Goal: Task Accomplishment & Management: Use online tool/utility

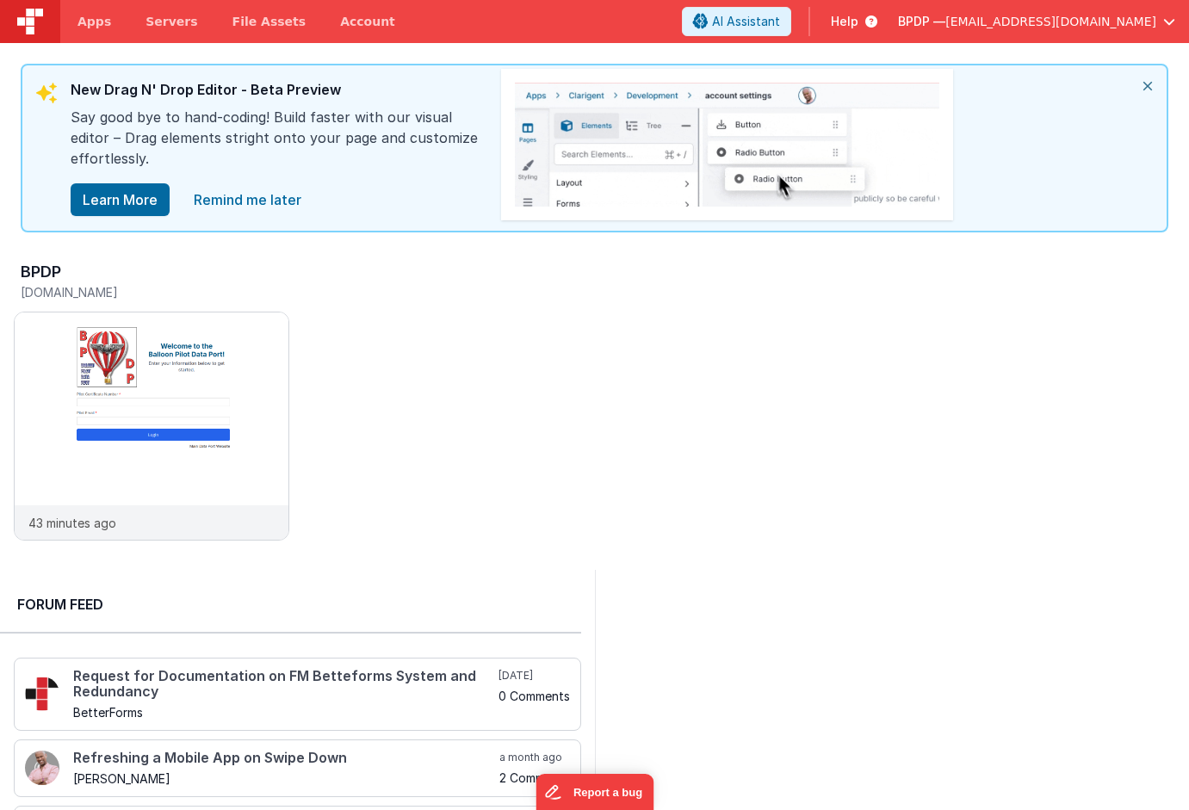
click at [859, 23] on span "Help" at bounding box center [845, 21] width 28 height 17
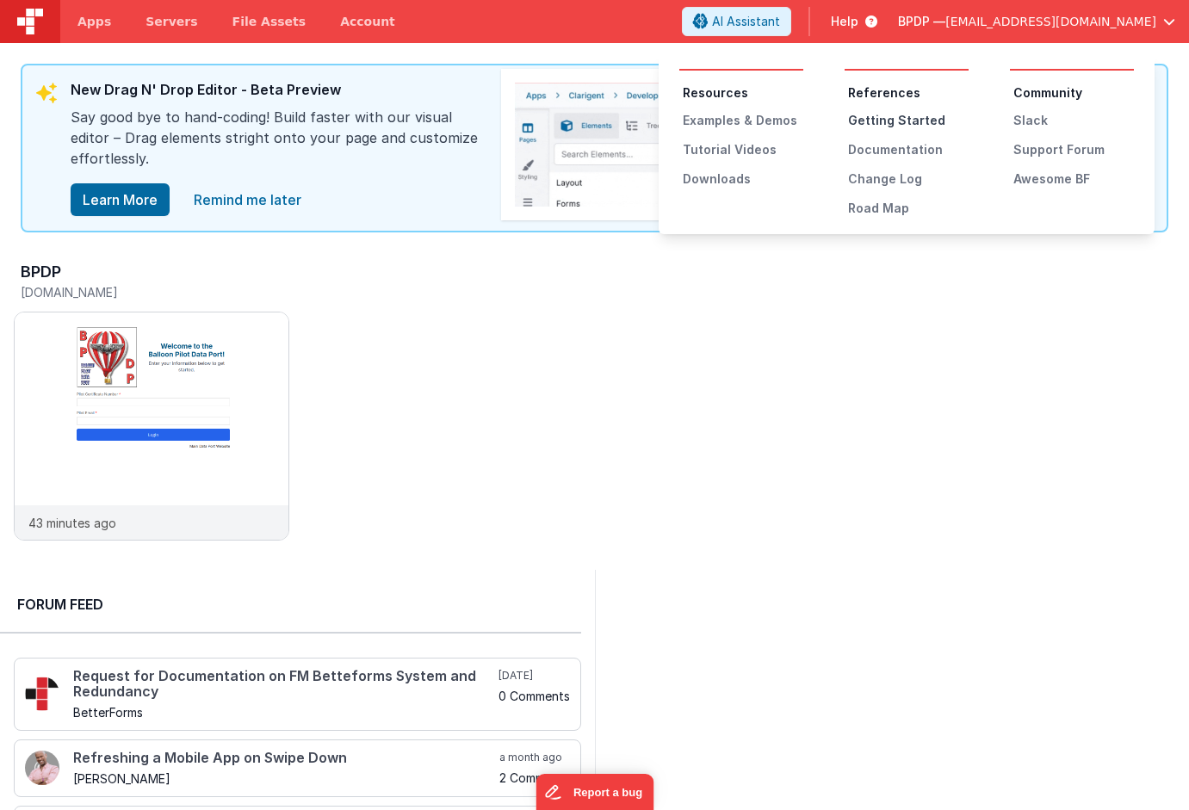
click at [874, 120] on div "Getting Started" at bounding box center [908, 120] width 121 height 17
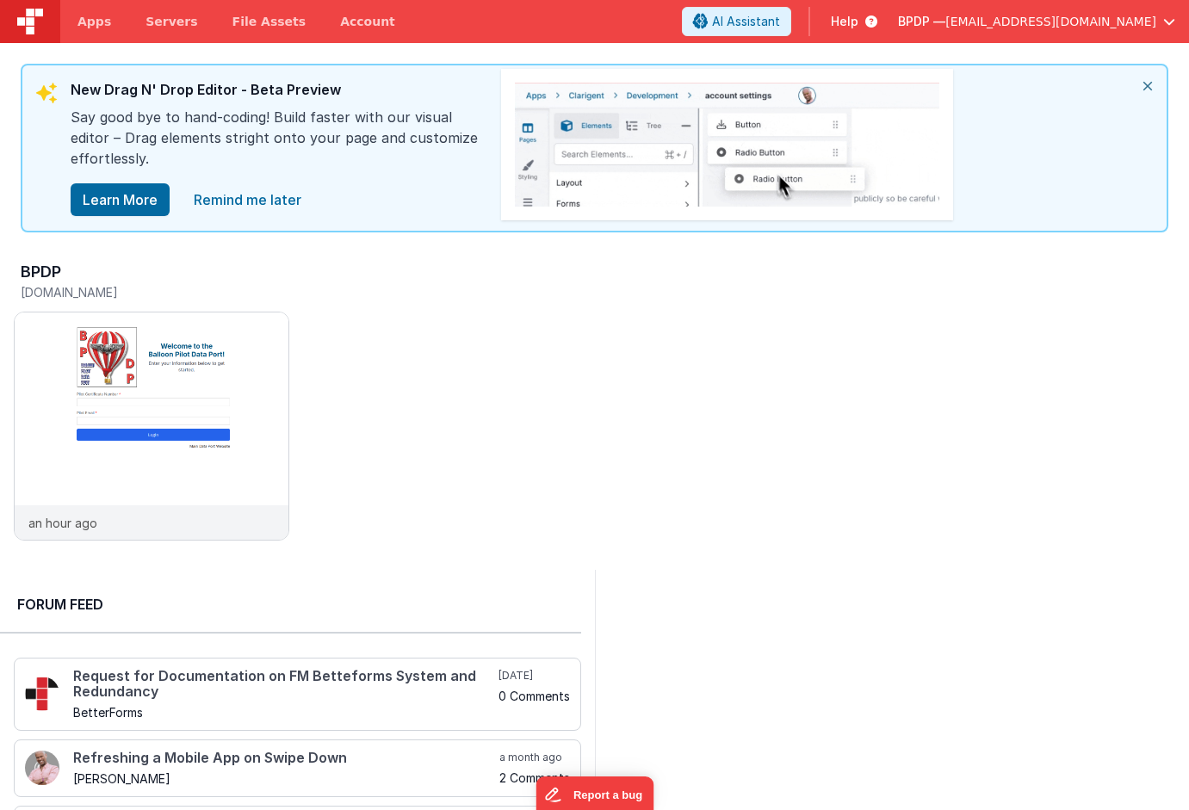
click at [859, 20] on span "Help" at bounding box center [845, 21] width 28 height 17
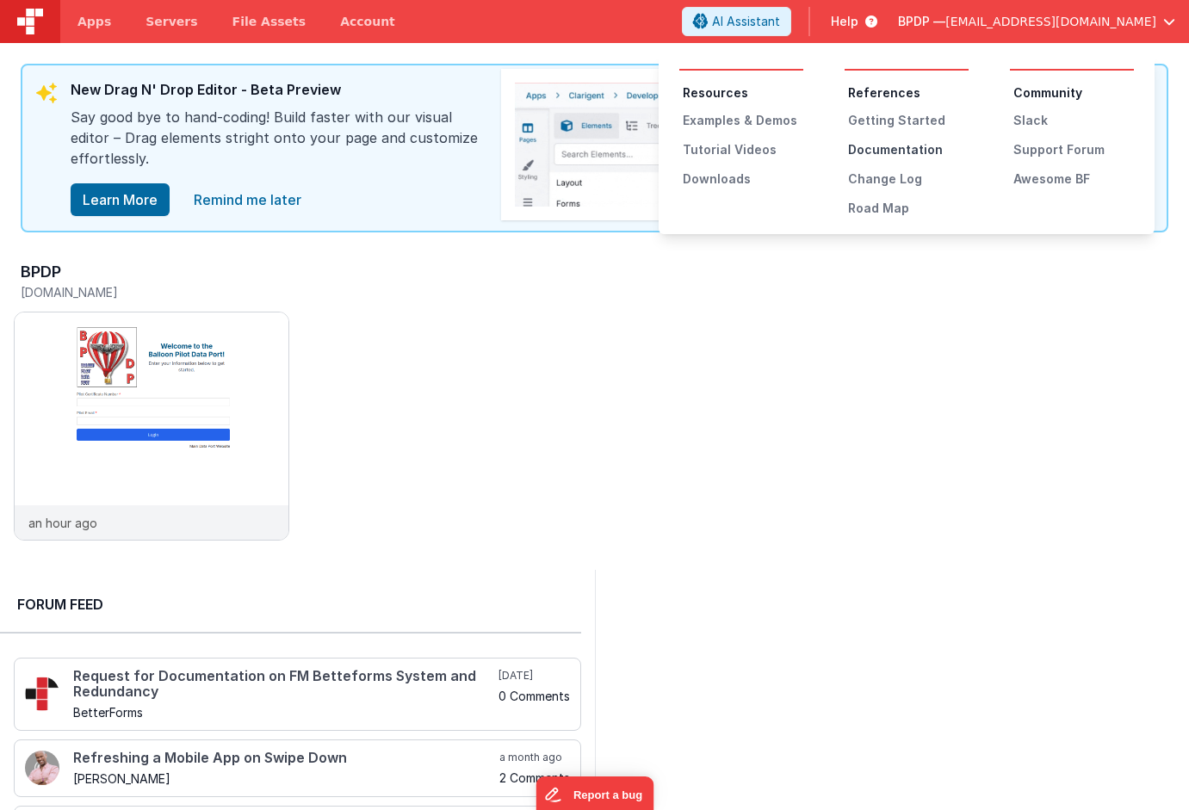
click at [899, 149] on div "Documentation" at bounding box center [908, 149] width 121 height 17
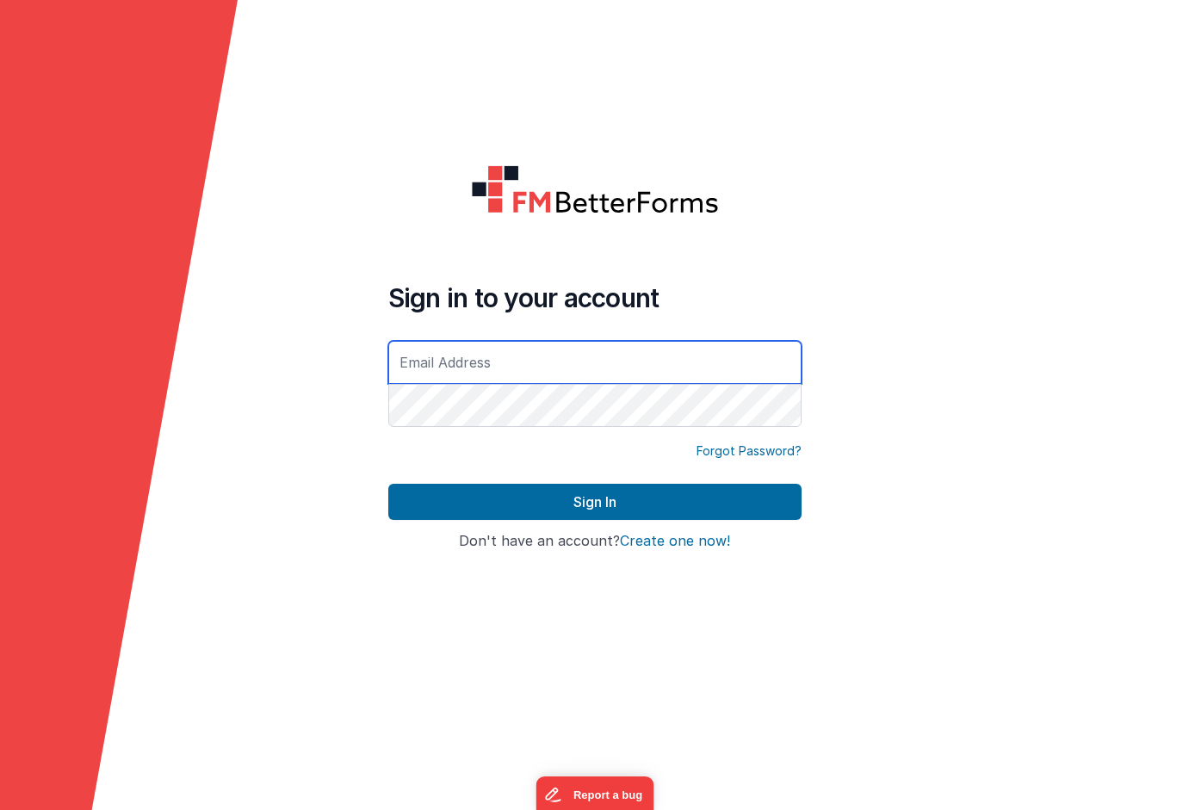
type input "[EMAIL_ADDRESS][DOMAIN_NAME]"
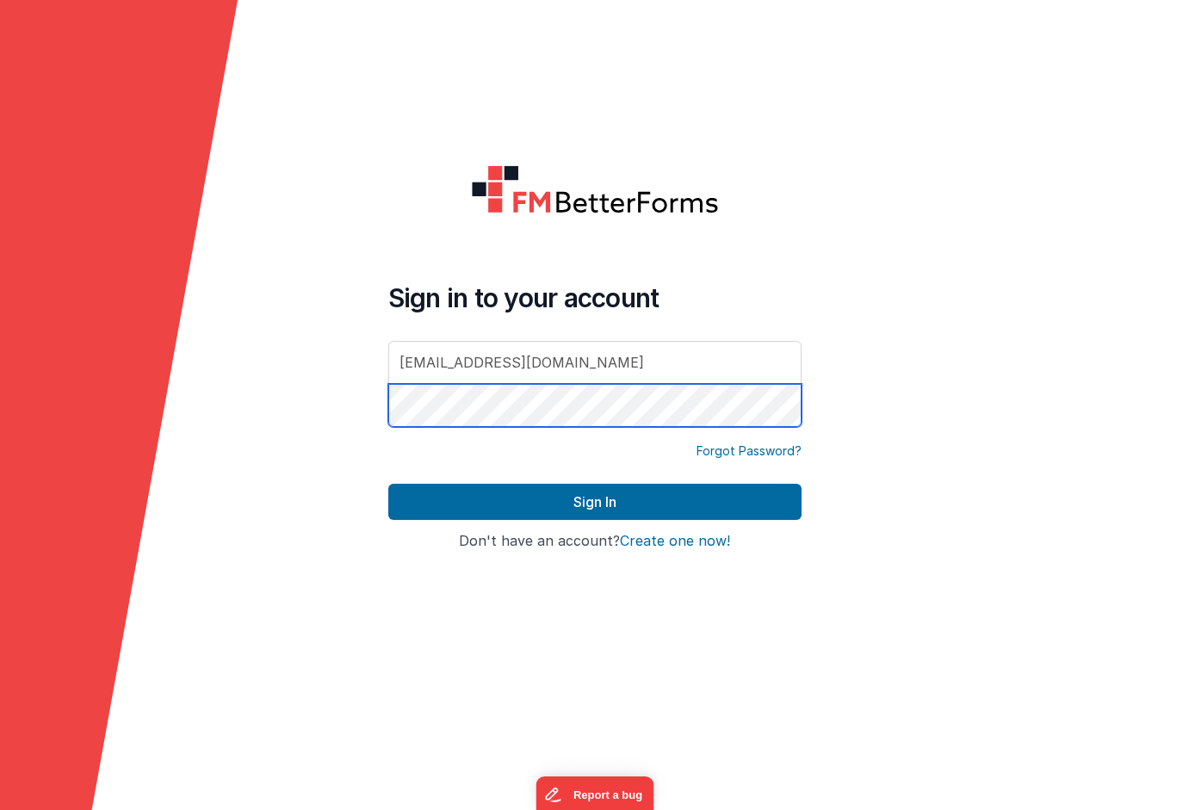
click at [594, 502] on button "Sign In" at bounding box center [594, 502] width 413 height 36
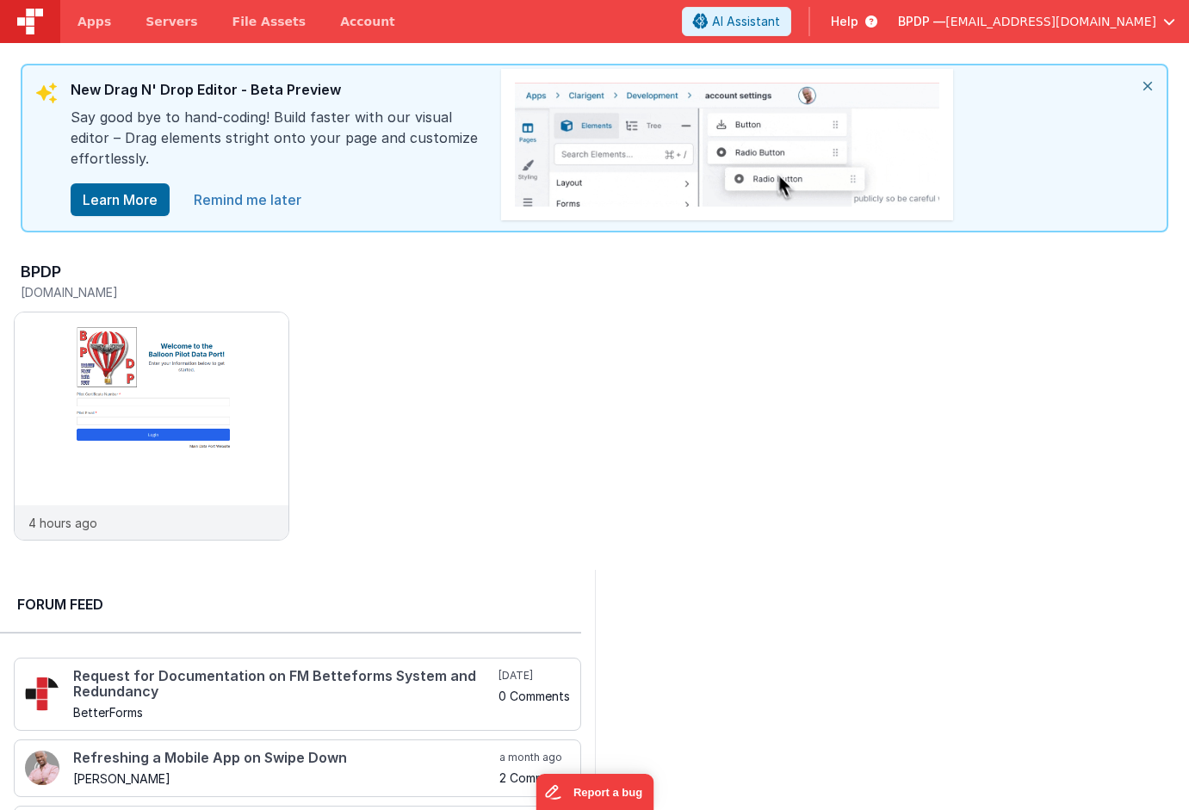
click at [237, 200] on link "Remind me later" at bounding box center [247, 200] width 128 height 34
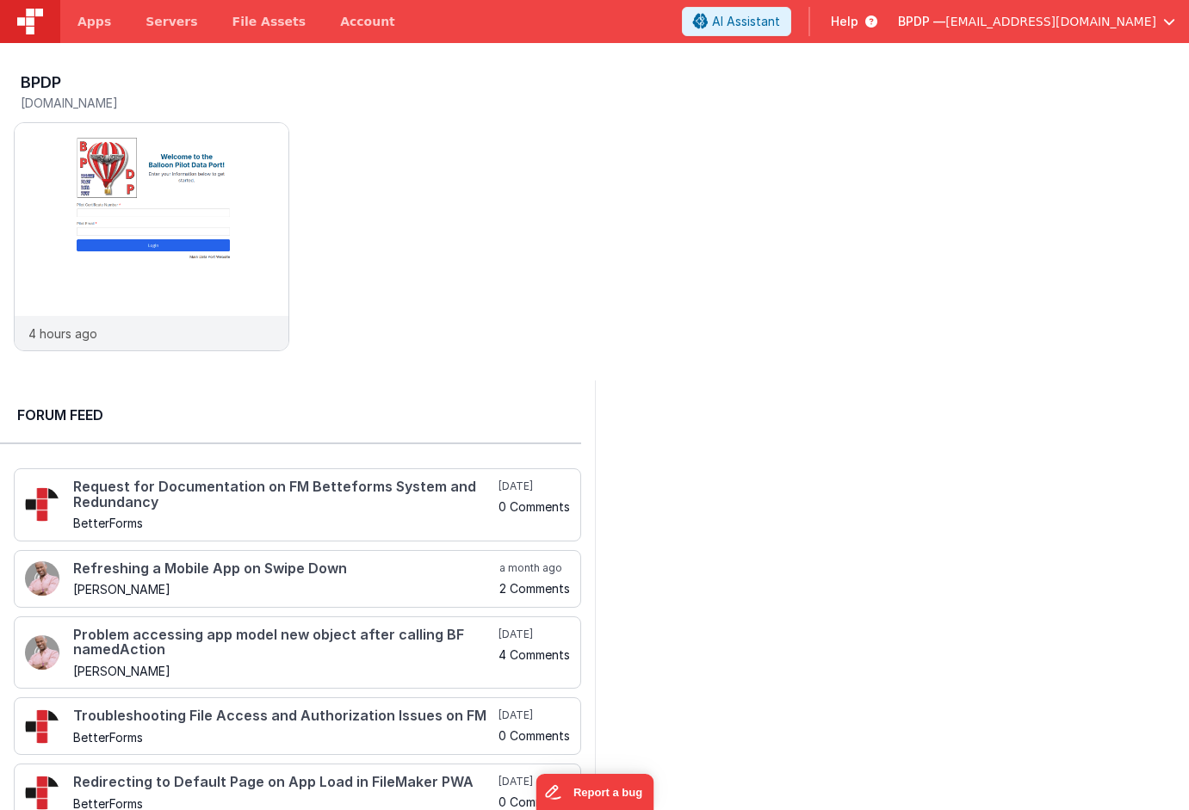
click at [859, 16] on span "Help" at bounding box center [845, 21] width 28 height 17
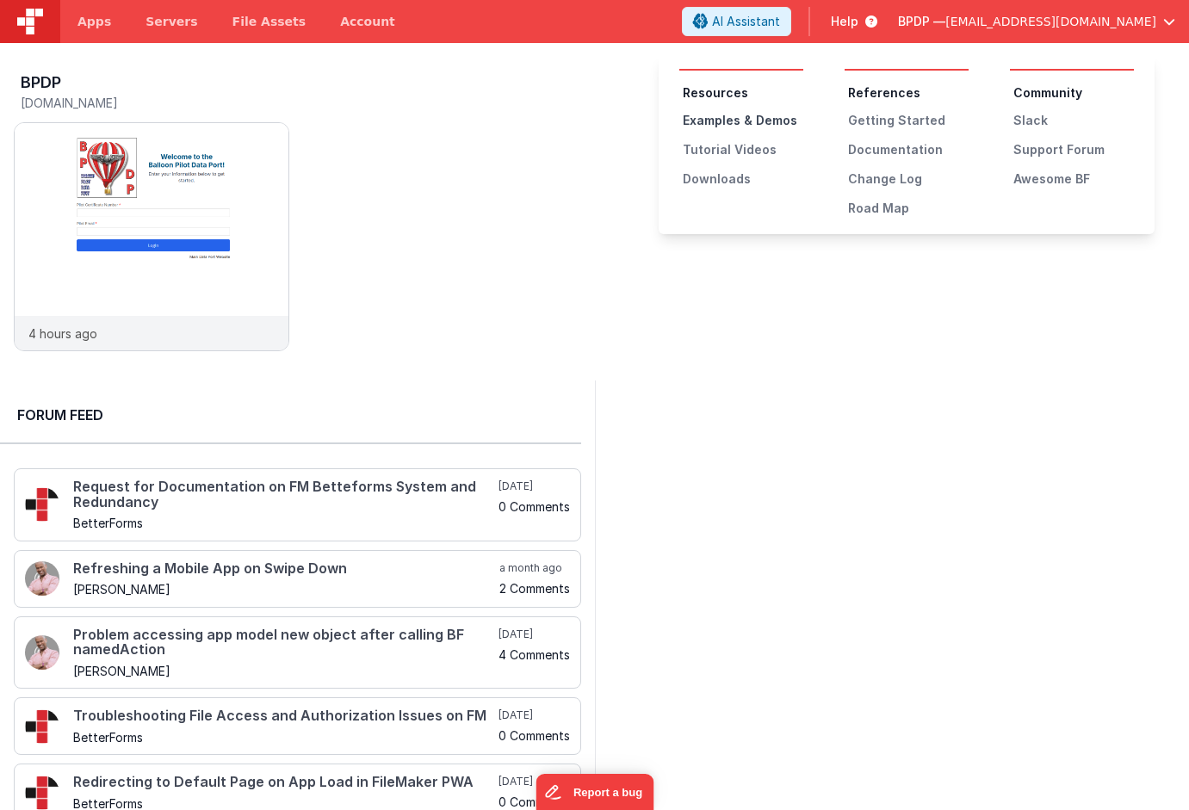
click at [775, 116] on div "Examples & Demos" at bounding box center [743, 120] width 121 height 17
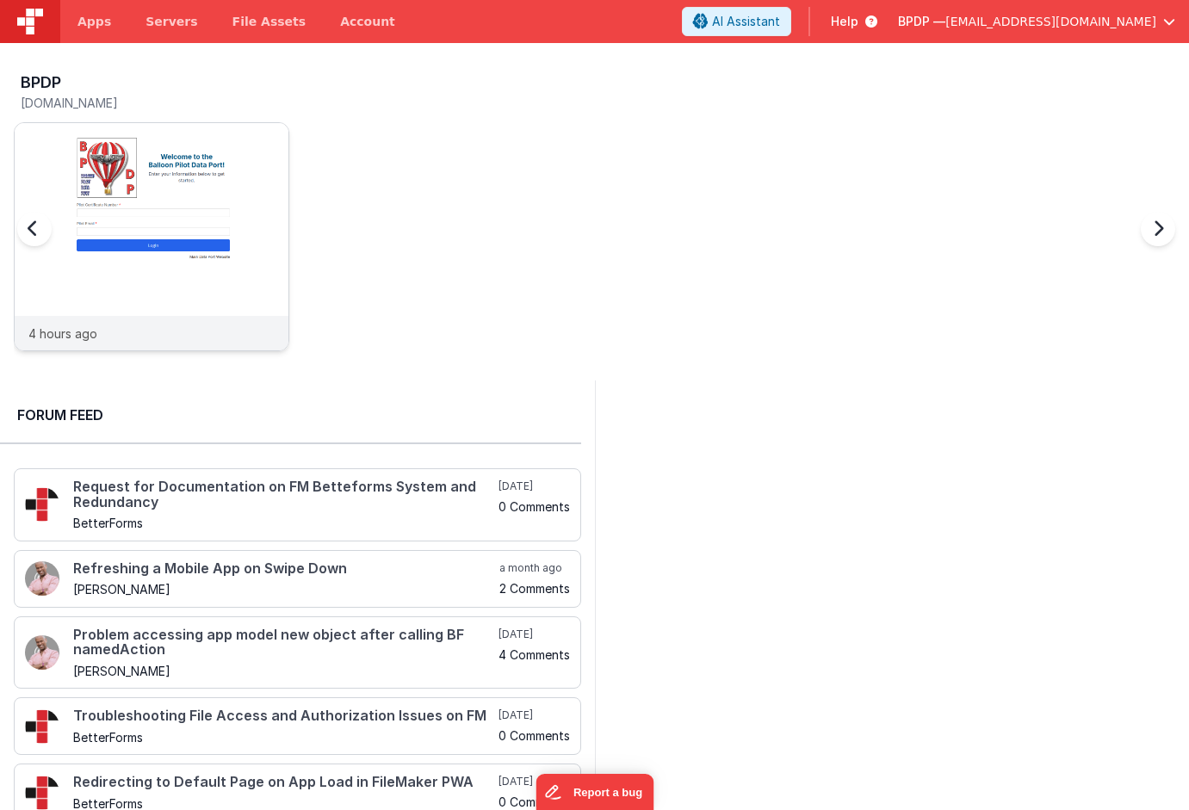
click at [129, 239] on img at bounding box center [152, 260] width 274 height 274
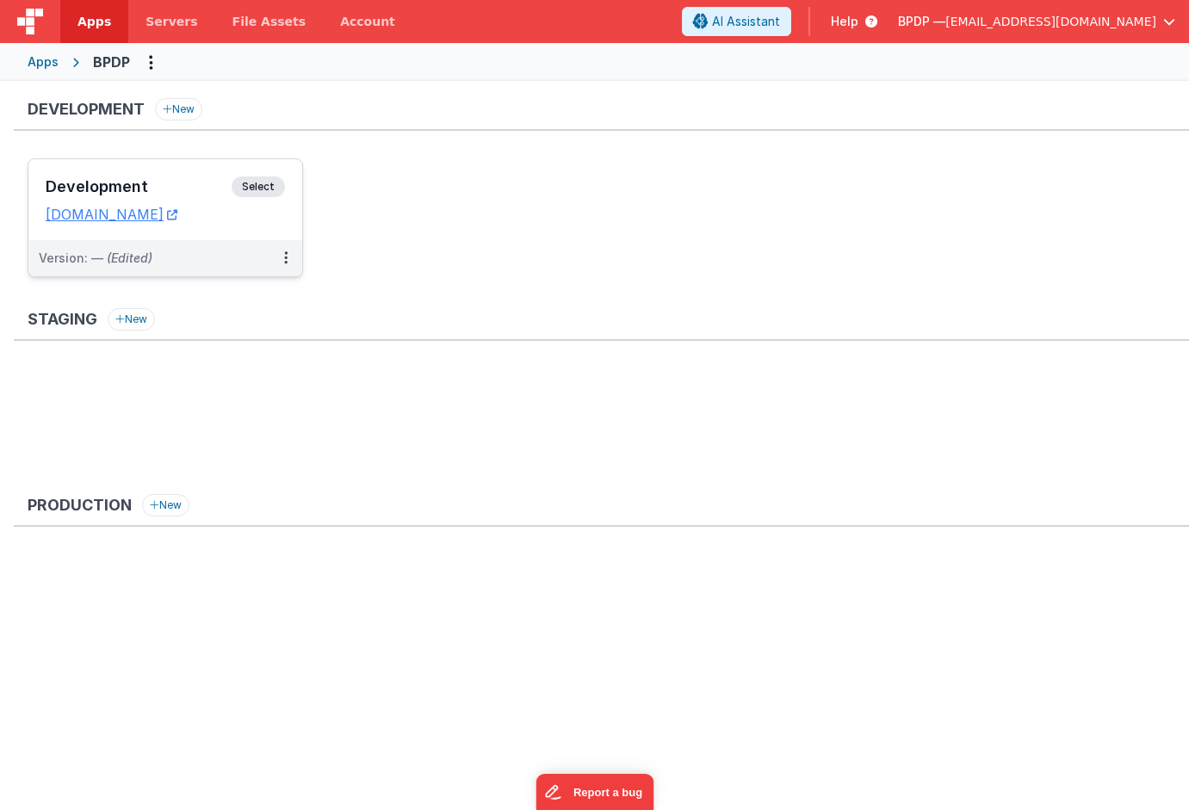
click at [258, 183] on span "Select" at bounding box center [258, 187] width 53 height 21
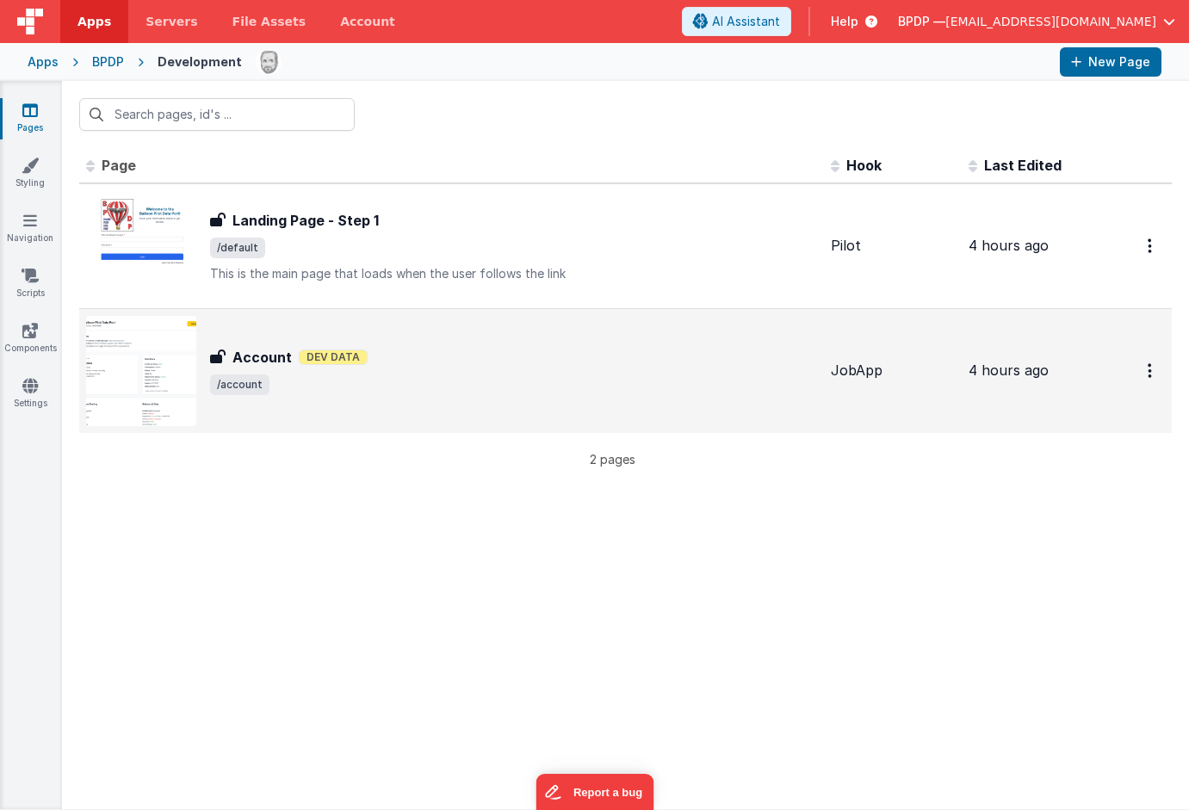
click at [269, 351] on h3 "Account" at bounding box center [262, 357] width 59 height 21
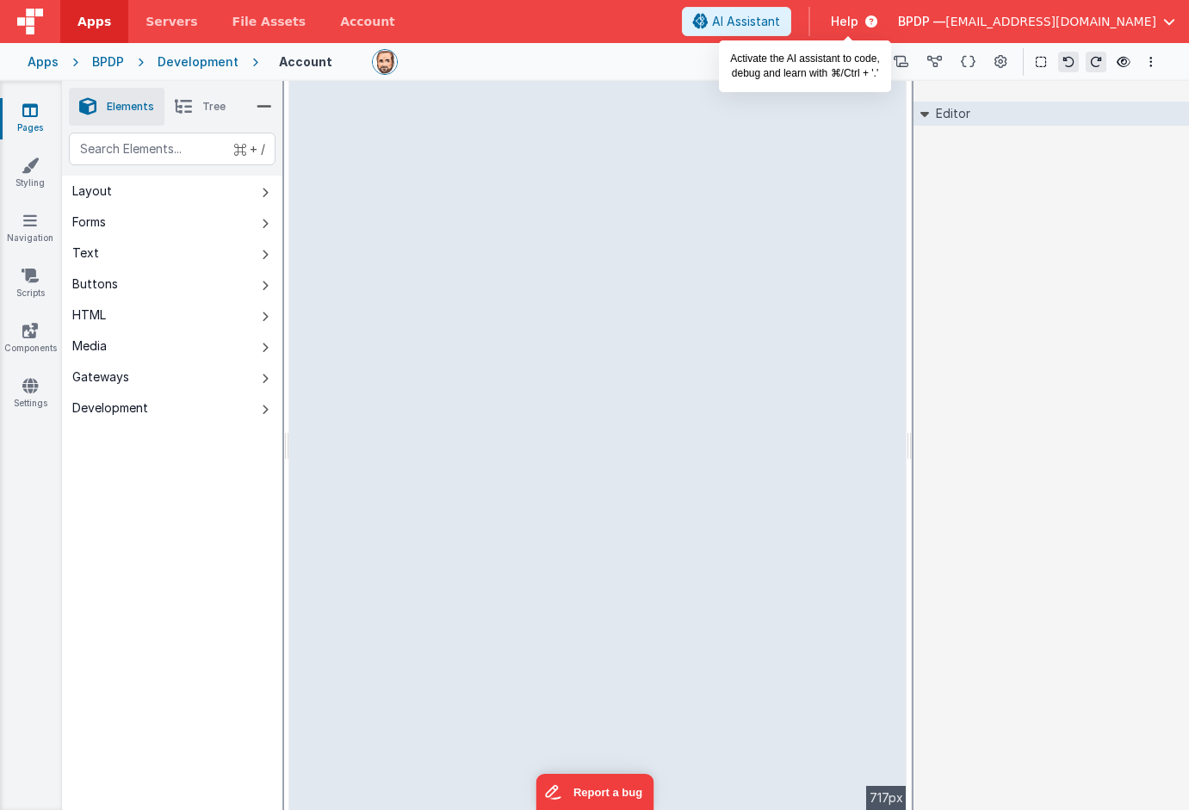
click at [780, 21] on span "AI Assistant" at bounding box center [746, 21] width 68 height 17
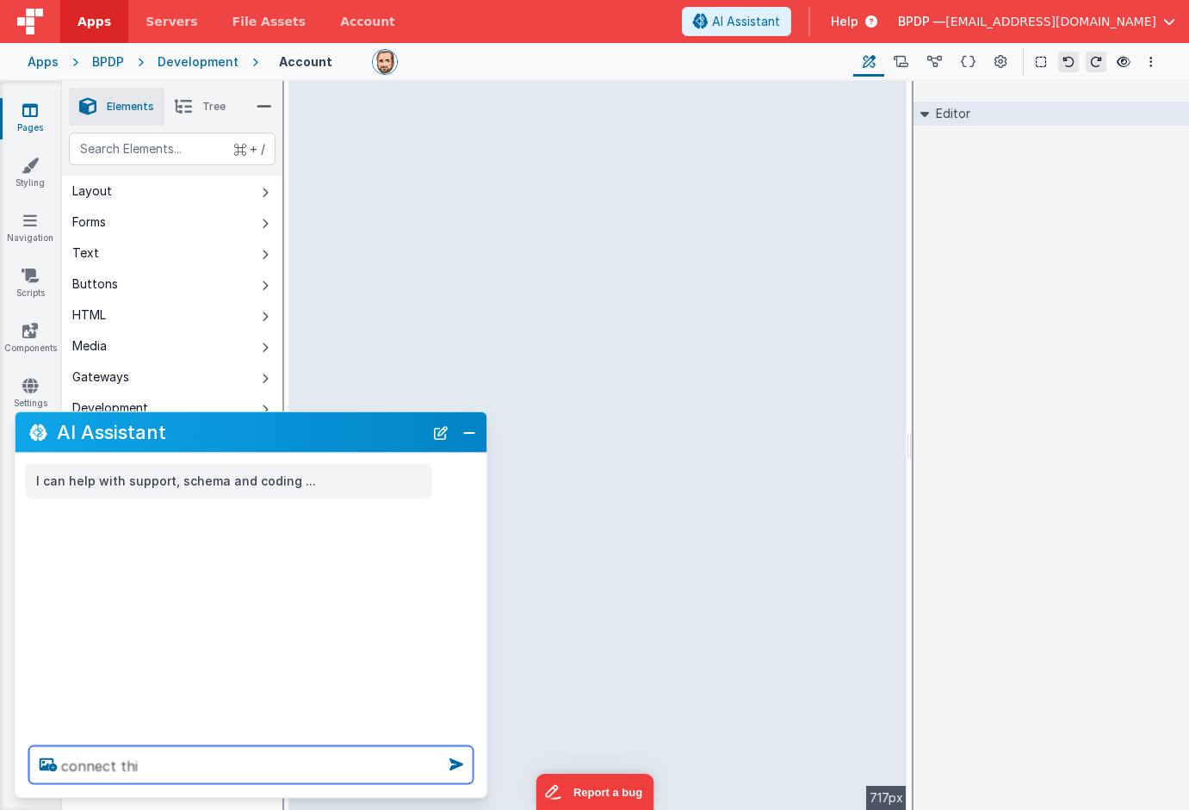
type textarea "connect this"
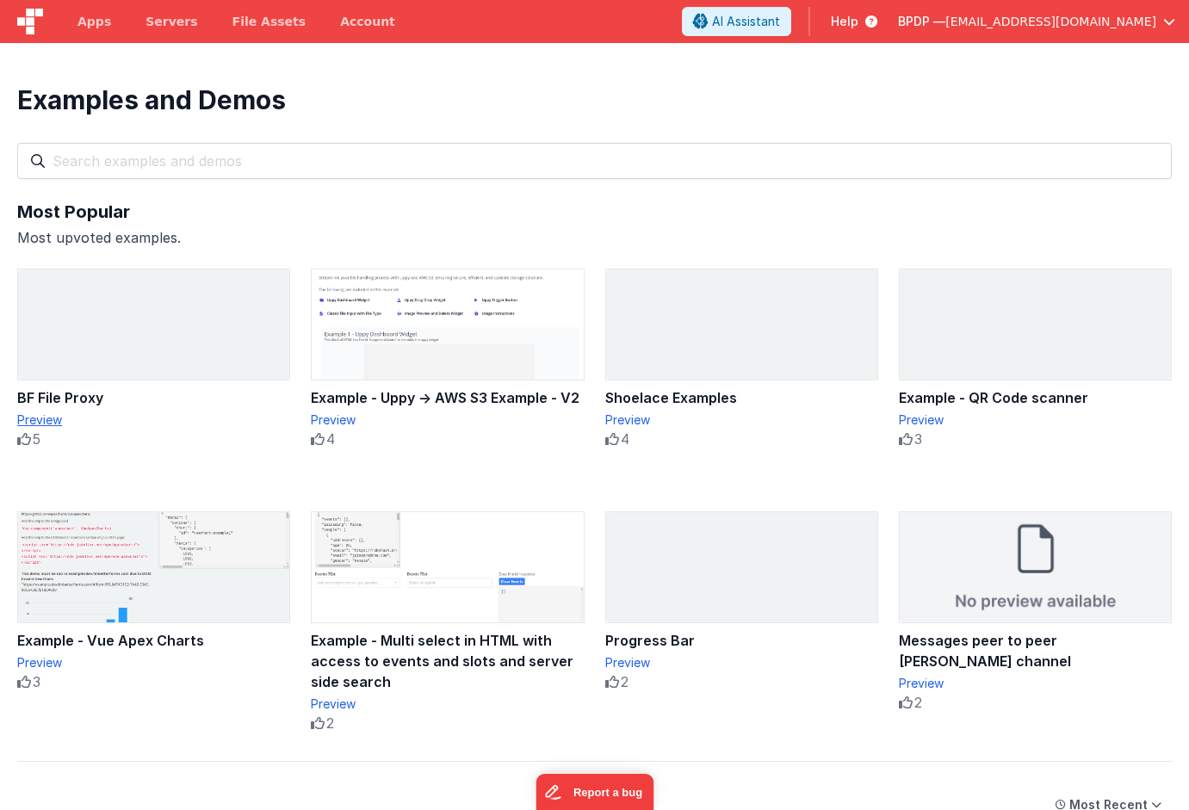
click at [54, 414] on div "Preview" at bounding box center [153, 420] width 273 height 17
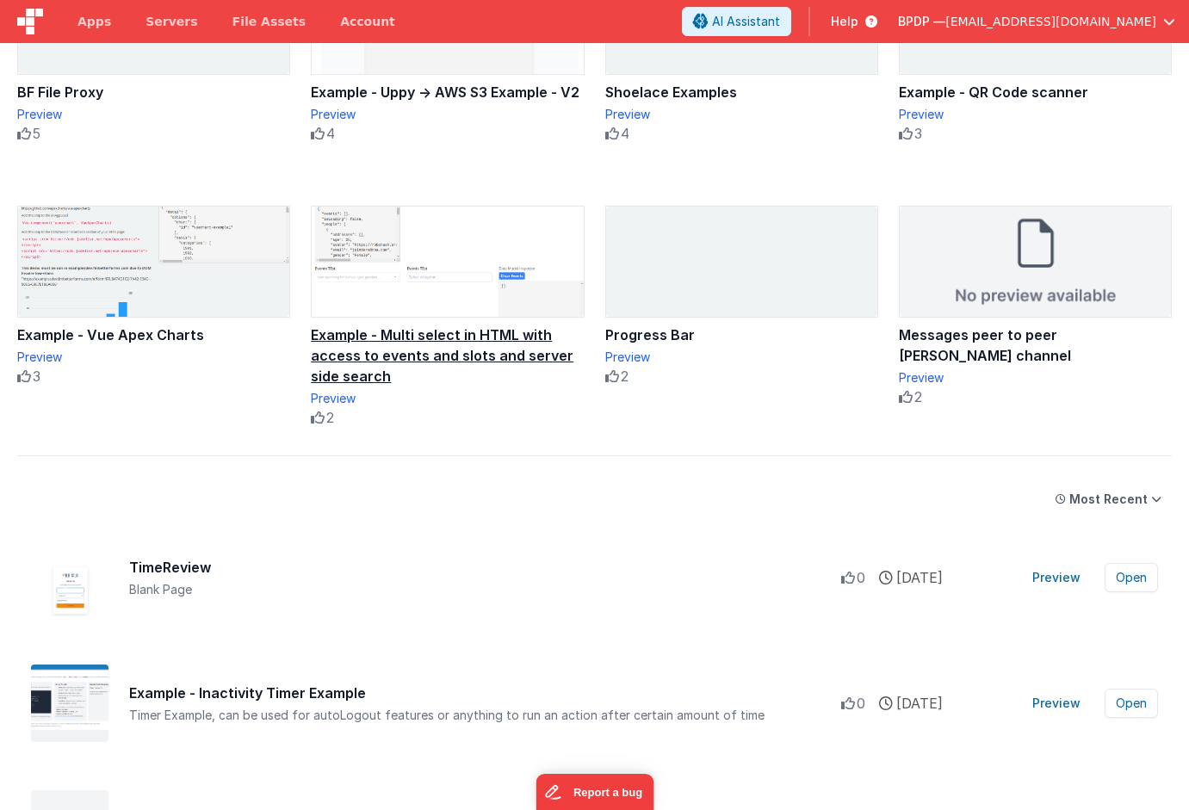
scroll to position [313, 0]
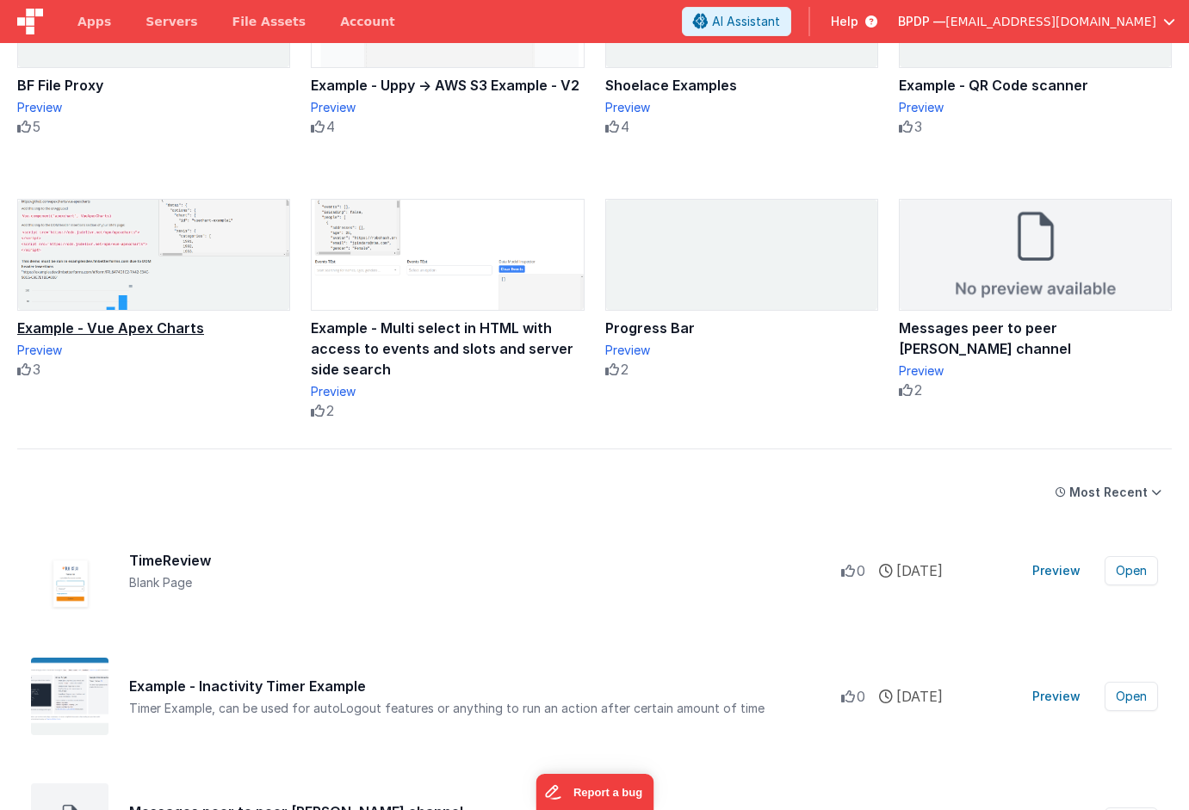
click at [126, 329] on div "Example - Vue Apex Charts" at bounding box center [153, 328] width 273 height 21
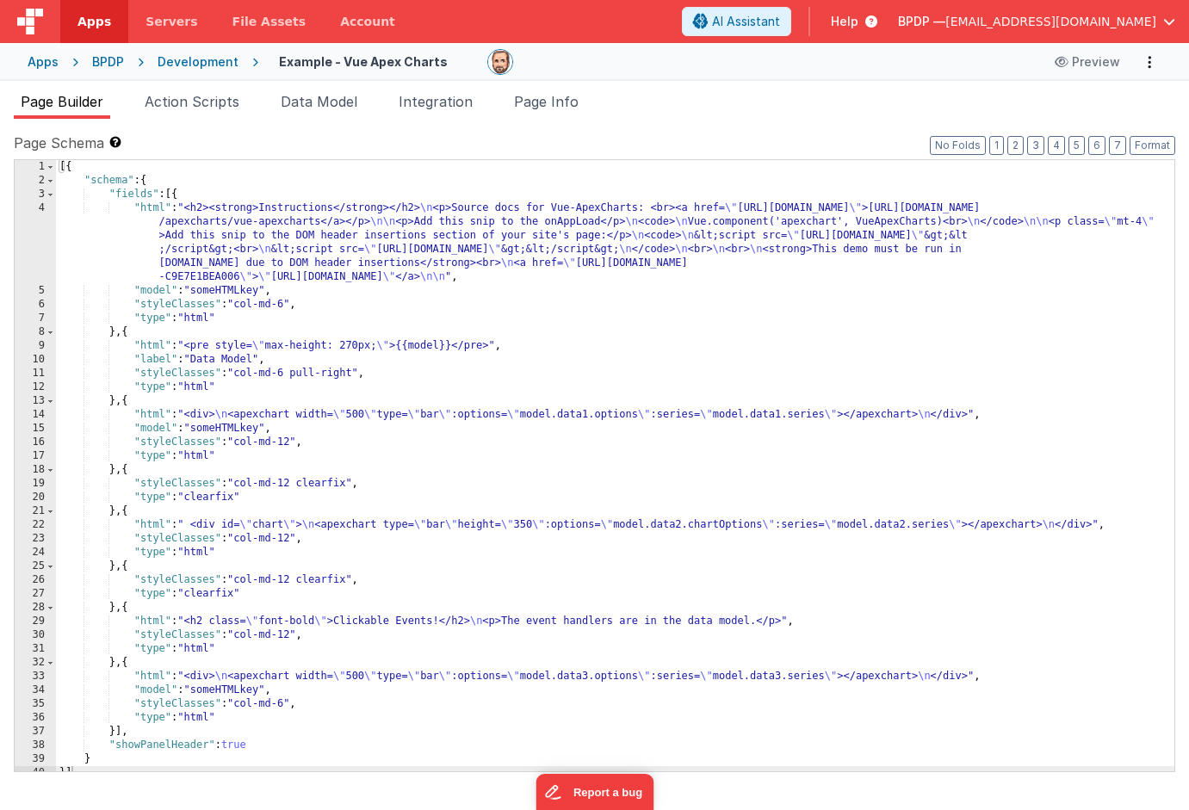
click at [37, 59] on div "Apps" at bounding box center [43, 61] width 31 height 17
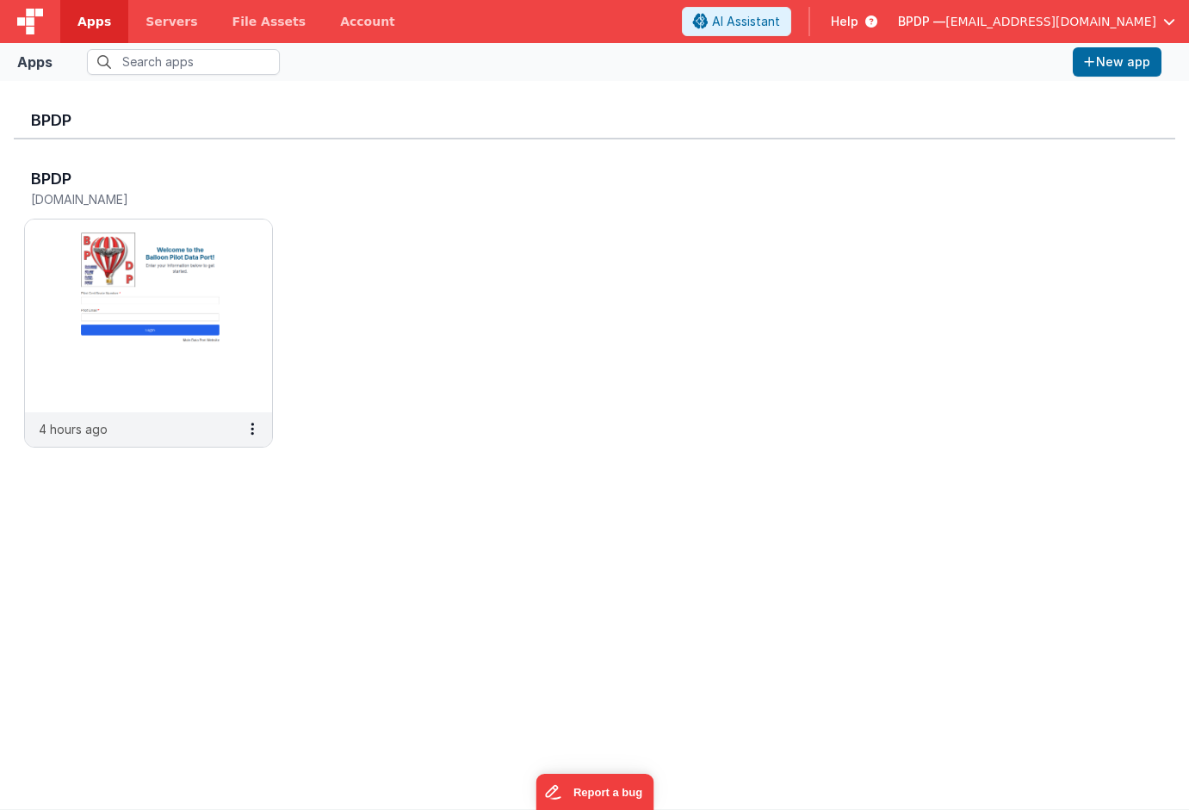
click at [859, 17] on span "Help" at bounding box center [845, 21] width 28 height 17
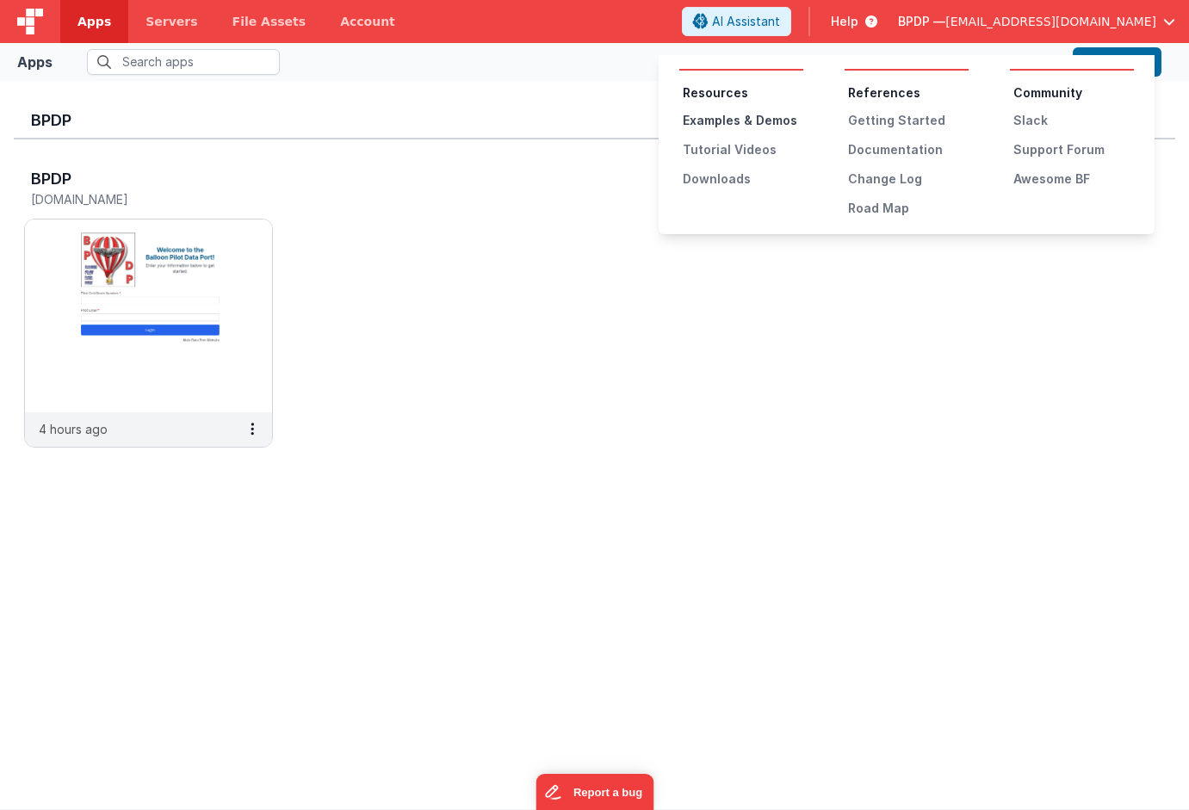
click at [713, 119] on div "Examples & Demos" at bounding box center [743, 120] width 121 height 17
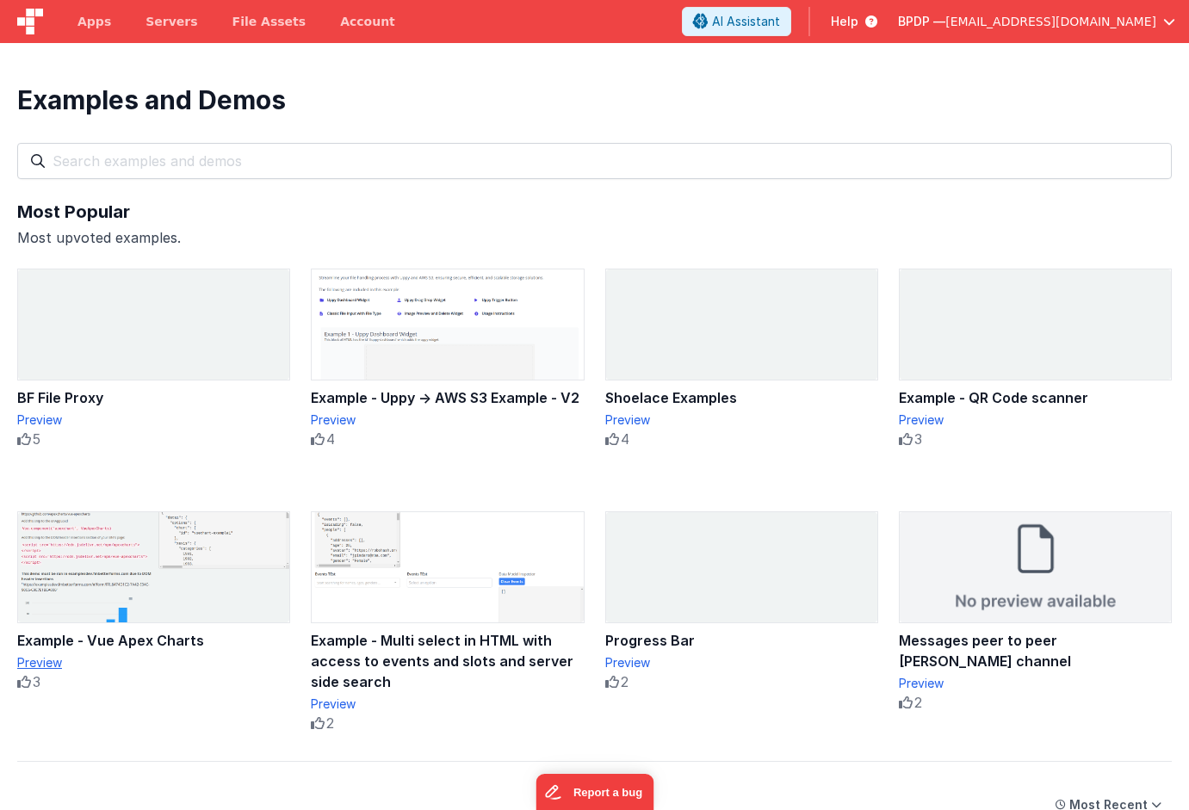
click at [26, 662] on div "Preview" at bounding box center [153, 663] width 273 height 17
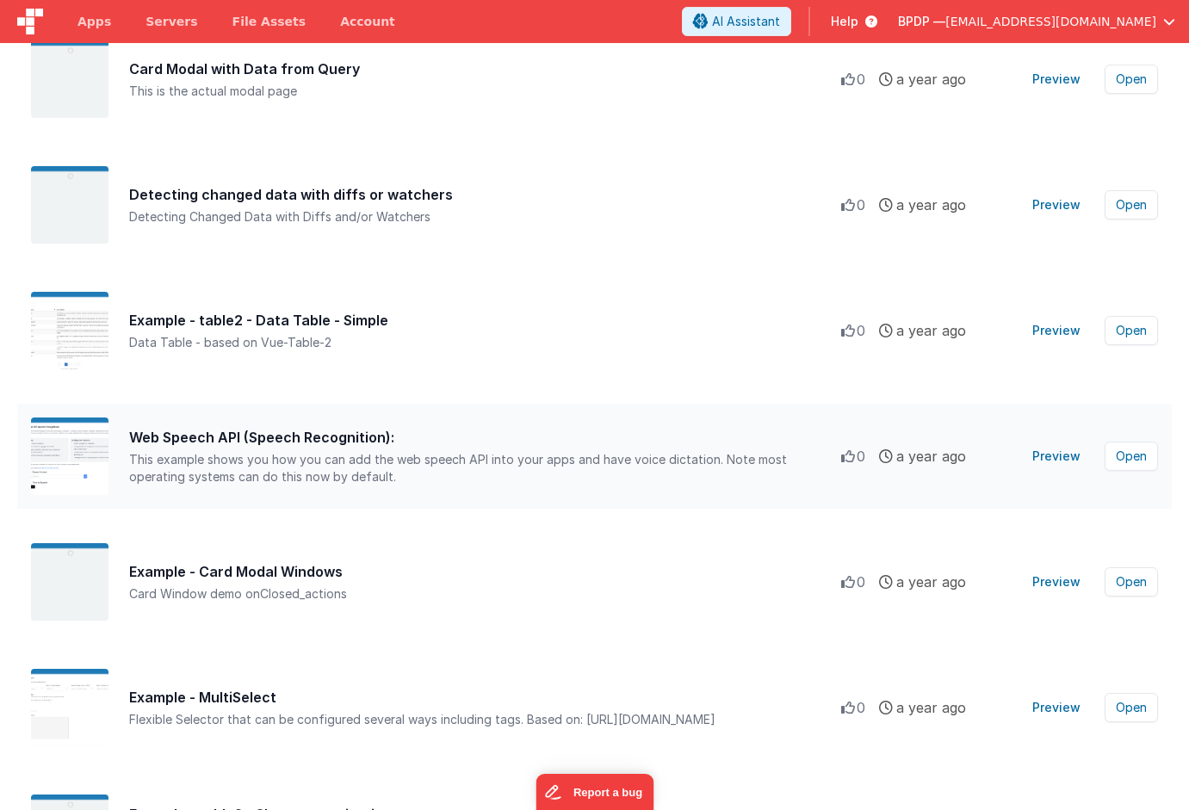
scroll to position [4204, 0]
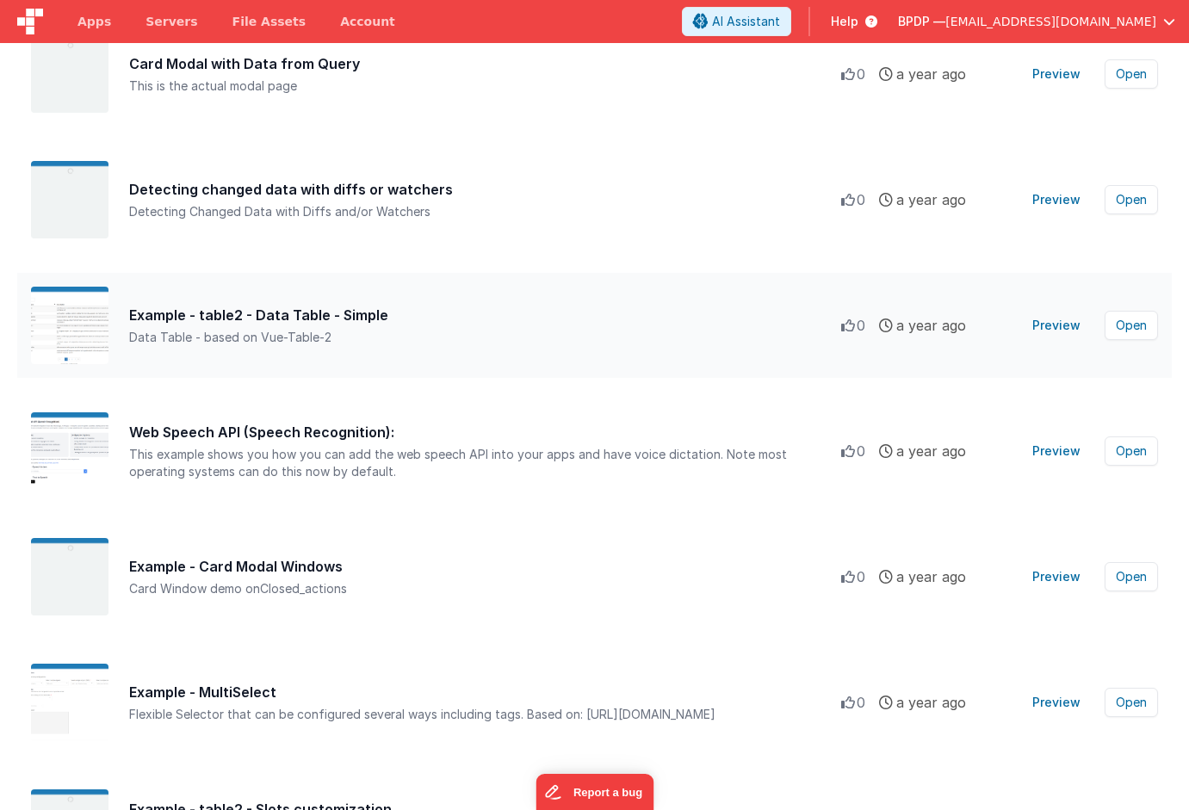
click at [1056, 322] on button "Preview" at bounding box center [1056, 326] width 69 height 28
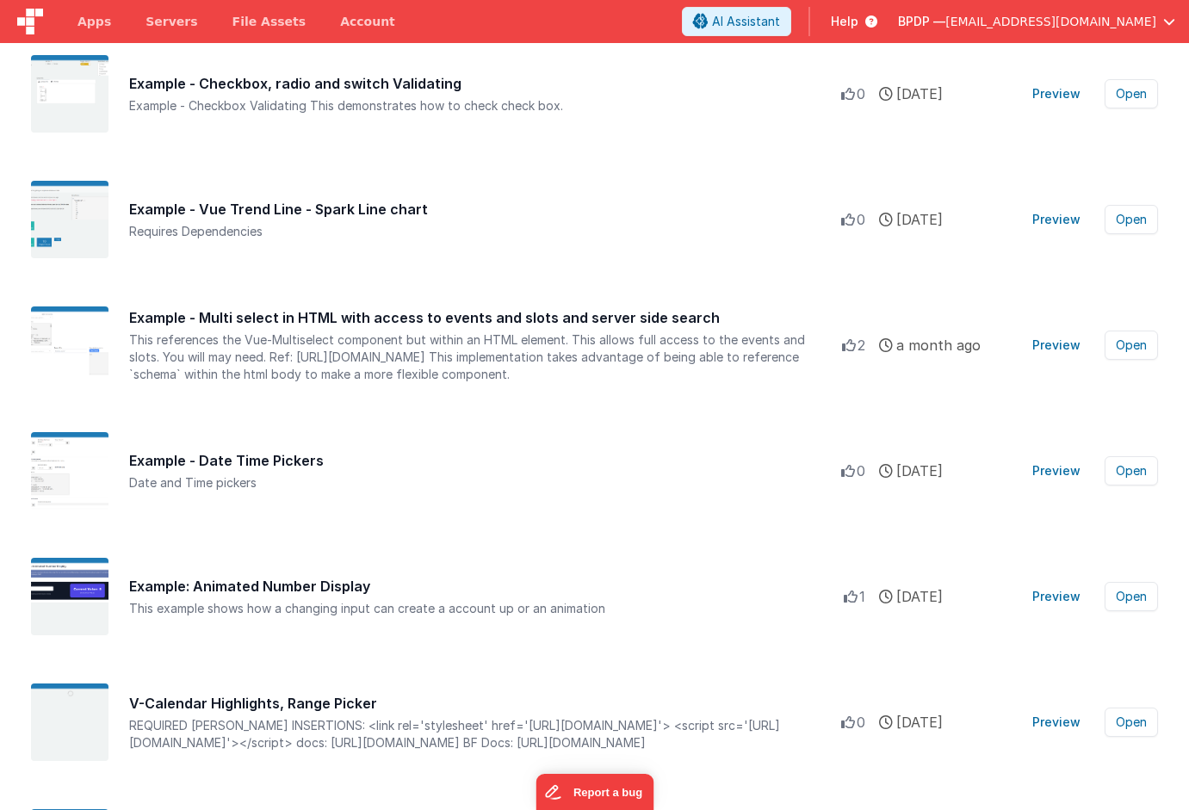
scroll to position [1005, 0]
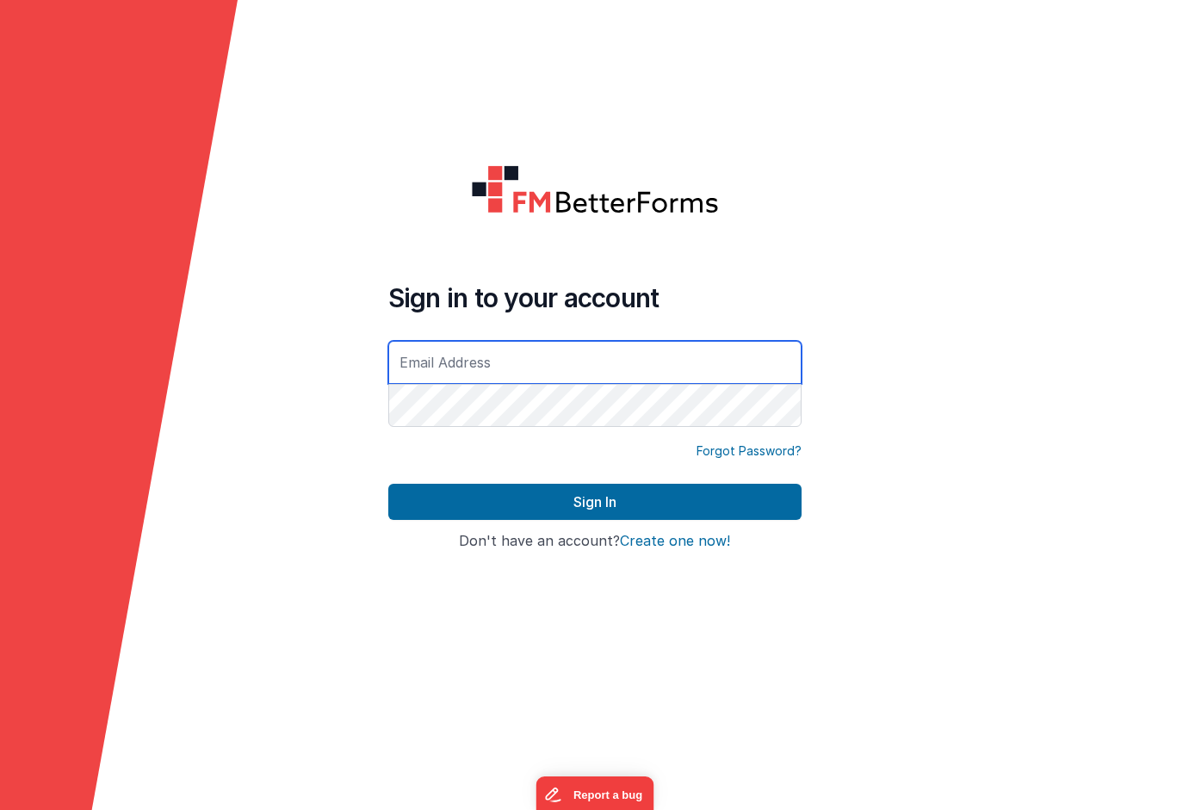
type input "[EMAIL_ADDRESS][DOMAIN_NAME]"
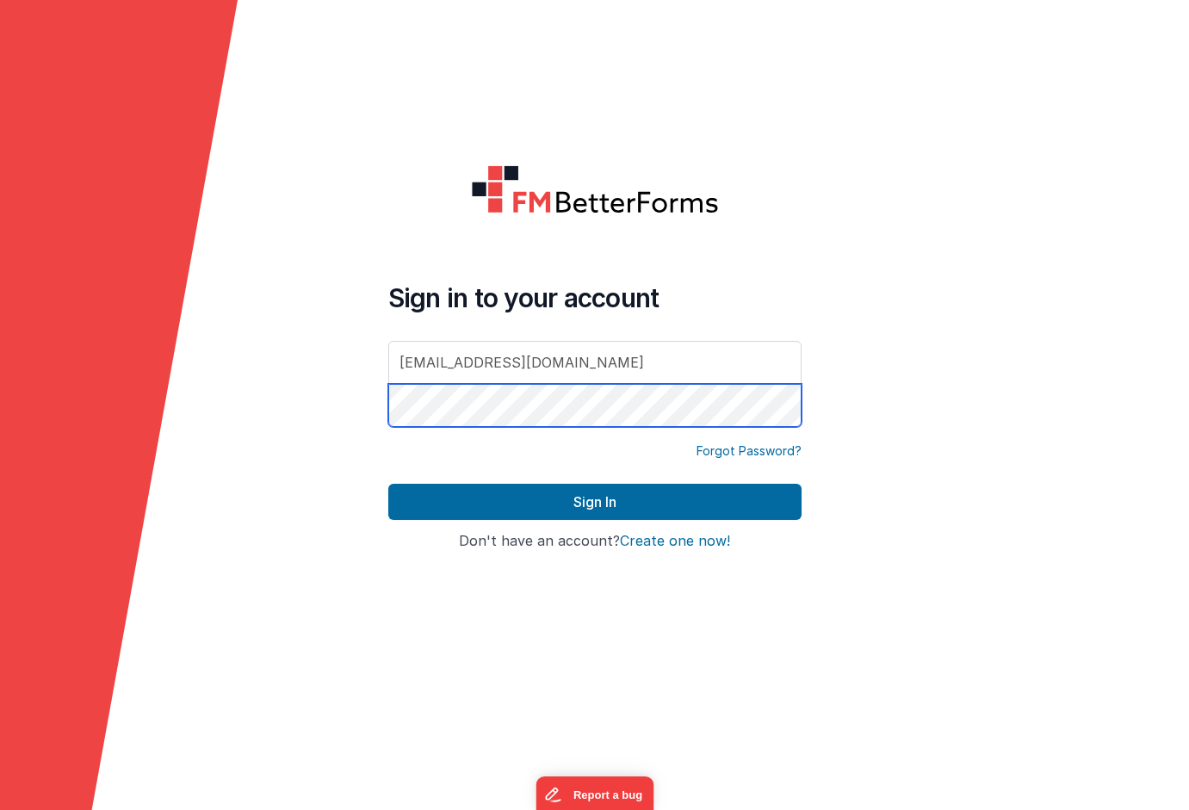
click at [594, 502] on button "Sign In" at bounding box center [594, 502] width 413 height 36
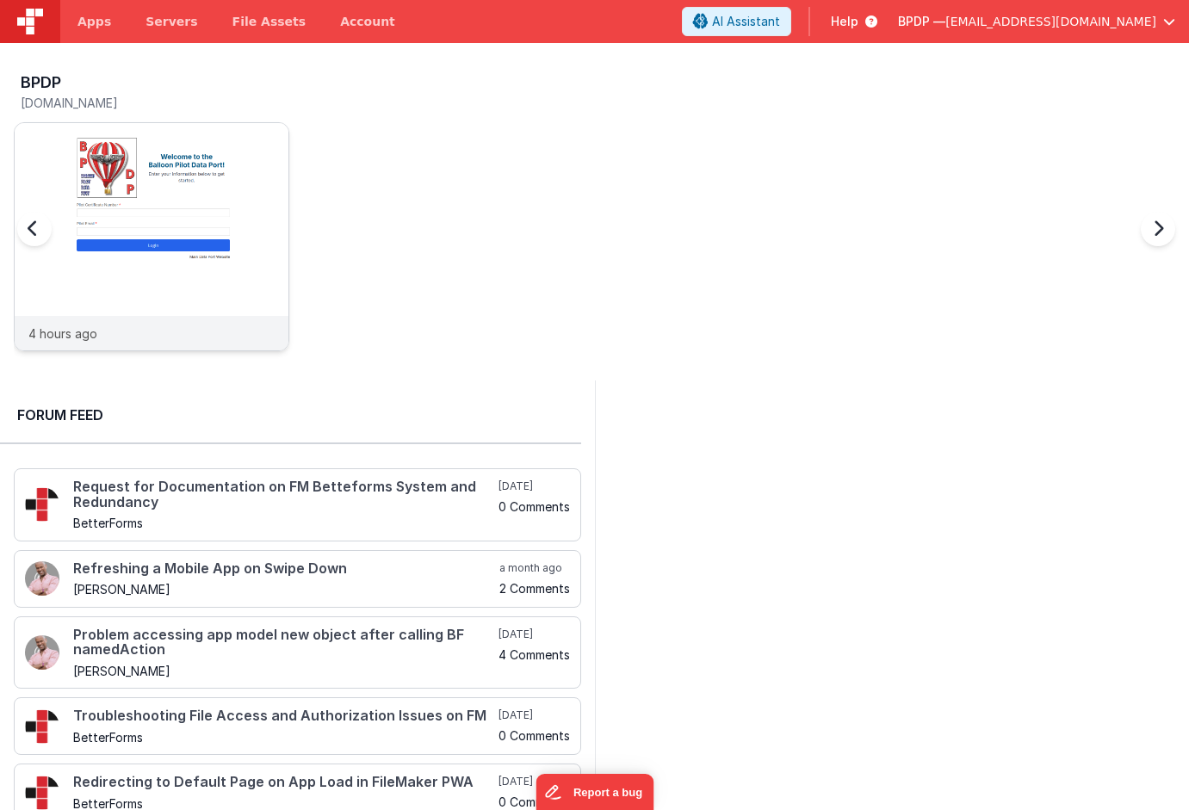
click at [171, 263] on img at bounding box center [152, 260] width 274 height 274
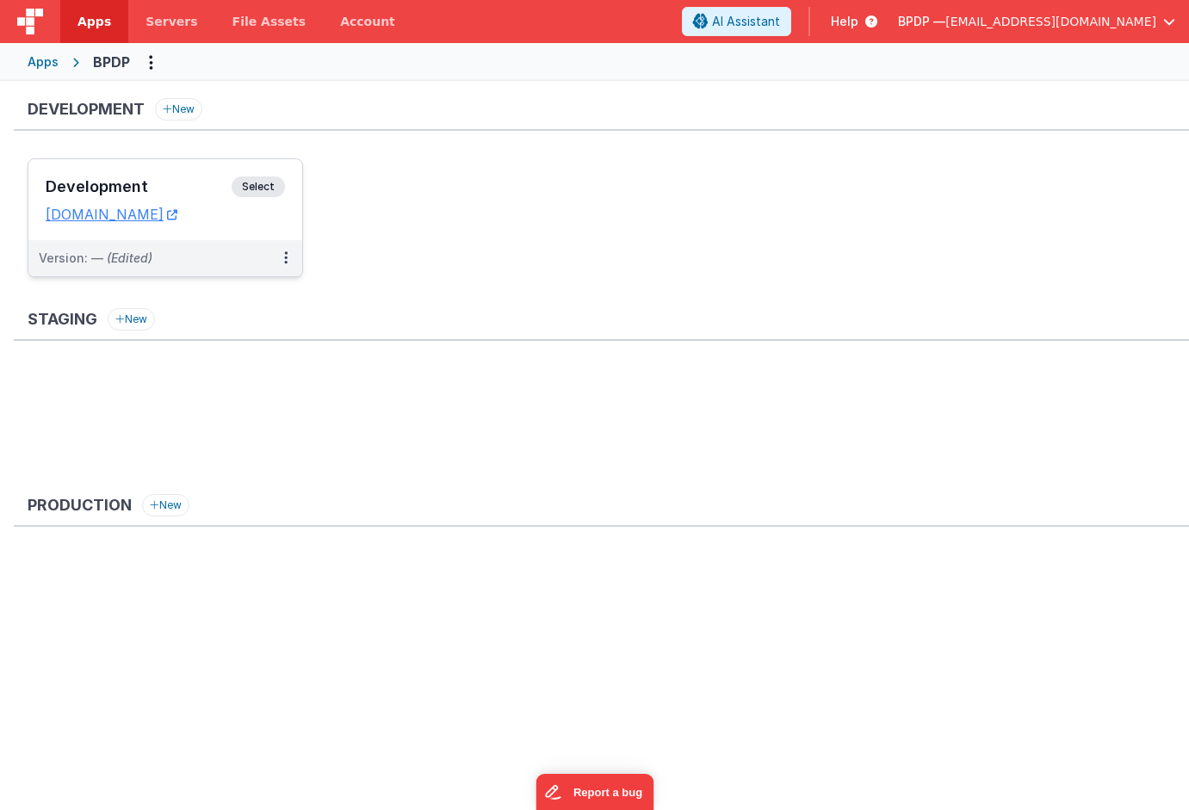
click at [266, 184] on span "Select" at bounding box center [258, 187] width 53 height 21
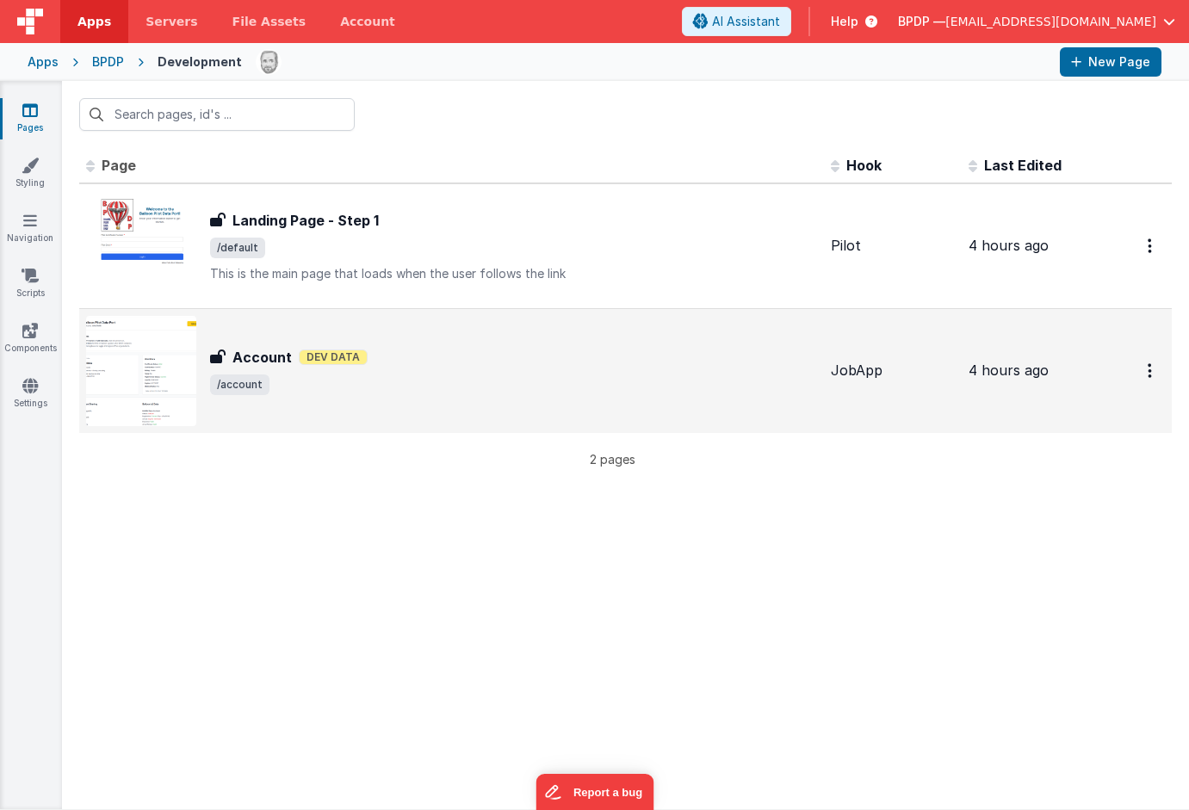
click at [241, 359] on h3 "Account" at bounding box center [262, 357] width 59 height 21
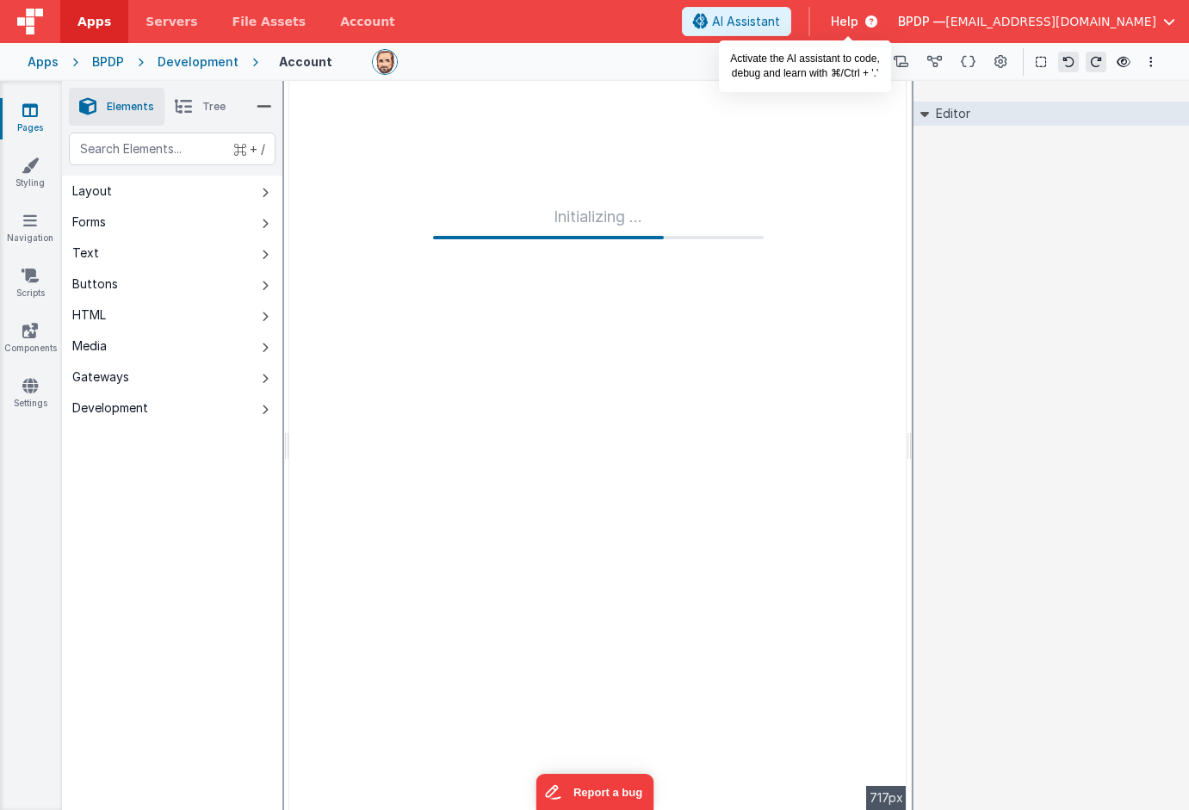
click at [780, 16] on span "AI Assistant" at bounding box center [746, 21] width 68 height 17
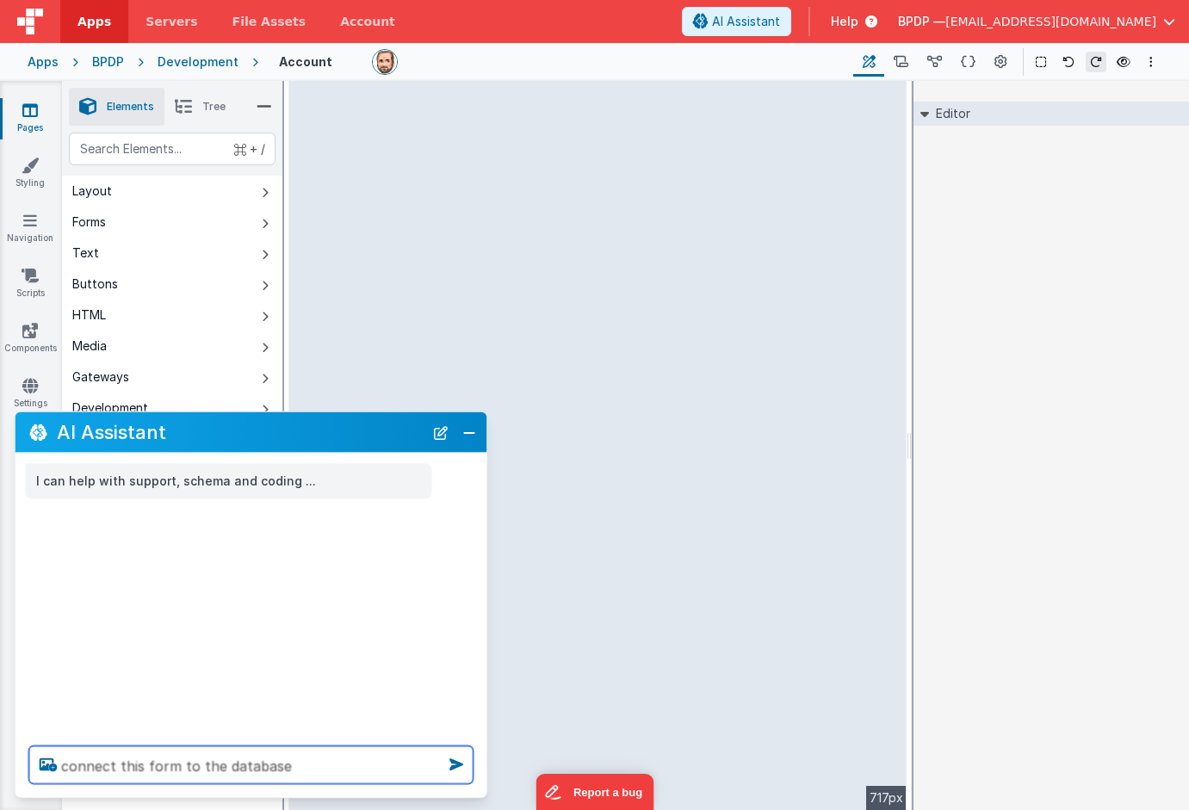
type textarea "connect this form to the database"
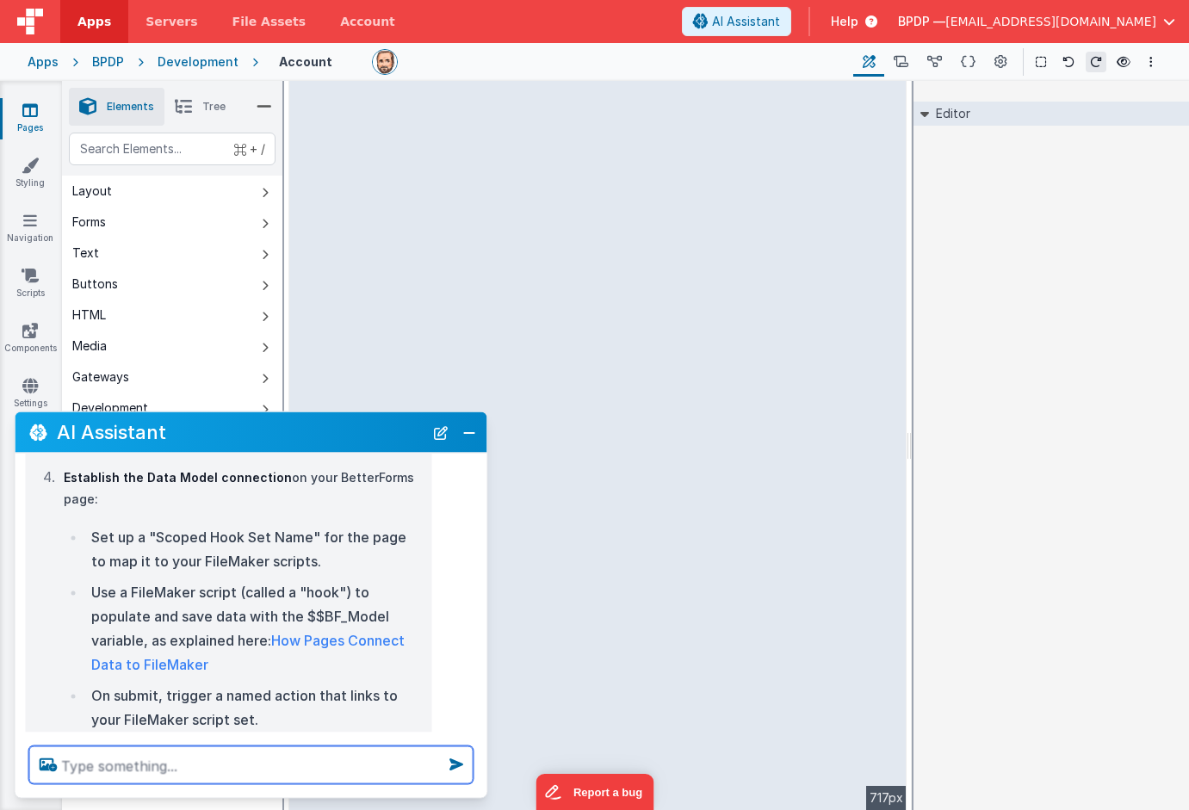
scroll to position [762, 0]
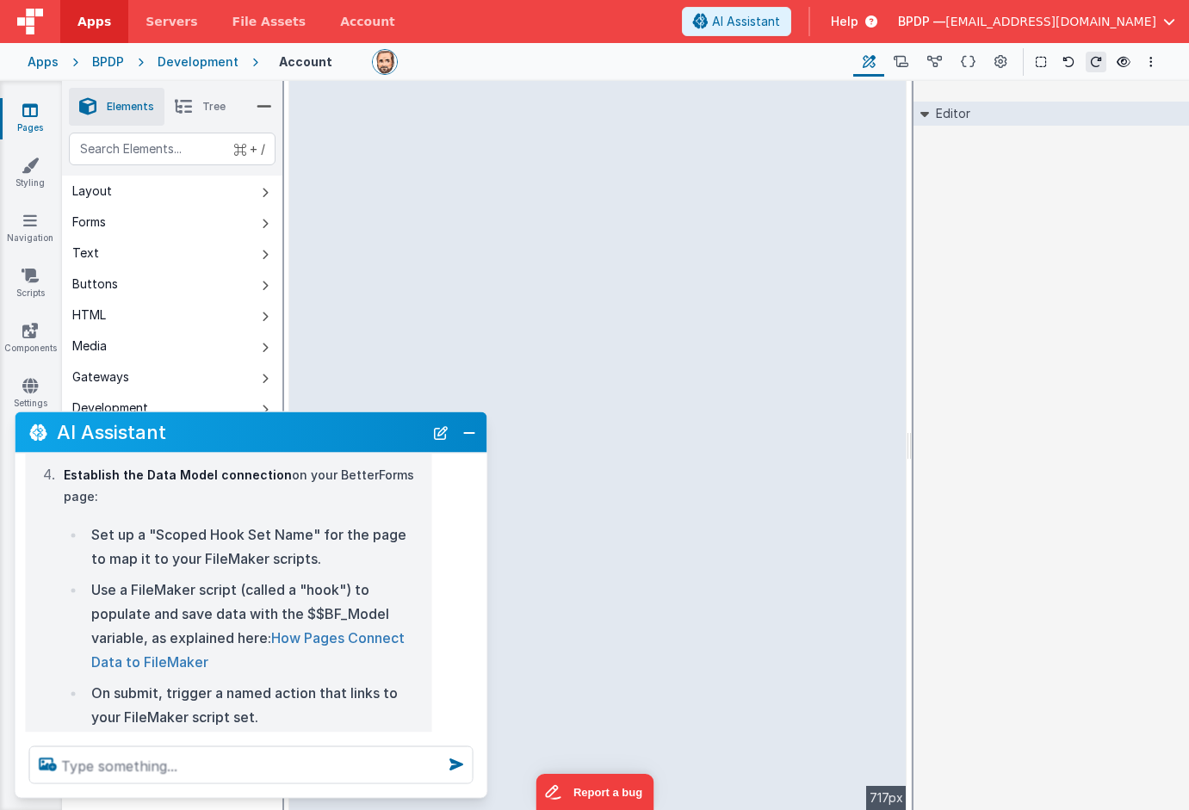
click at [323, 635] on link "How Pages Connect Data to FileMaker" at bounding box center [247, 649] width 313 height 41
click at [472, 438] on button "Close" at bounding box center [469, 432] width 22 height 24
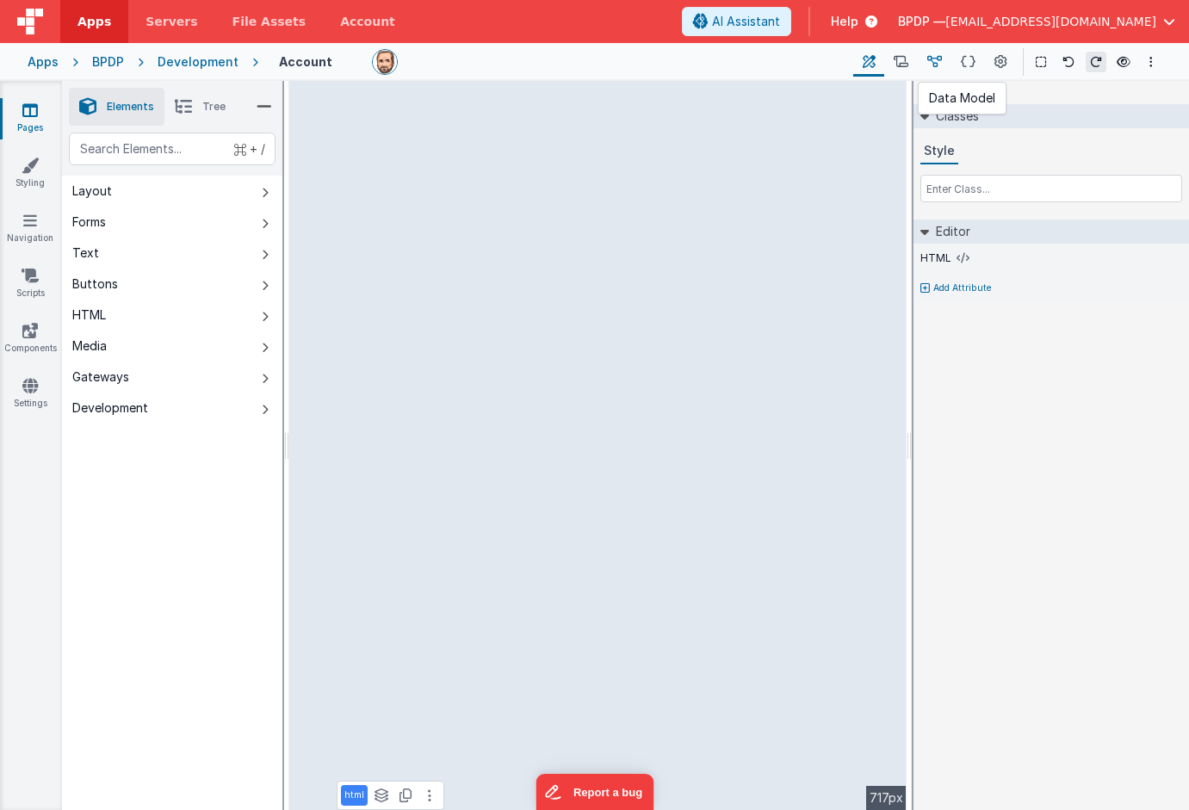
click at [936, 60] on icon at bounding box center [935, 62] width 15 height 18
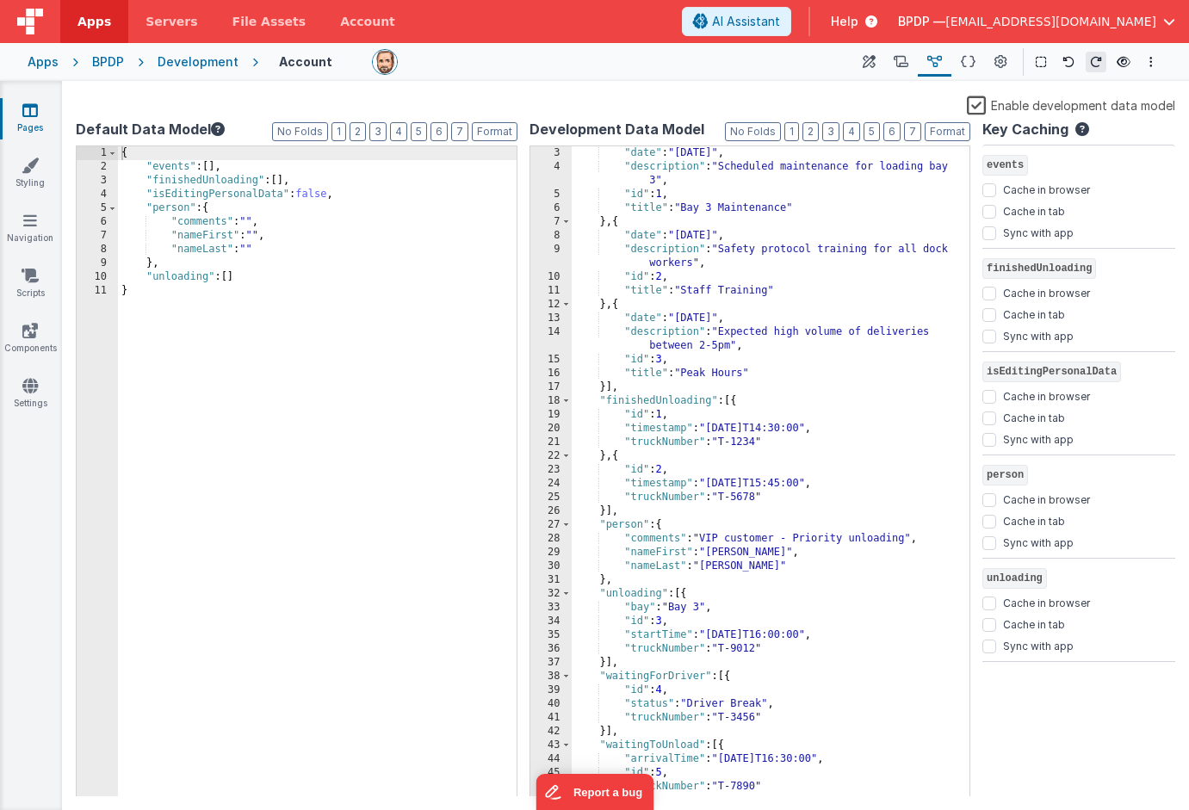
scroll to position [0, 0]
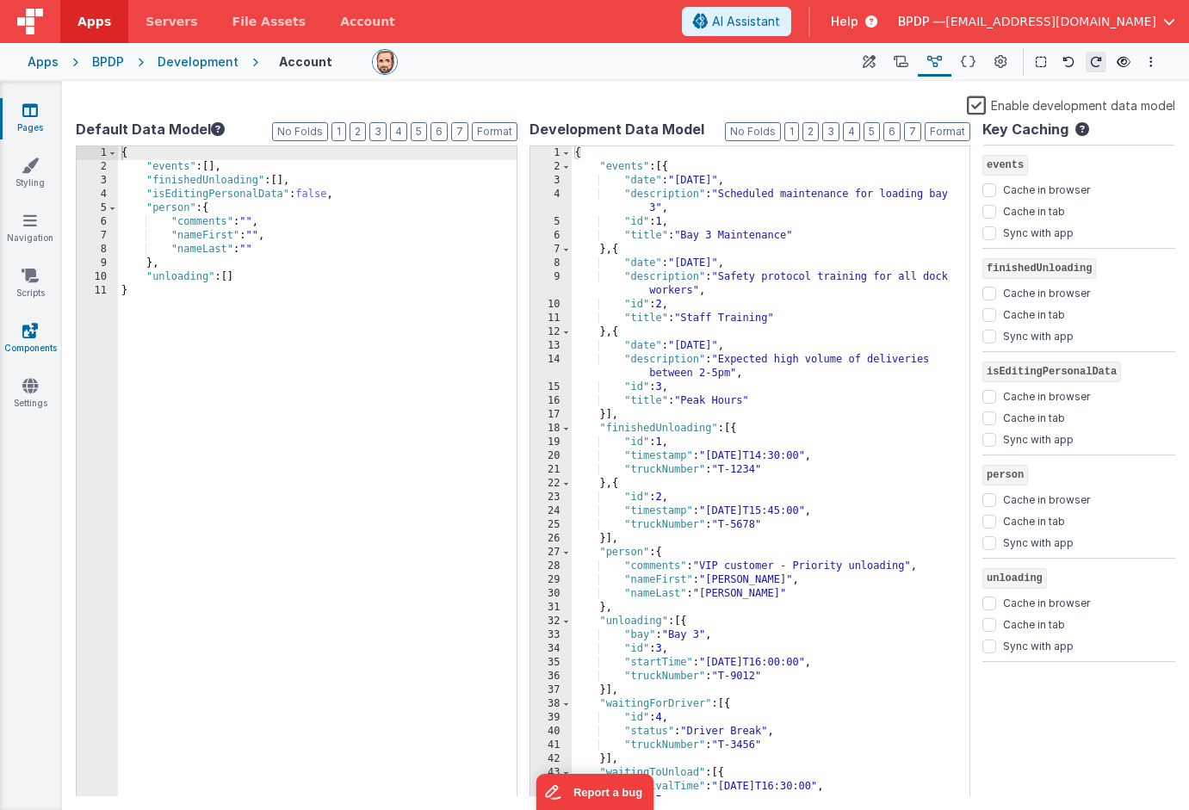
click at [26, 339] on link "Components" at bounding box center [30, 339] width 62 height 34
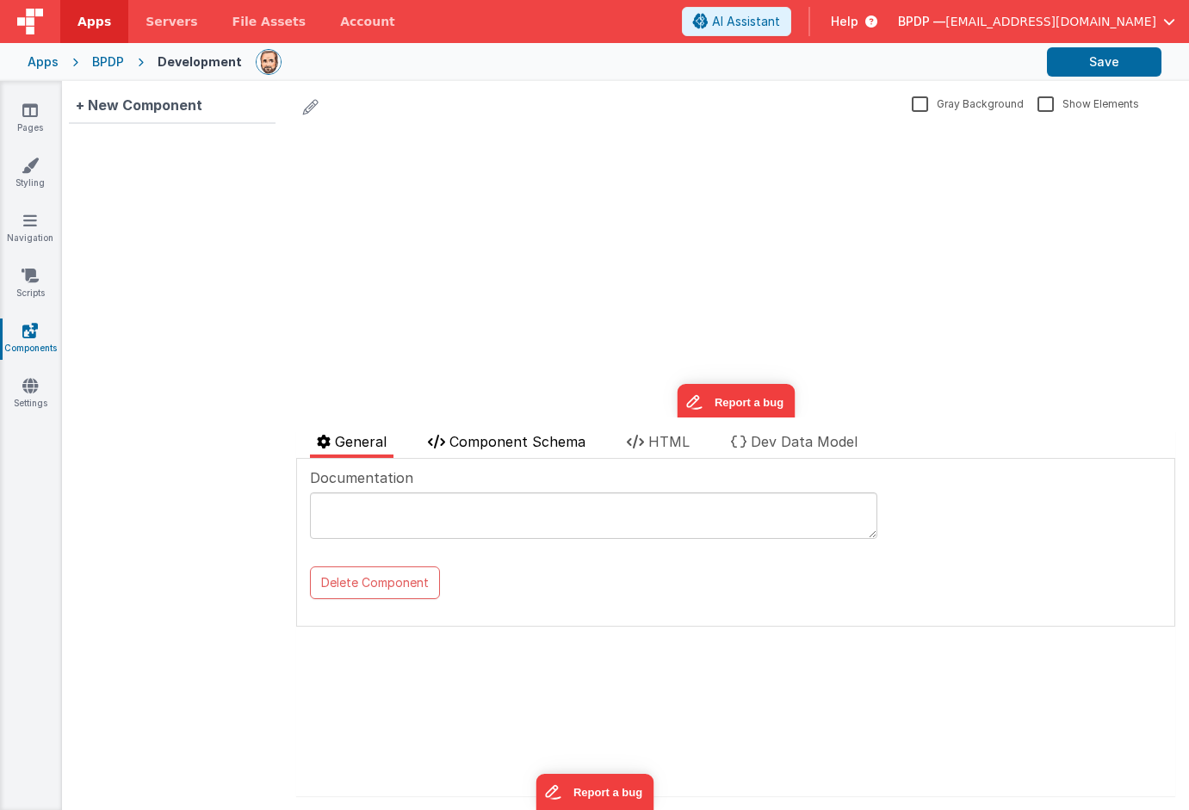
click at [488, 437] on span "Component Schema" at bounding box center [518, 441] width 136 height 17
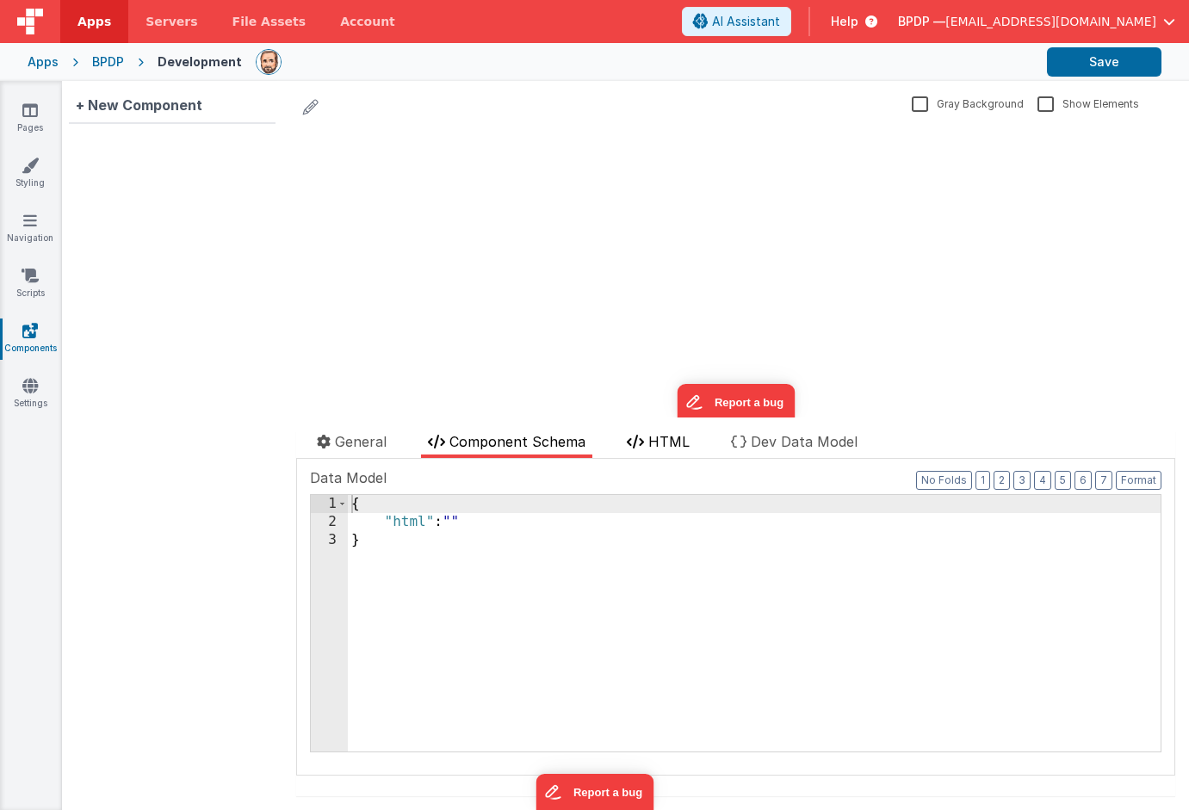
click at [670, 440] on span "HTML" at bounding box center [668, 441] width 41 height 17
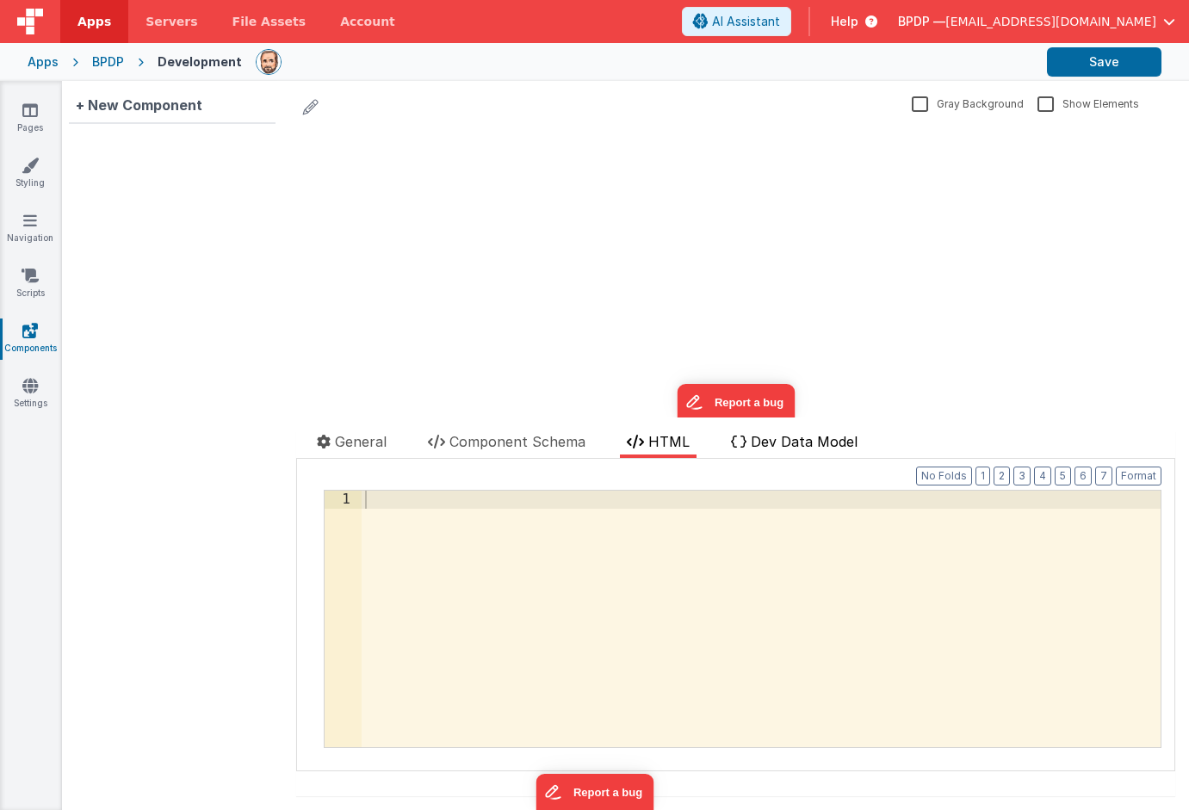
click at [790, 436] on span "Dev Data Model" at bounding box center [804, 441] width 107 height 17
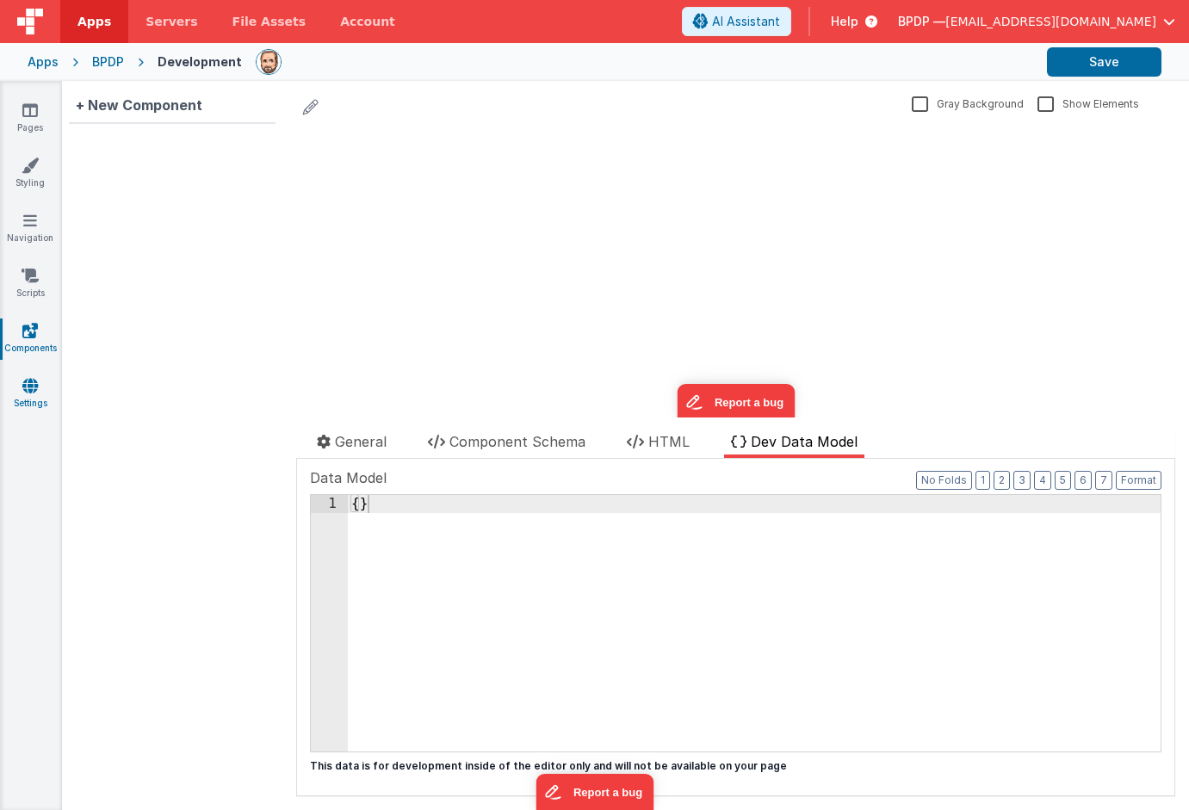
click at [25, 384] on icon at bounding box center [30, 385] width 16 height 17
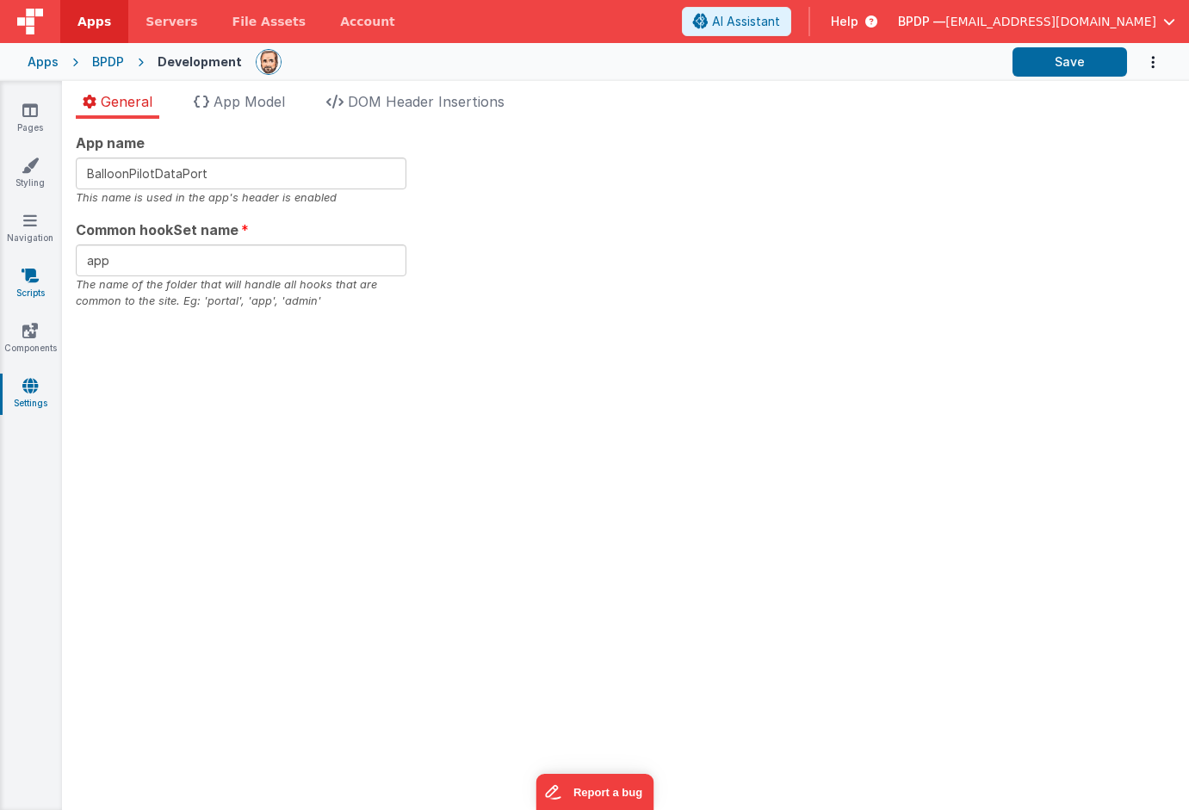
click at [35, 281] on icon at bounding box center [30, 275] width 17 height 17
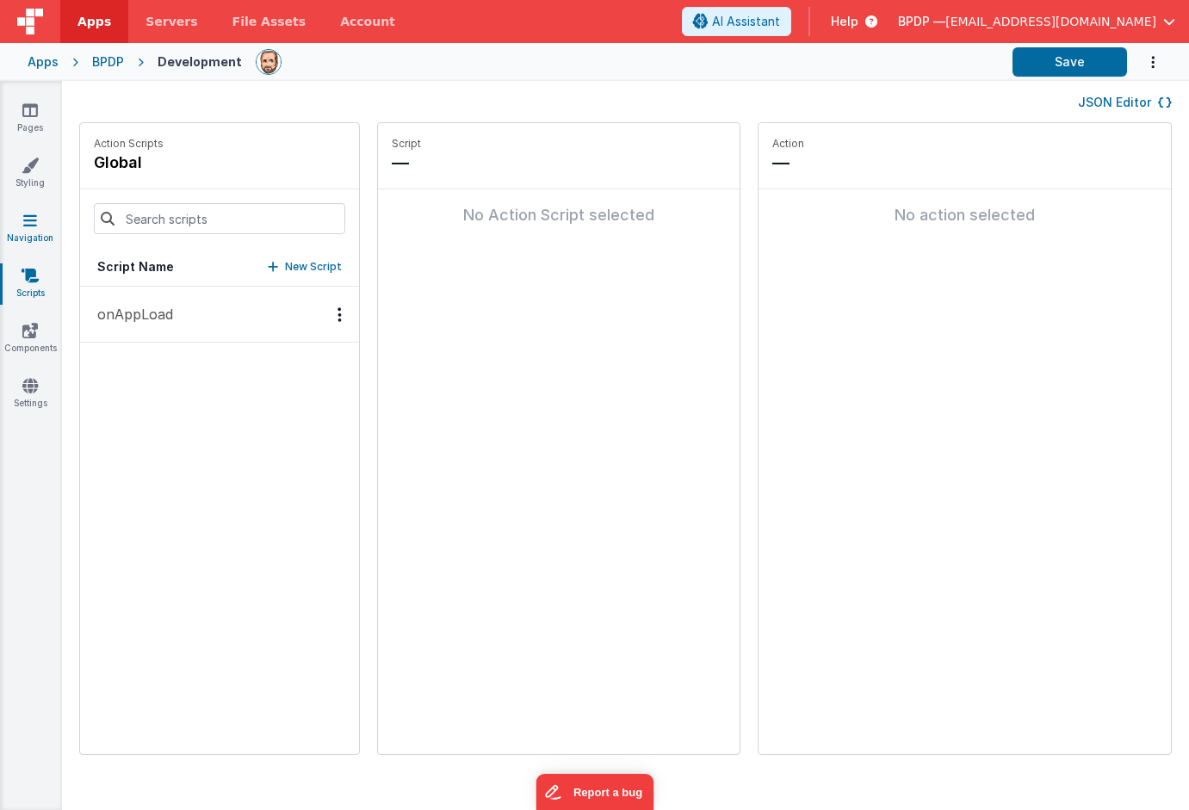
click at [42, 217] on link "Navigation" at bounding box center [30, 229] width 62 height 34
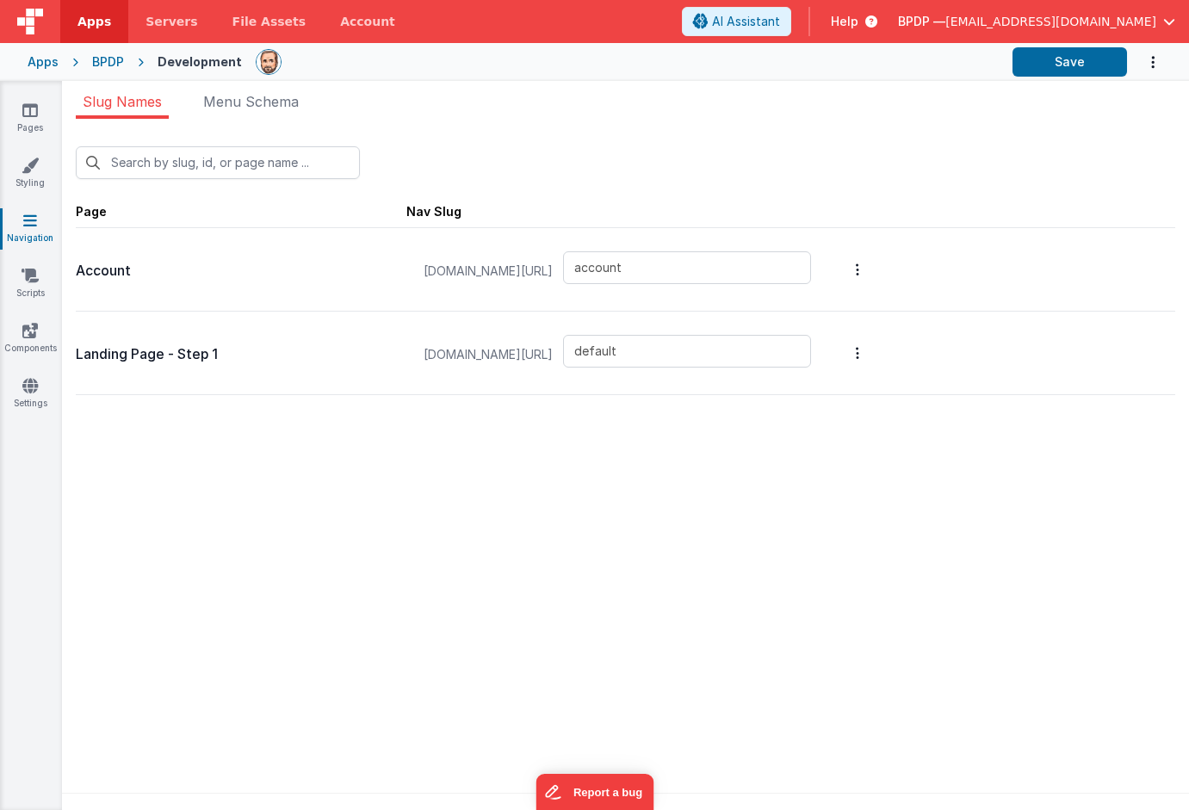
click at [870, 304] on button "Options" at bounding box center [858, 269] width 24 height 69
click at [769, 229] on link "Edit Page" at bounding box center [767, 229] width 150 height 31
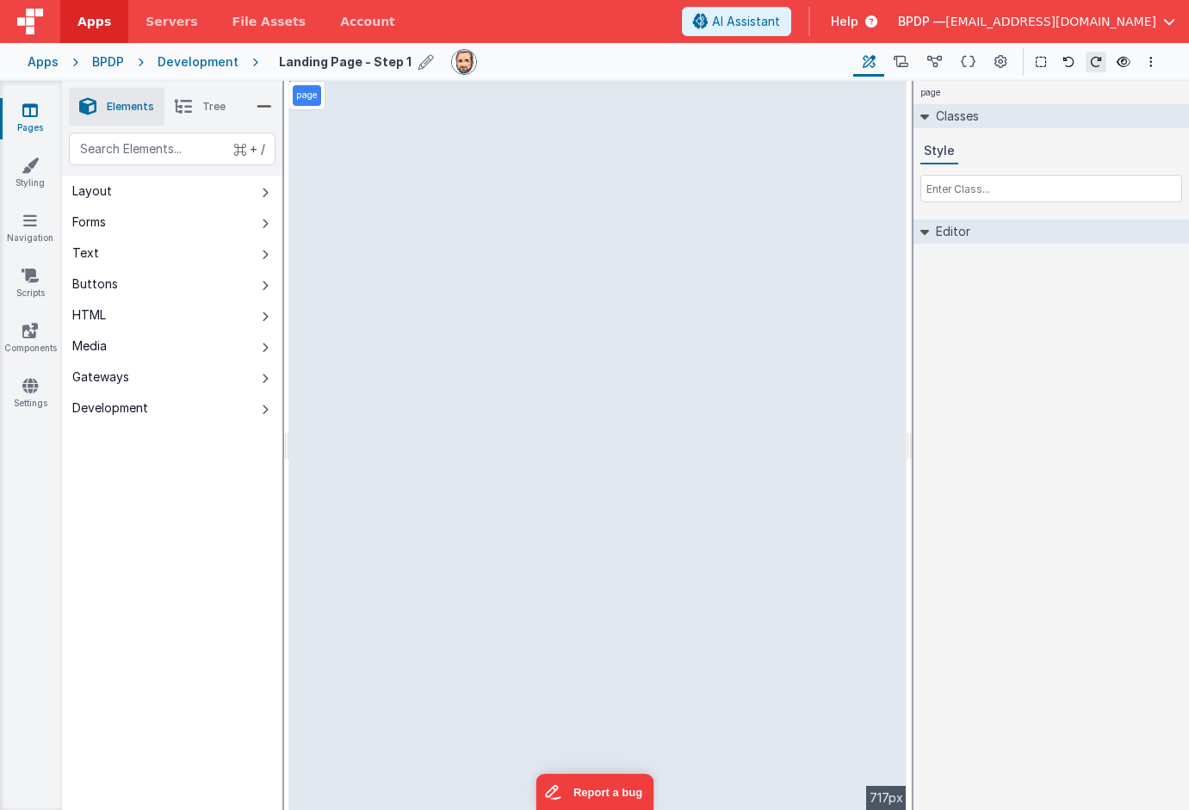
click at [419, 63] on icon at bounding box center [427, 62] width 16 height 24
drag, startPoint x: 414, startPoint y: 61, endPoint x: 363, endPoint y: 57, distance: 51.9
click at [363, 57] on input "Landing Page - Step 1" at bounding box center [386, 62] width 214 height 26
type input "Landing Page"
click at [505, 62] on icon at bounding box center [507, 62] width 14 height 24
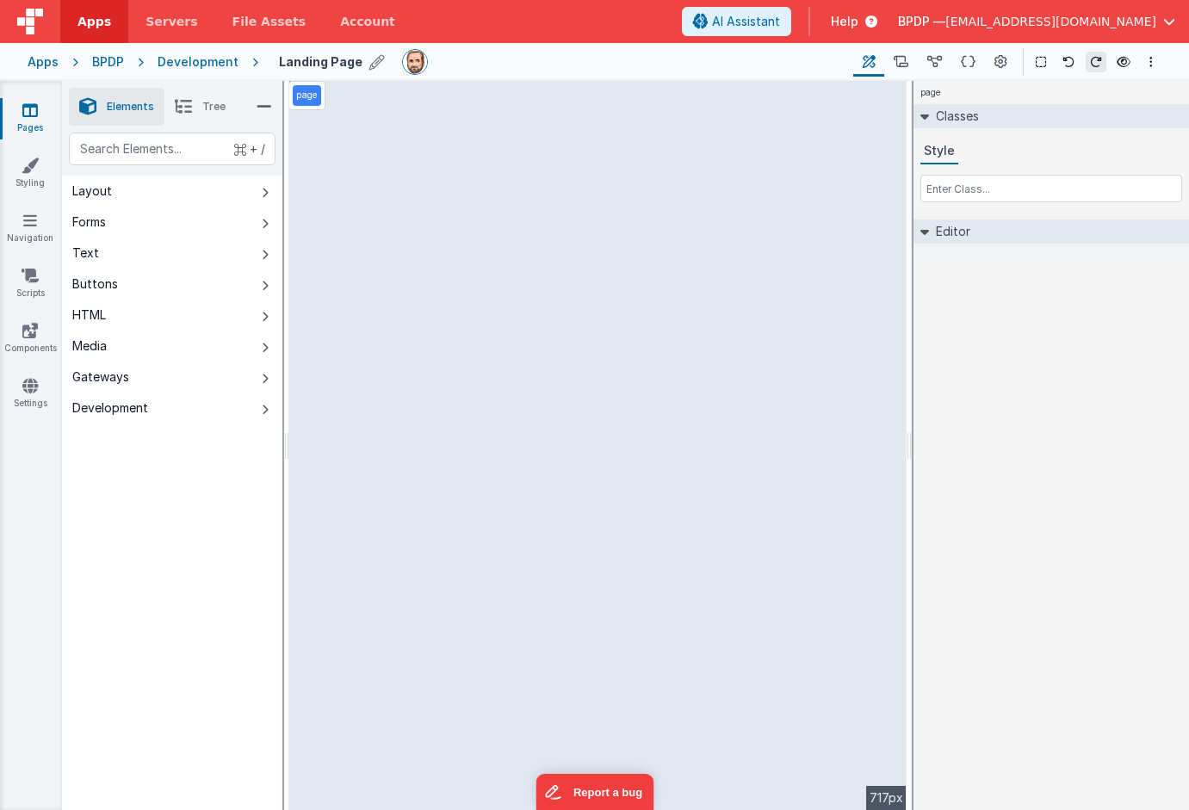
click at [505, 62] on div at bounding box center [620, 62] width 437 height 26
click at [780, 22] on span "AI Assistant" at bounding box center [746, 21] width 68 height 17
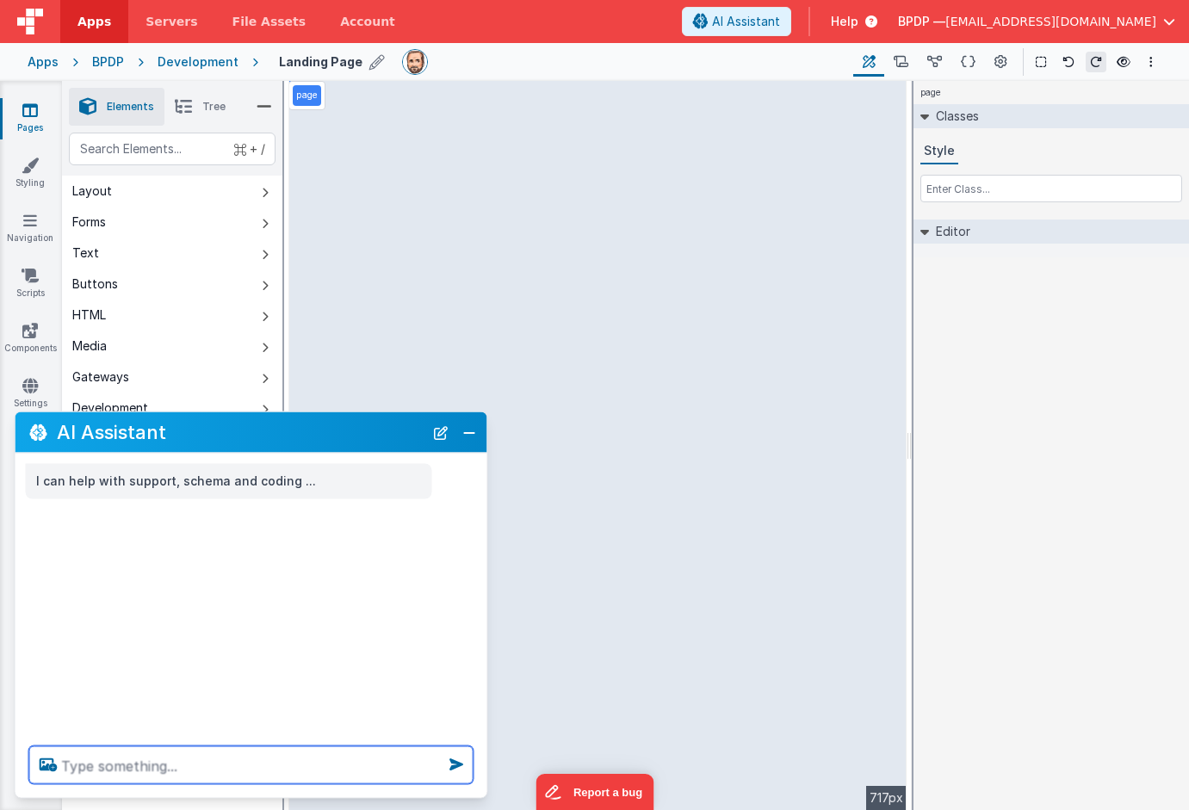
click at [85, 761] on textarea at bounding box center [251, 766] width 444 height 38
type textarea "m"
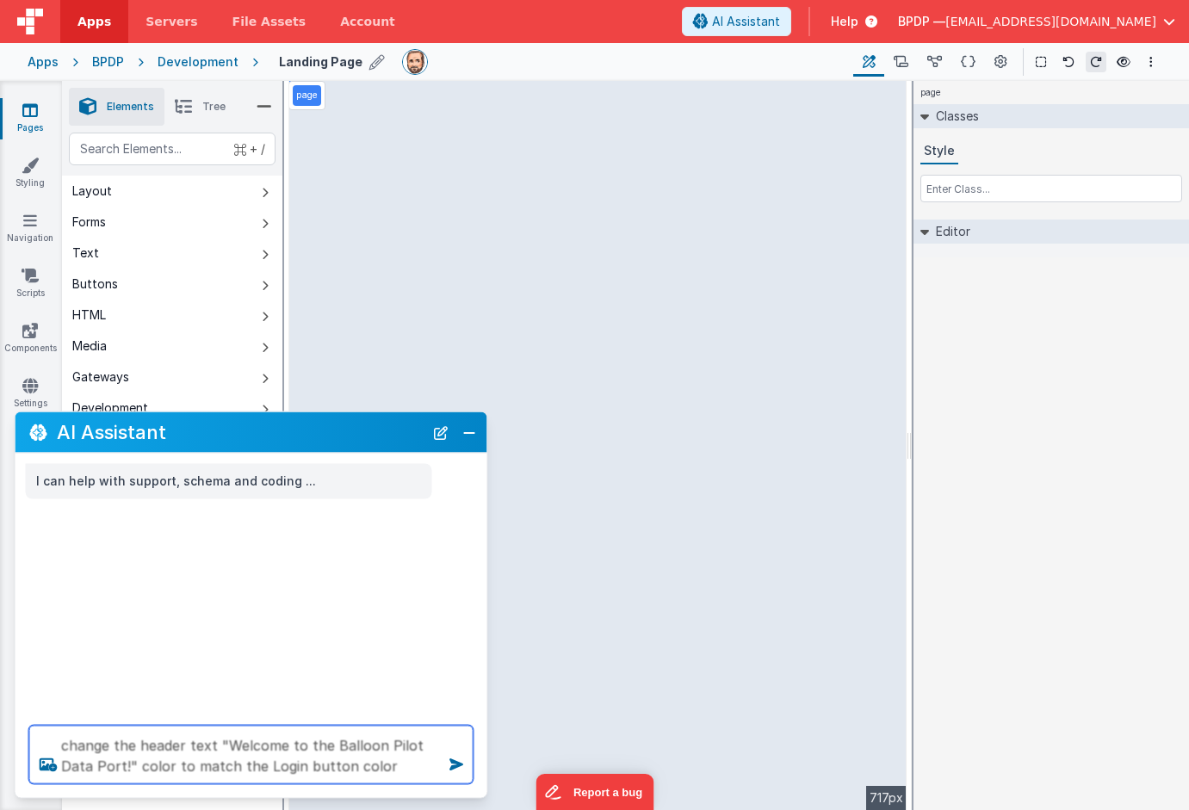
type textarea "change the header text "Welcome to the Balloon Pilot Data Port!" color to match…"
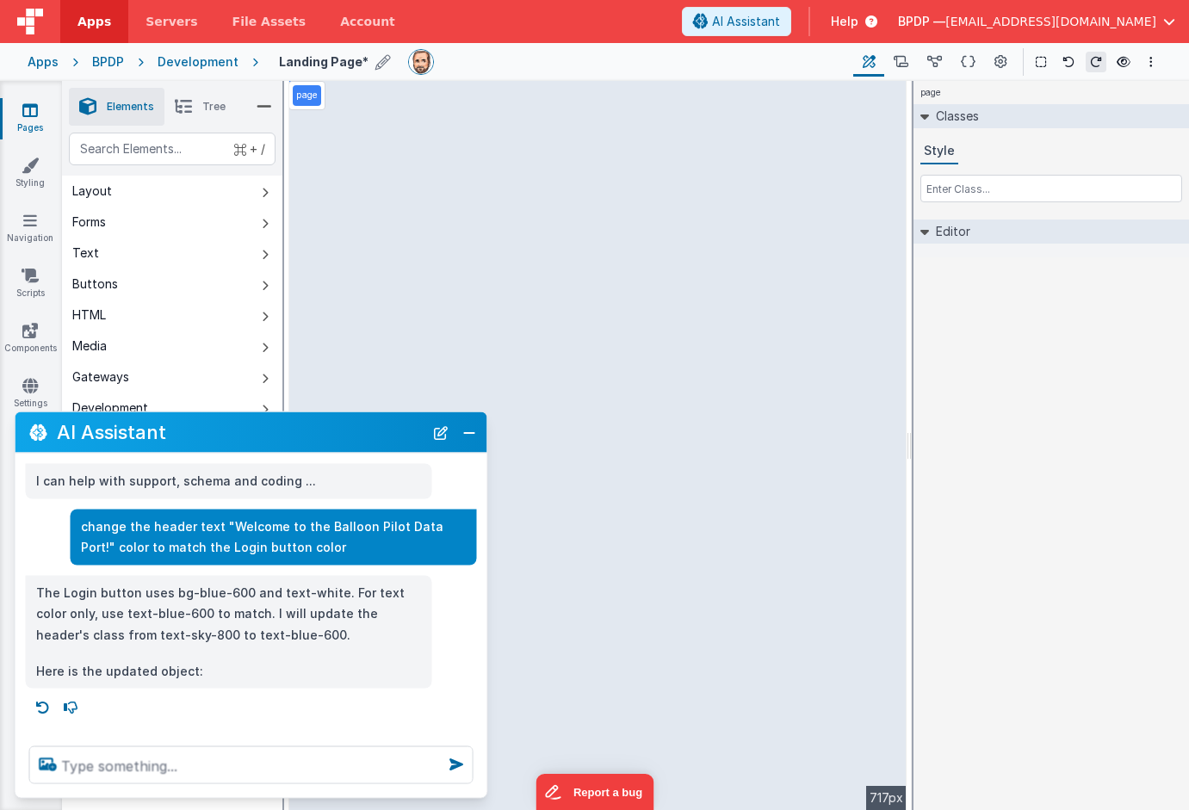
click at [719, 344] on div "page --> 717px" at bounding box center [597, 445] width 617 height 729
click at [470, 436] on button "Close" at bounding box center [469, 432] width 22 height 24
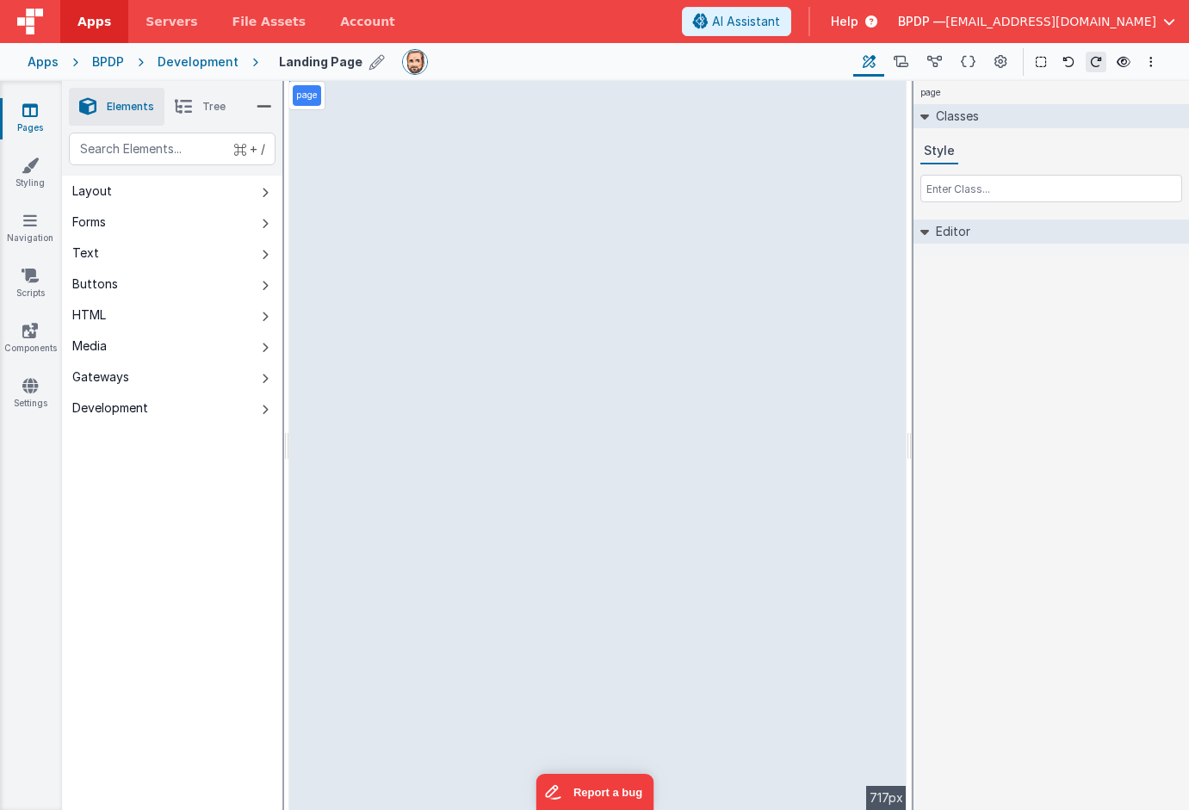
click at [31, 115] on icon at bounding box center [30, 110] width 16 height 17
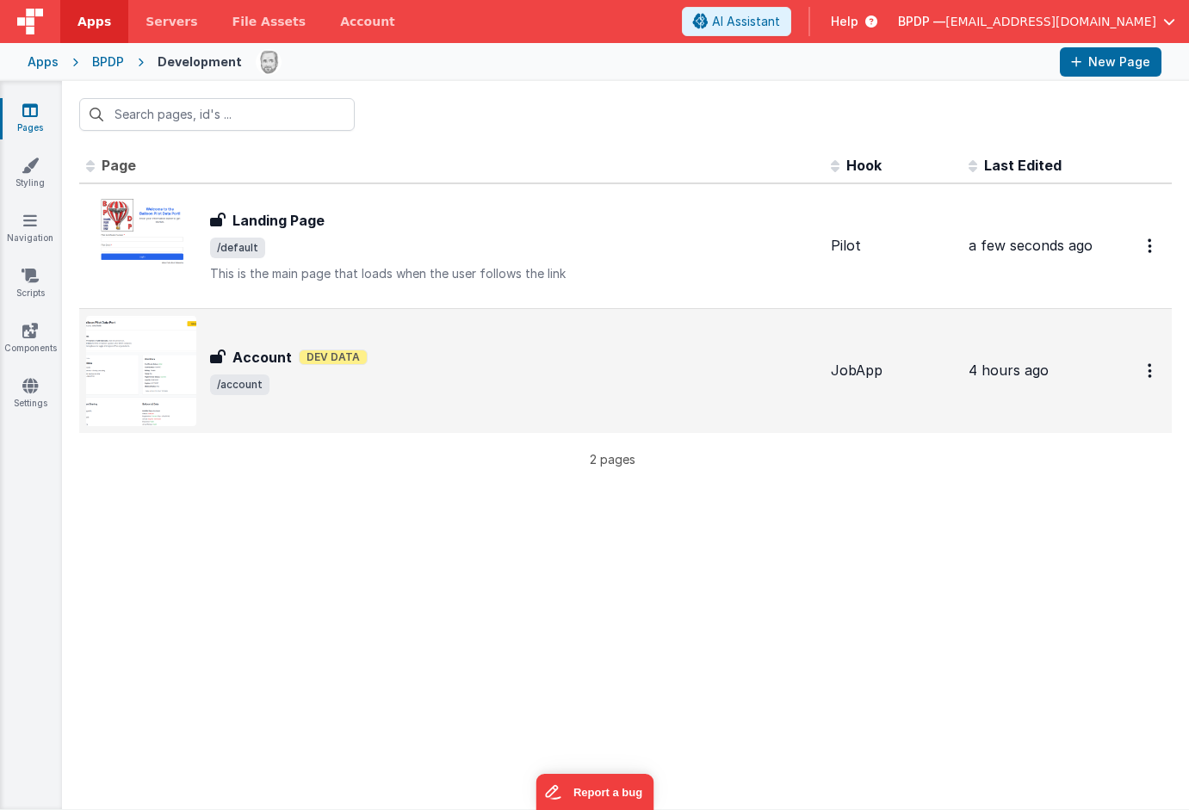
click at [264, 354] on h3 "Account" at bounding box center [262, 357] width 59 height 21
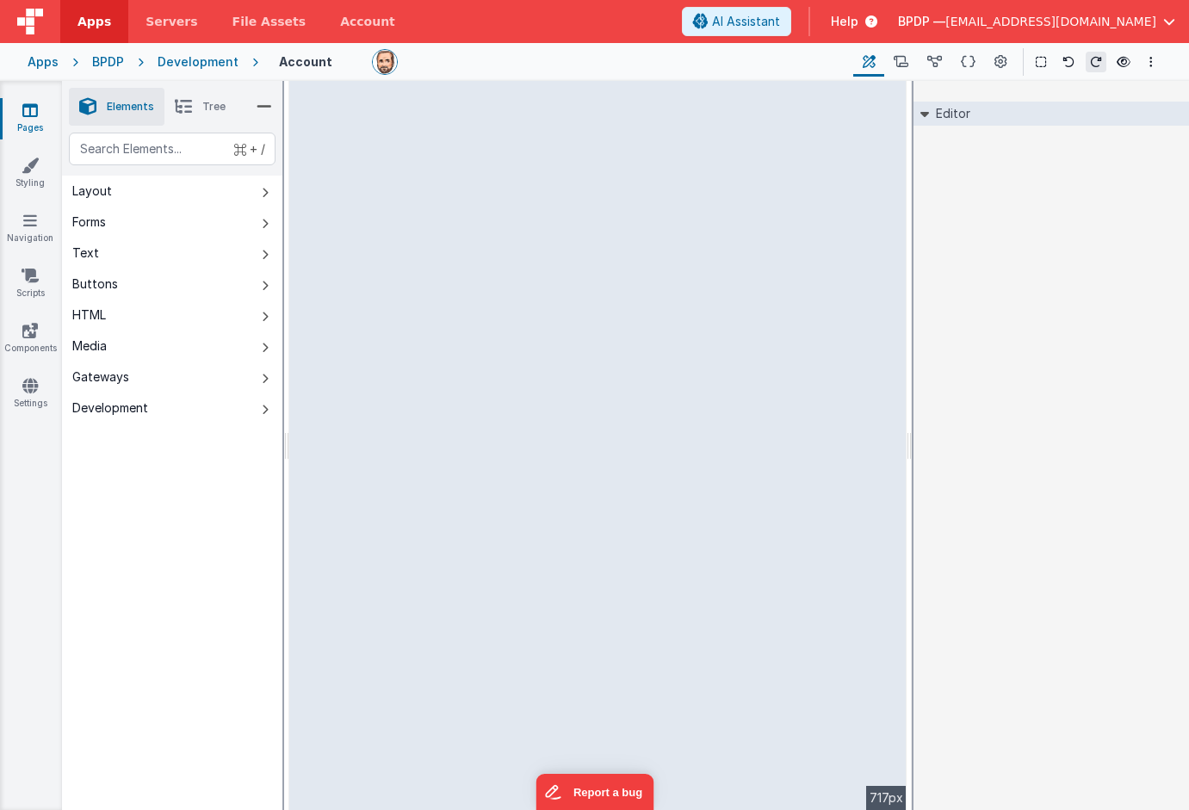
click at [453, 462] on div "--> 717px" at bounding box center [597, 445] width 617 height 729
click at [109, 189] on div "Layout" at bounding box center [92, 191] width 40 height 17
click at [100, 227] on div "Forms" at bounding box center [89, 222] width 34 height 17
click at [369, 444] on div "--> 717px" at bounding box center [597, 445] width 617 height 729
drag, startPoint x: 369, startPoint y: 444, endPoint x: 602, endPoint y: 555, distance: 258.5
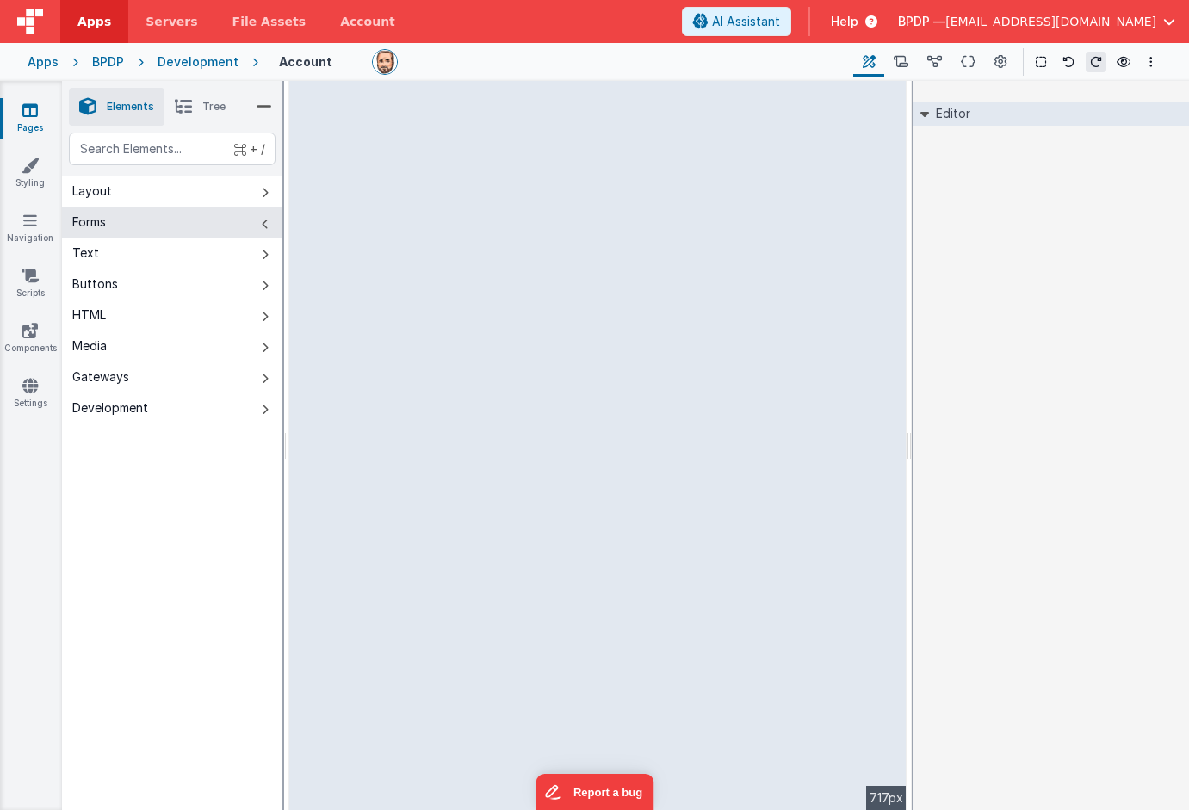
click at [602, 555] on div "--> 717px" at bounding box center [597, 445] width 617 height 729
drag, startPoint x: 370, startPoint y: 443, endPoint x: 684, endPoint y: 534, distance: 326.5
click at [684, 534] on div "--> 717px" at bounding box center [597, 445] width 617 height 729
click at [93, 251] on div "Text" at bounding box center [85, 253] width 27 height 17
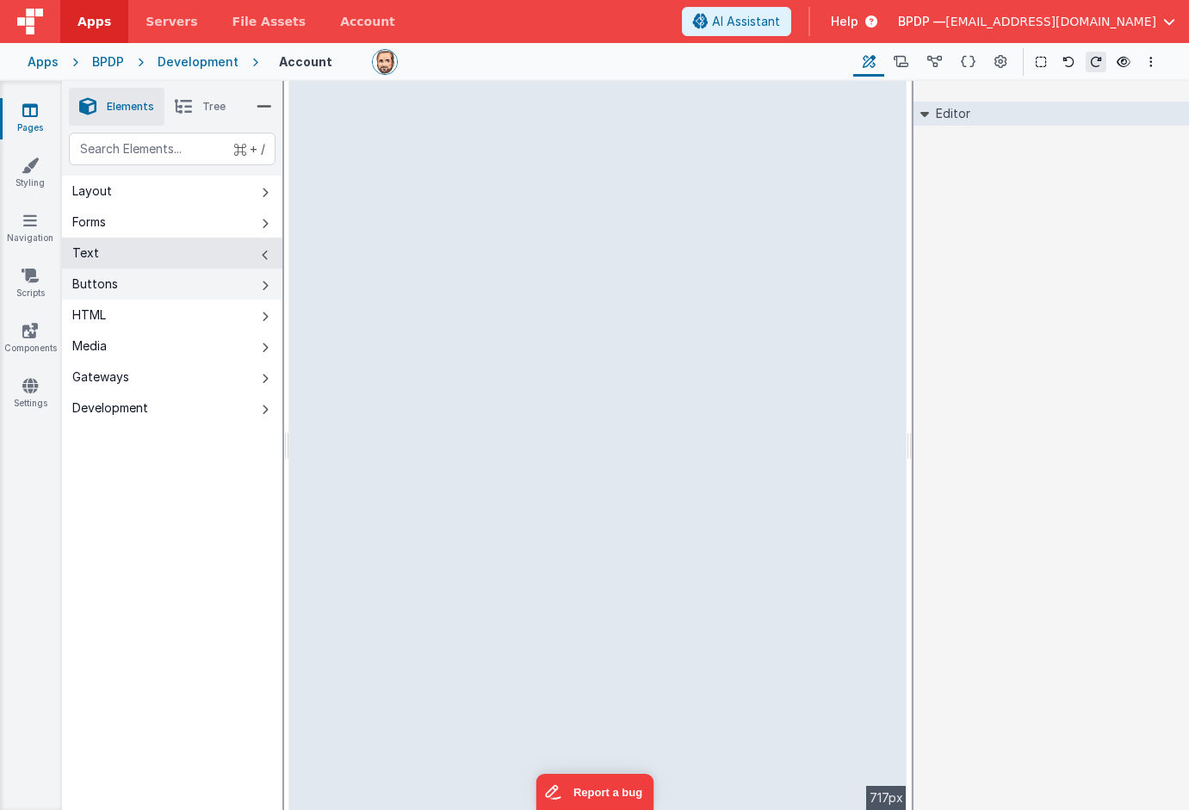
click at [98, 281] on div "Buttons" at bounding box center [95, 284] width 46 height 17
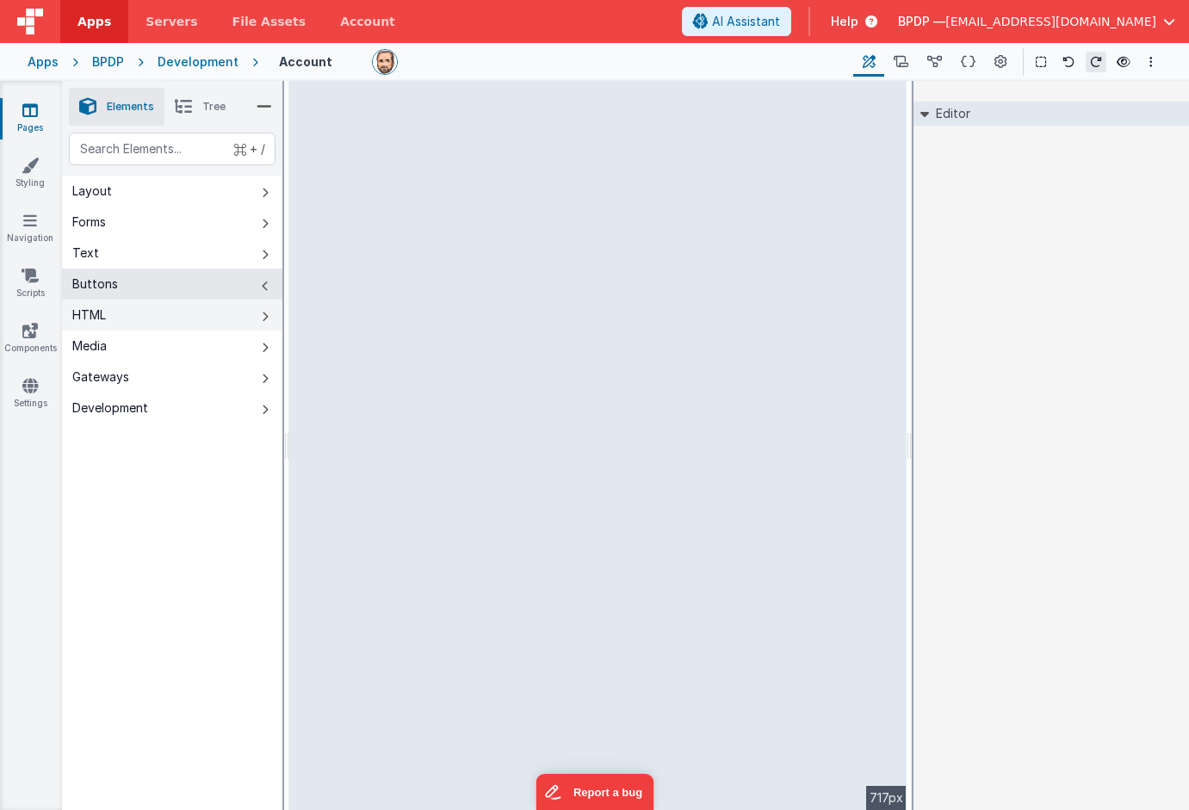
click at [88, 314] on div "HTML" at bounding box center [89, 315] width 34 height 17
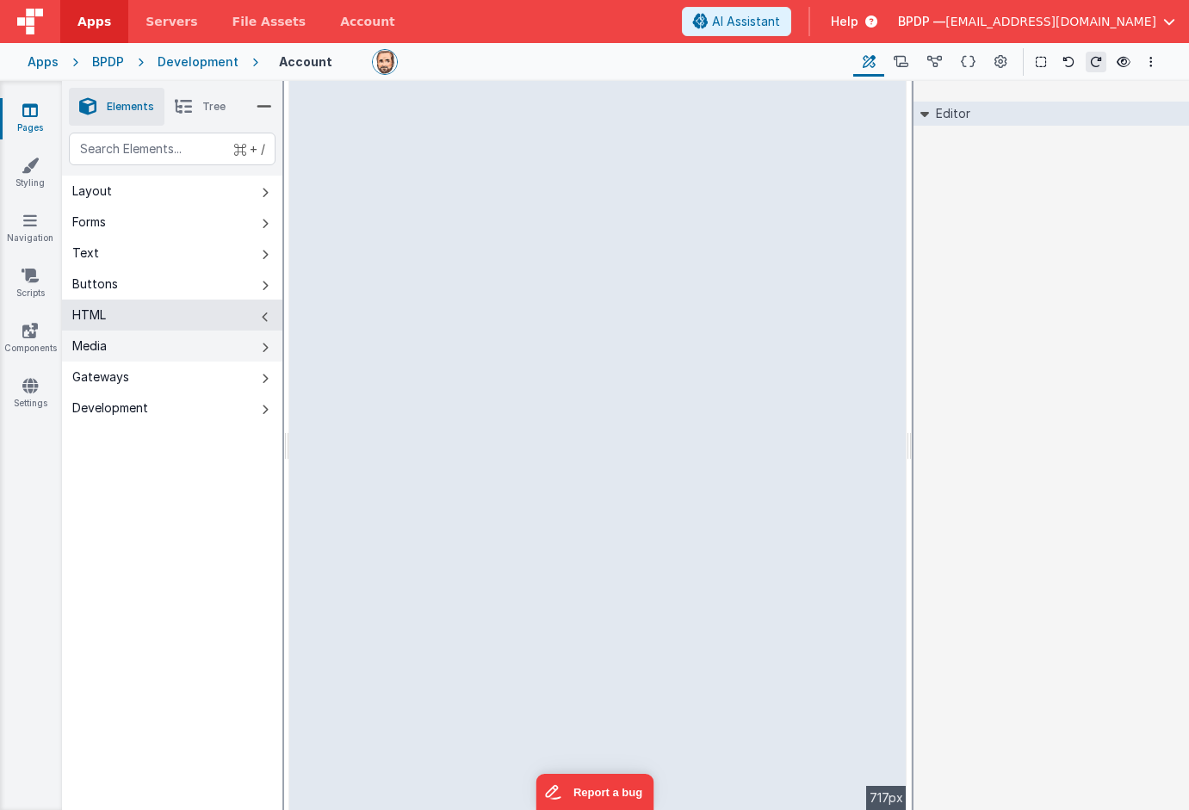
click at [90, 343] on div "Media" at bounding box center [89, 346] width 34 height 17
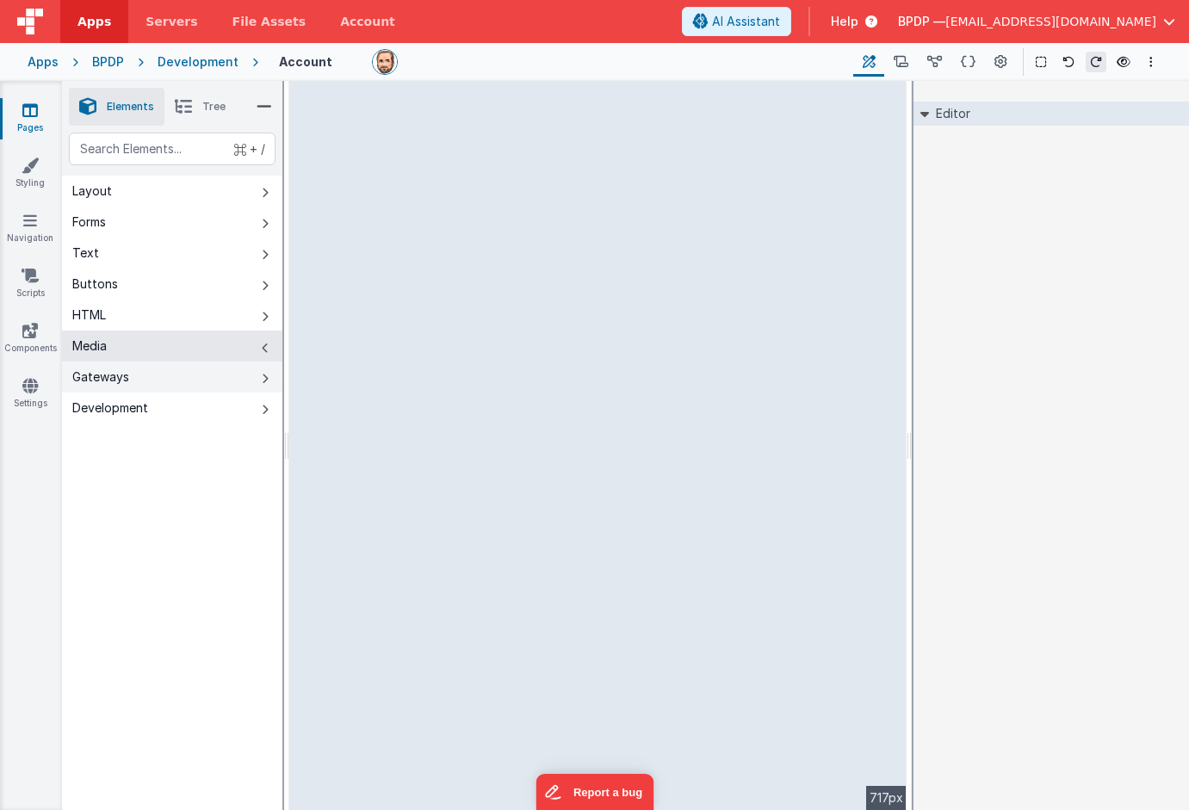
click at [90, 375] on div "Gateways" at bounding box center [100, 377] width 57 height 17
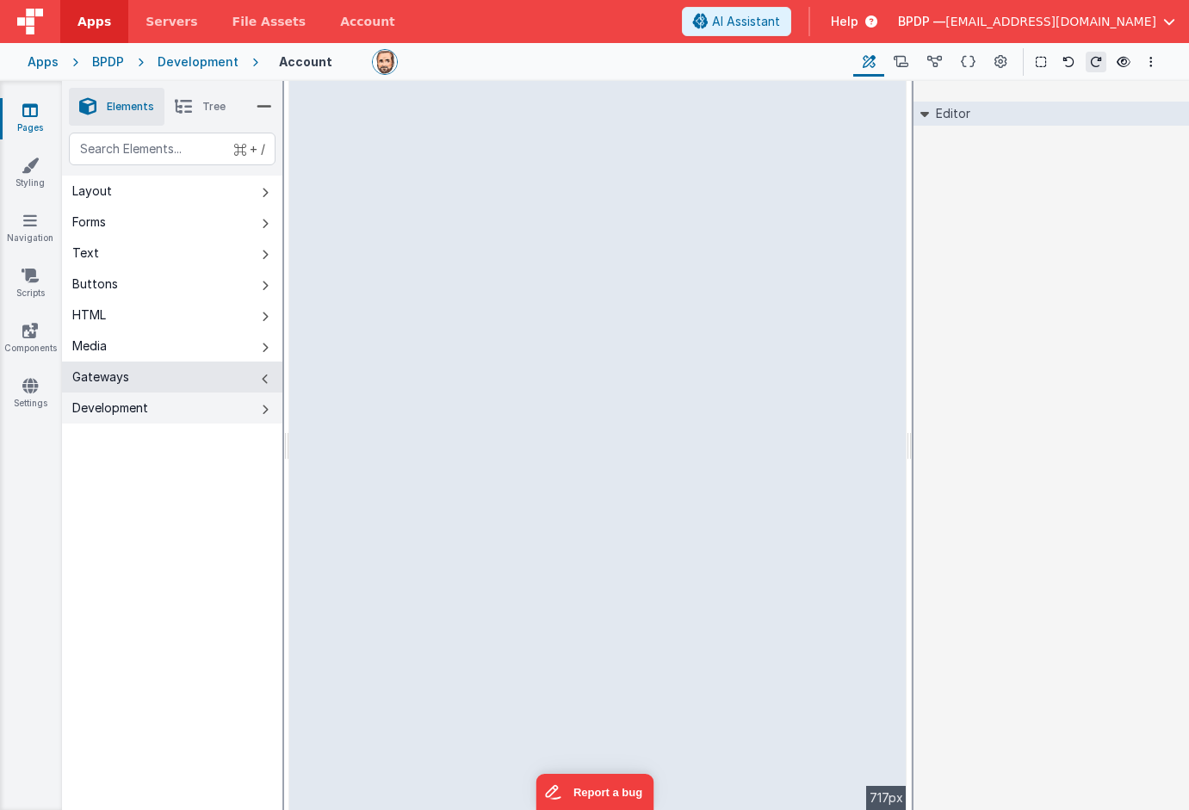
click at [87, 408] on div "Development" at bounding box center [110, 408] width 76 height 17
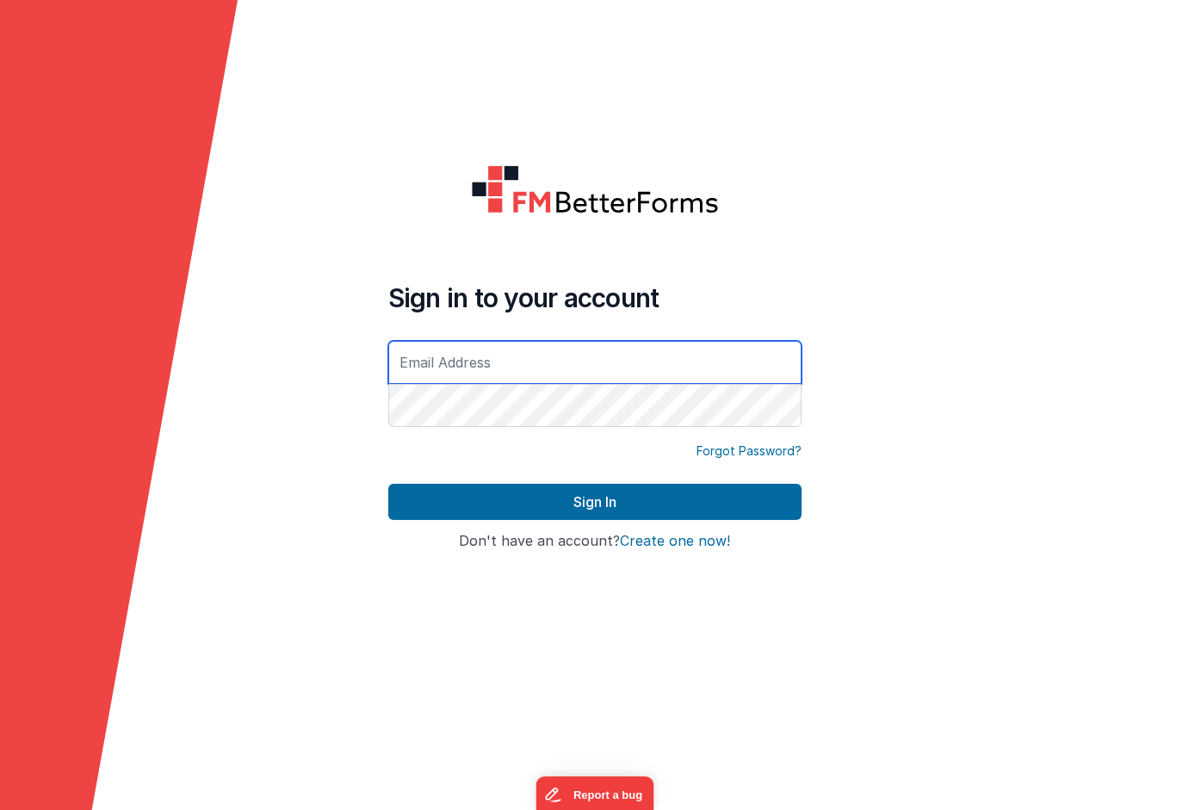
type input "[EMAIL_ADDRESS][DOMAIN_NAME]"
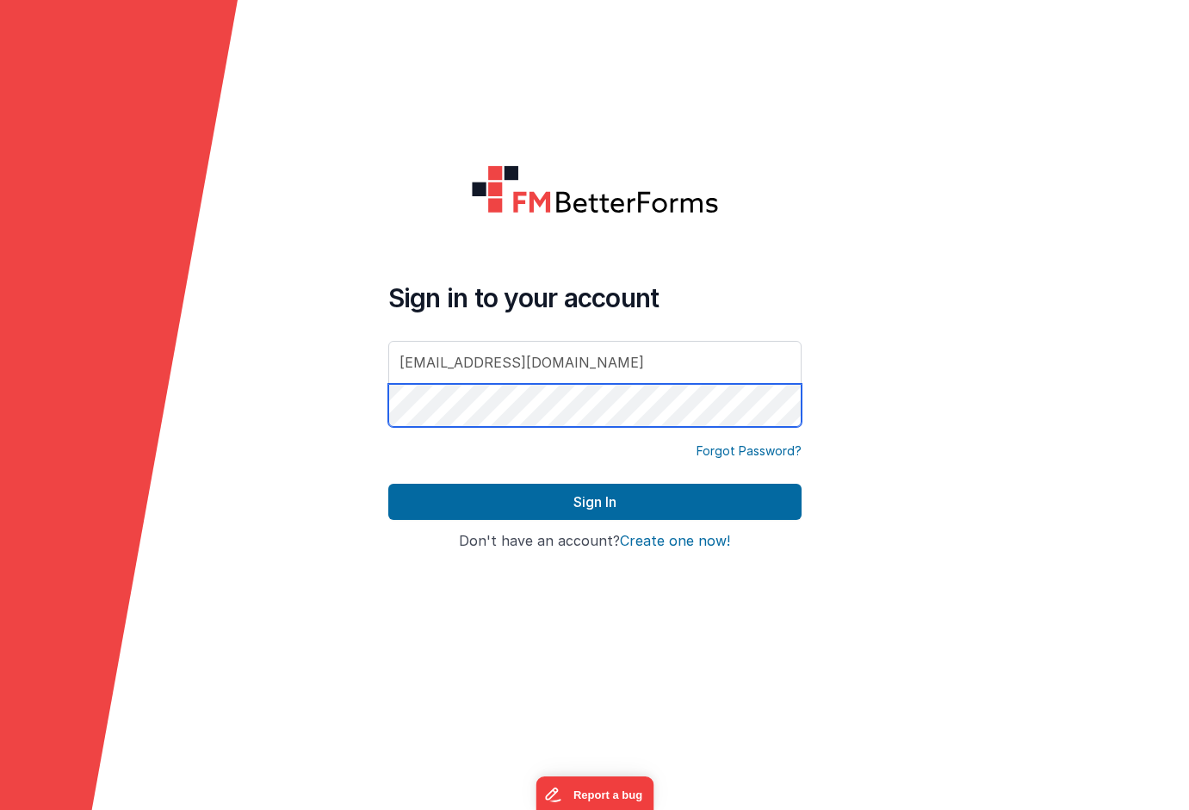
click at [594, 502] on button "Sign In" at bounding box center [594, 502] width 413 height 36
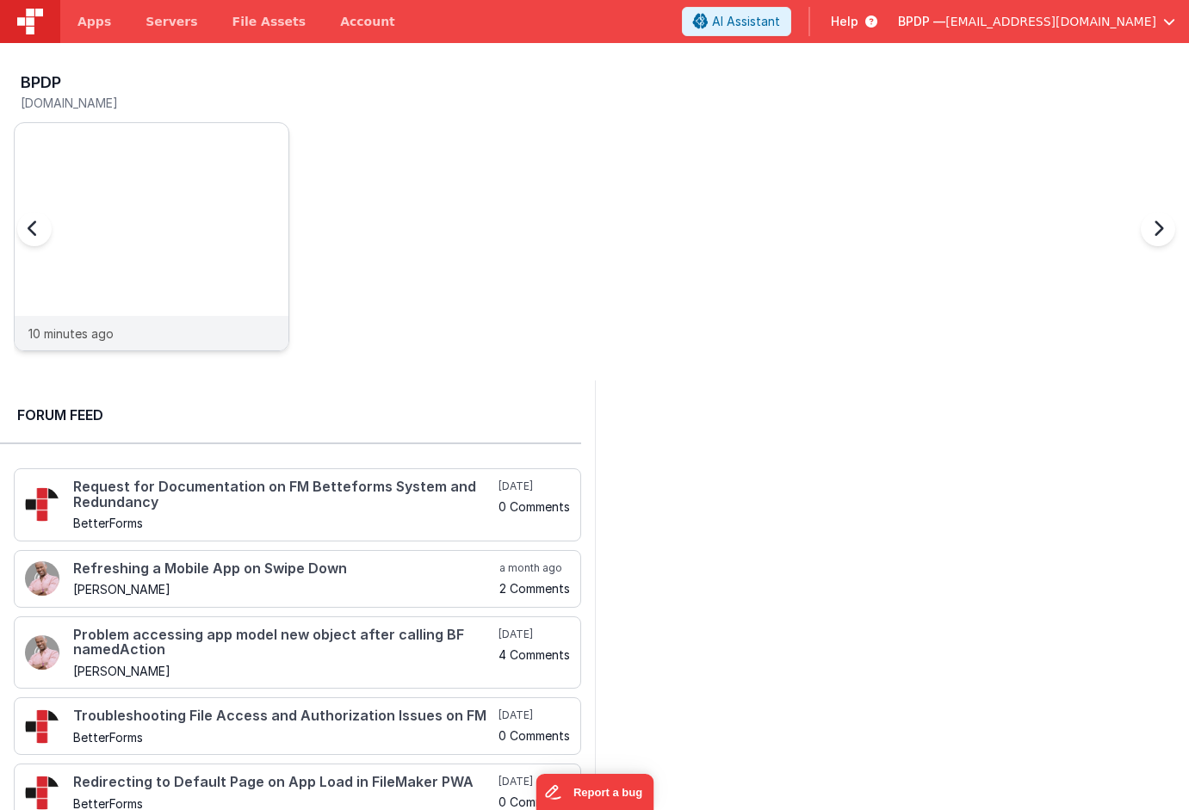
click at [190, 123] on img at bounding box center [152, 123] width 274 height 0
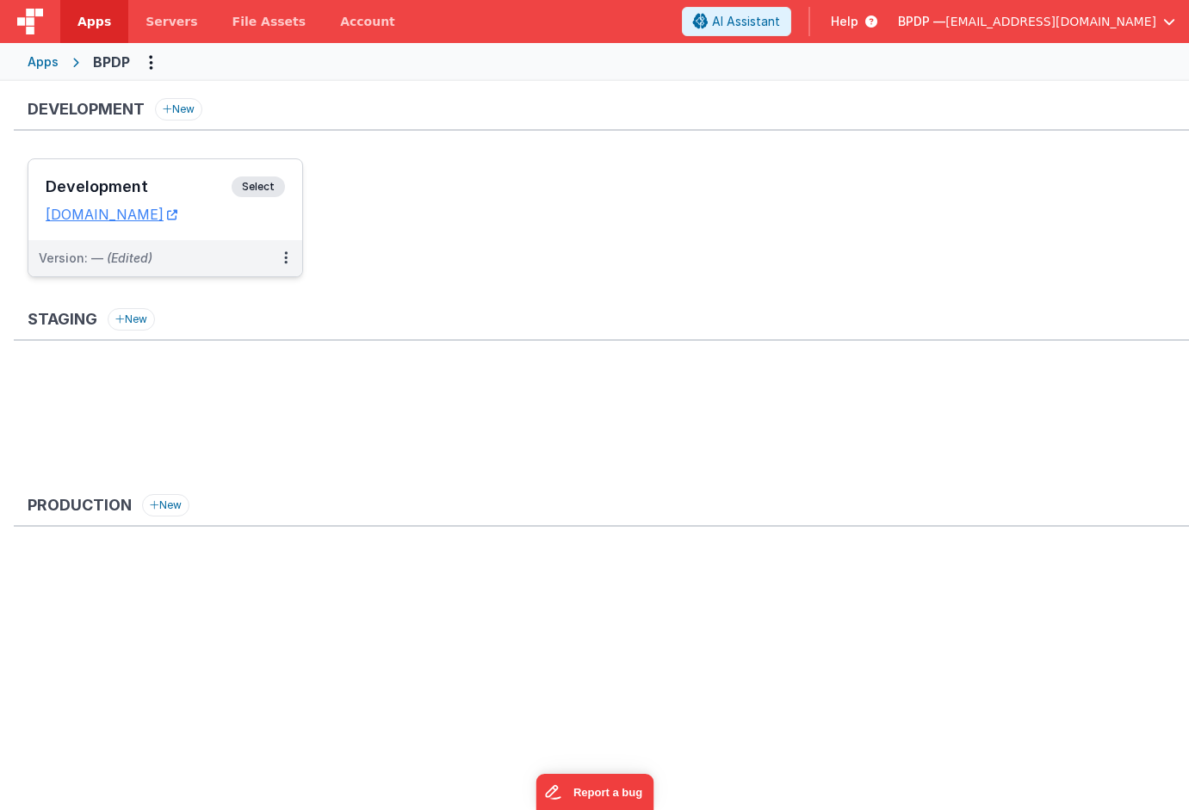
click at [259, 183] on span "Select" at bounding box center [258, 187] width 53 height 21
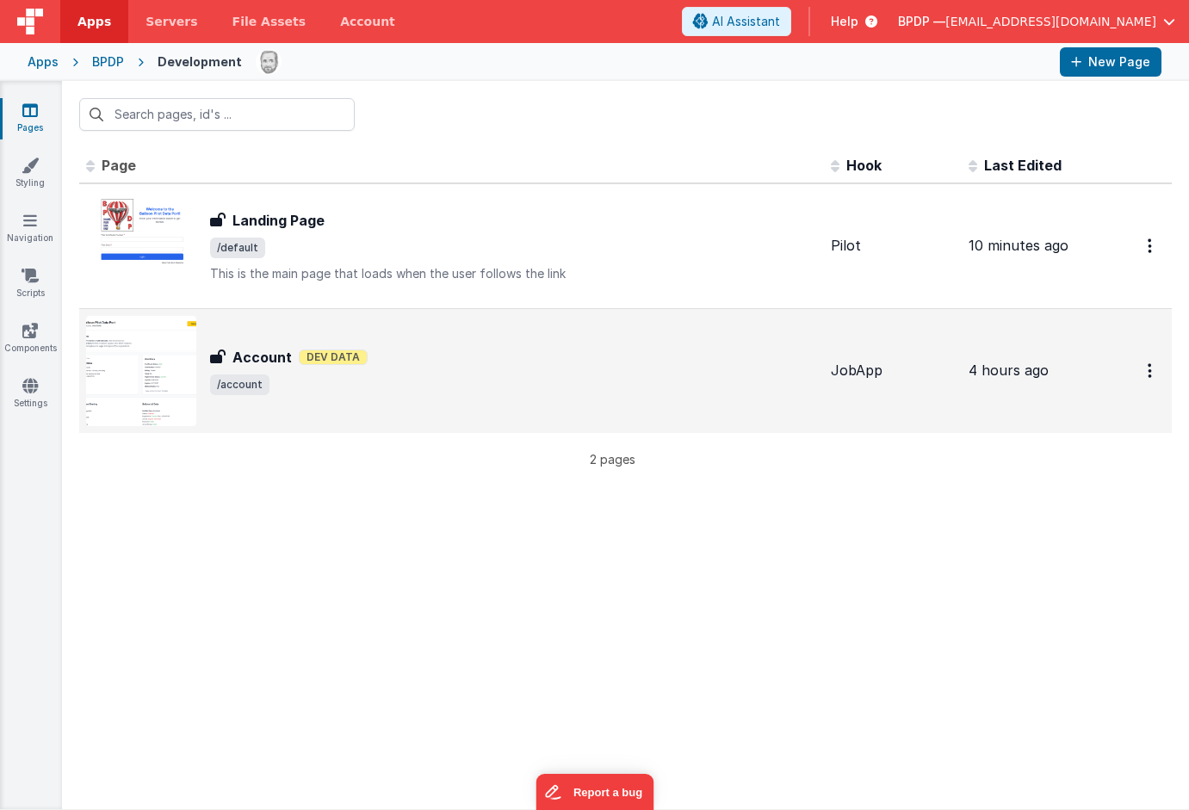
click at [235, 357] on h3 "Account" at bounding box center [262, 357] width 59 height 21
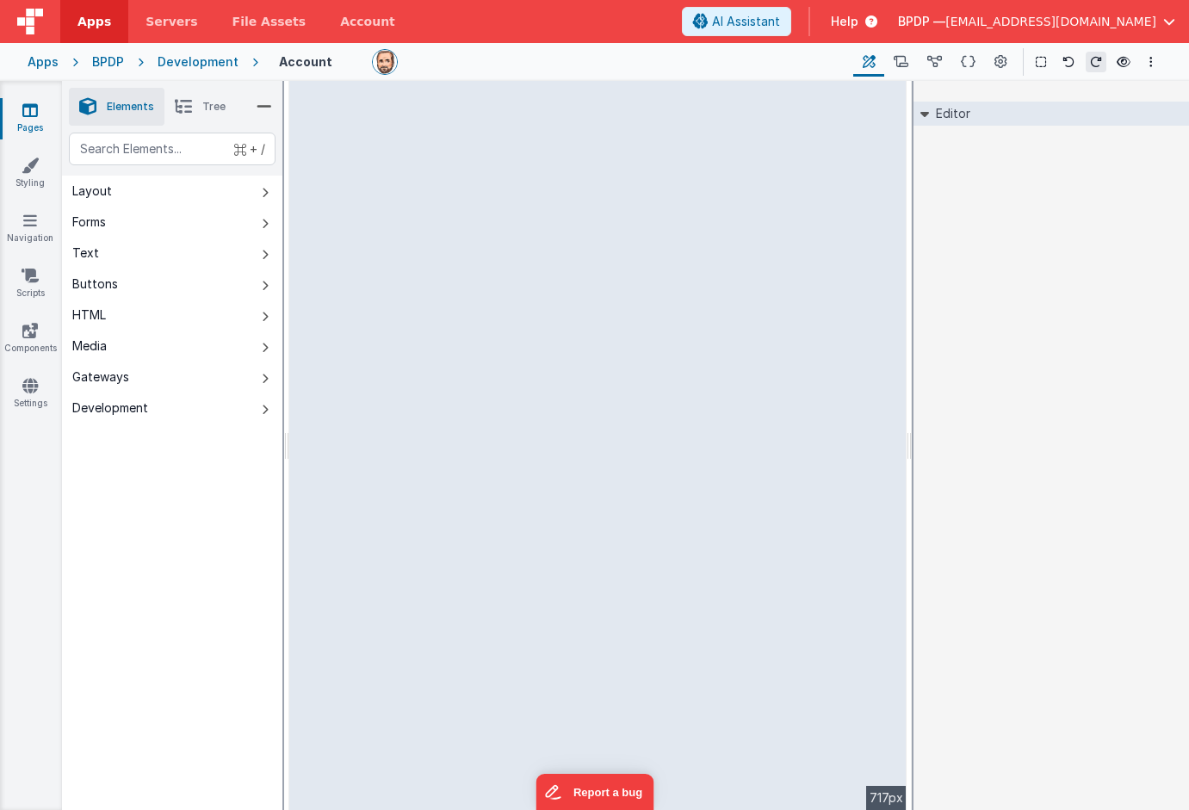
click at [32, 113] on icon at bounding box center [30, 110] width 16 height 17
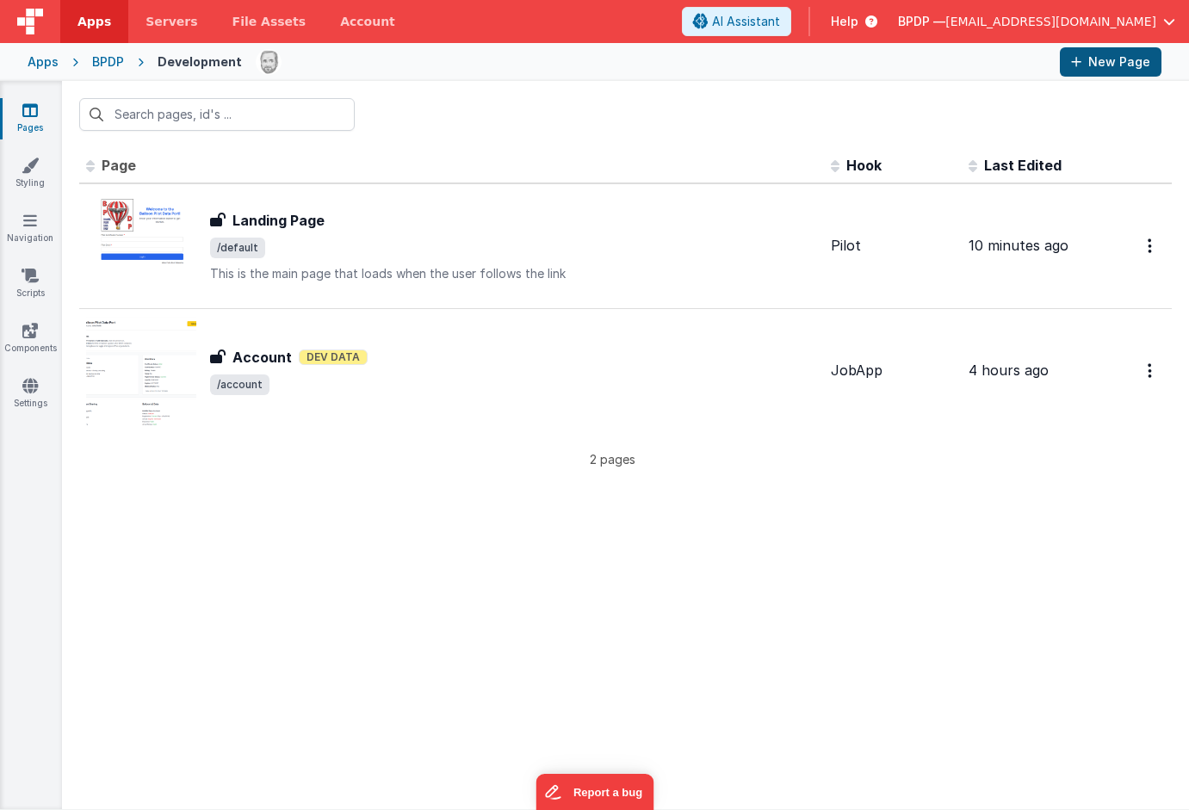
click at [1092, 59] on button "New Page" at bounding box center [1111, 61] width 102 height 29
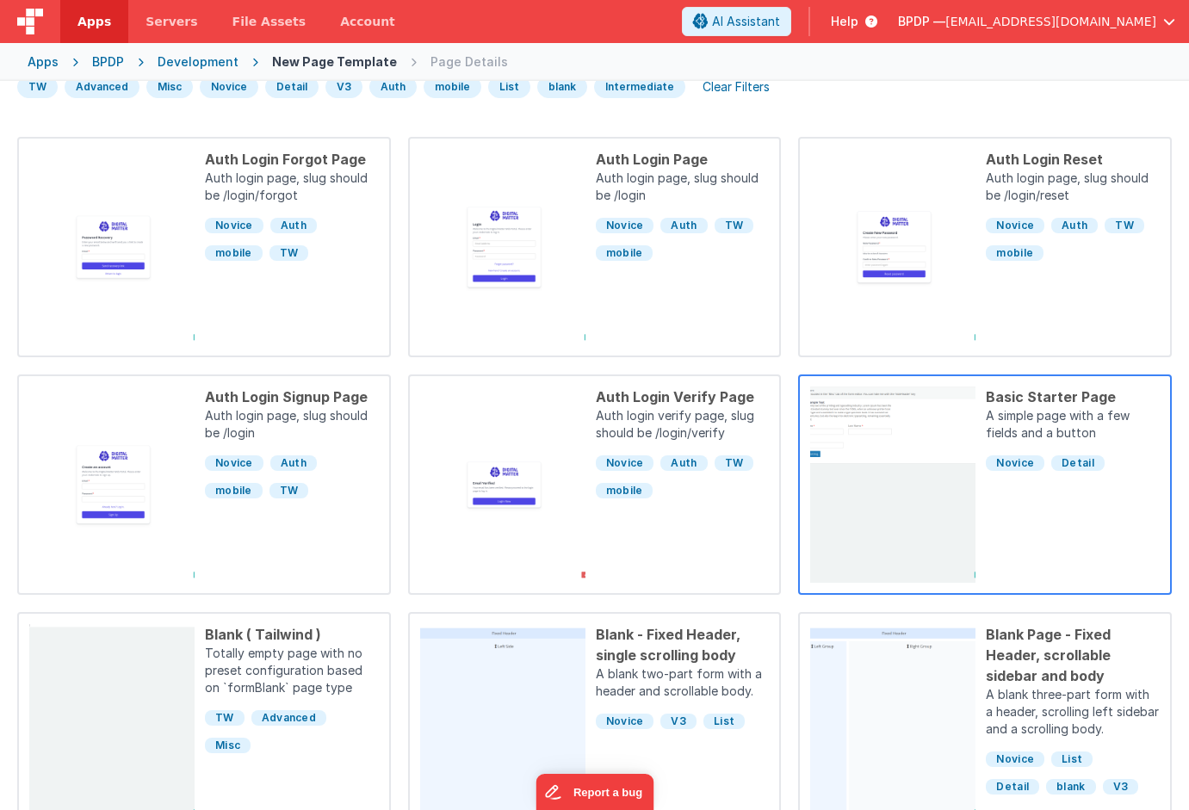
scroll to position [119, 0]
click at [1046, 394] on div "Basic Starter Page" at bounding box center [1073, 396] width 174 height 21
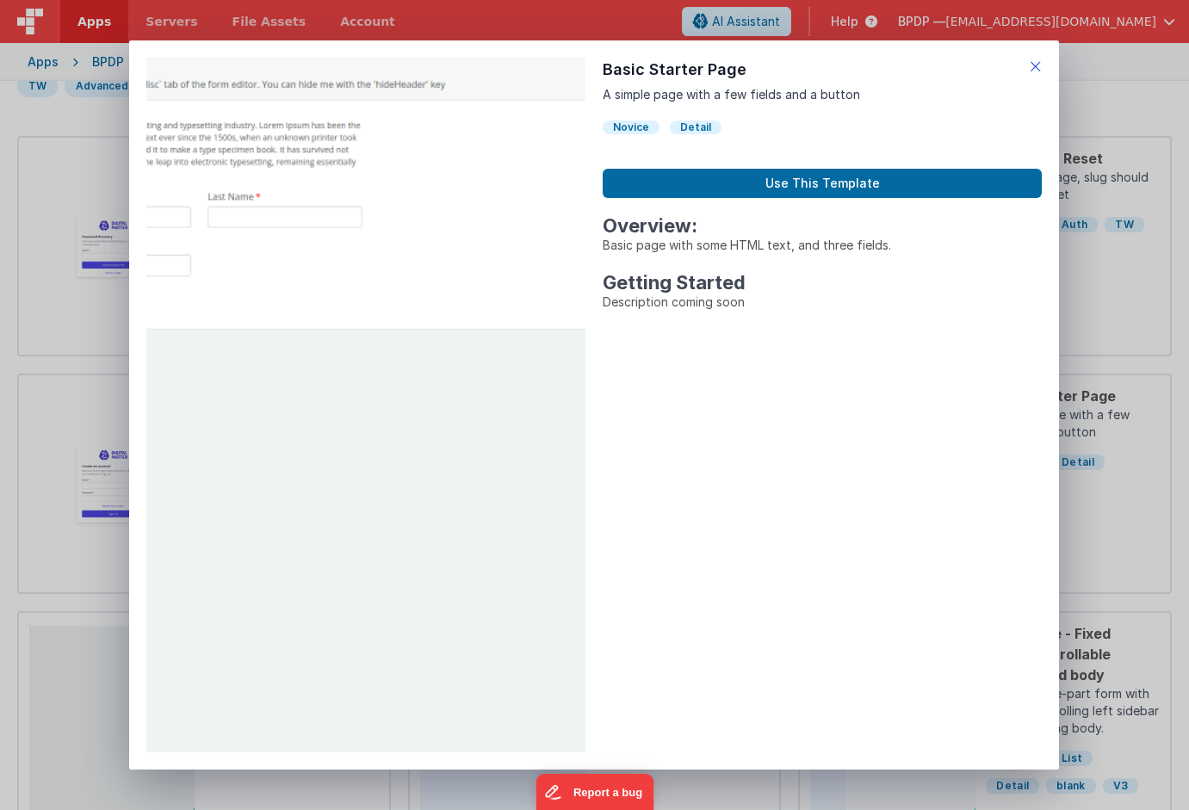
click at [1039, 59] on icon at bounding box center [1036, 66] width 12 height 24
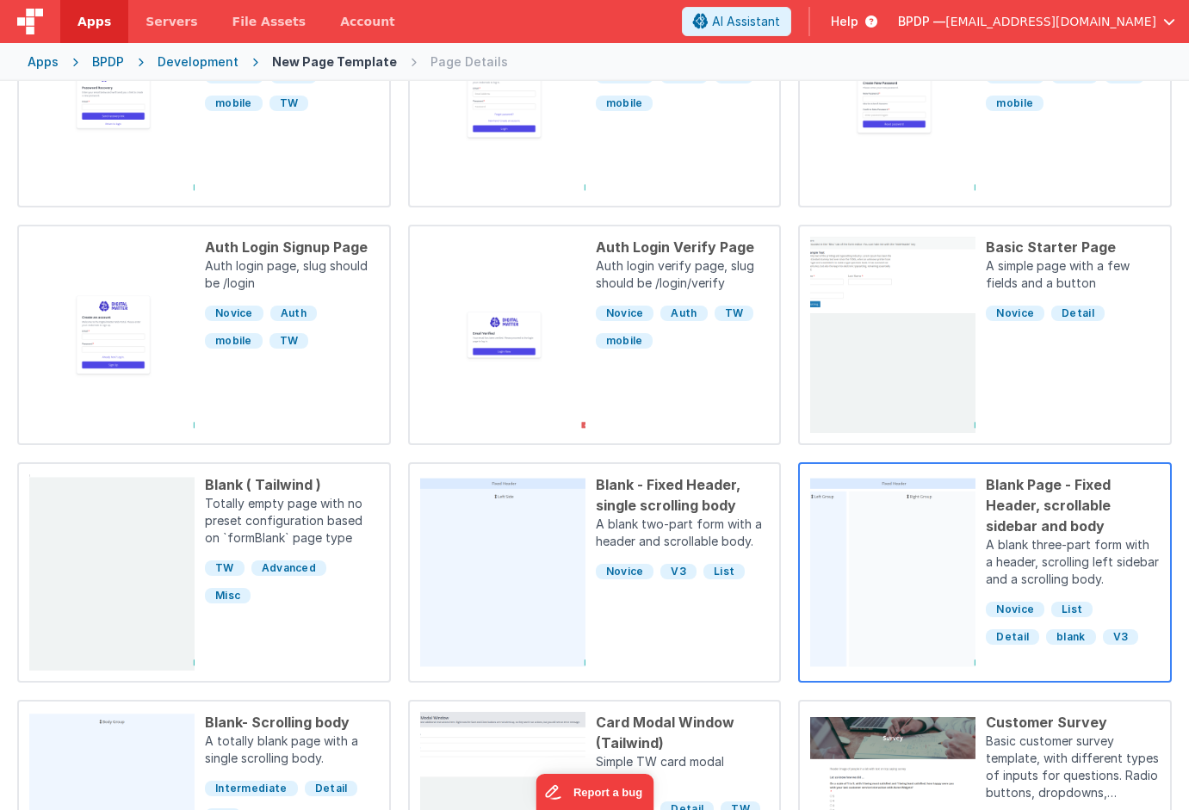
scroll to position [336, 0]
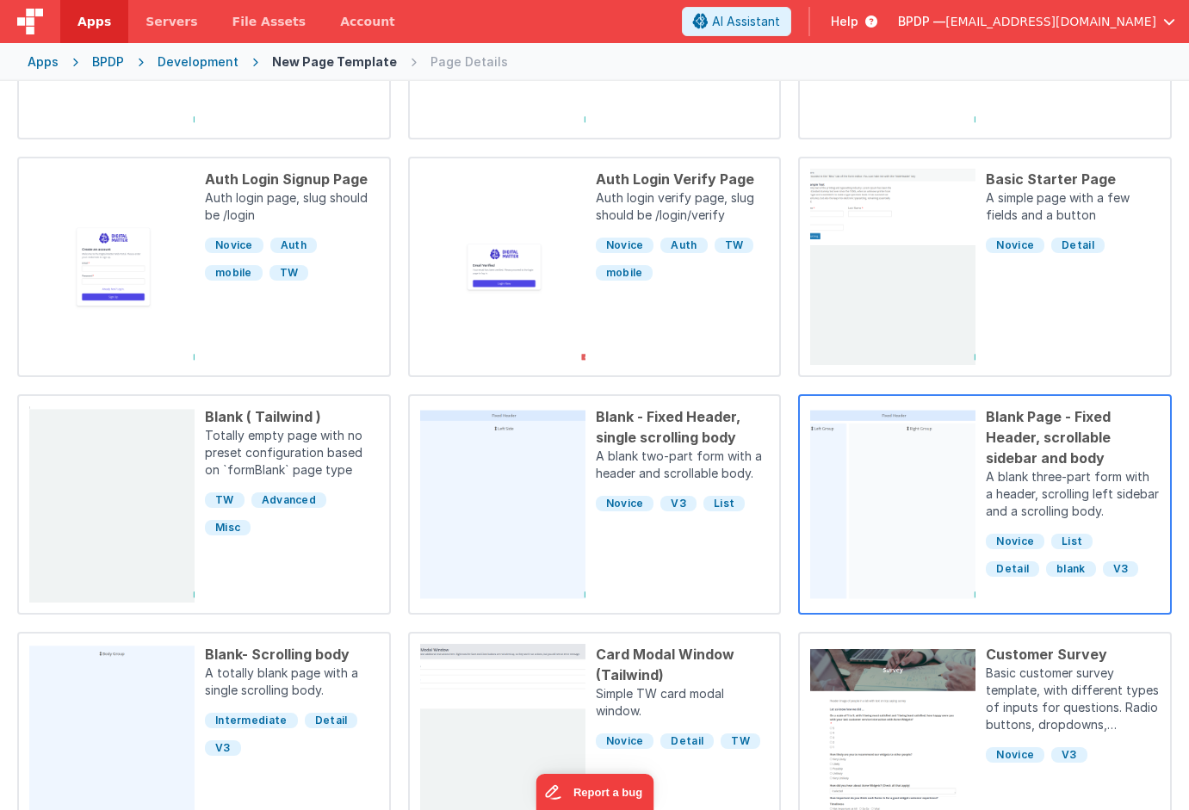
click at [1030, 448] on div "Blank Page - Fixed Header, scrollable sidebar and body" at bounding box center [1073, 437] width 174 height 62
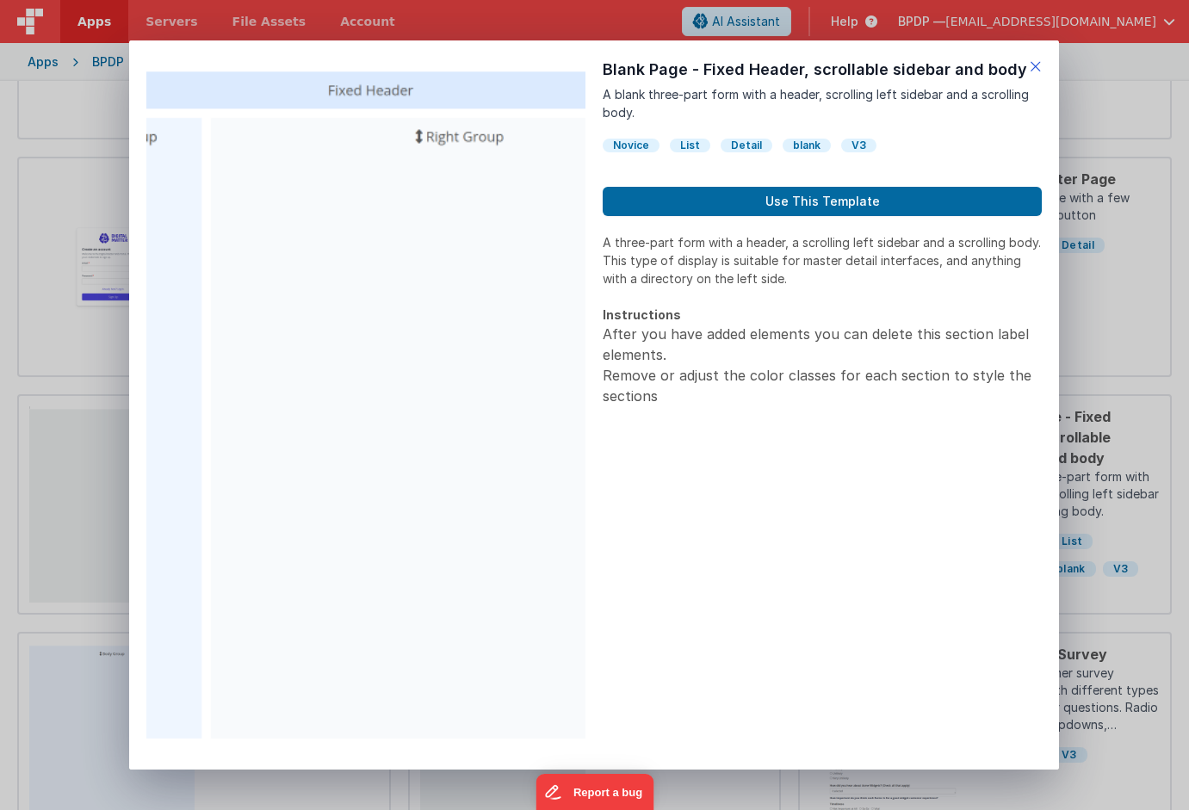
click at [1037, 66] on icon at bounding box center [1036, 66] width 12 height 24
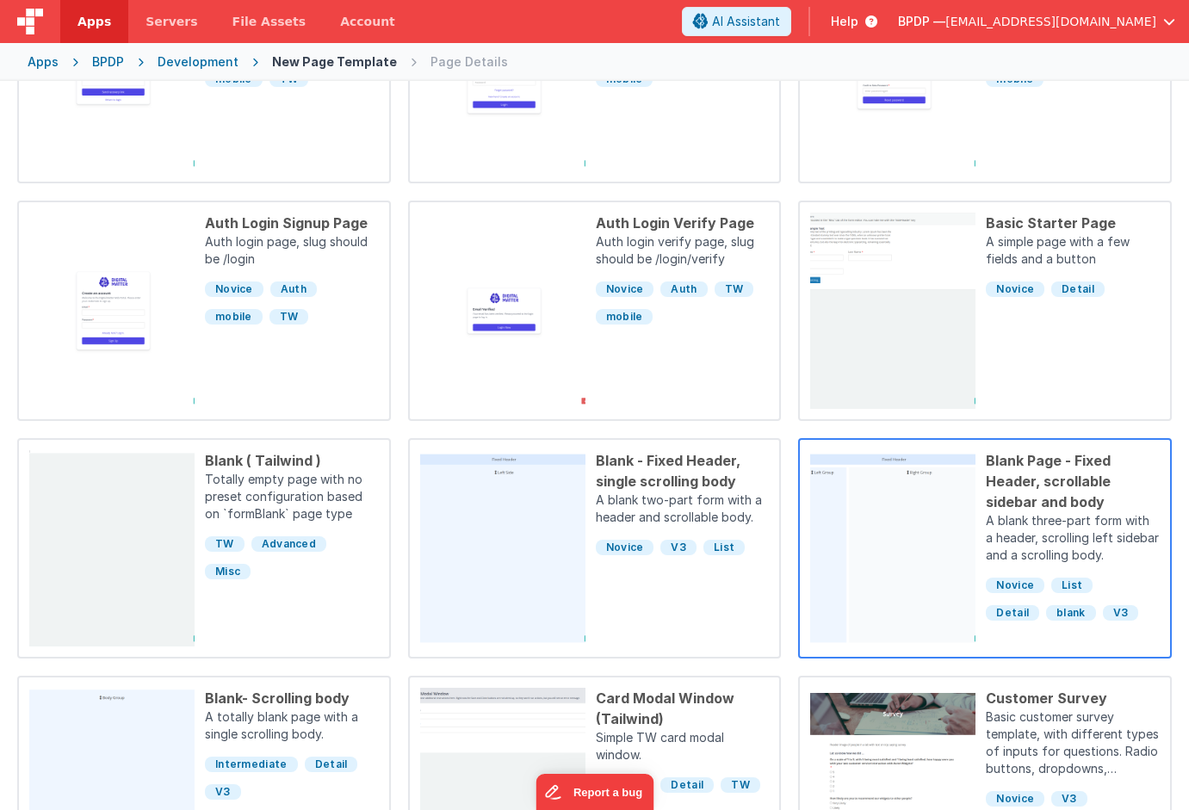
scroll to position [318, 0]
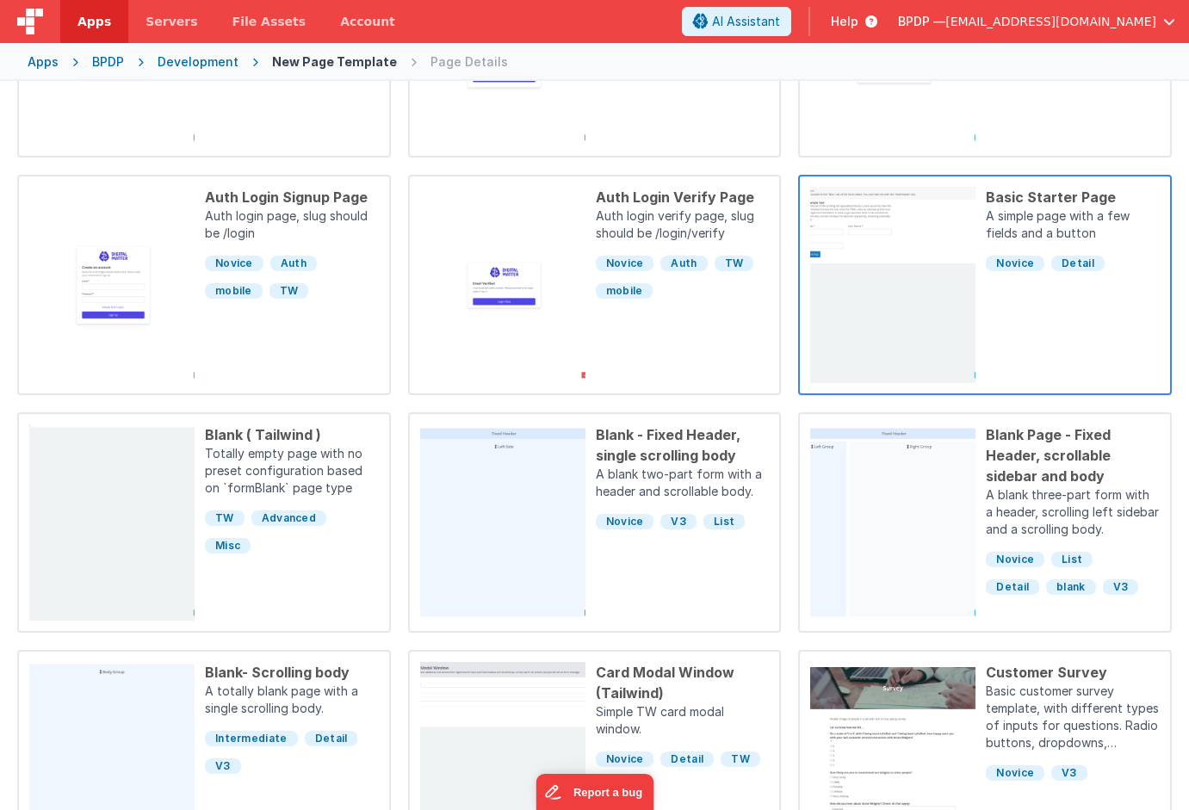
click at [1063, 210] on p "A simple page with a few fields and a button" at bounding box center [1073, 227] width 174 height 38
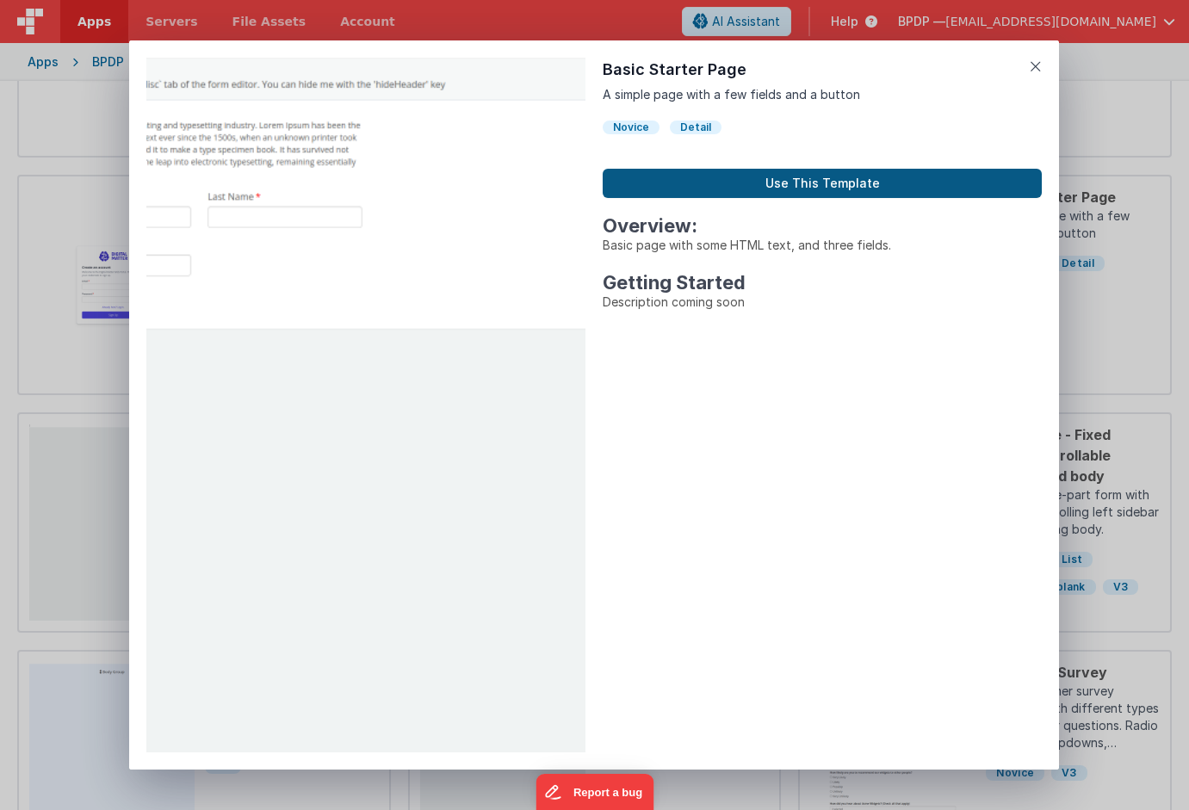
click at [832, 183] on button "Use This Template" at bounding box center [822, 183] width 439 height 29
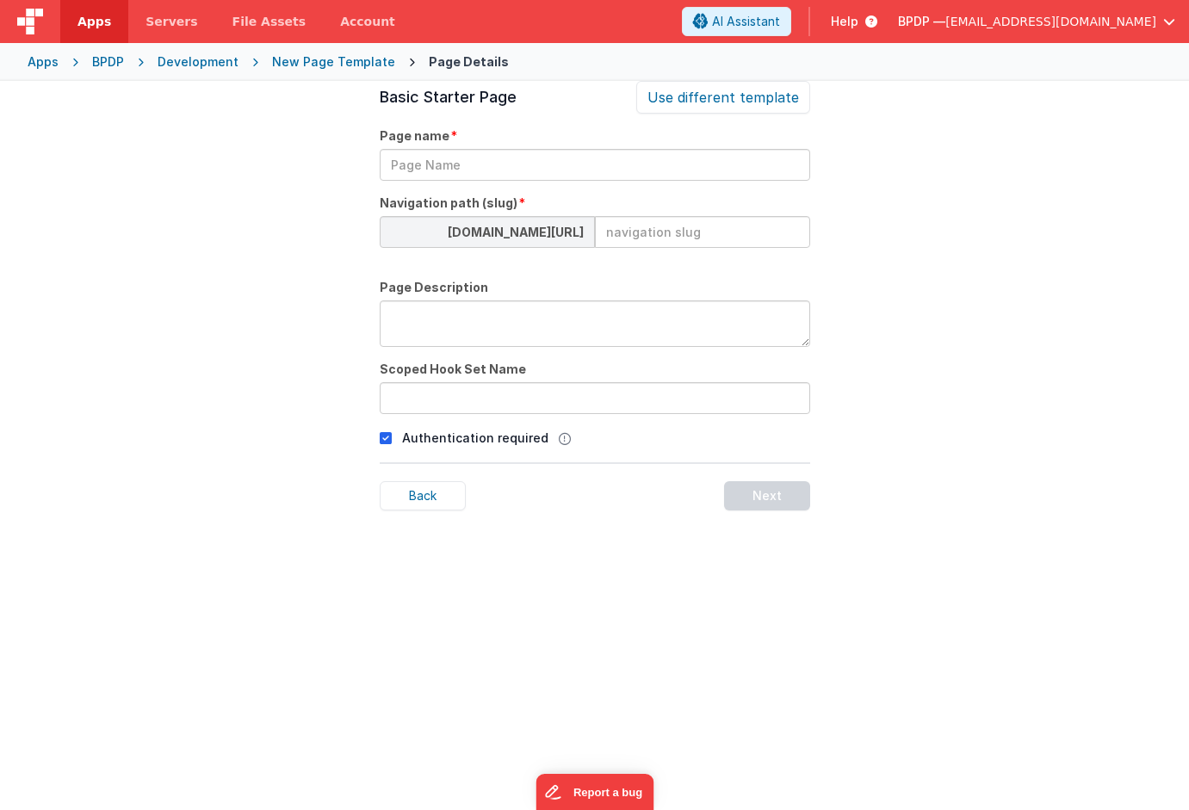
scroll to position [59, 0]
click at [462, 172] on input "text" at bounding box center [595, 165] width 431 height 32
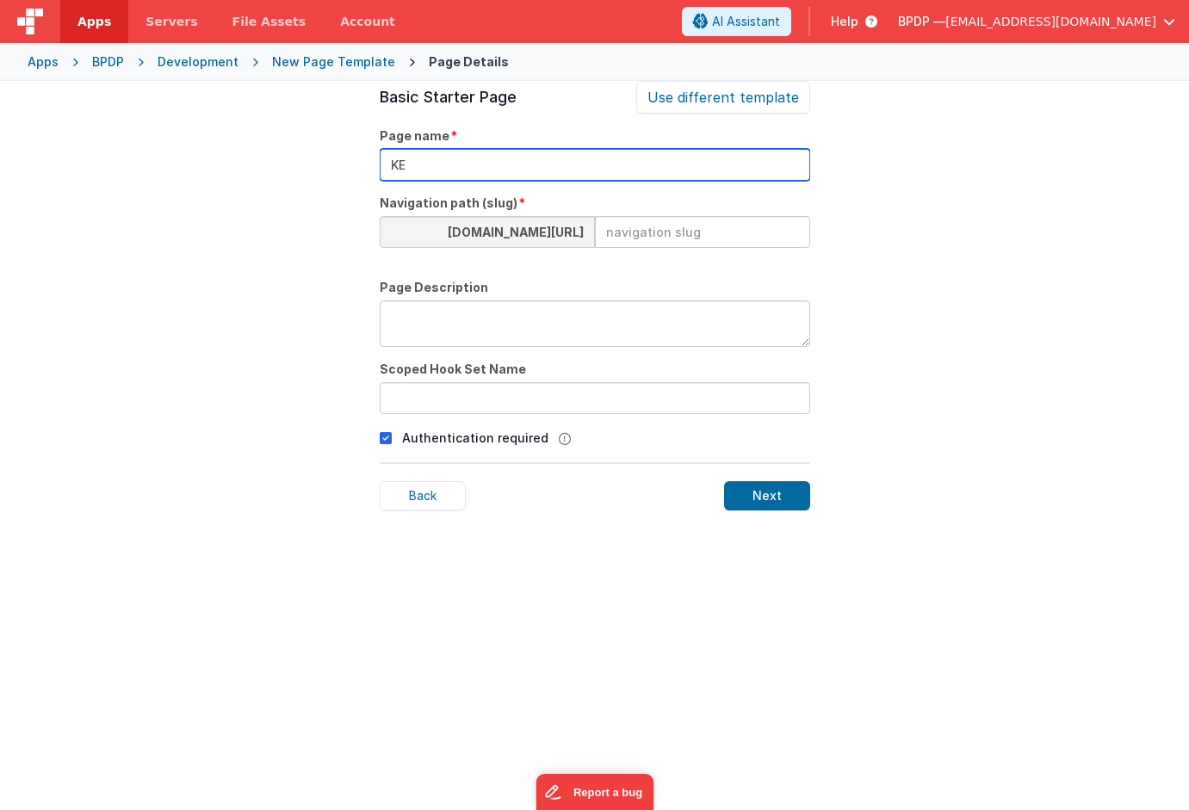
type input "K"
paste input "[PERSON_NAME]"
type input "[PERSON_NAME]'s Detail"
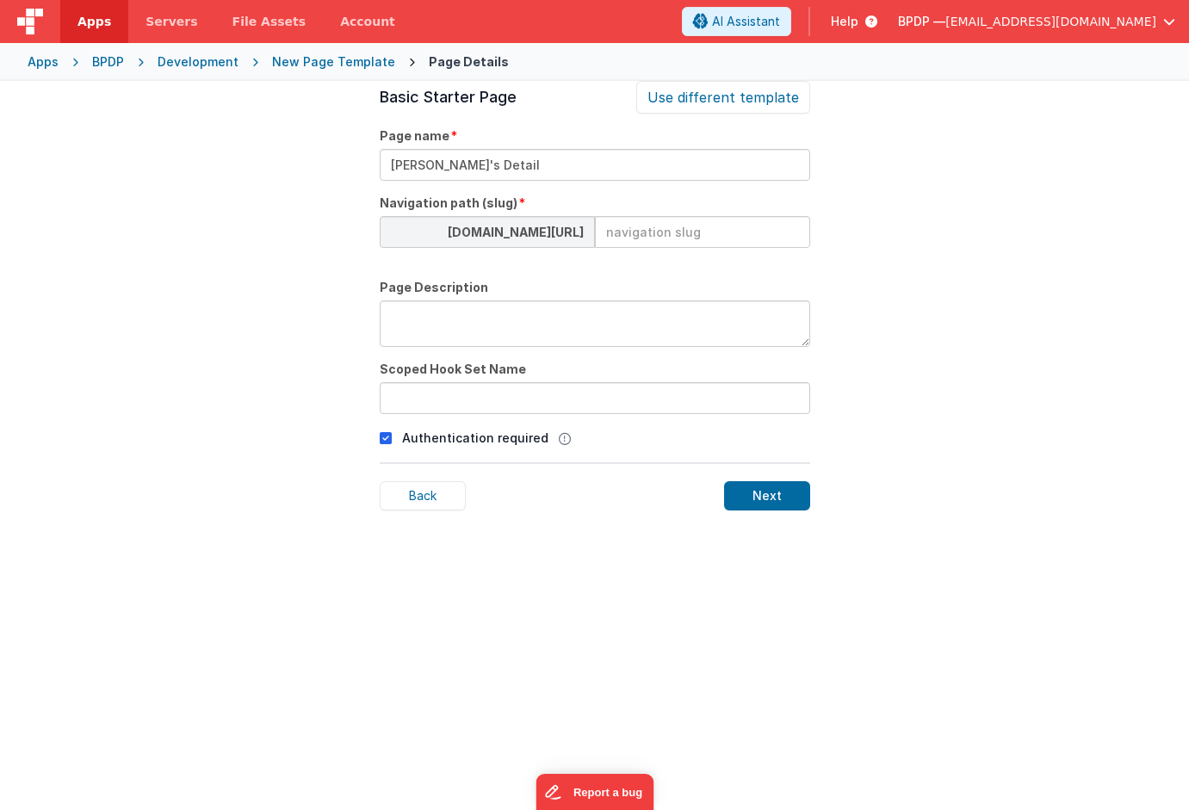
click at [624, 233] on input at bounding box center [702, 232] width 215 height 32
type input "details"
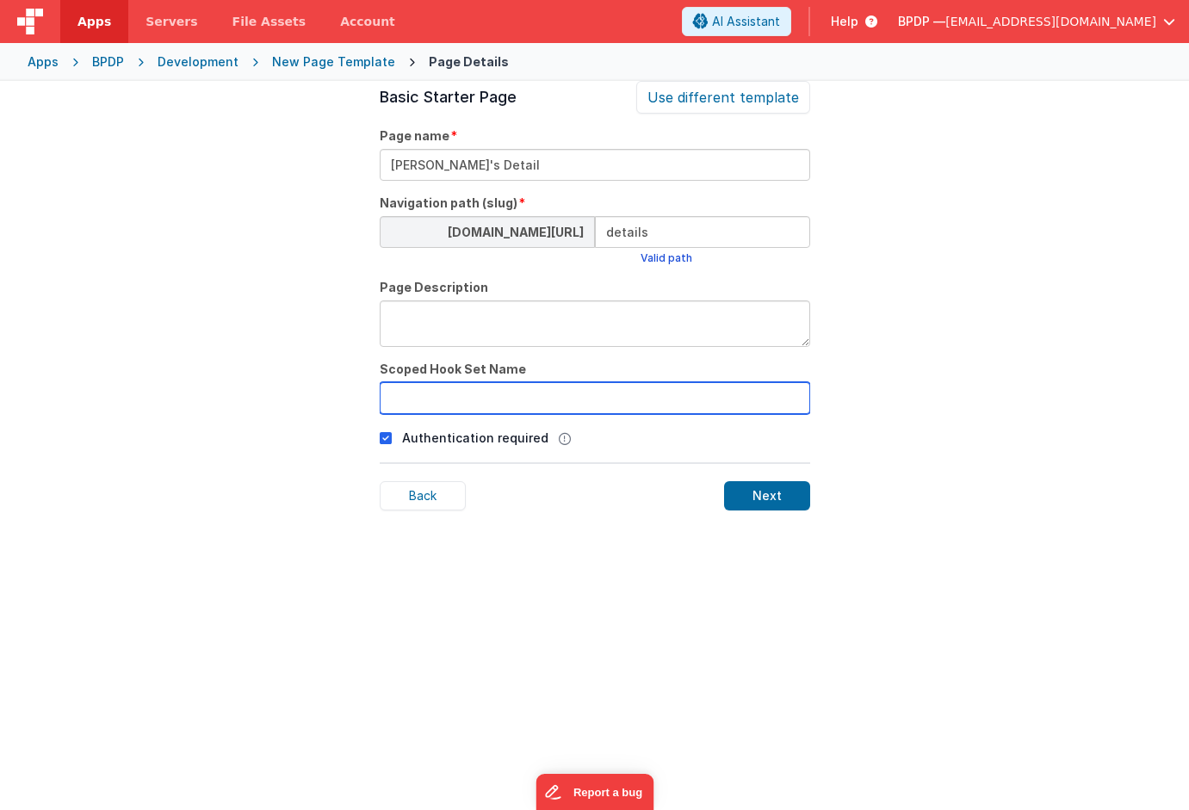
click at [430, 406] on input "text" at bounding box center [595, 398] width 431 height 32
type input "Details"
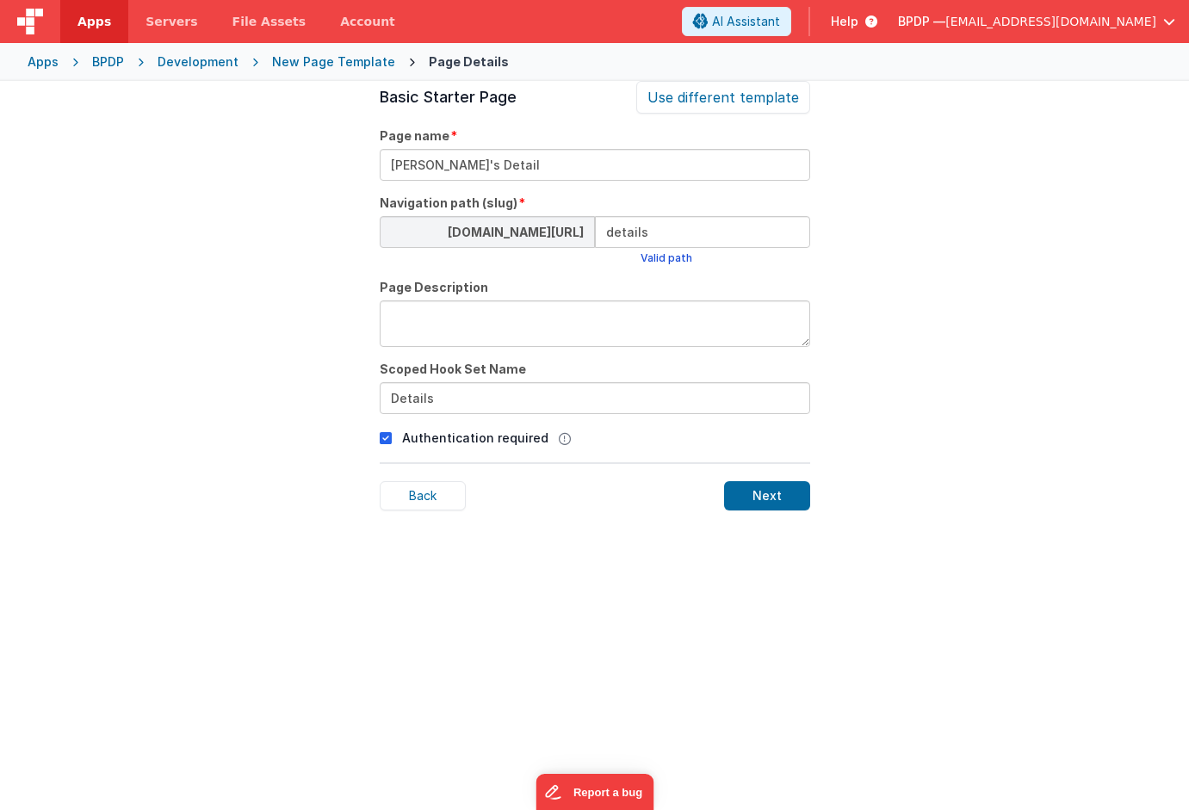
click at [385, 437] on icon at bounding box center [386, 438] width 12 height 21
click at [770, 493] on div "Next" at bounding box center [767, 495] width 86 height 29
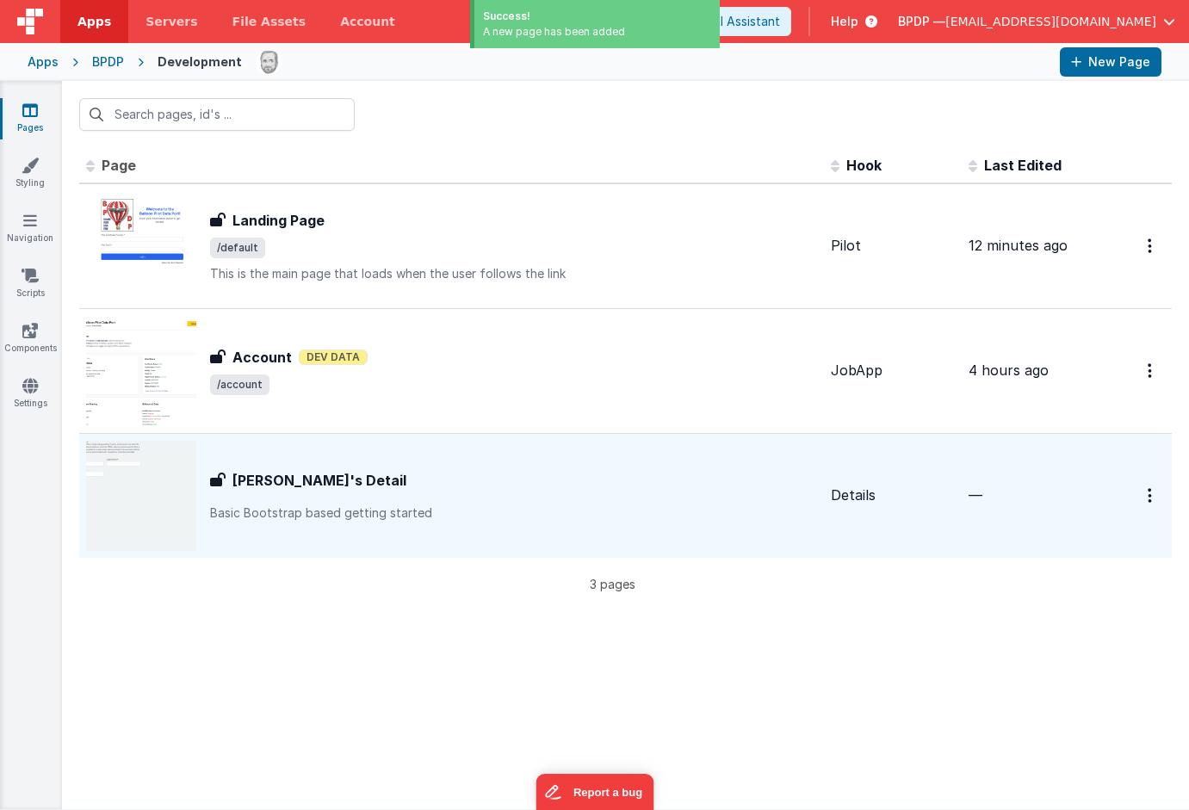
click at [276, 474] on h3 "[PERSON_NAME]'s Detail" at bounding box center [320, 480] width 174 height 21
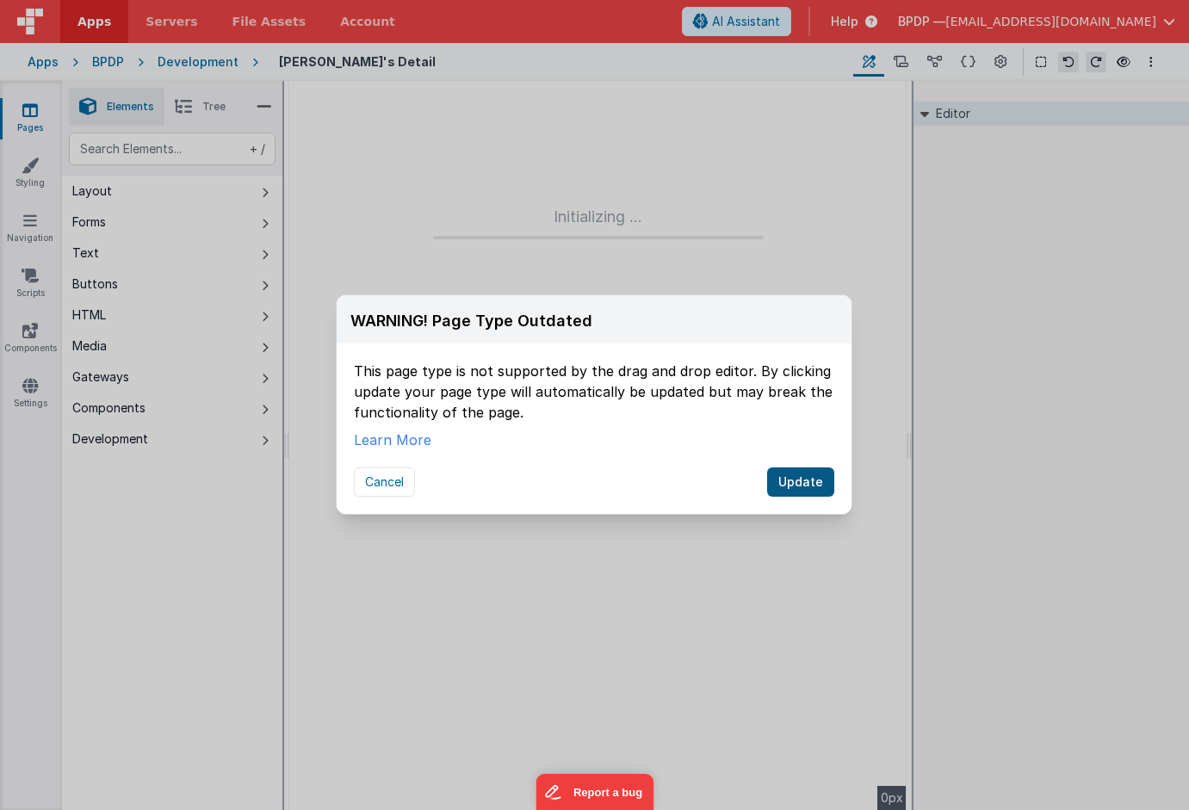
click at [814, 480] on button "Update" at bounding box center [800, 482] width 67 height 29
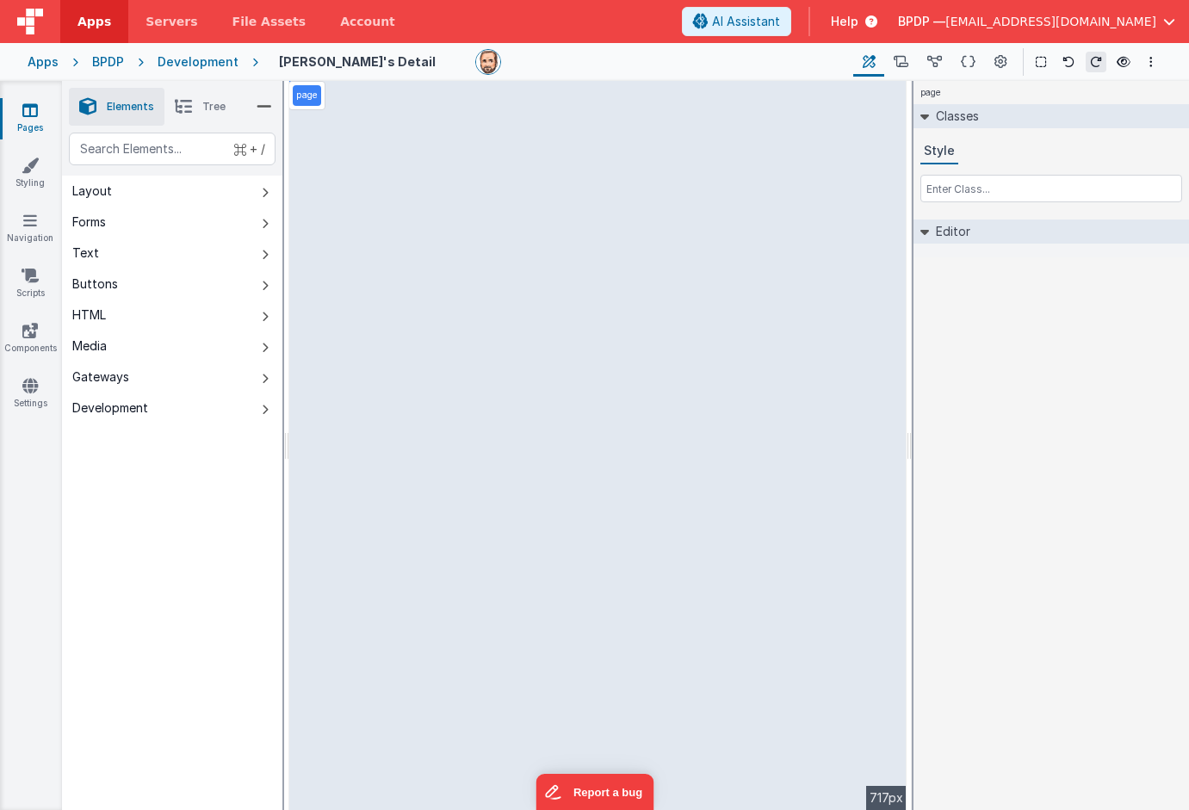
click at [403, 121] on div "page --> 717px" at bounding box center [597, 445] width 617 height 729
click at [385, 109] on div "page --> 717px" at bounding box center [597, 445] width 617 height 729
click at [427, 217] on div "page --> 717px" at bounding box center [597, 445] width 617 height 729
click at [360, 195] on div "page --> 717px" at bounding box center [597, 445] width 617 height 729
select select "string"
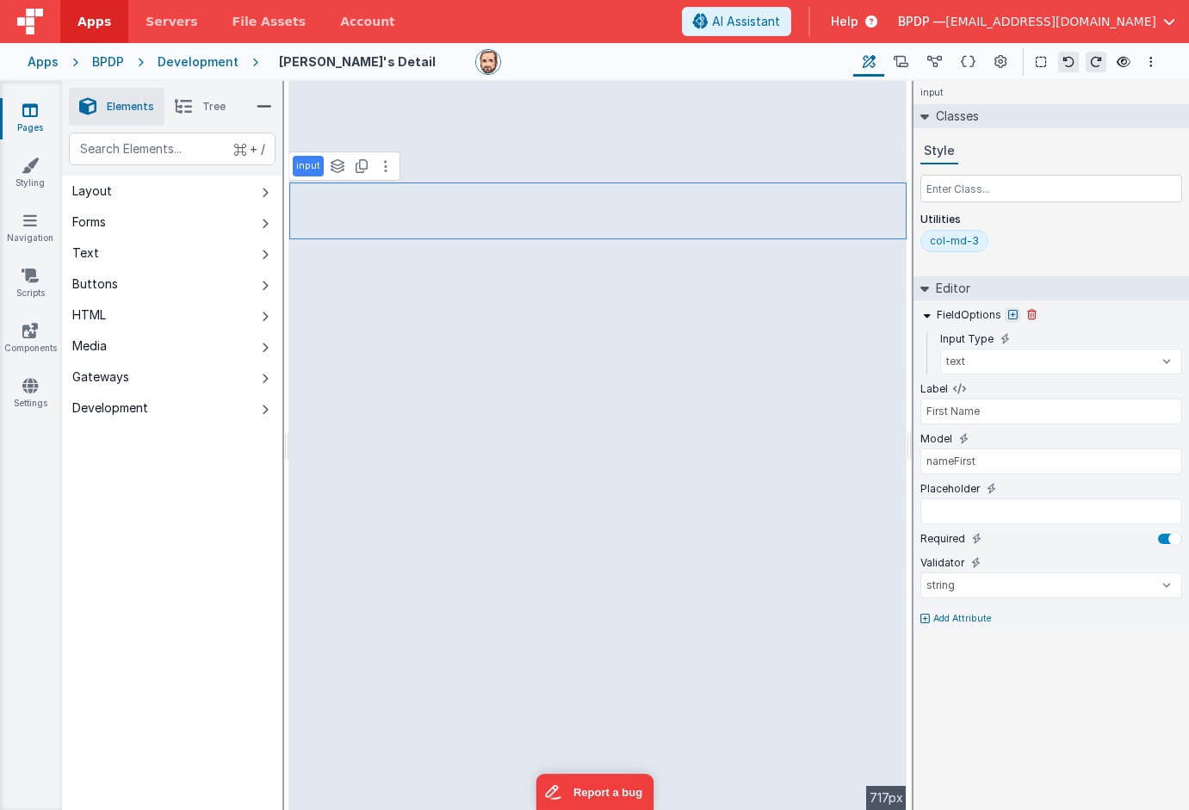
click at [1009, 314] on icon at bounding box center [1012, 315] width 9 height 10
click at [1021, 660] on div at bounding box center [594, 405] width 1189 height 810
click at [987, 487] on icon at bounding box center [991, 489] width 9 height 14
click at [988, 488] on icon at bounding box center [991, 489] width 9 height 14
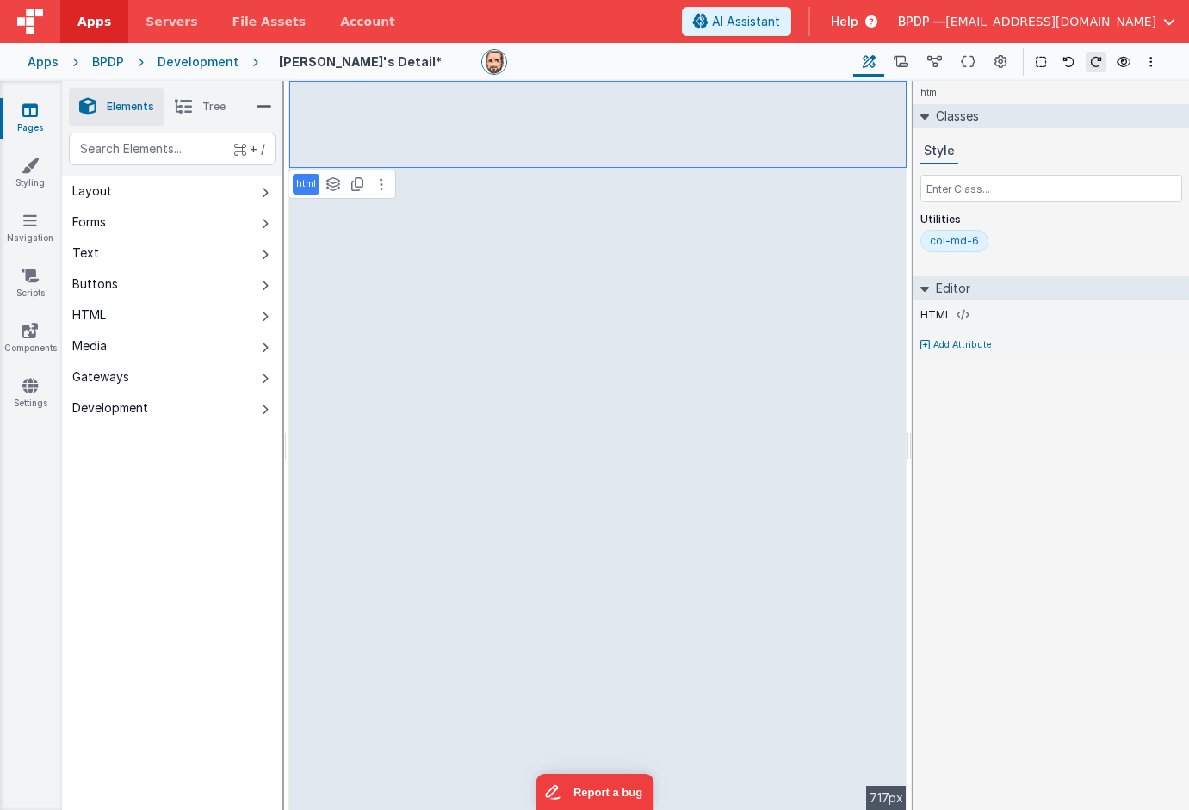
select select "string"
click at [307, 183] on p "html" at bounding box center [306, 184] width 20 height 14
click at [380, 187] on icon at bounding box center [381, 184] width 3 height 14
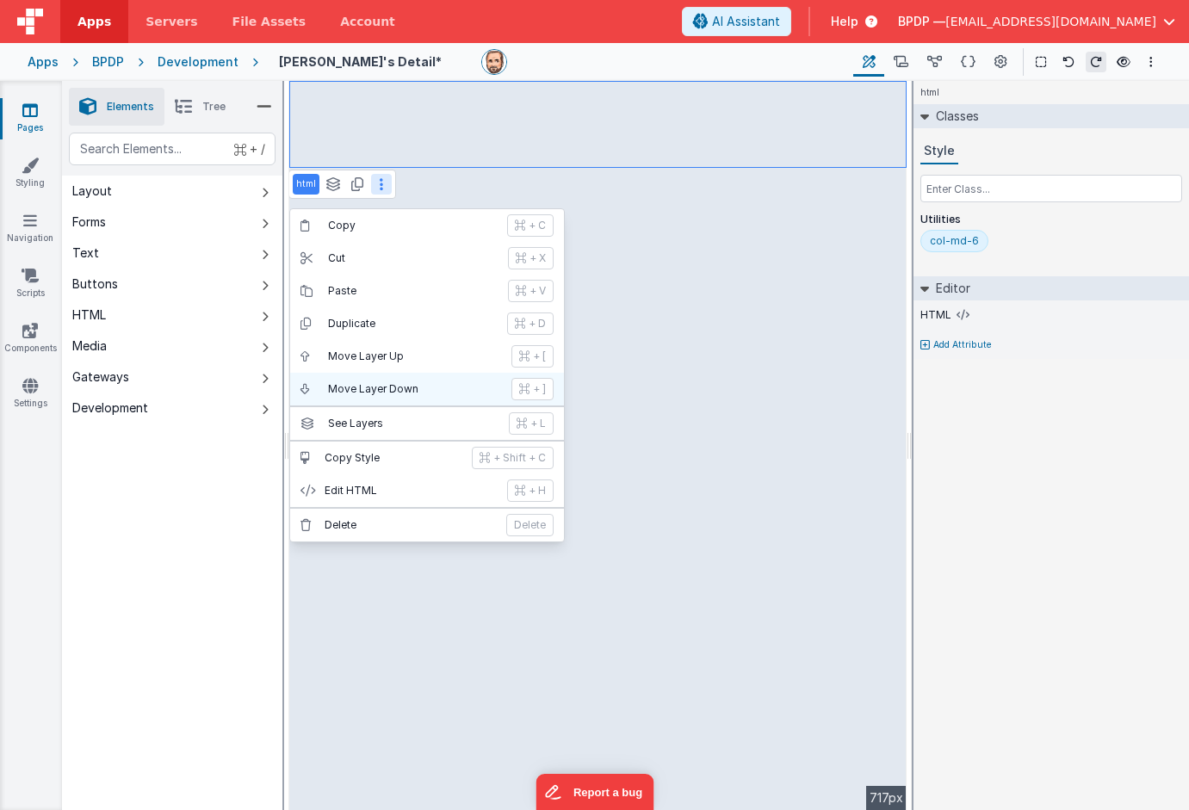
click at [349, 383] on p "Move Layer Down" at bounding box center [414, 389] width 173 height 14
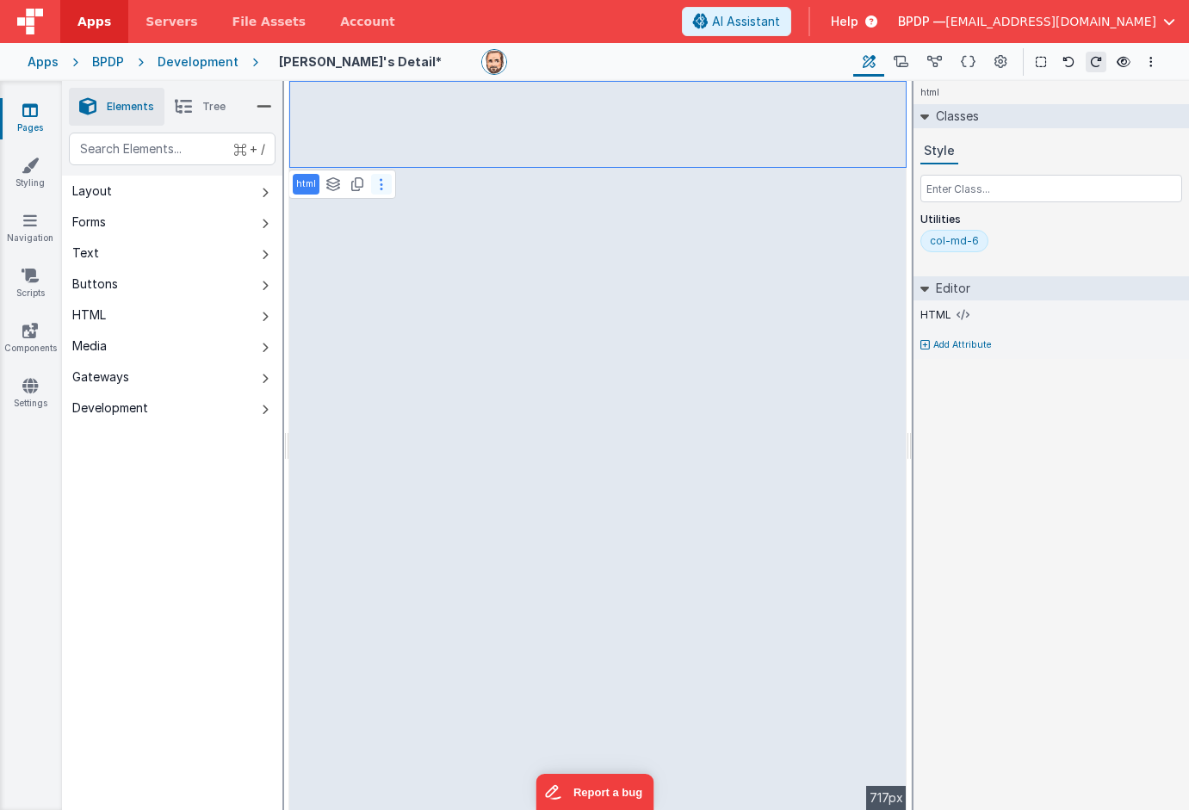
click at [377, 187] on button at bounding box center [381, 184] width 21 height 21
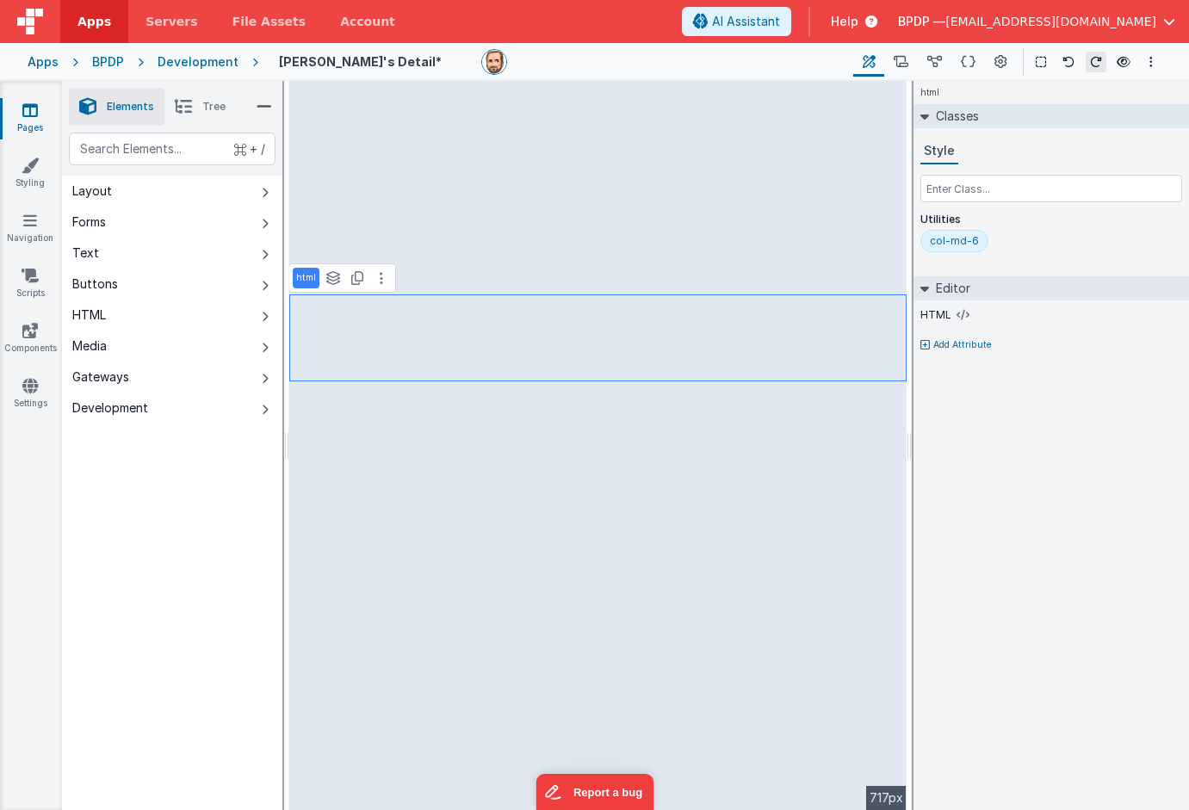
click at [308, 282] on p "html" at bounding box center [306, 278] width 20 height 14
click at [903, 59] on icon at bounding box center [901, 62] width 15 height 18
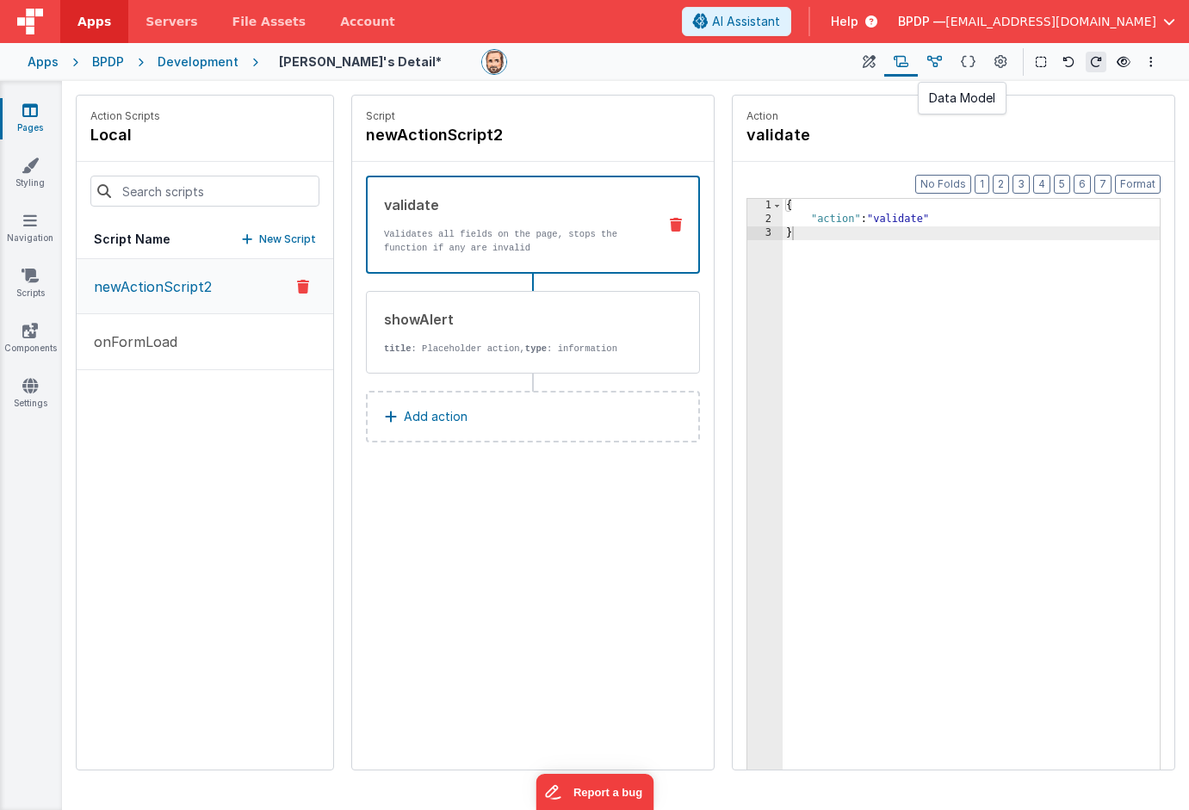
click at [934, 60] on icon at bounding box center [935, 62] width 15 height 18
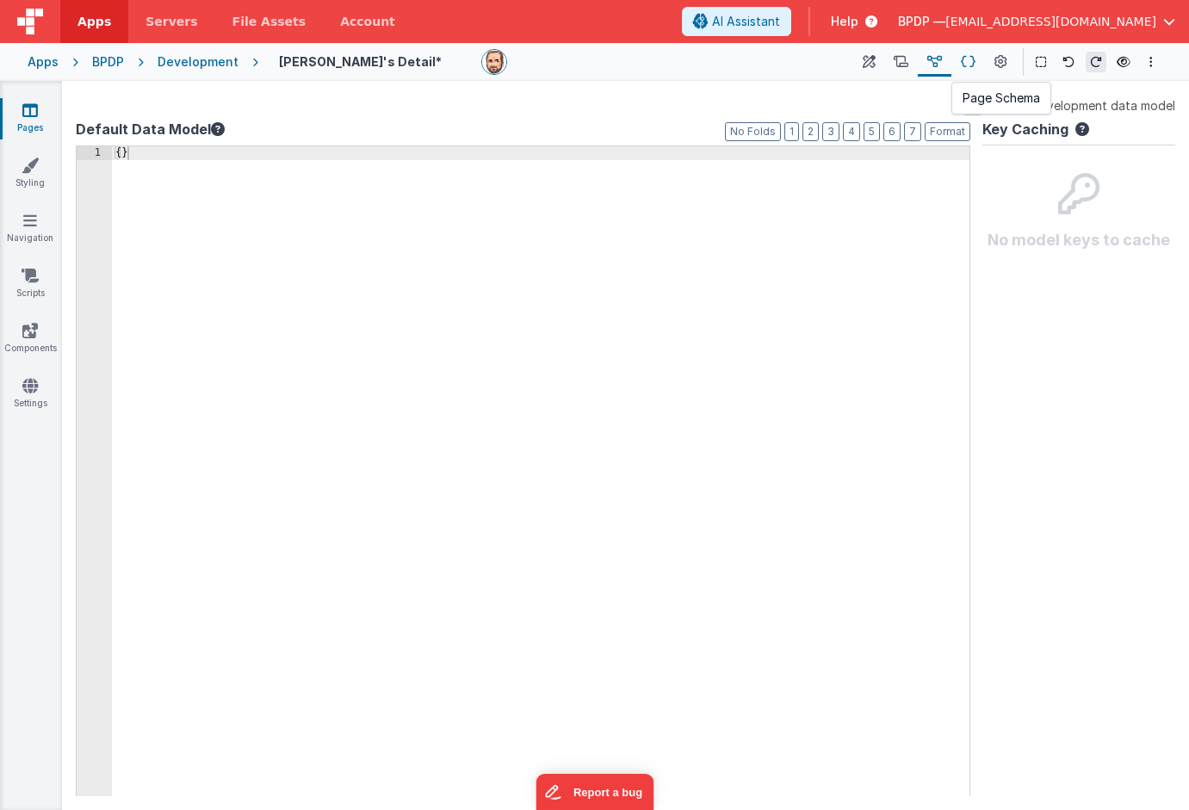
click at [966, 61] on icon at bounding box center [968, 62] width 15 height 18
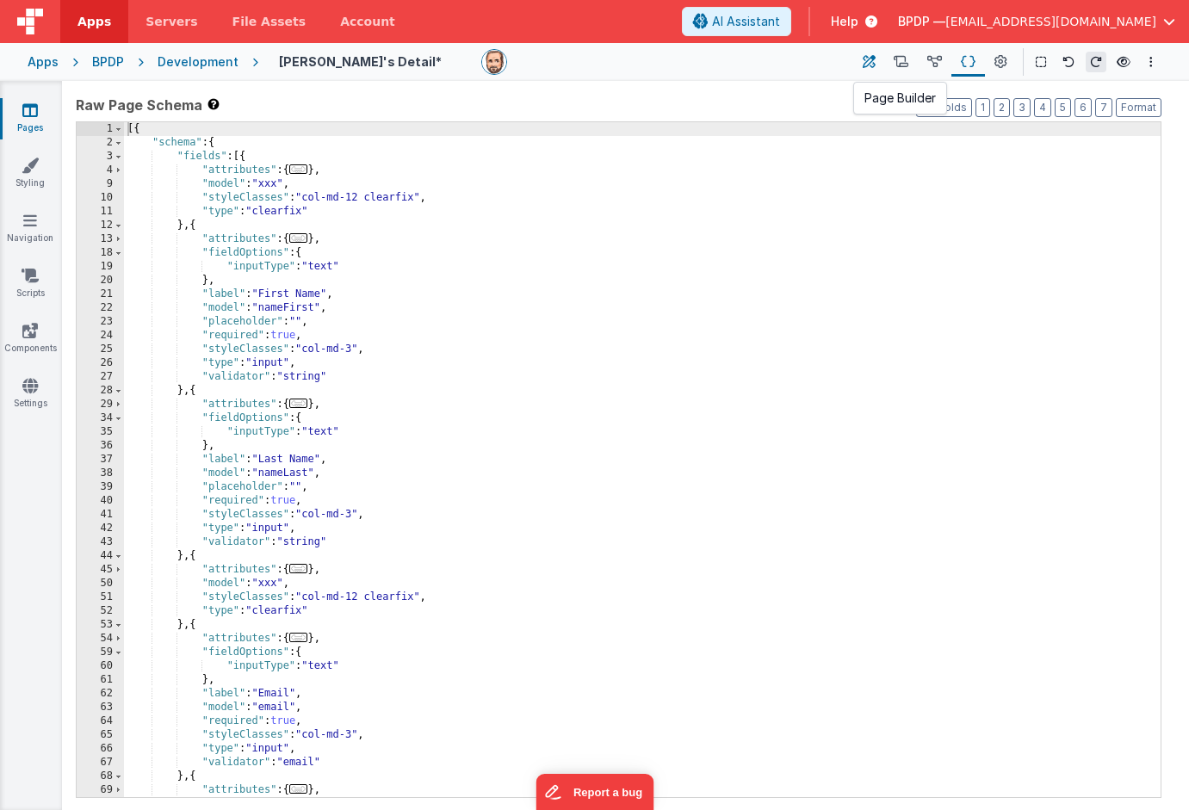
click at [870, 63] on icon at bounding box center [869, 62] width 13 height 18
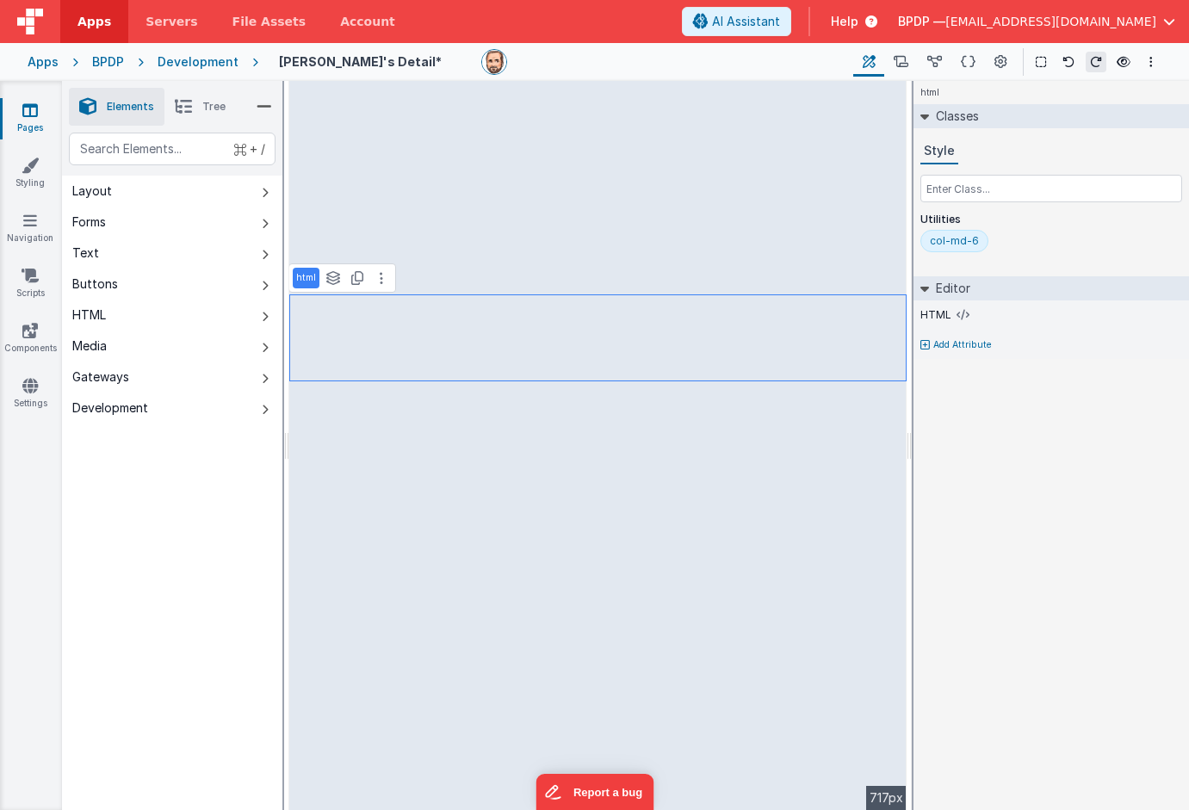
click at [33, 121] on link "Pages" at bounding box center [30, 119] width 62 height 34
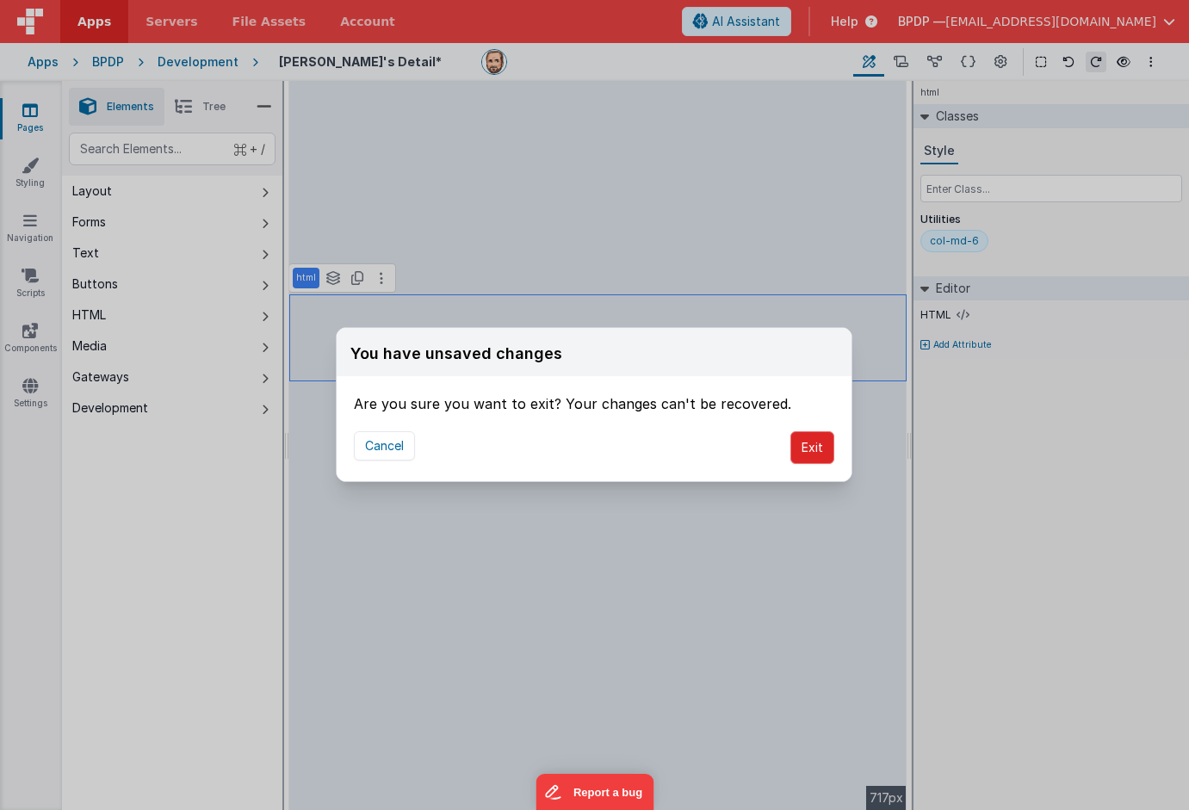
click at [811, 444] on button "Exit" at bounding box center [813, 447] width 44 height 33
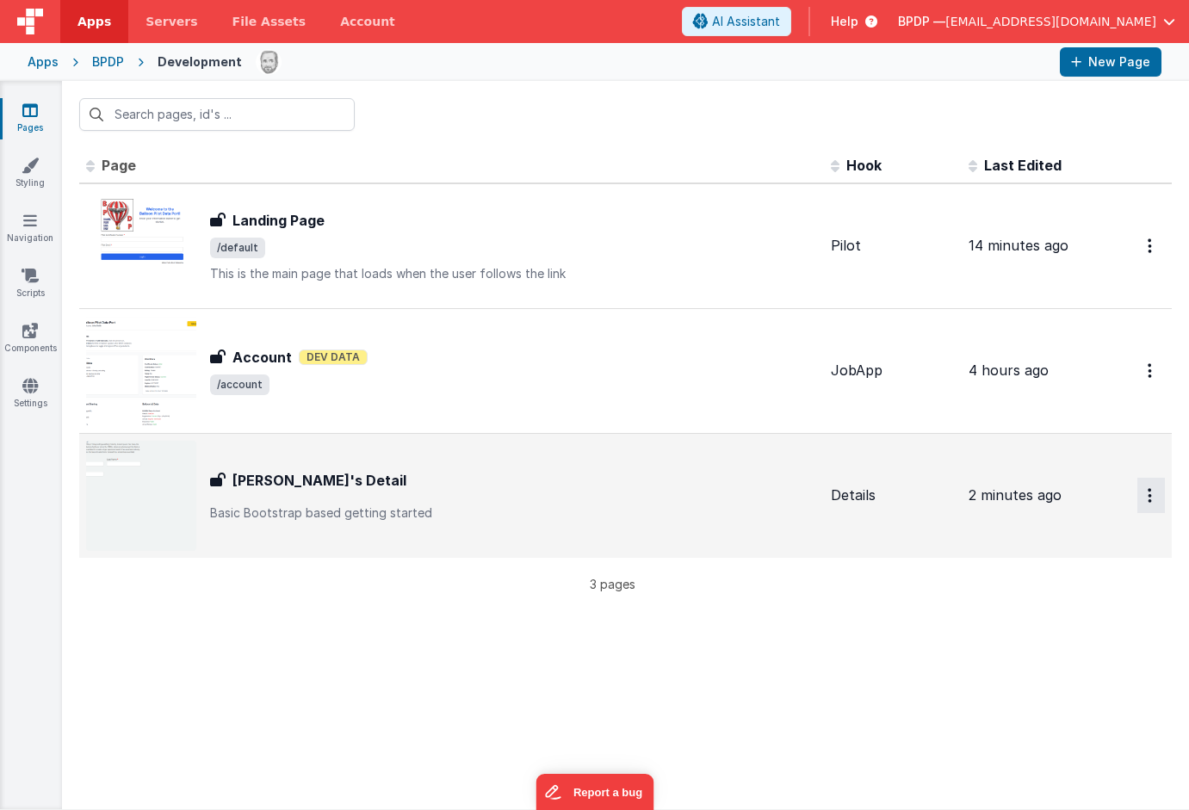
click at [1150, 253] on icon "Options" at bounding box center [1150, 246] width 4 height 15
click at [1064, 628] on link "Delete" at bounding box center [1090, 630] width 152 height 31
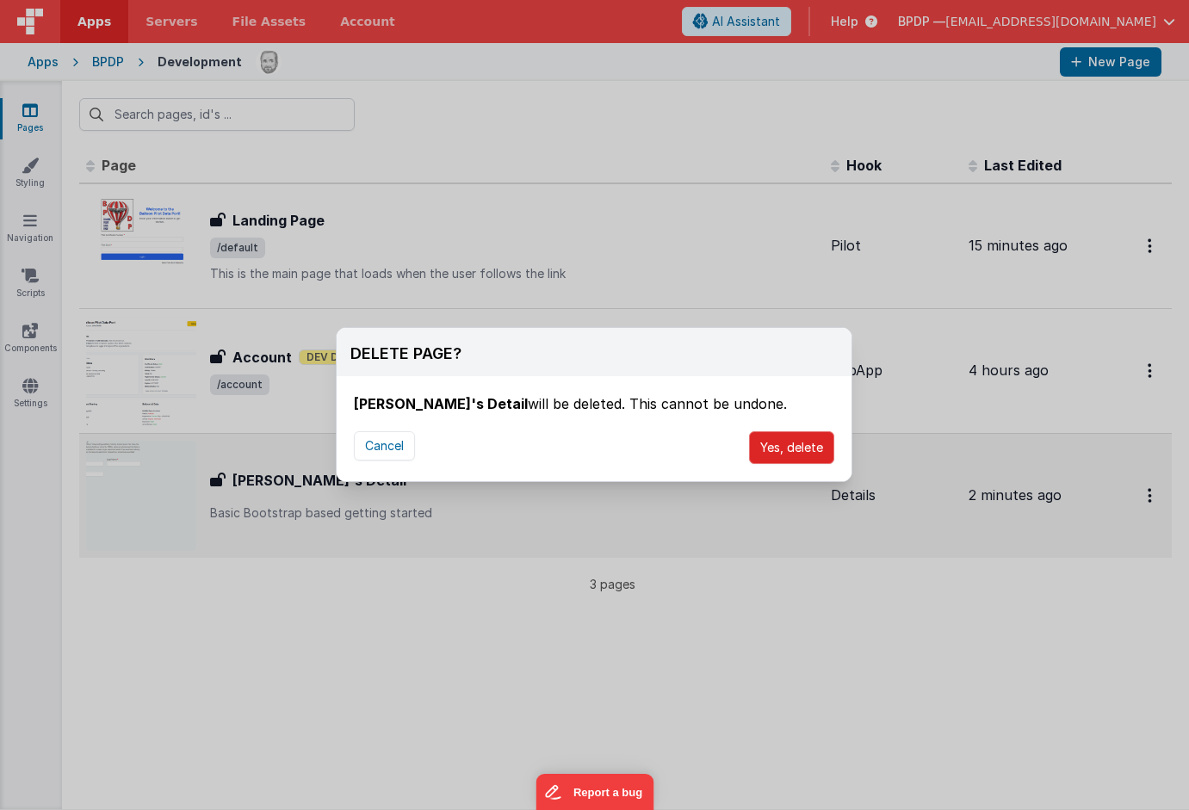
click at [786, 450] on button "Yes, delete" at bounding box center [791, 447] width 85 height 33
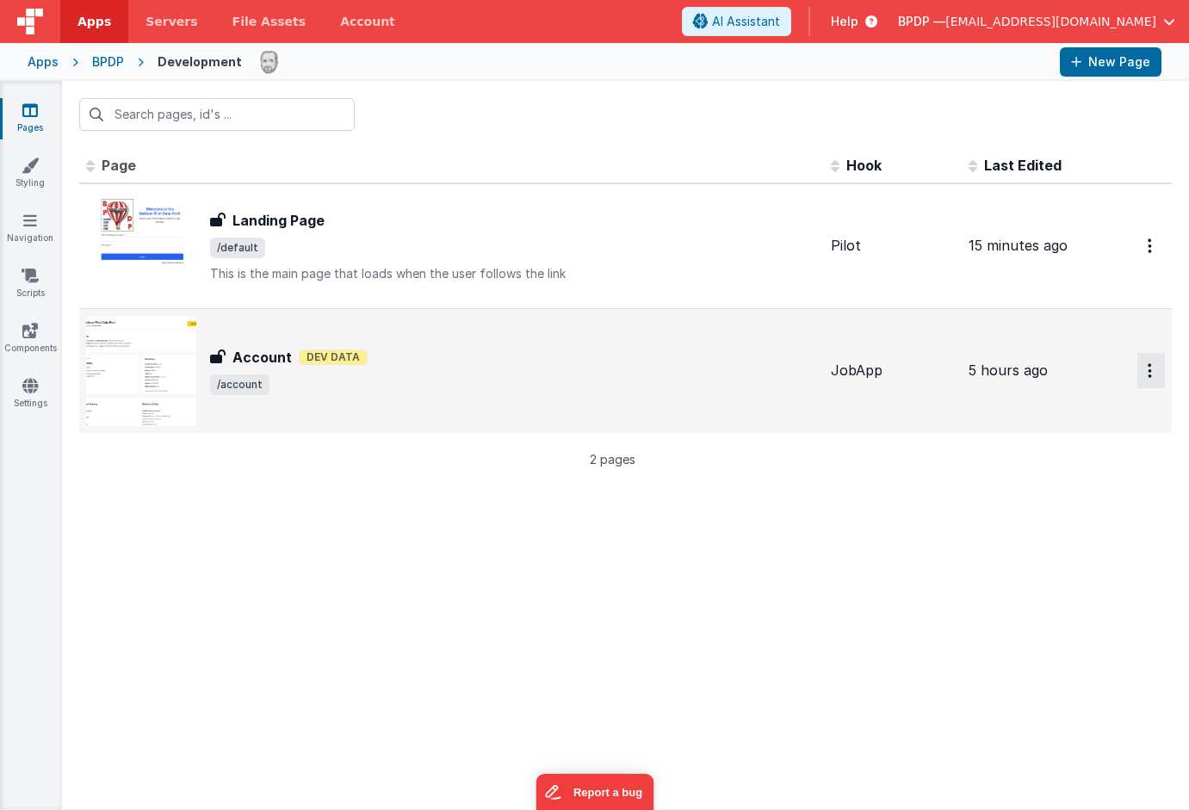
click at [1140, 264] on button "Options" at bounding box center [1152, 245] width 28 height 35
click at [855, 361] on button at bounding box center [594, 405] width 1189 height 810
click at [856, 362] on div "JobApp" at bounding box center [893, 371] width 124 height 20
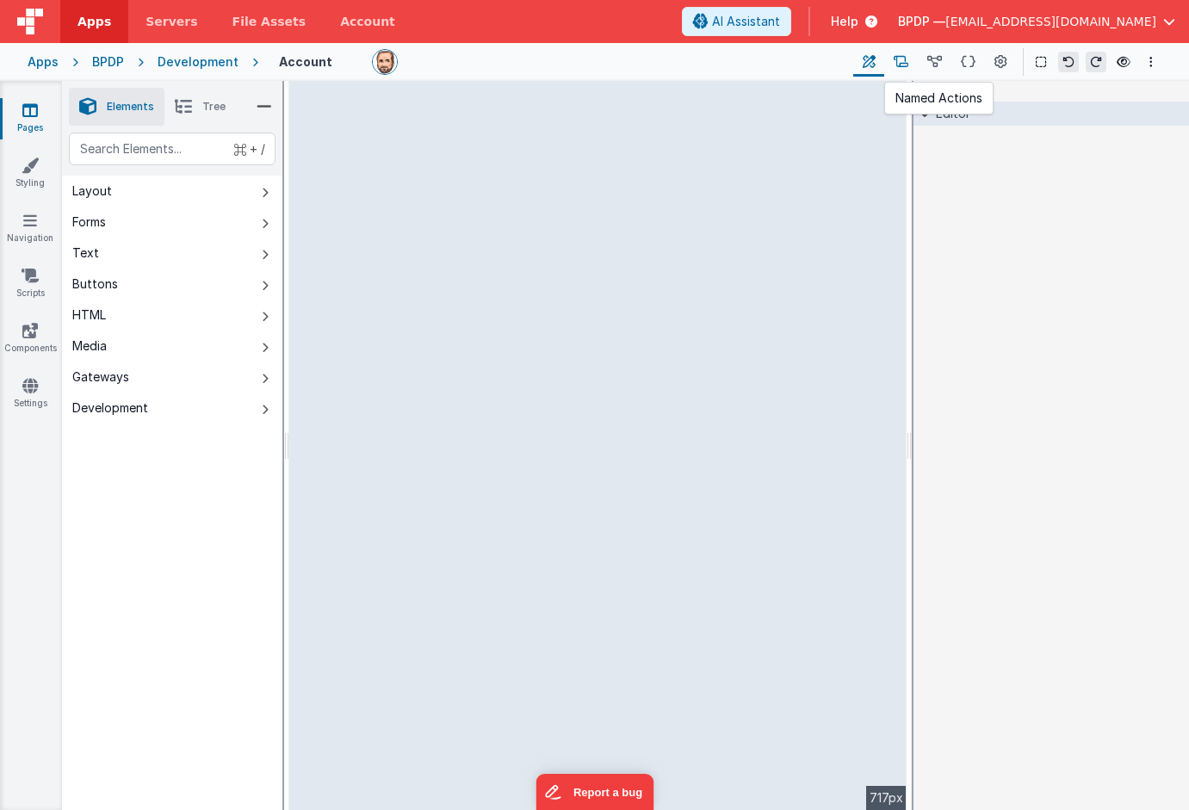
click at [910, 60] on button at bounding box center [901, 61] width 34 height 29
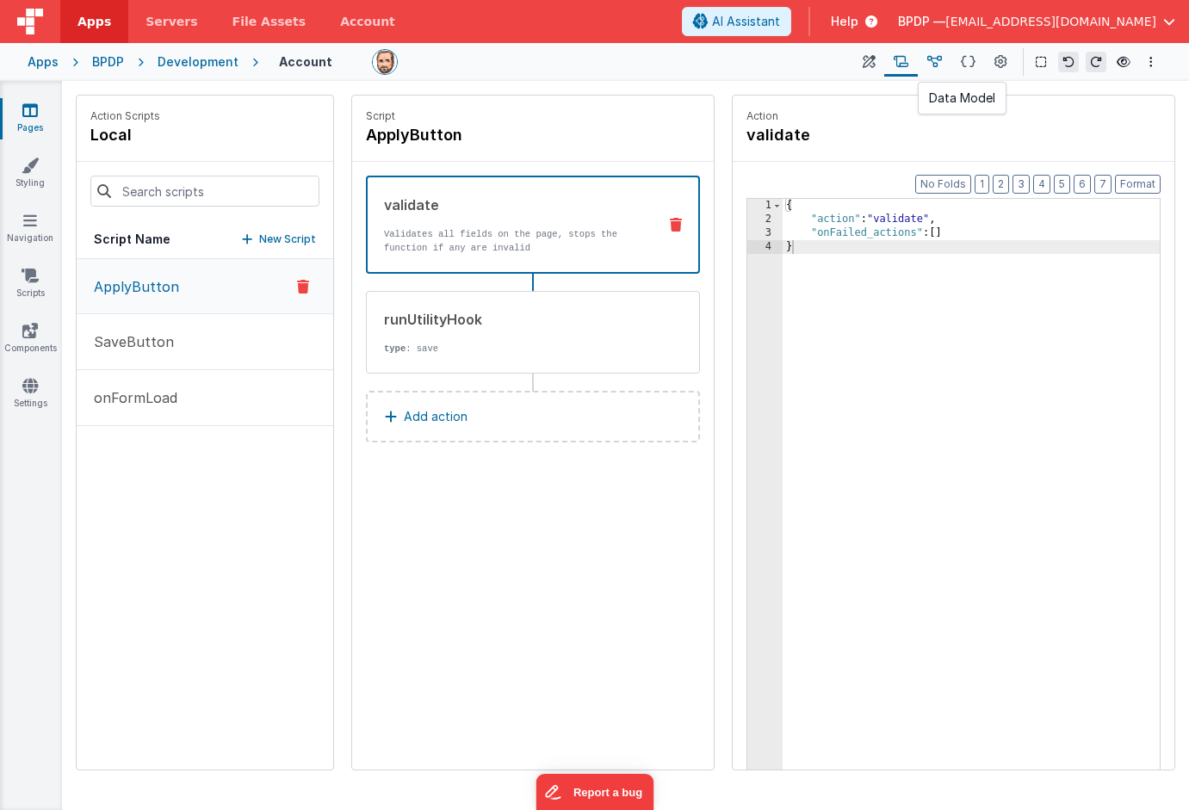
click at [942, 65] on icon at bounding box center [935, 62] width 15 height 18
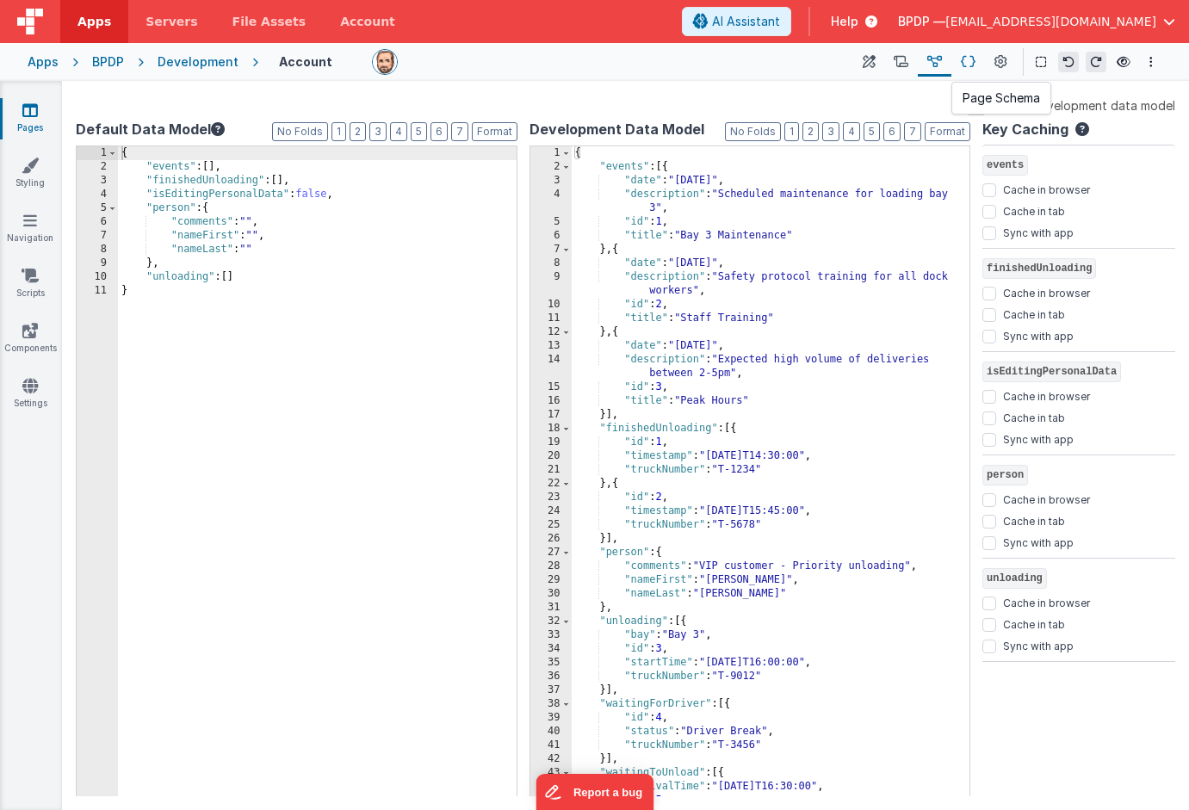
click at [968, 64] on icon at bounding box center [968, 62] width 15 height 18
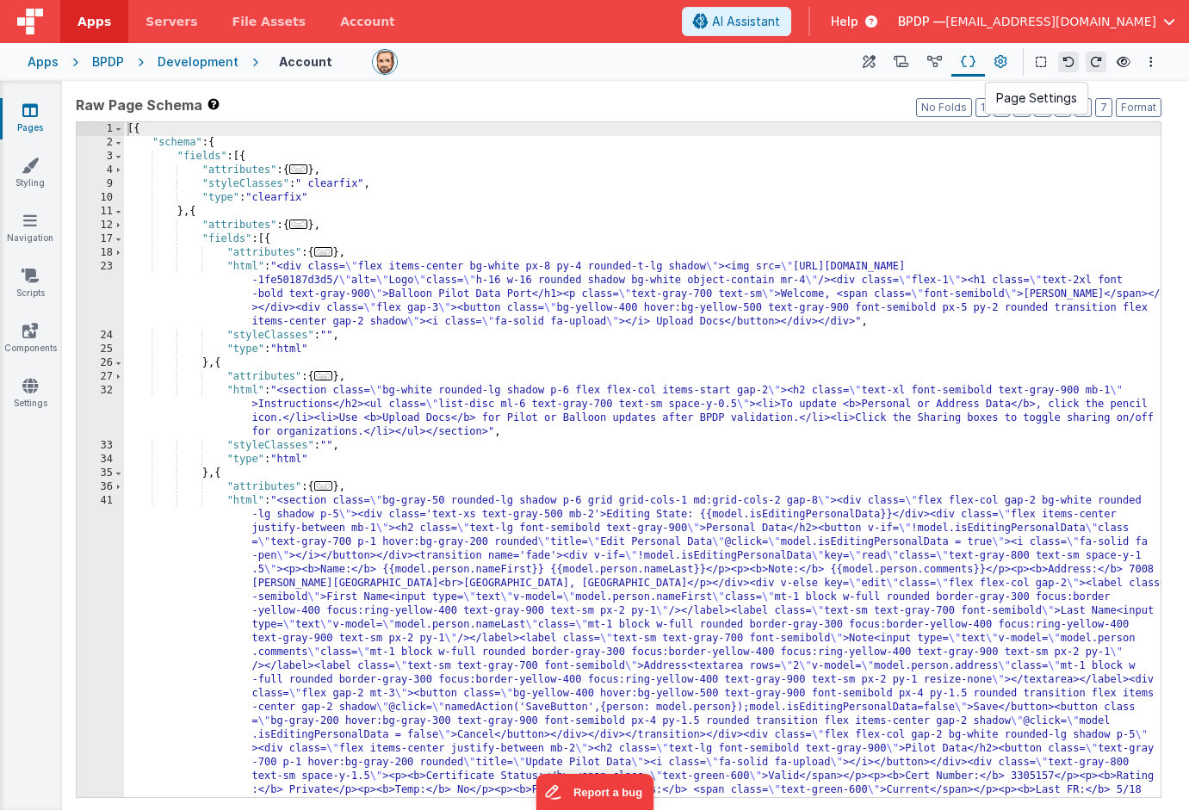
click at [1002, 63] on icon at bounding box center [1001, 62] width 13 height 18
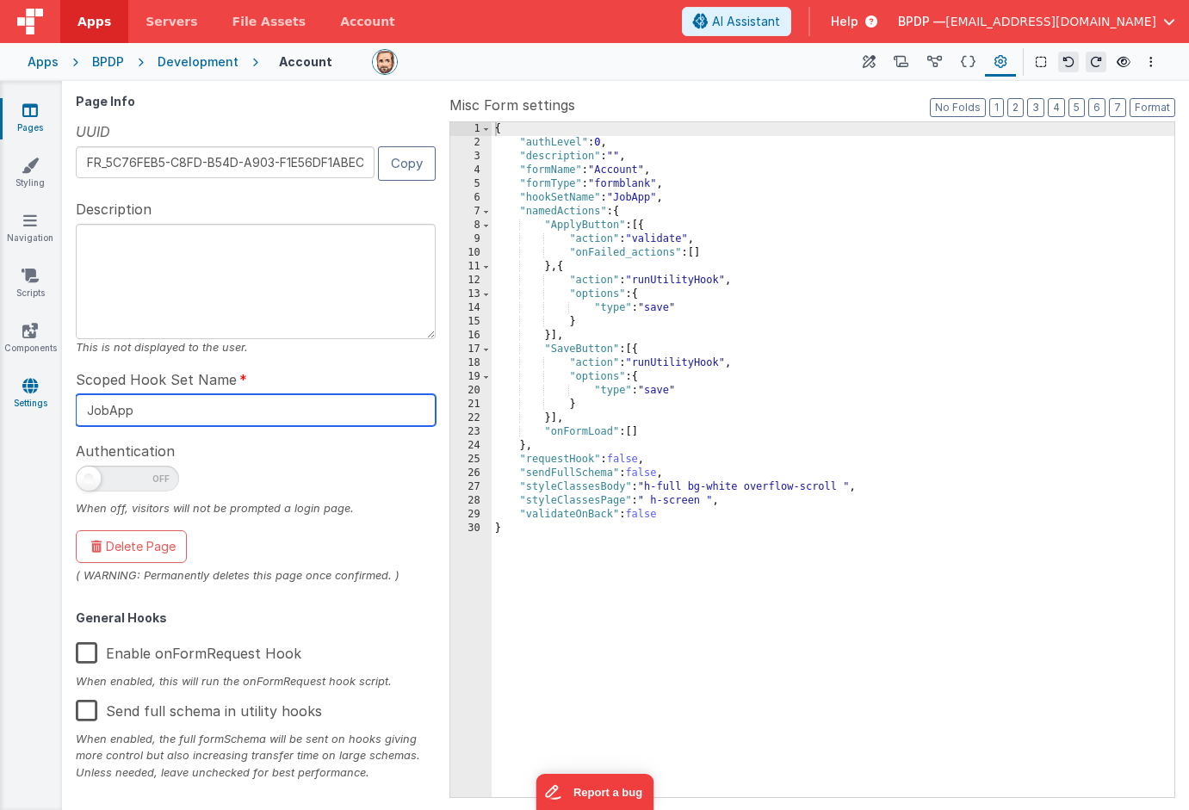
drag, startPoint x: 171, startPoint y: 416, endPoint x: 25, endPoint y: 397, distance: 146.8
click at [25, 397] on section "Pages Styling Navigation Scripts Components Settings Builder Page Schema Action…" at bounding box center [594, 445] width 1189 height 729
type input "Details"
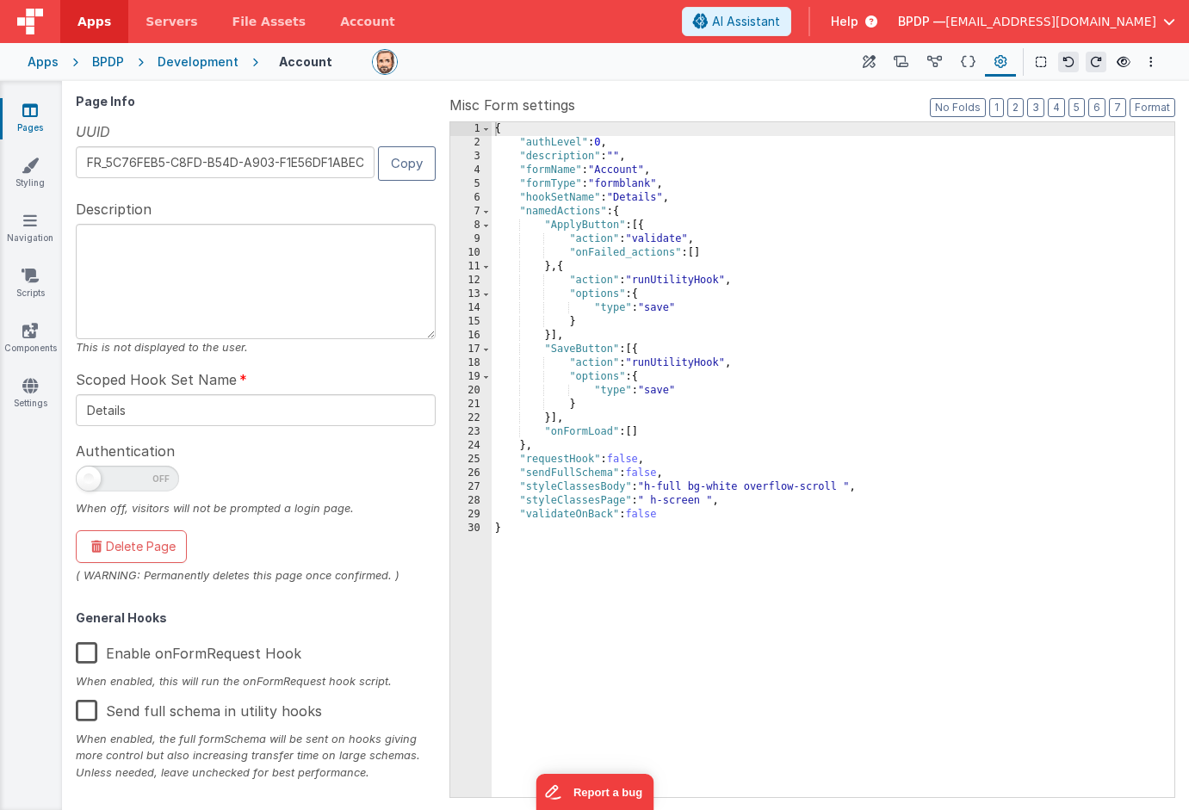
click at [237, 464] on div "Authentication When off, visitors will not be prompted a login page." at bounding box center [256, 478] width 360 height 77
click at [32, 226] on icon at bounding box center [30, 220] width 14 height 17
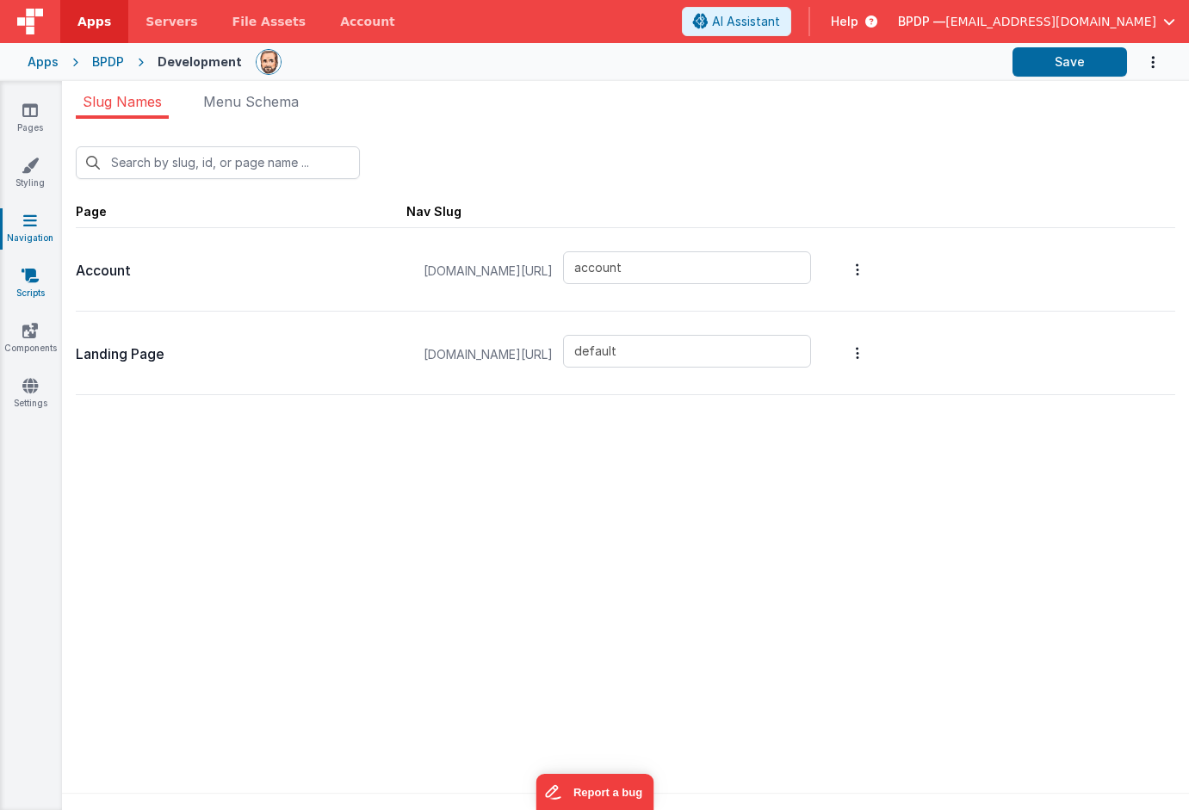
click at [29, 275] on icon at bounding box center [30, 275] width 17 height 17
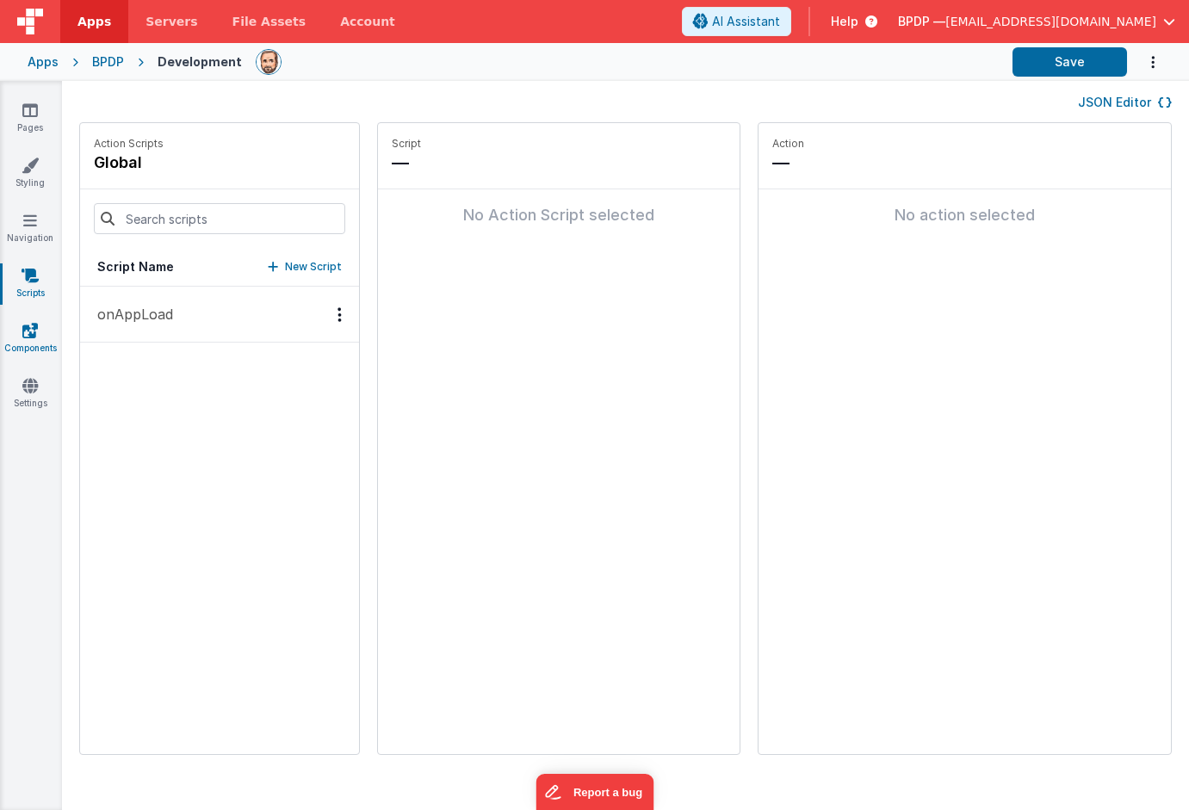
click at [29, 325] on icon at bounding box center [30, 330] width 16 height 17
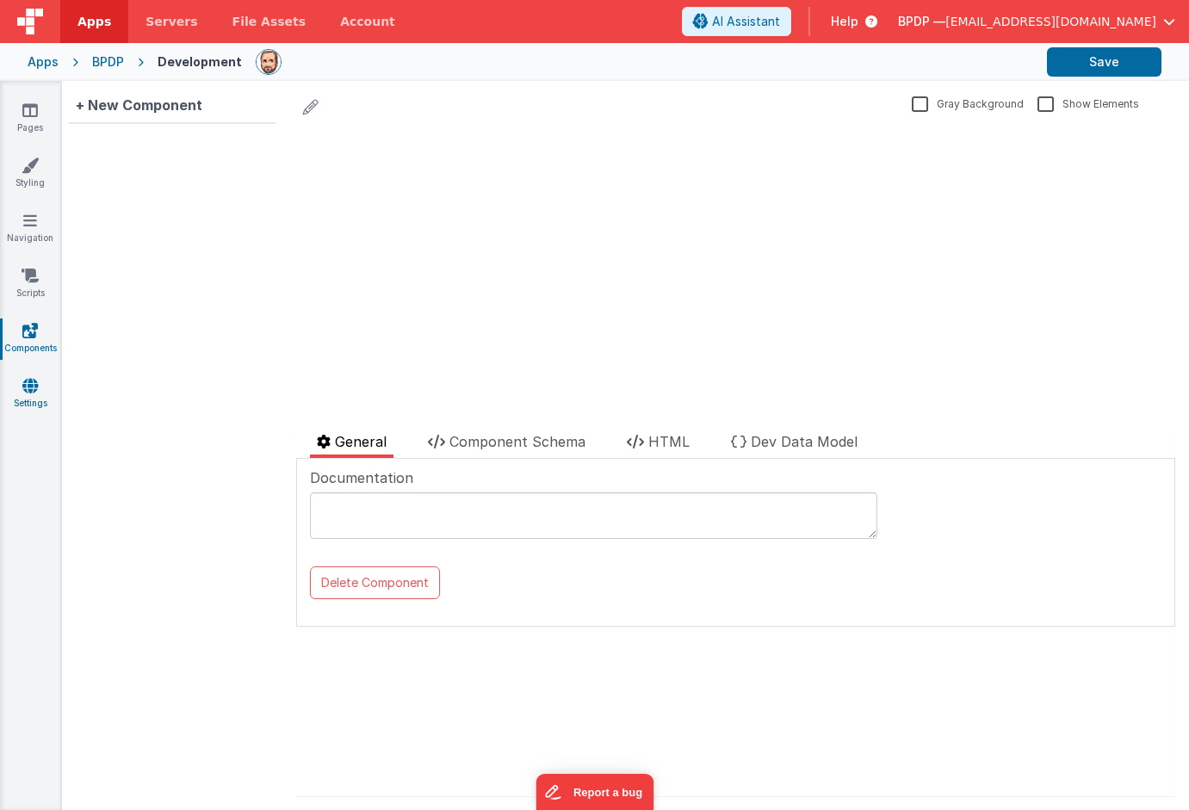
click at [28, 381] on icon at bounding box center [30, 385] width 16 height 17
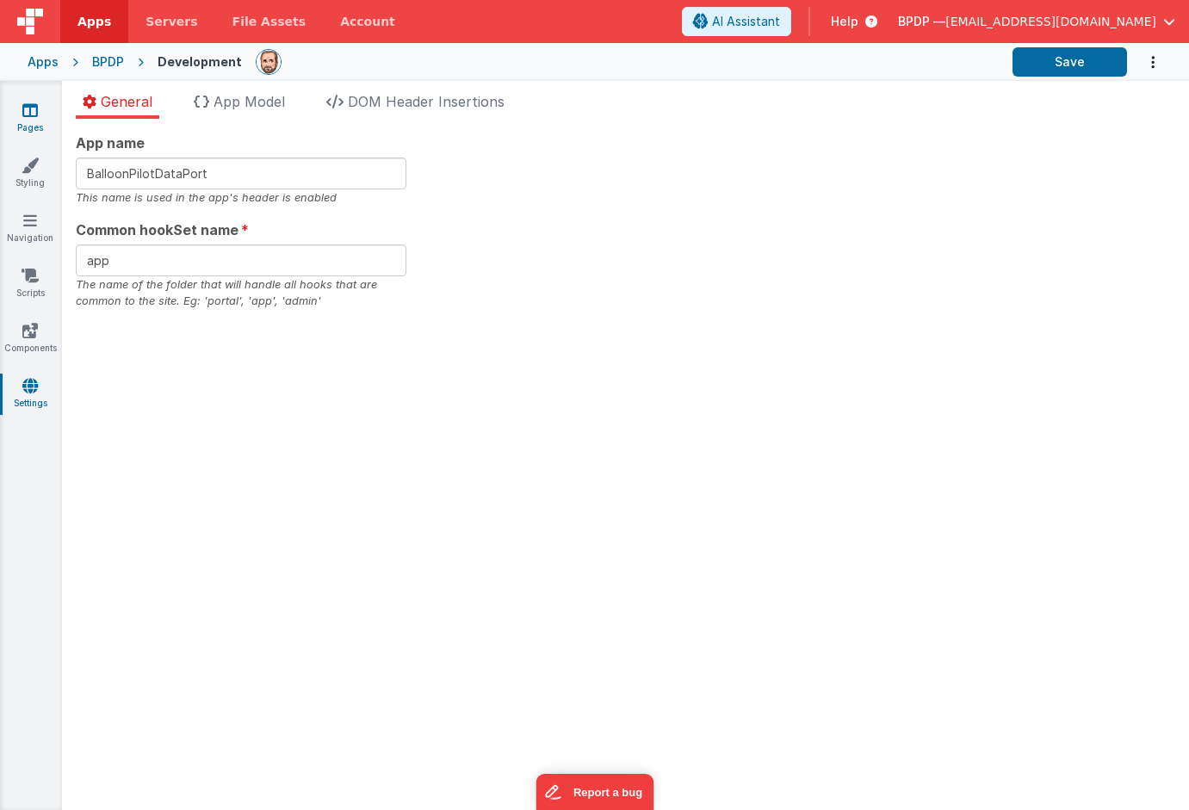
click at [37, 107] on icon at bounding box center [30, 110] width 16 height 17
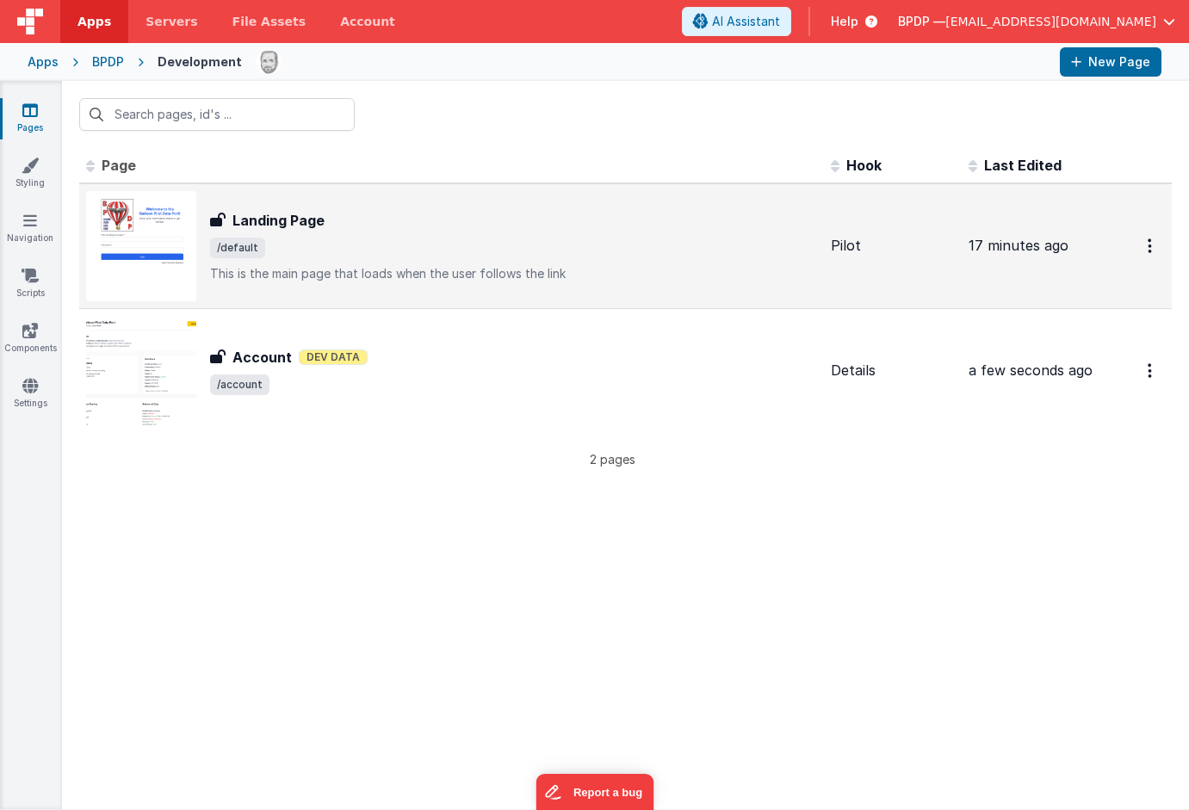
click at [306, 216] on h3 "Landing Page" at bounding box center [279, 220] width 92 height 21
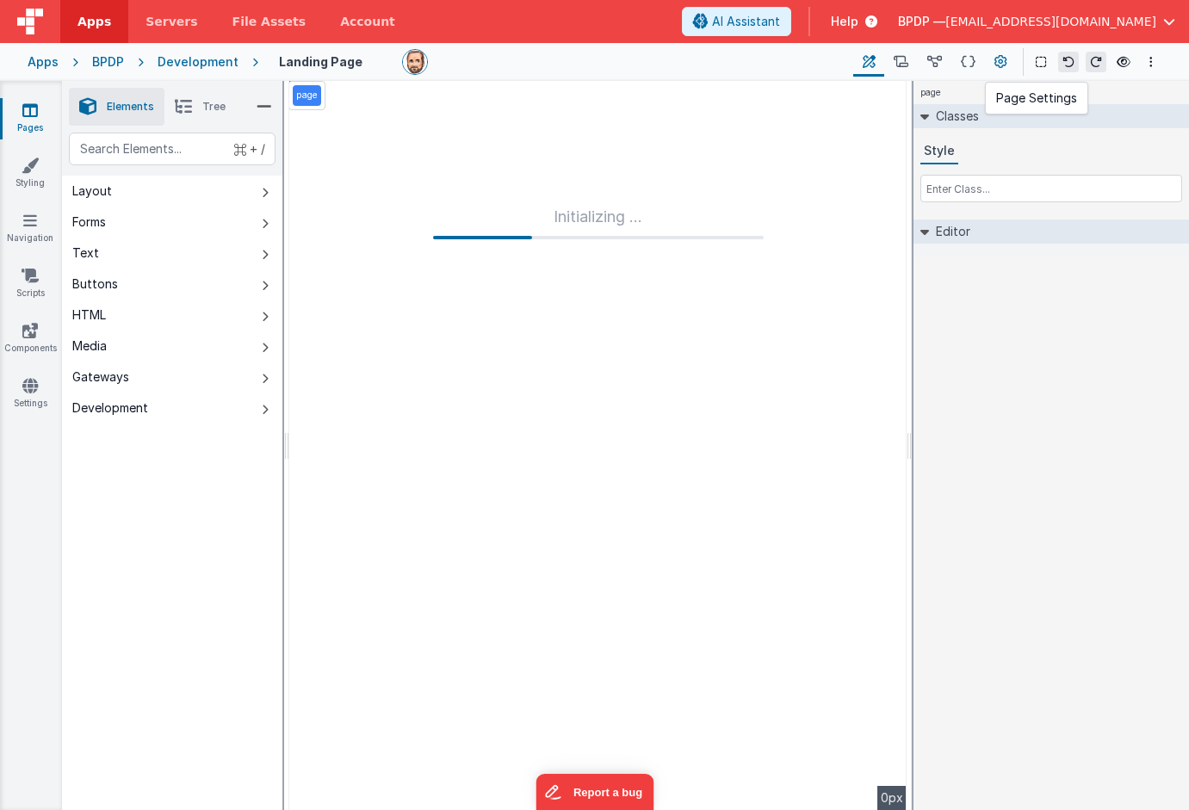
click at [996, 57] on button at bounding box center [1000, 61] width 31 height 29
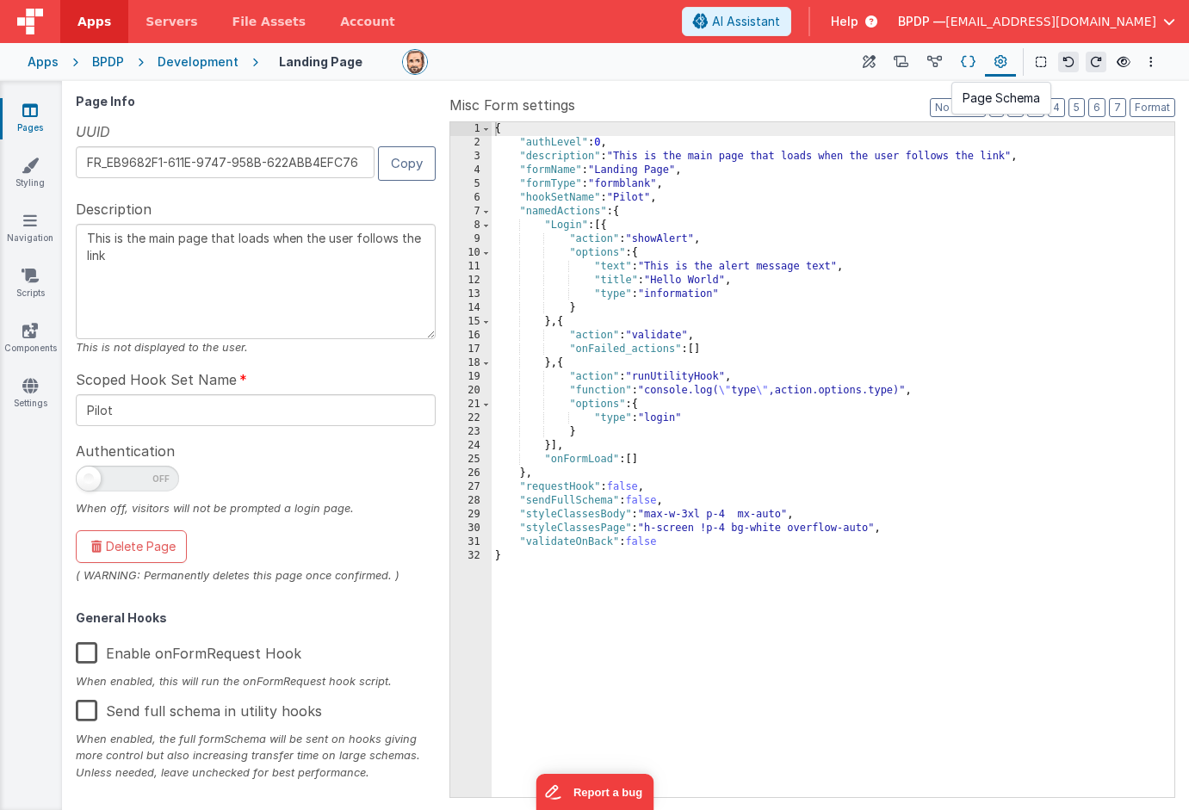
click at [972, 57] on icon at bounding box center [968, 62] width 15 height 18
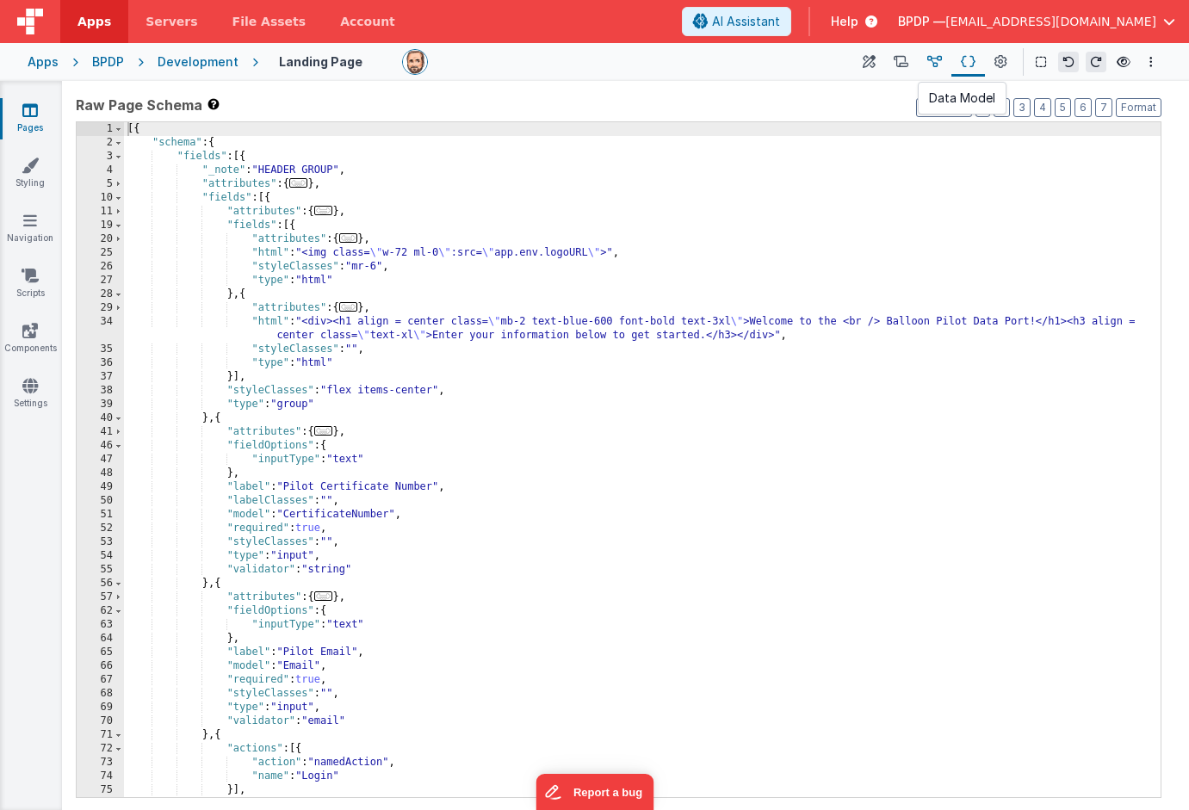
click at [934, 59] on icon at bounding box center [935, 62] width 15 height 18
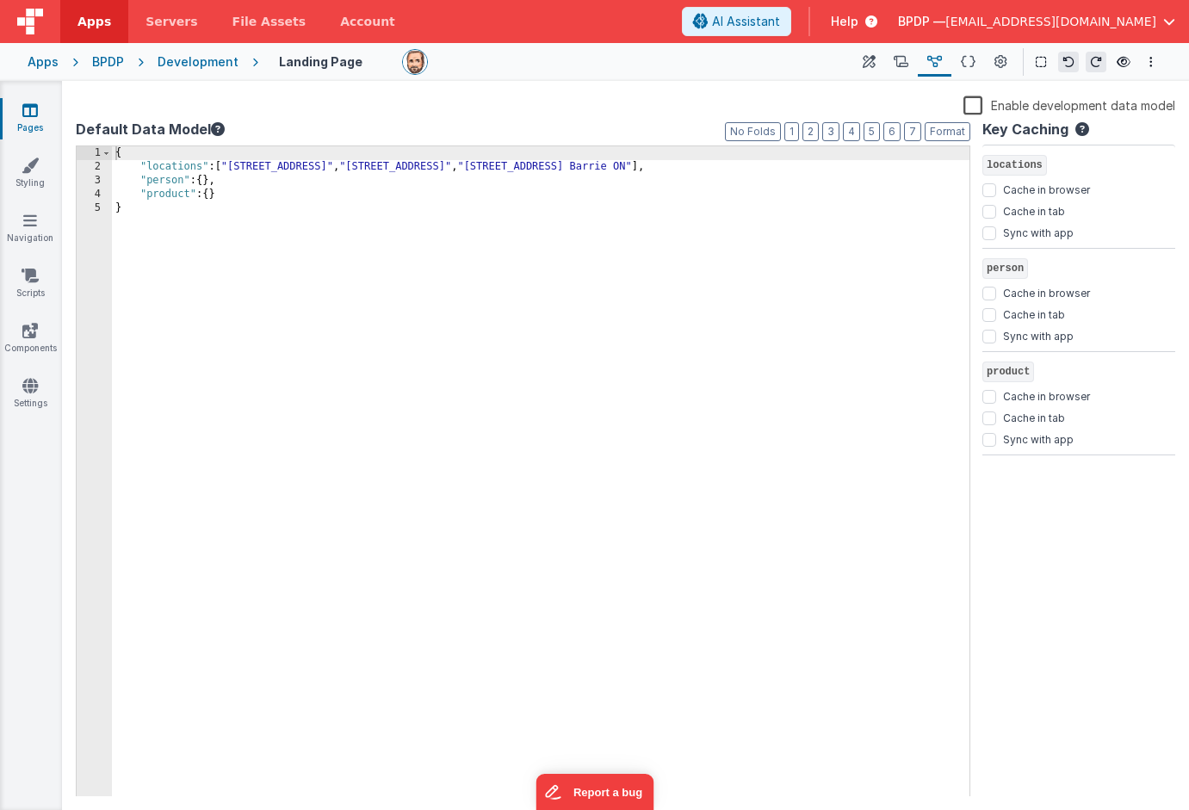
click at [32, 104] on icon at bounding box center [30, 110] width 16 height 17
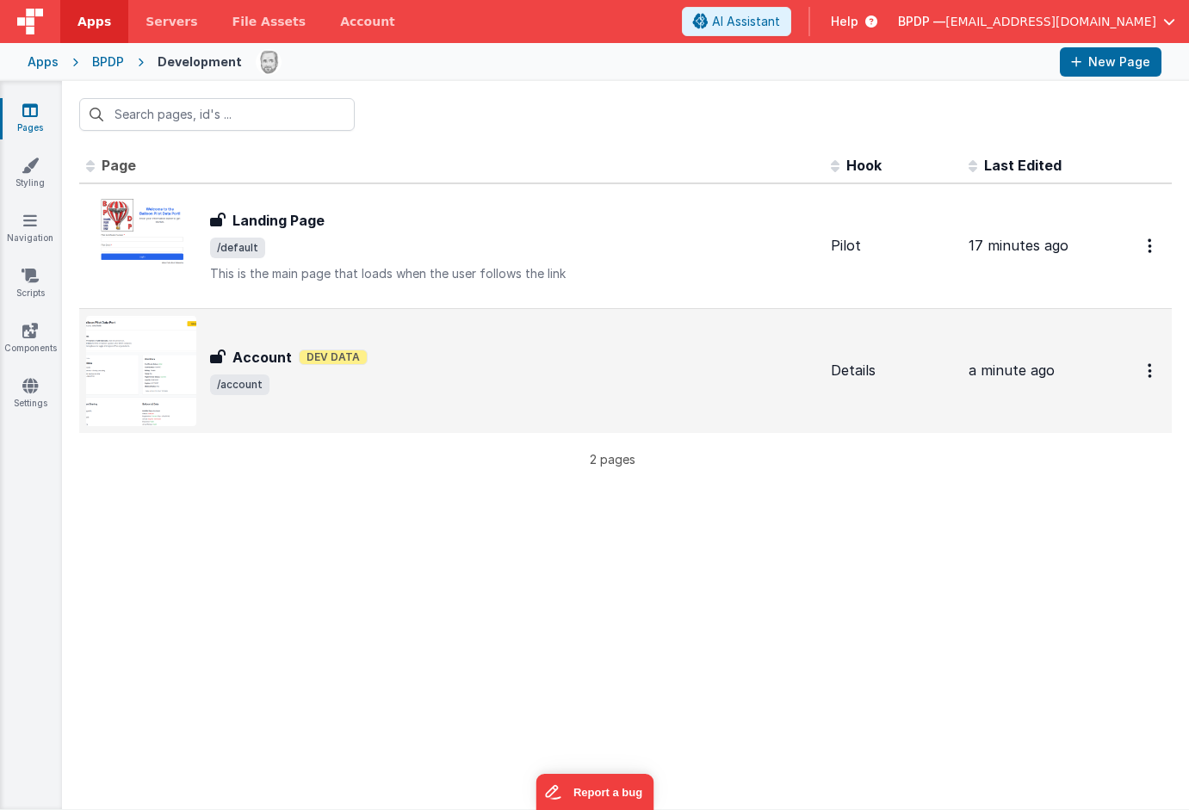
click at [255, 357] on h3 "Account" at bounding box center [262, 357] width 59 height 21
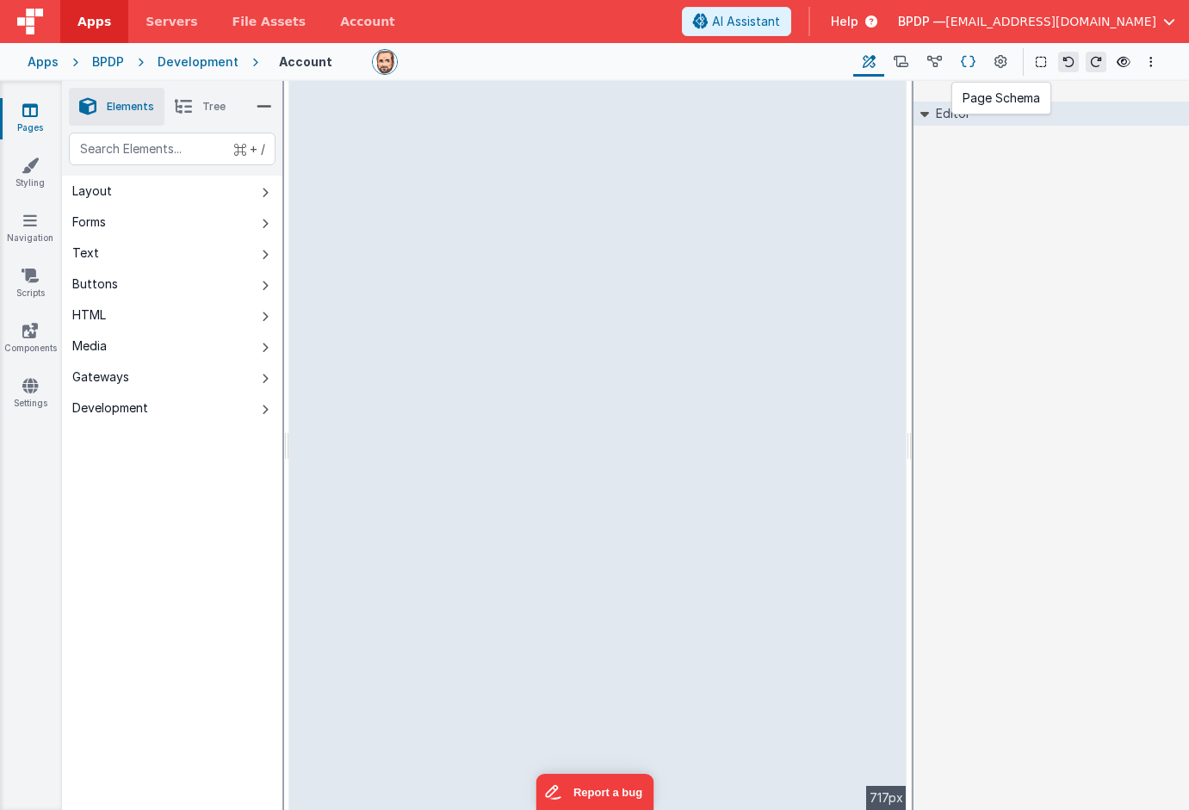
click at [971, 65] on icon at bounding box center [968, 62] width 15 height 18
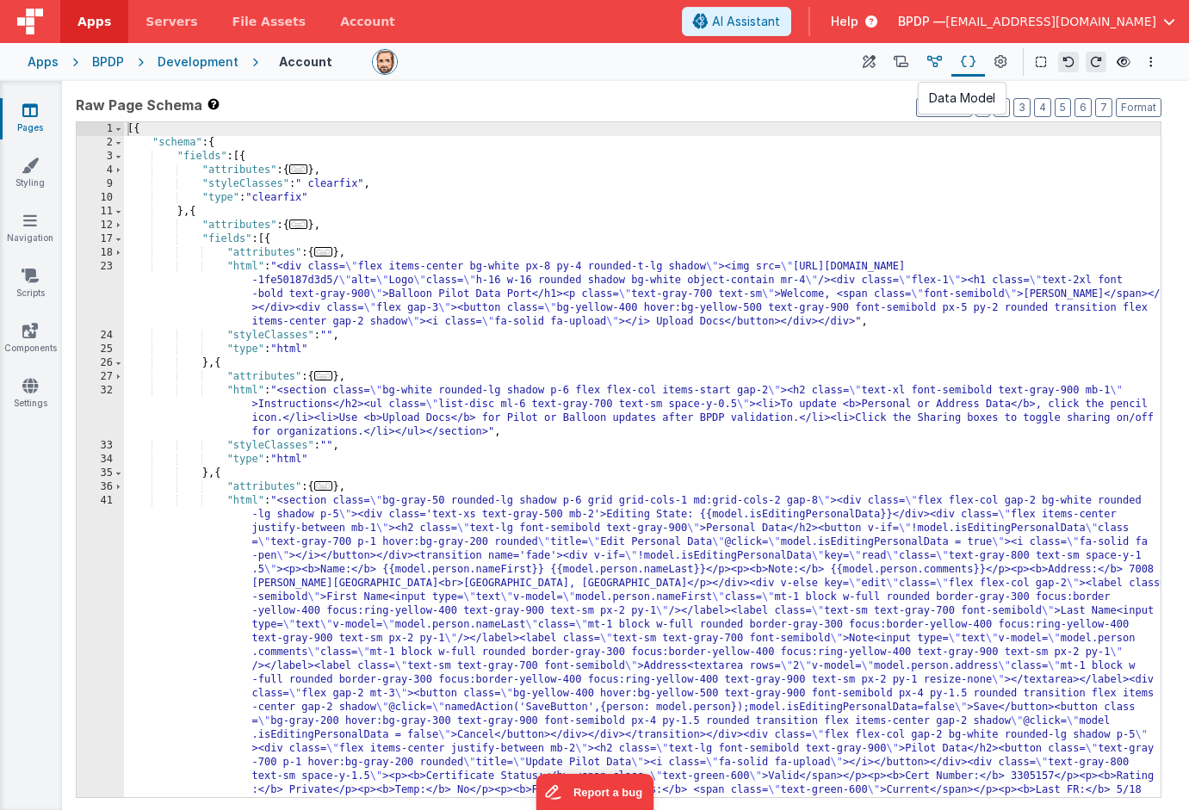
click at [939, 60] on icon at bounding box center [935, 62] width 15 height 18
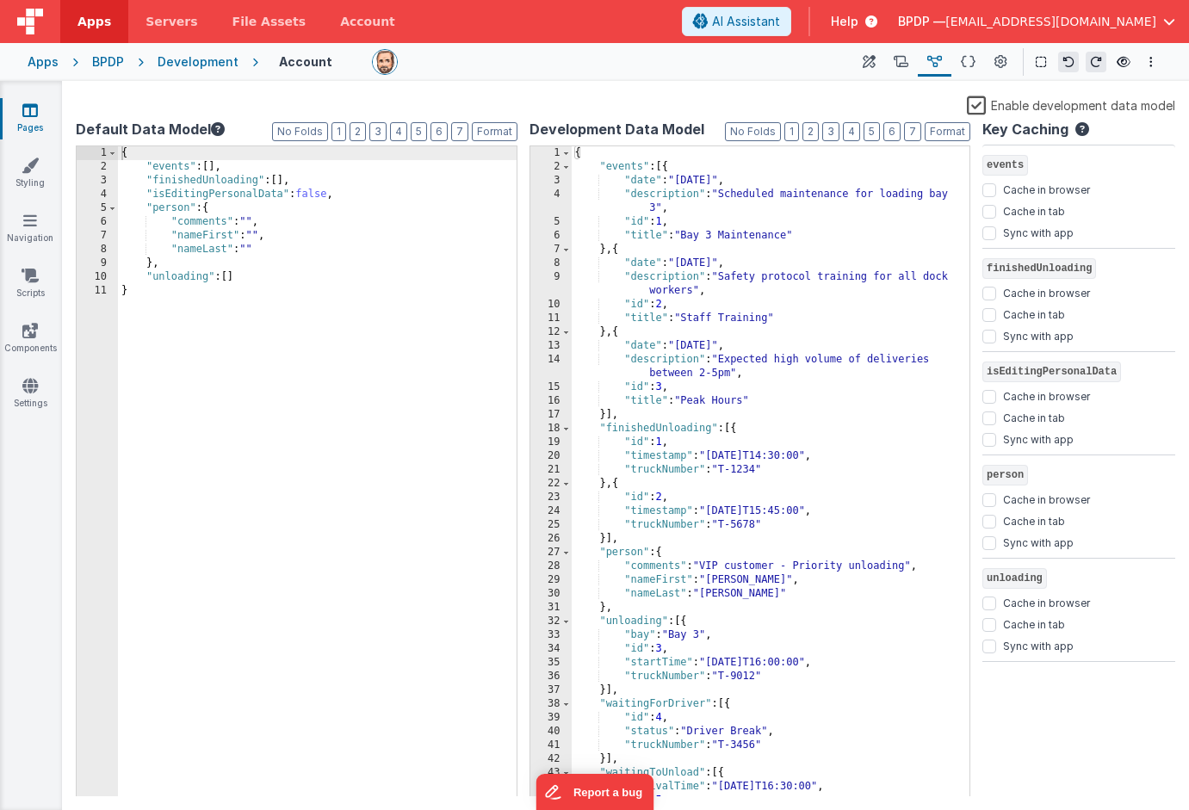
click at [980, 102] on label "Enable development data model" at bounding box center [1071, 105] width 208 height 20
click at [0, 0] on input "Enable development data model" at bounding box center [0, 0] width 0 height 0
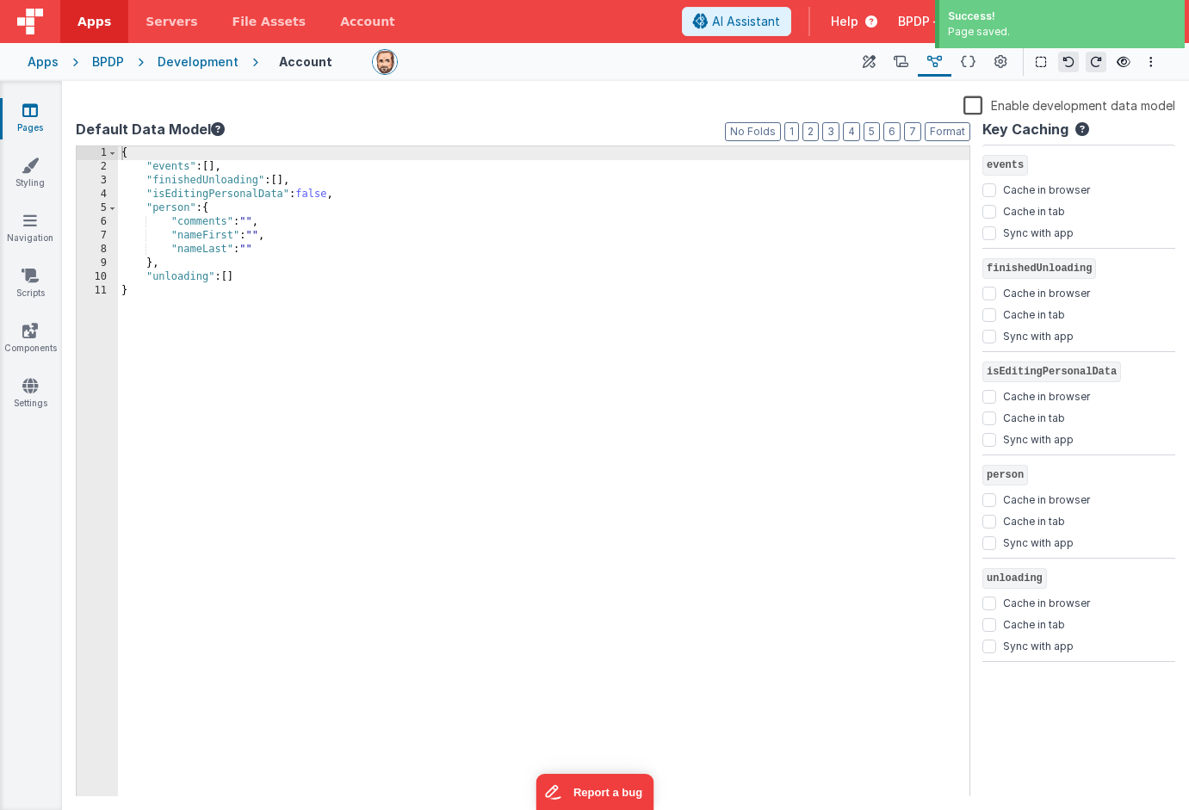
click at [20, 113] on link "Pages" at bounding box center [30, 119] width 62 height 34
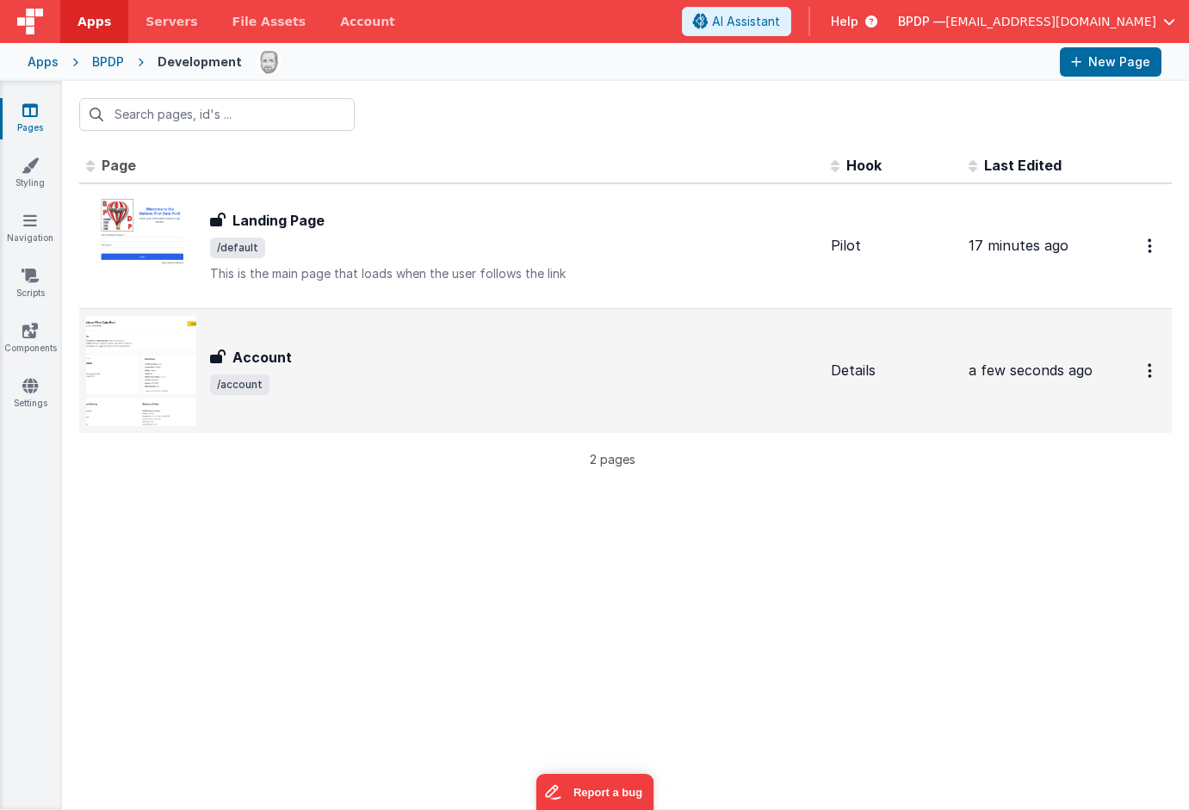
click at [263, 356] on h3 "Account" at bounding box center [262, 357] width 59 height 21
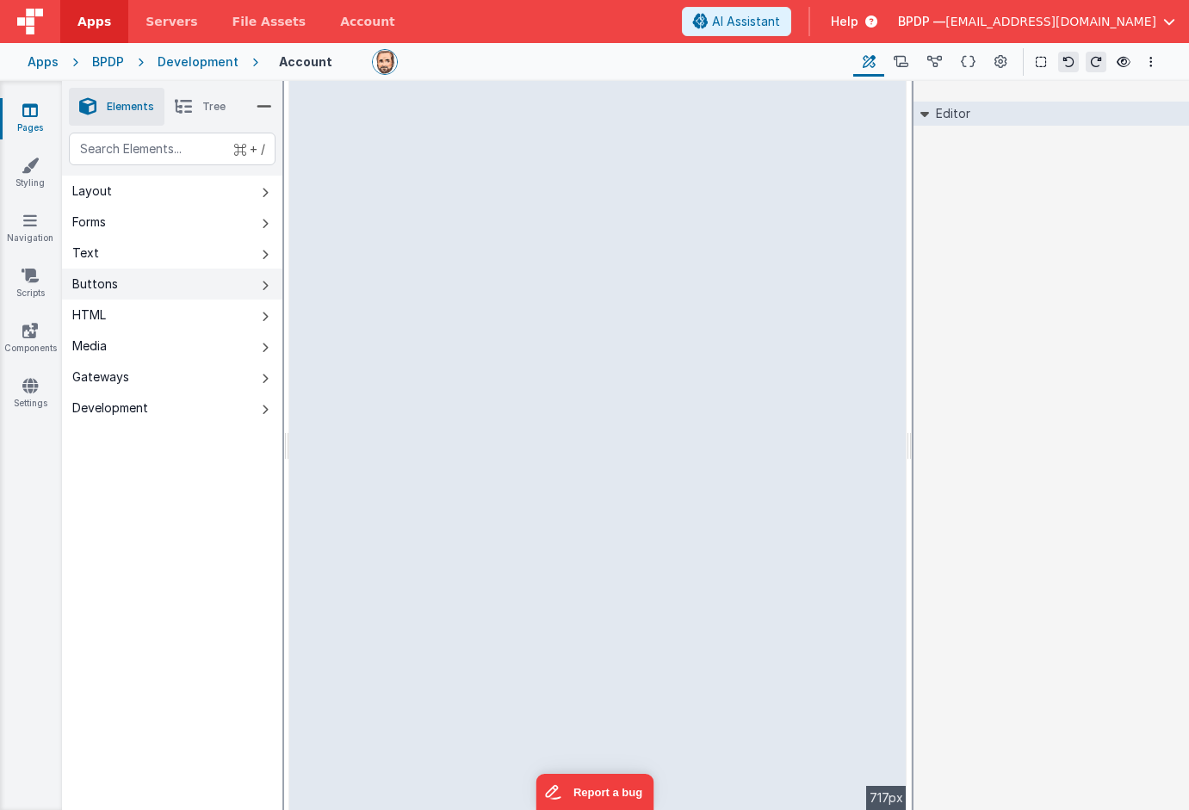
click at [96, 284] on div "Buttons" at bounding box center [95, 284] width 46 height 17
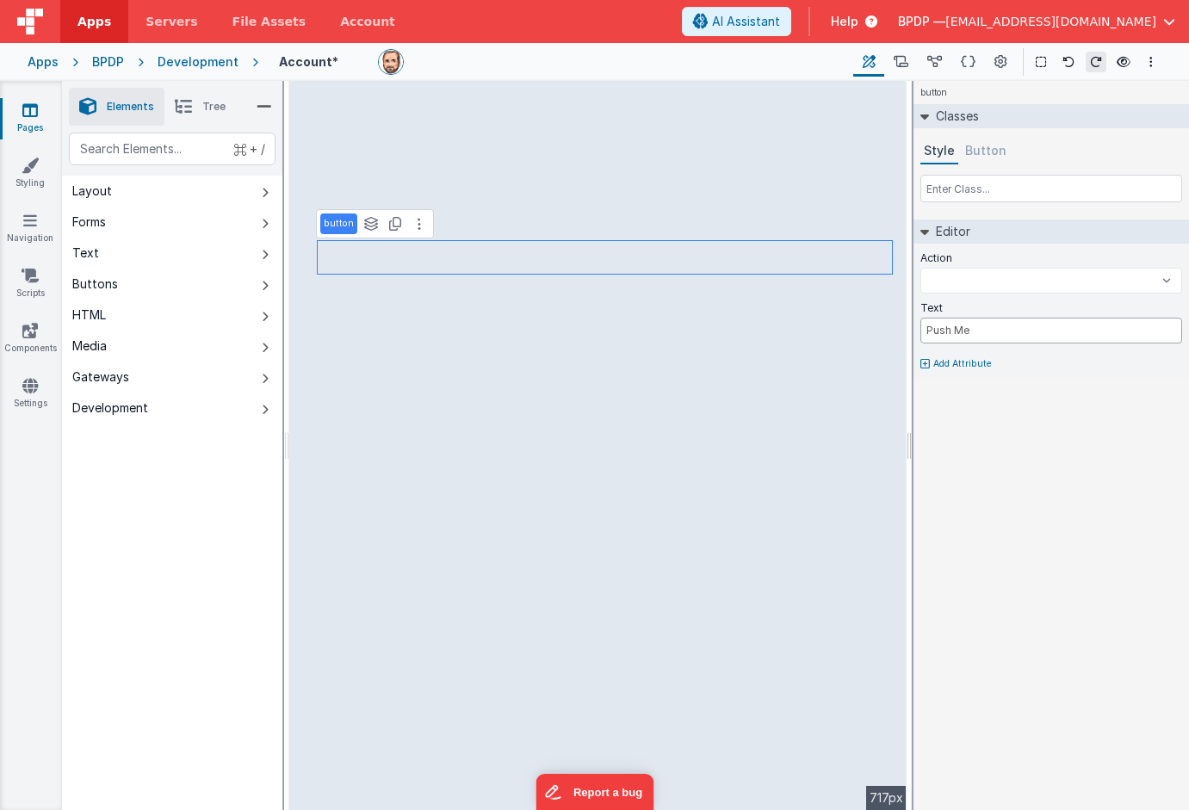
drag, startPoint x: 982, startPoint y: 328, endPoint x: 909, endPoint y: 316, distance: 74.2
click at [909, 316] on div "Elements Tree + / Layout Forms Text Buttons HTML Media Gateways Development Pag…" at bounding box center [625, 445] width 1127 height 729
select select
type input "E"
select select
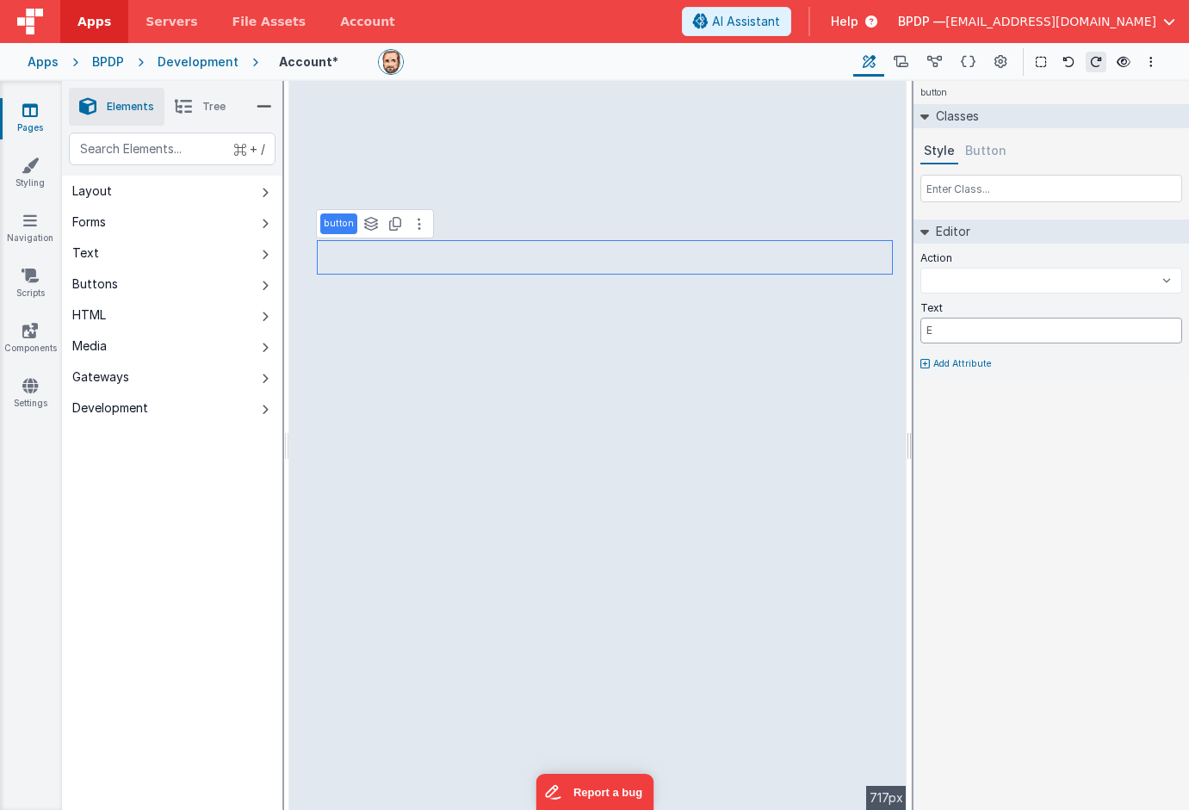
type input "Ed"
select select
type input "Edi"
select select
type input "Edit"
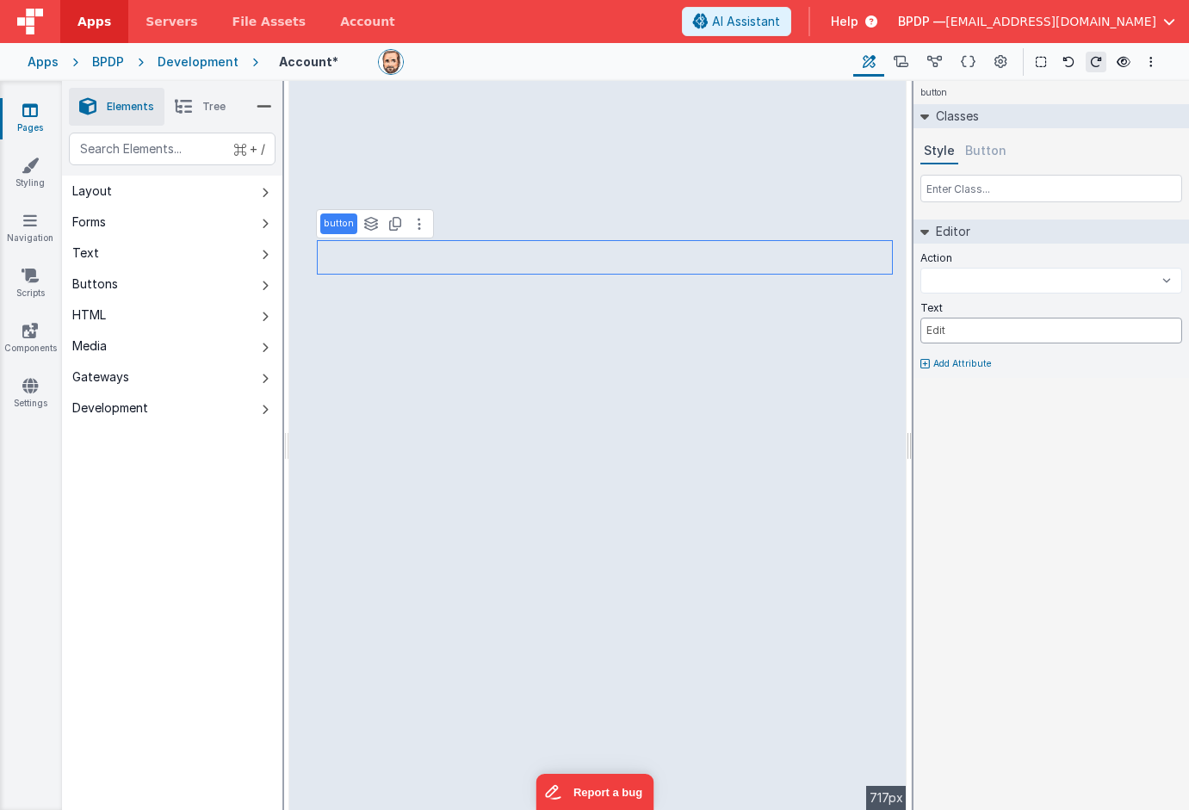
select select
type input "Edit"
click at [974, 150] on button "Button" at bounding box center [986, 152] width 48 height 26
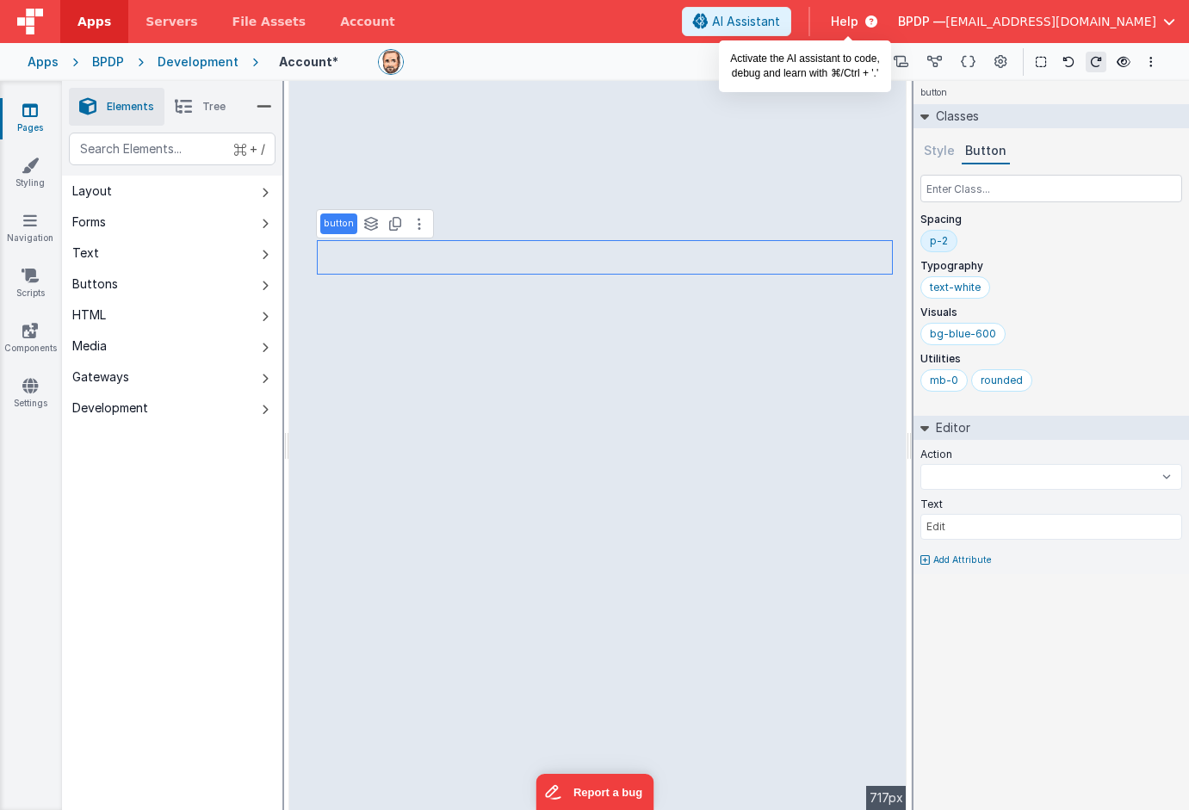
click at [780, 16] on span "AI Assistant" at bounding box center [746, 21] width 68 height 17
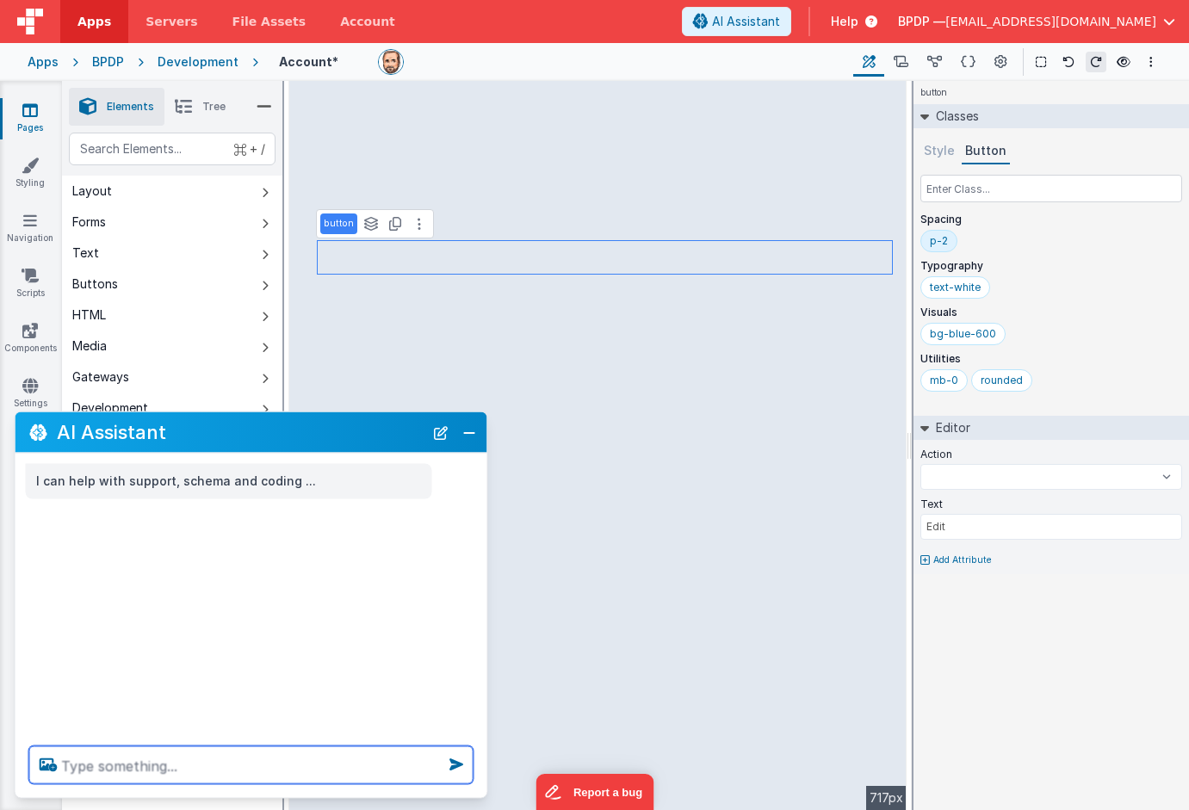
select select
type textarea "c"
select select
type textarea "ch"
select select
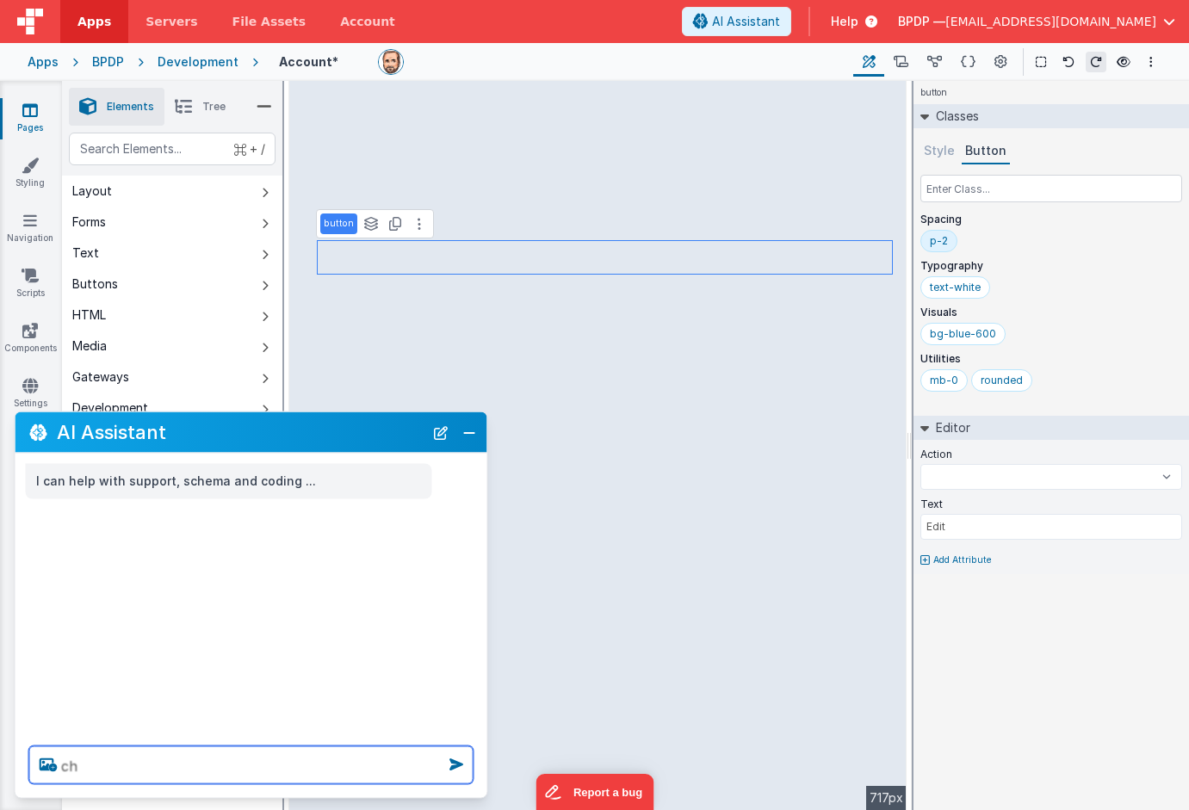
type textarea "cha"
select select
type textarea "chan"
select select
type textarea "chang"
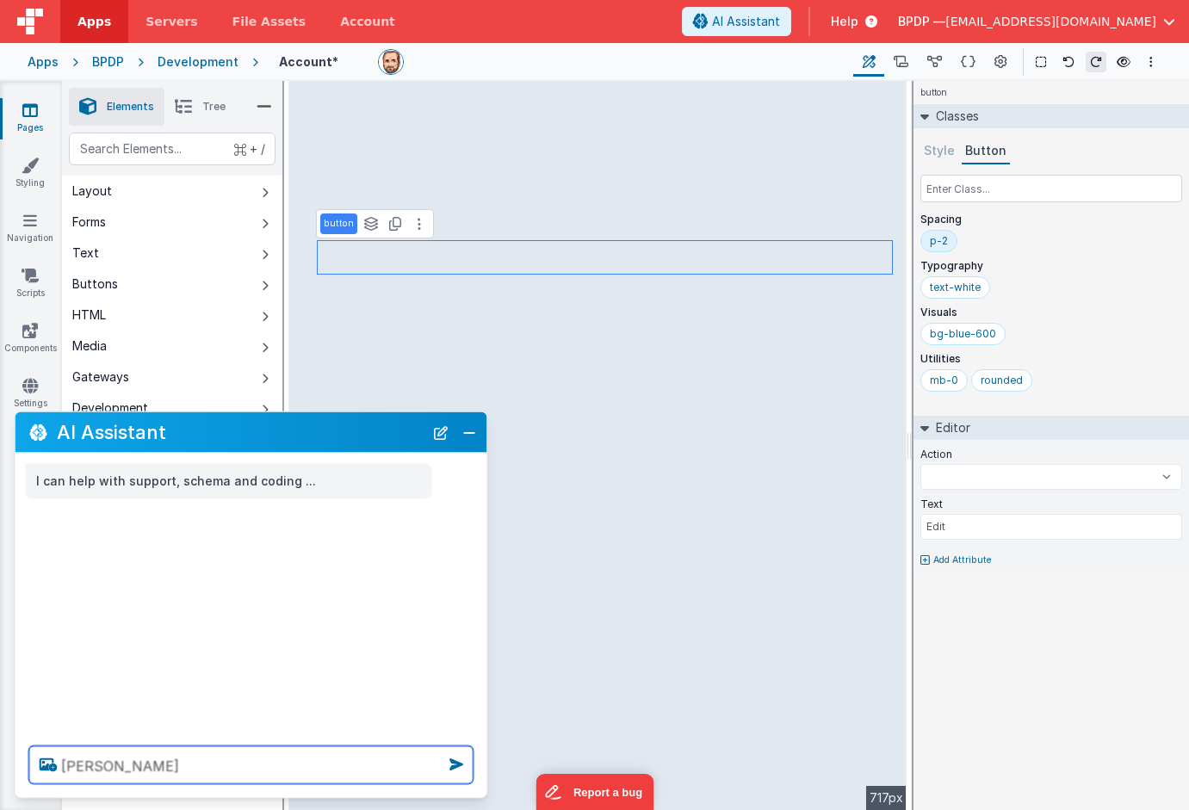
select select
type textarea "change"
select select
type textarea "change"
select select
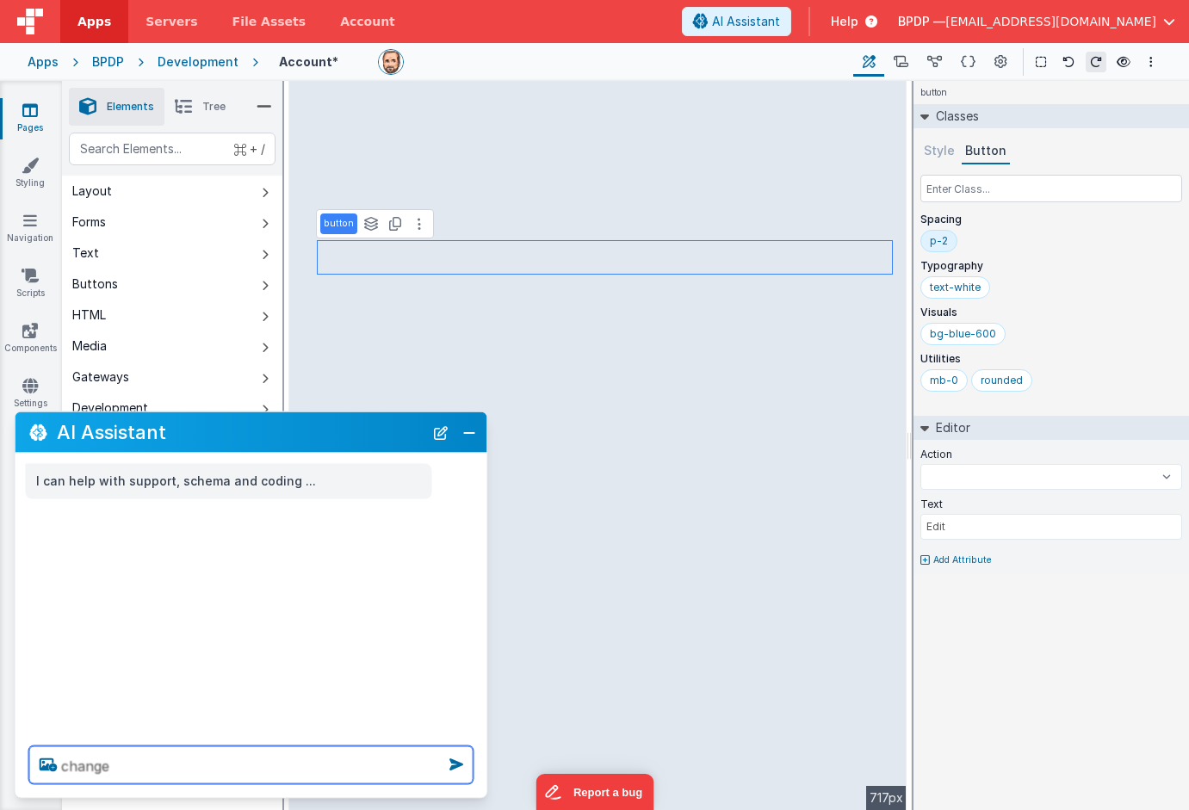
type textarea "change t"
select select
type textarea "change th"
select select
type textarea "change thi"
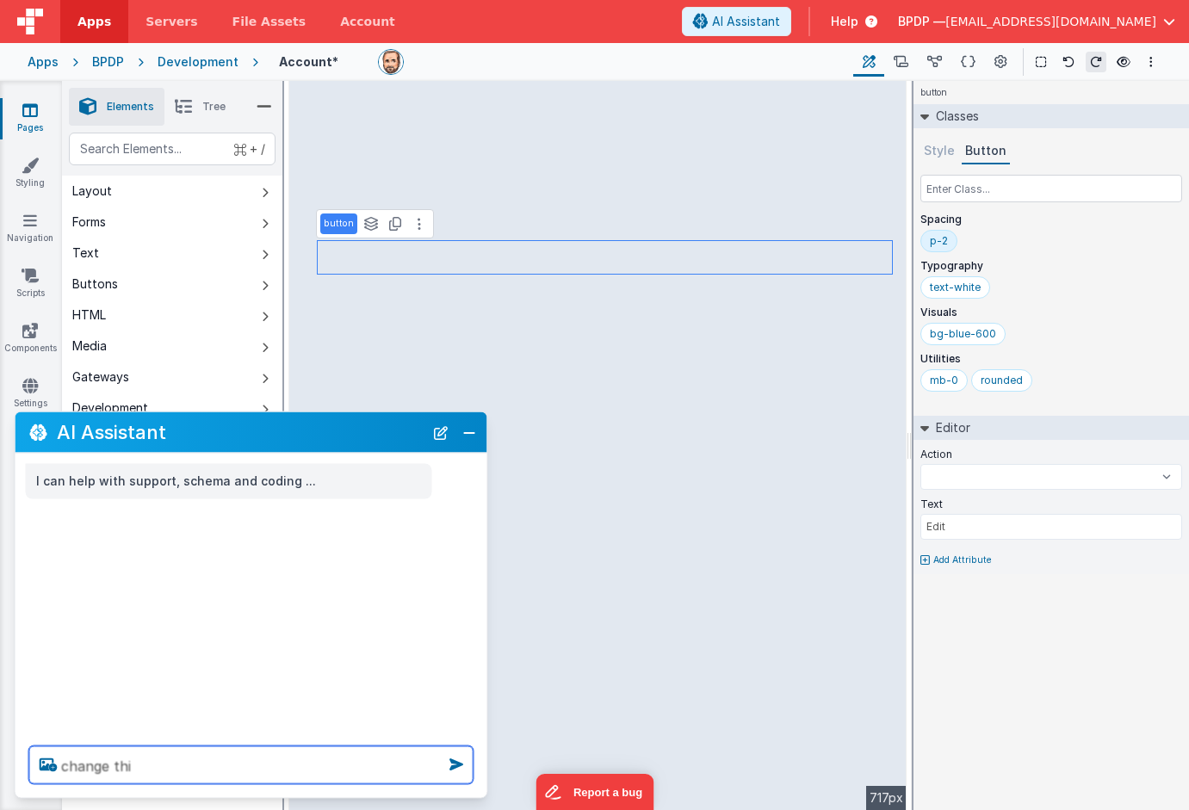
select select
type textarea "change this"
select select
type textarea "change this"
select select
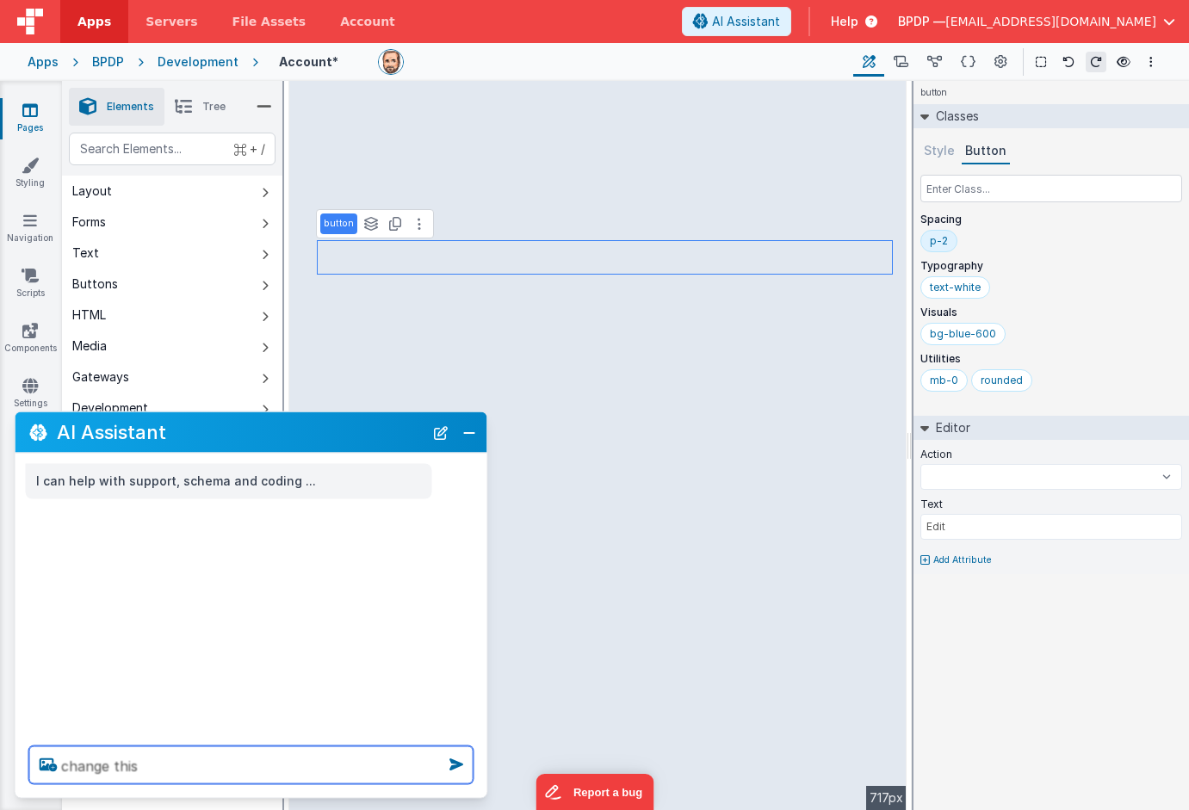
type textarea "change this b"
select select
type textarea "change this bu"
select select
type textarea "change this but"
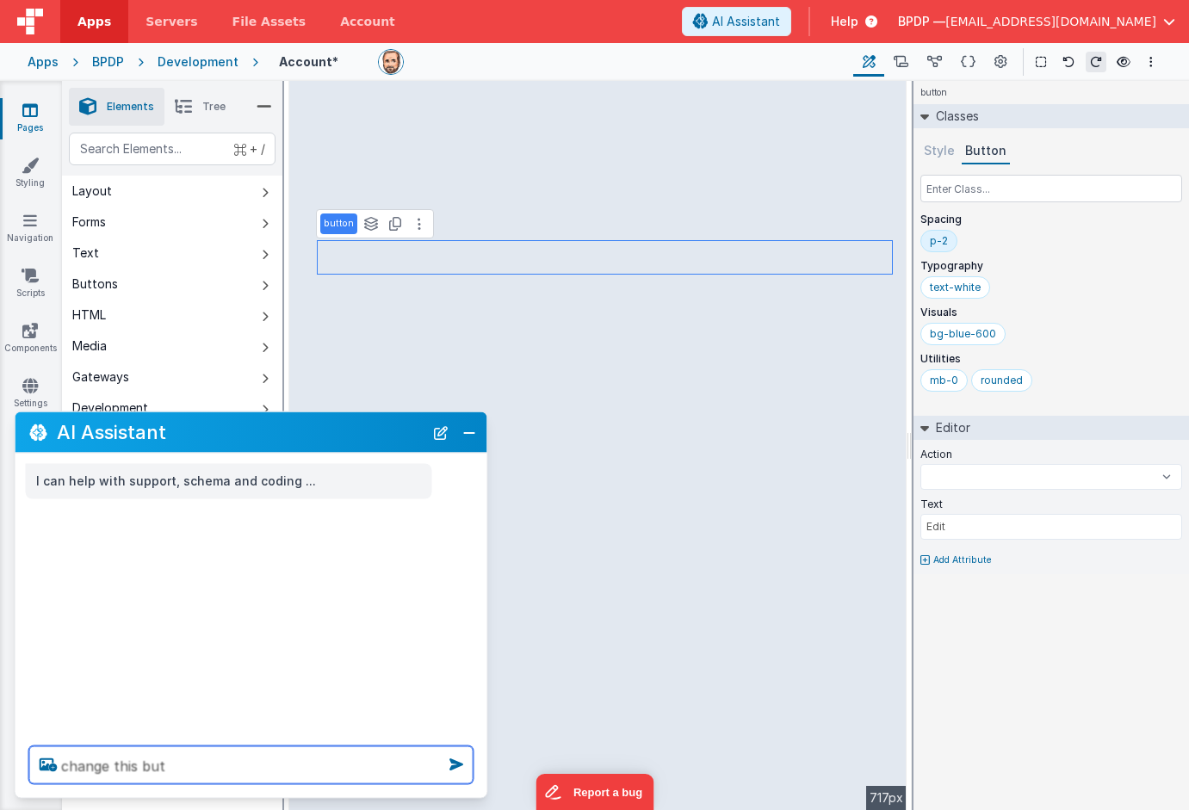
select select
type textarea "change this butt"
select select
type textarea "change this butto"
select select
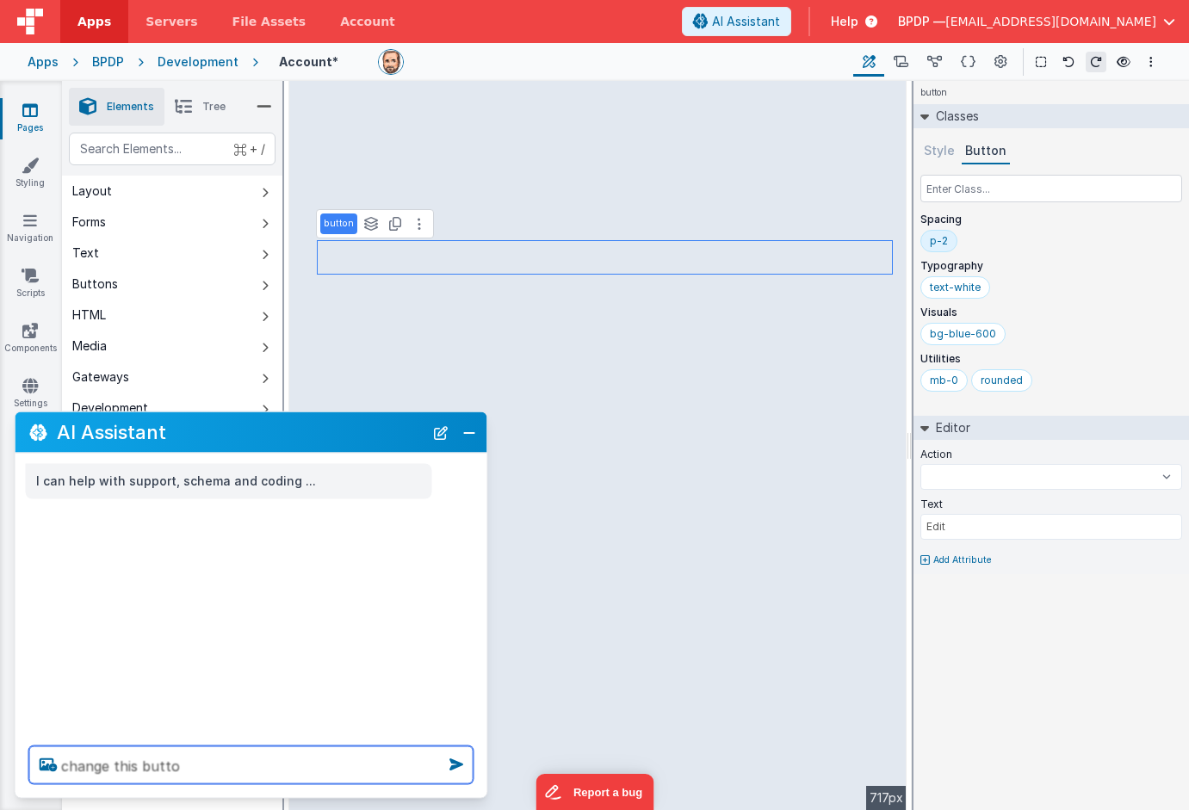
type textarea "change this button"
select select
type textarea "change this button"
select select
type textarea "change this button t"
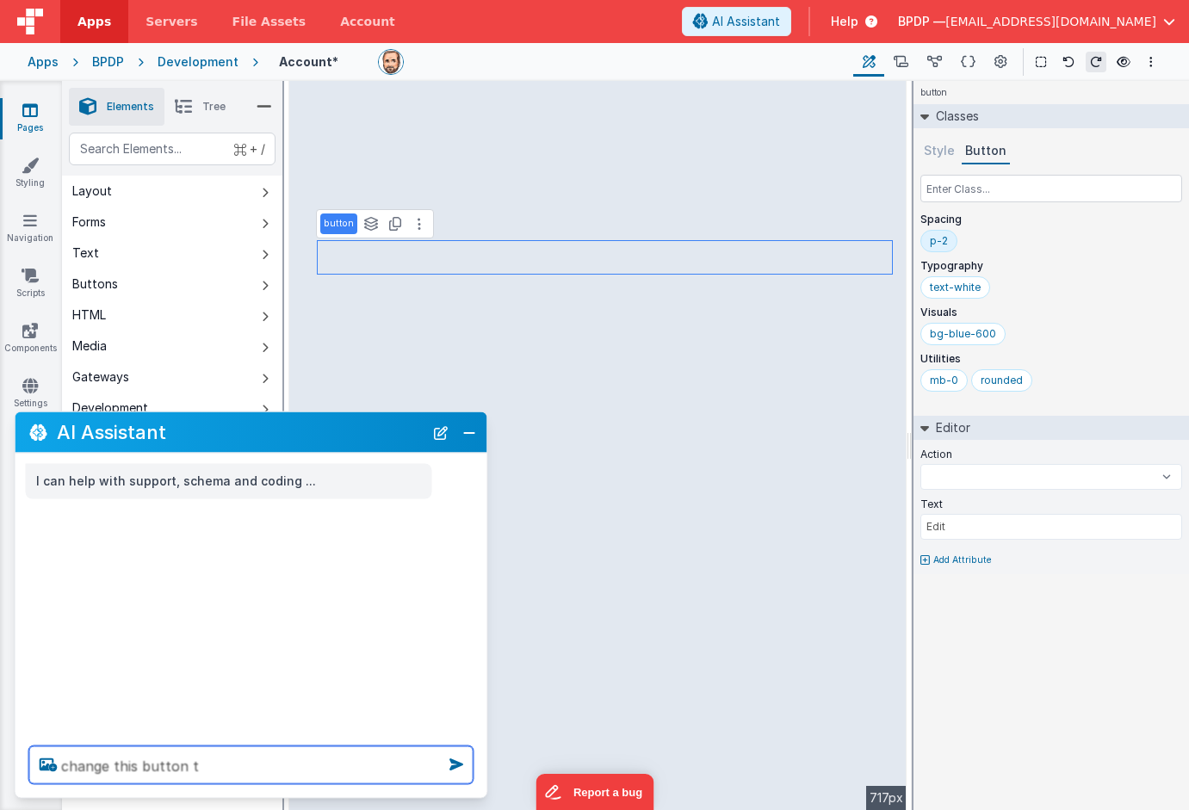
select select
type textarea "change this button te"
select select
type textarea "change this button tex"
select select
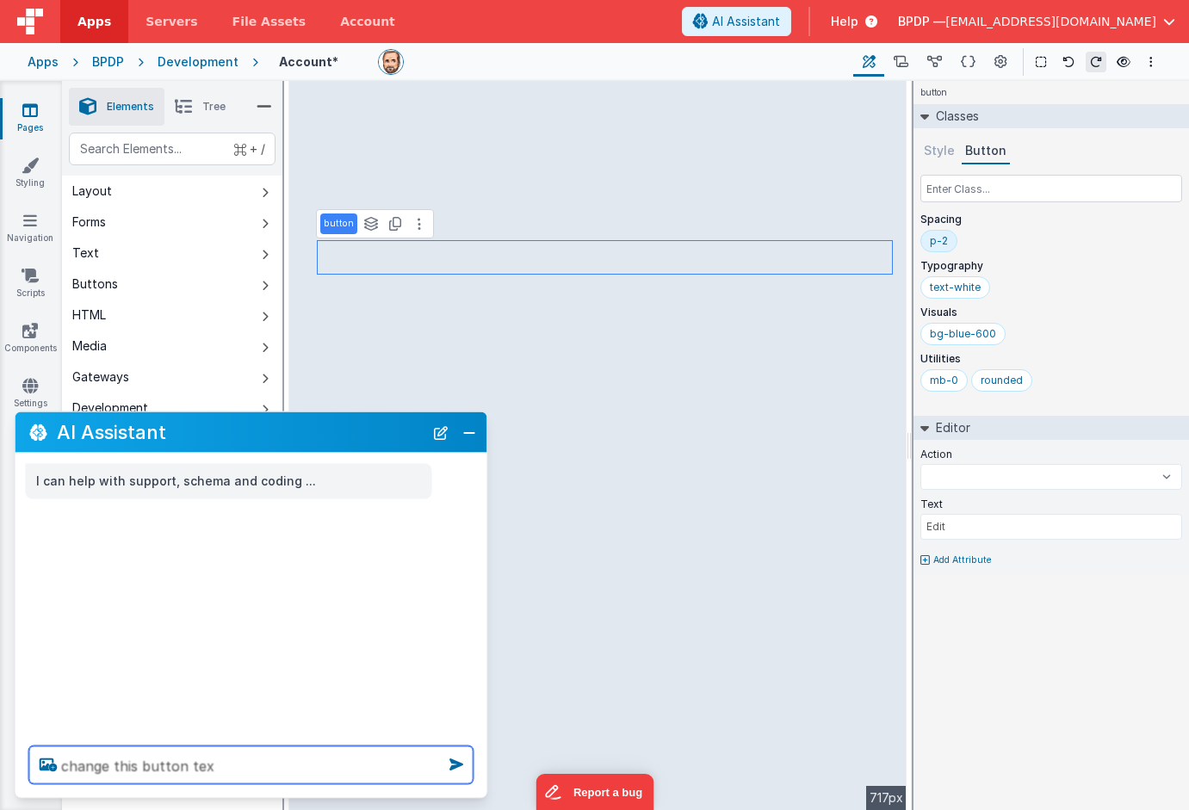
type textarea "change this button text"
select select
type textarea "change this button text"
select select
type textarea "change this button text t"
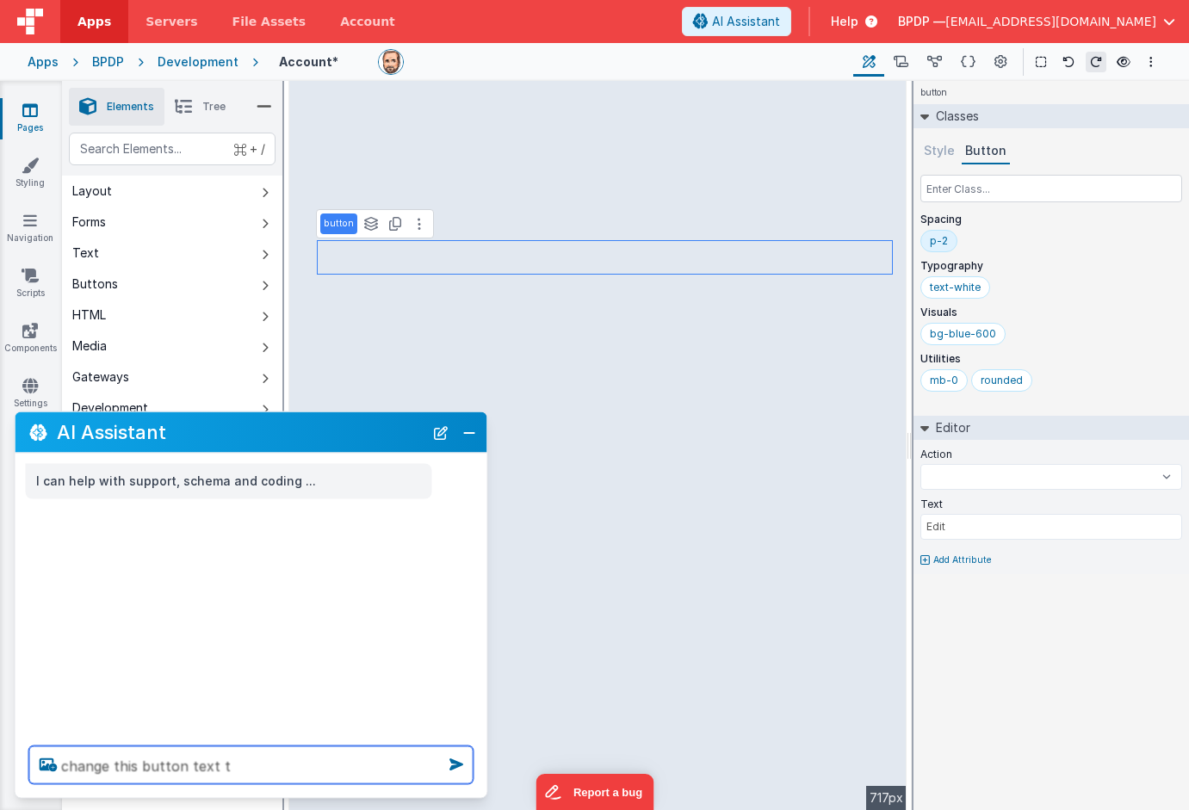
select select
type textarea "change this button text to"
select select
type textarea "change this button text to"
select select
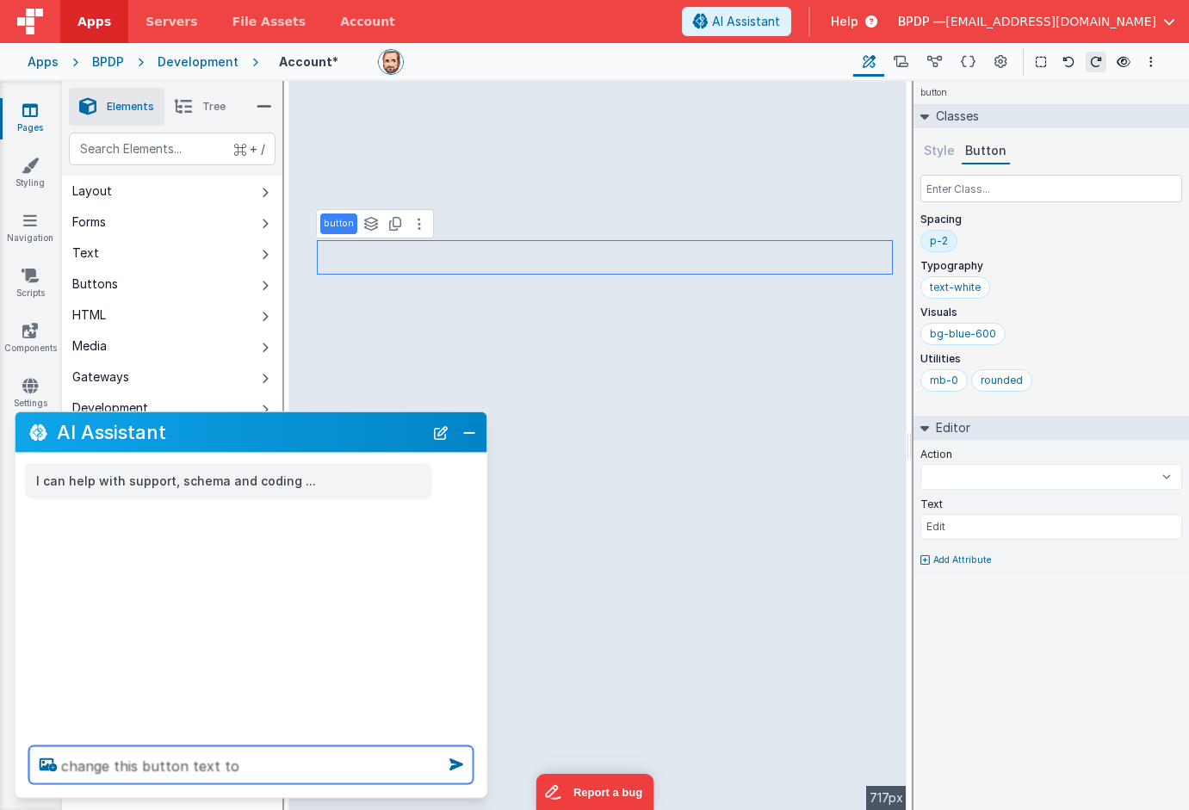
type textarea "change this button text to a"
select select
type textarea "change this button text to a"
select select
type textarea "change this button text to a p"
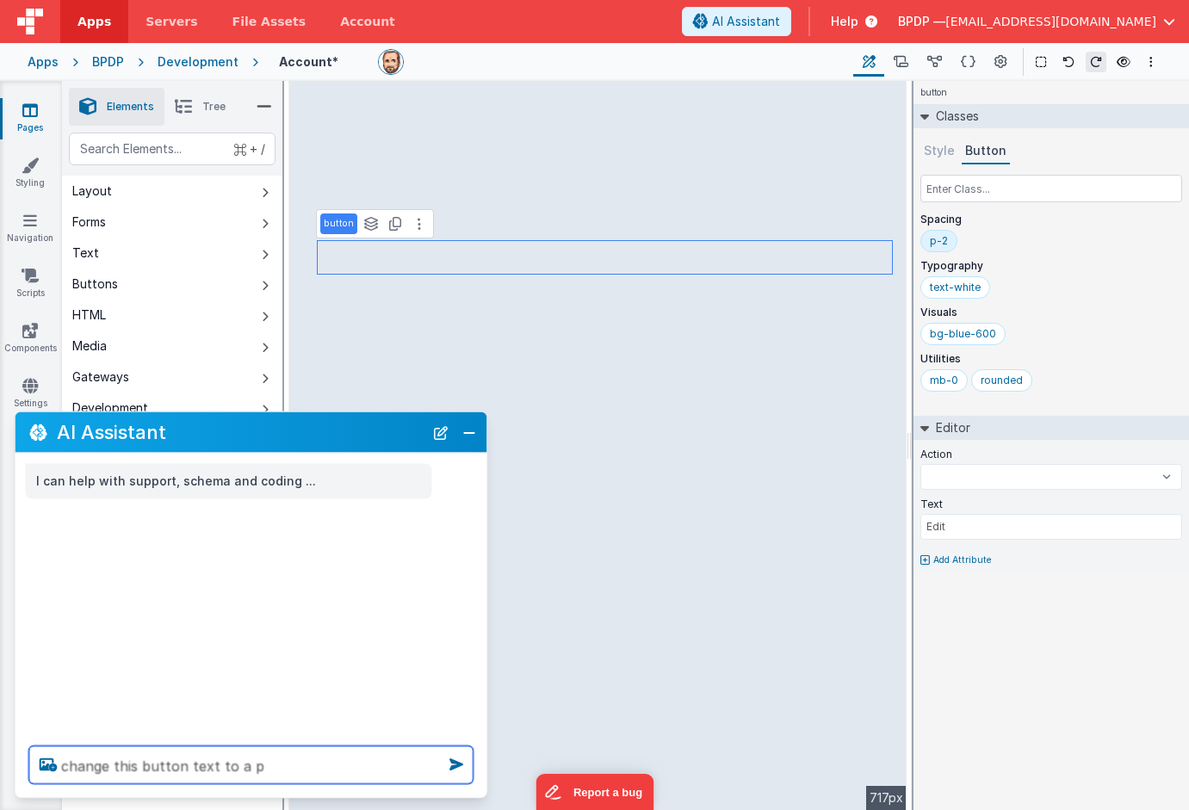
select select
type textarea "change this button text to a pe"
select select
type textarea "change this button text to a pen"
select select
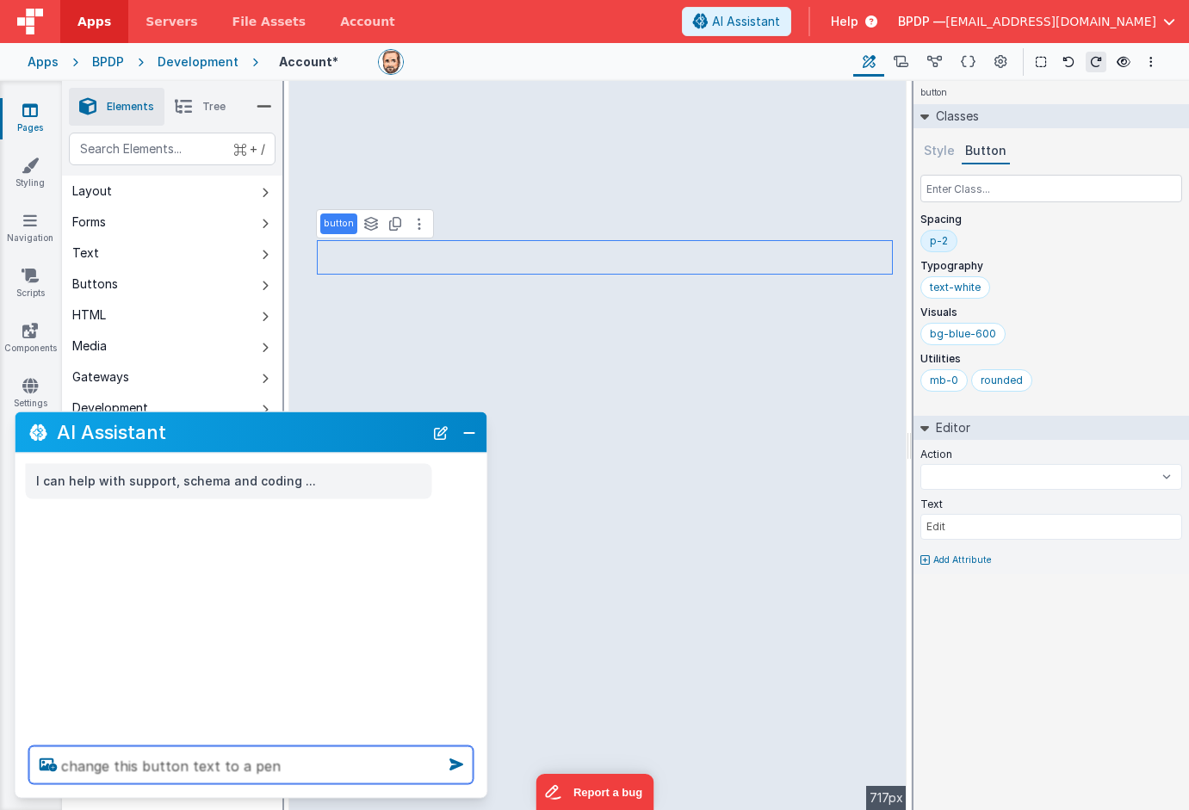
type textarea "change this button text to a penc"
select select
type textarea "change this button text to a penci"
select select
type textarea "change this button text to a pencil"
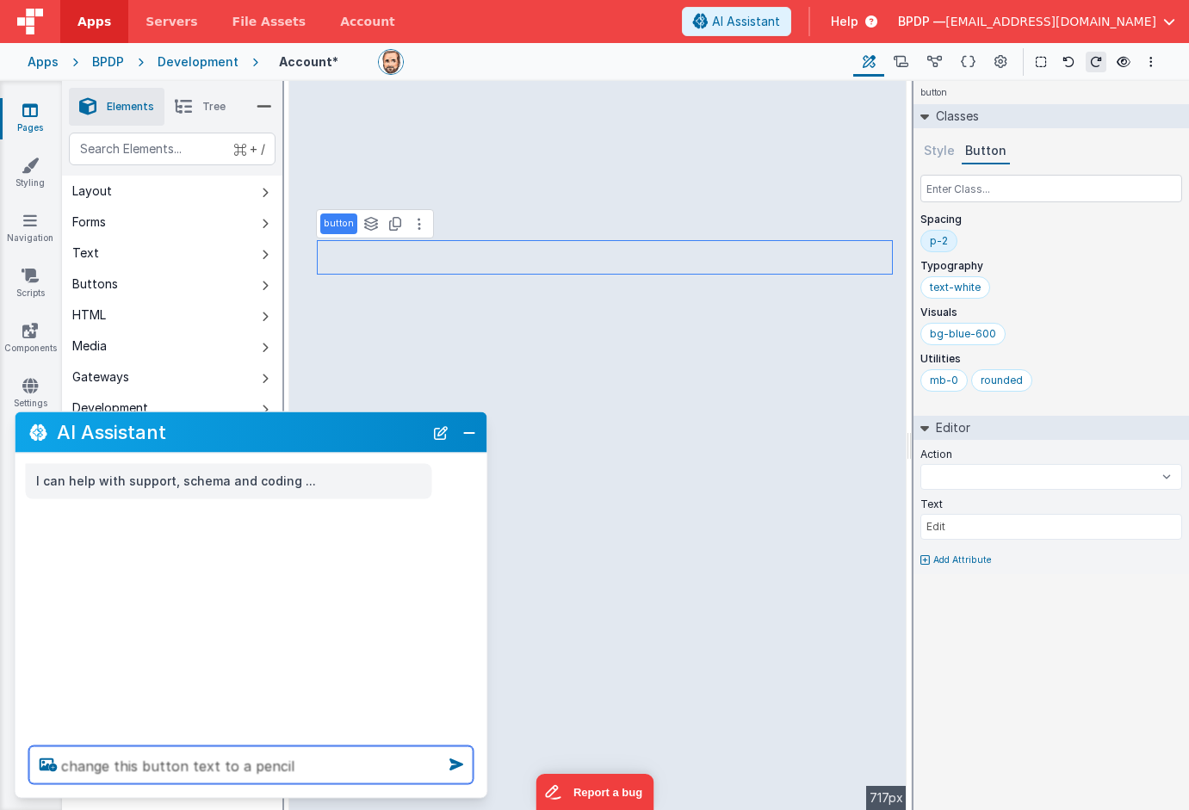
select select
type textarea "change this button text to a pencil"
select select
type textarea "change this button text to a pencil i"
select select
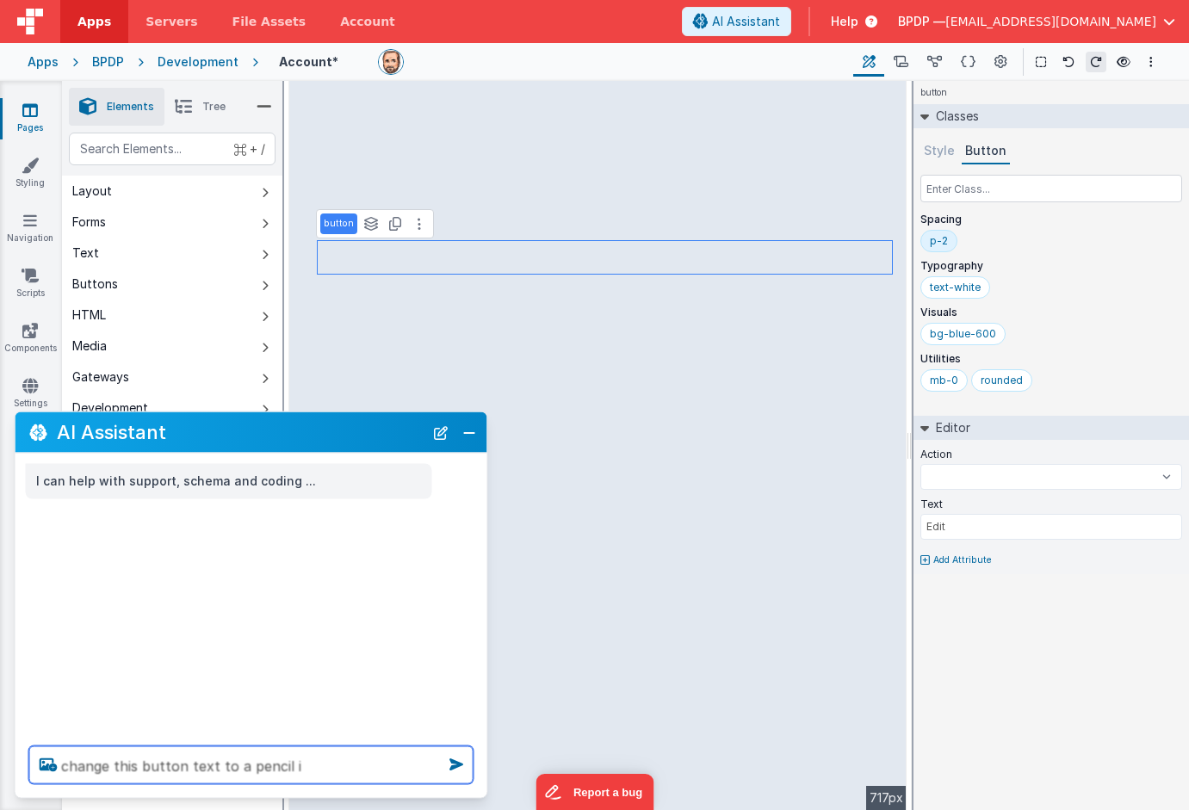
type textarea "change this button text to a pencil ic"
select select
type textarea "change this button text to a pencil ico"
select select
type textarea "change this button text to a pencil icon"
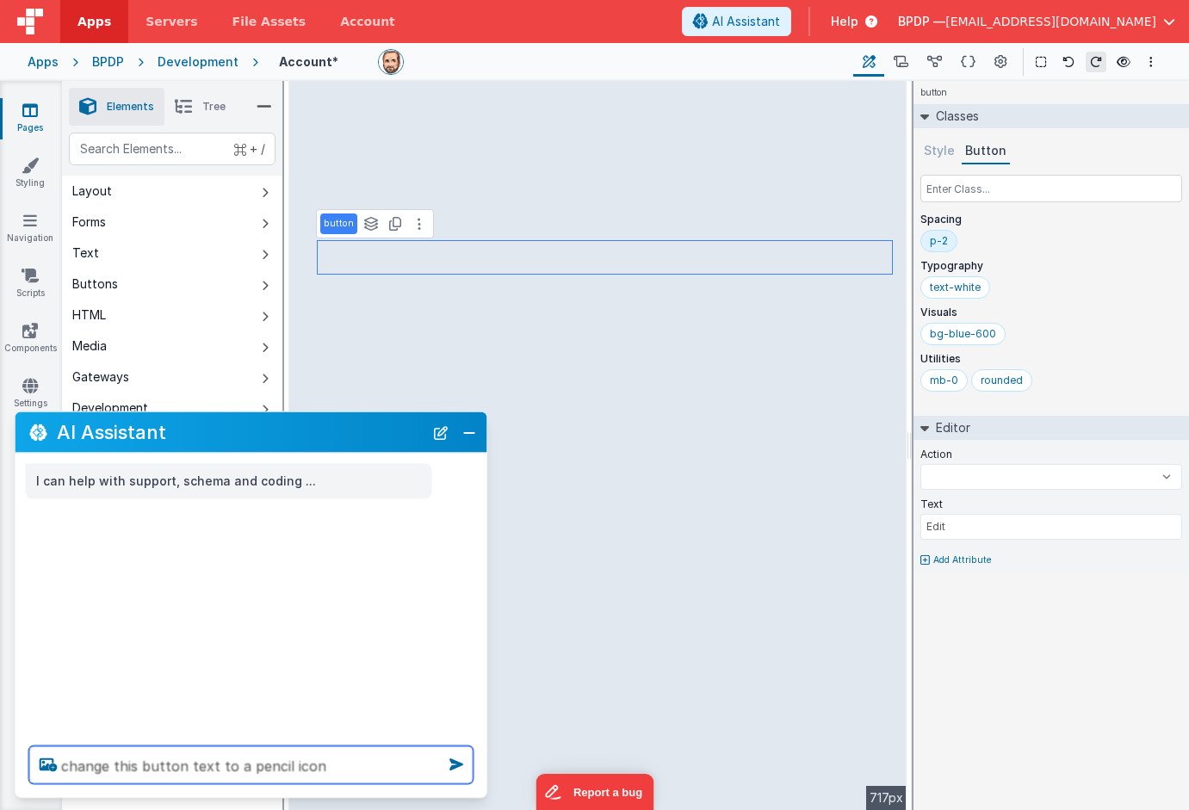
select select
type textarea "change this button text to a pencil icon"
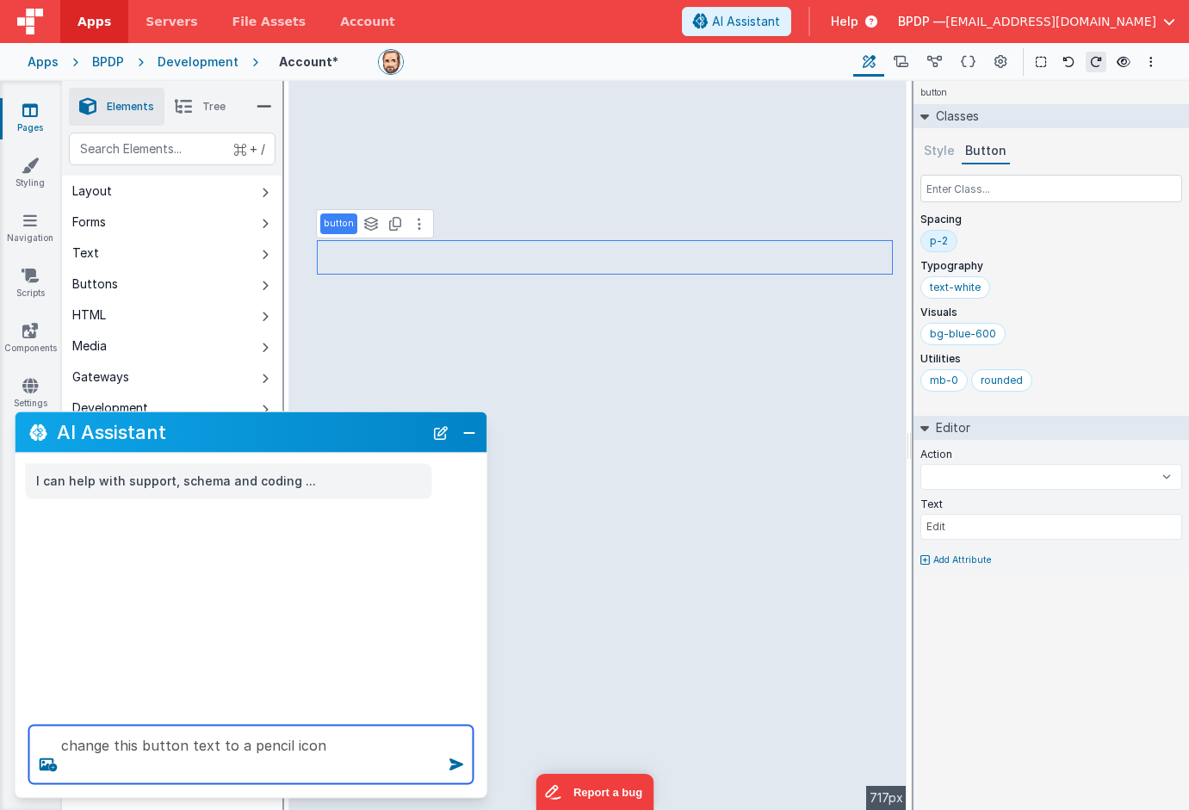
select select
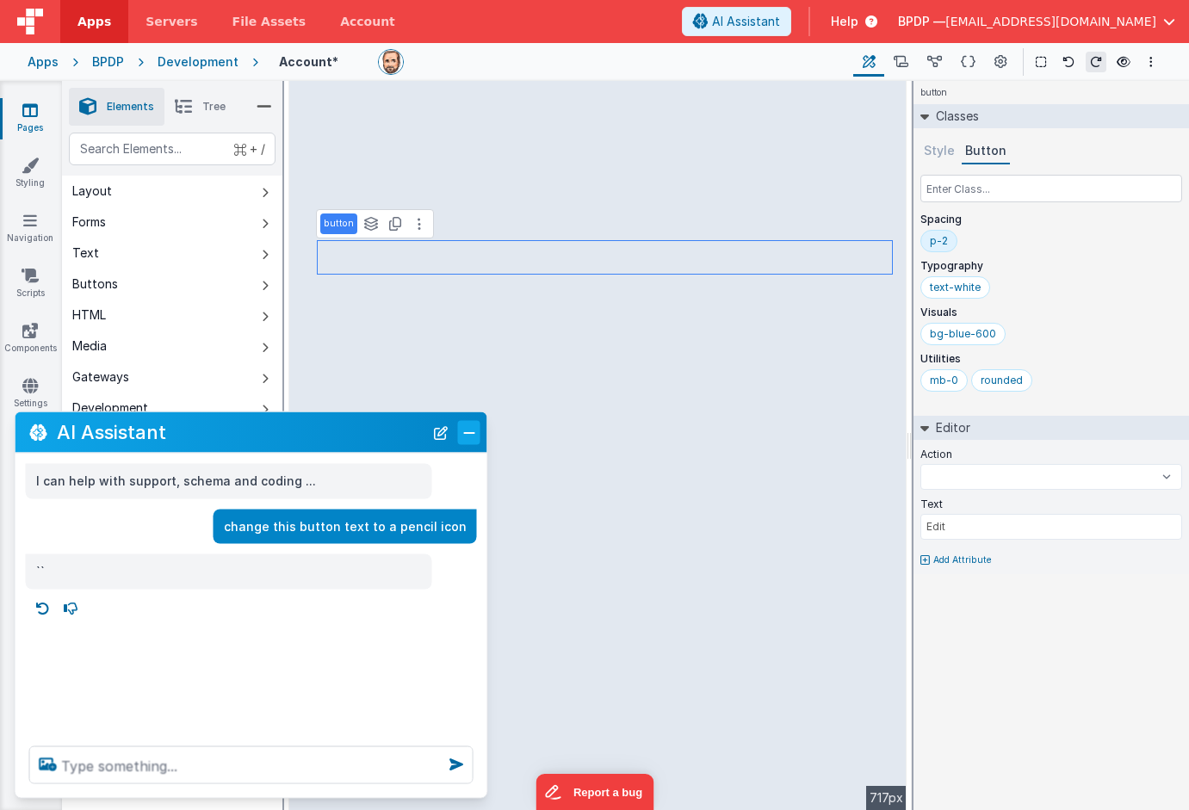
click at [467, 430] on button "Close" at bounding box center [469, 432] width 22 height 24
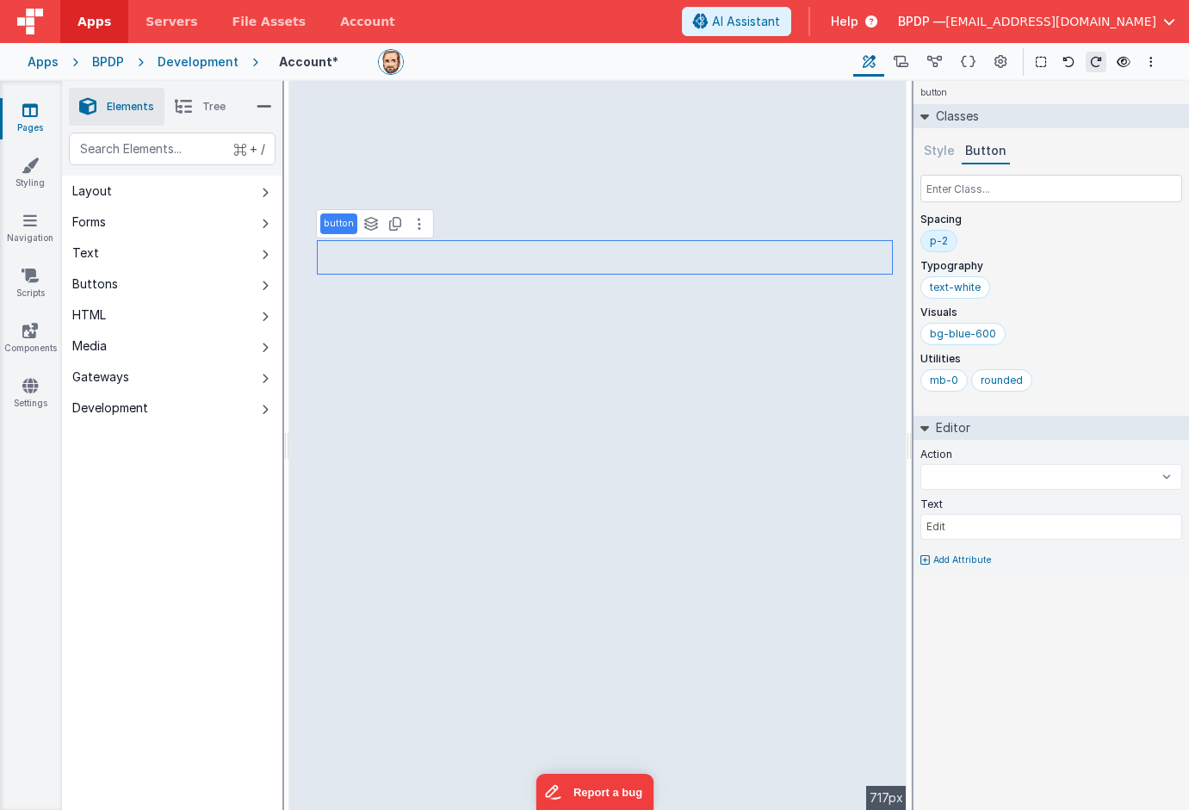
select select
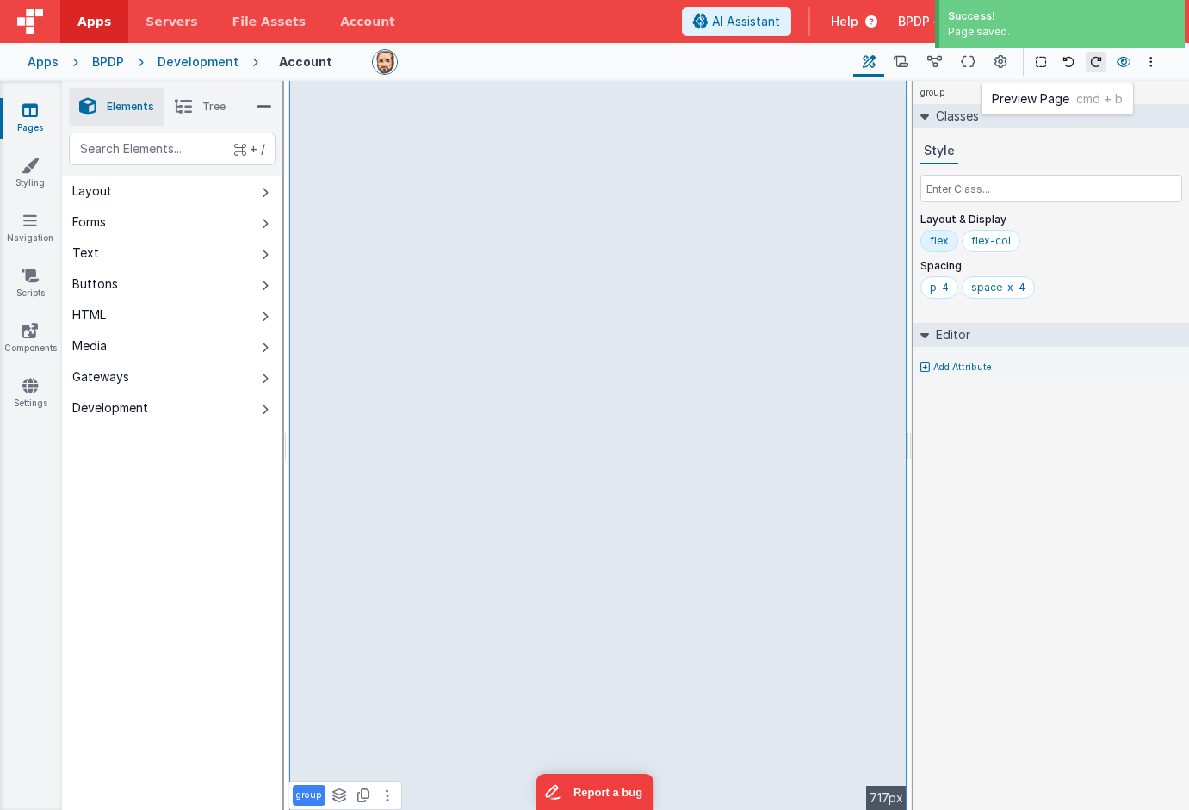
click at [1125, 59] on icon at bounding box center [1124, 62] width 14 height 12
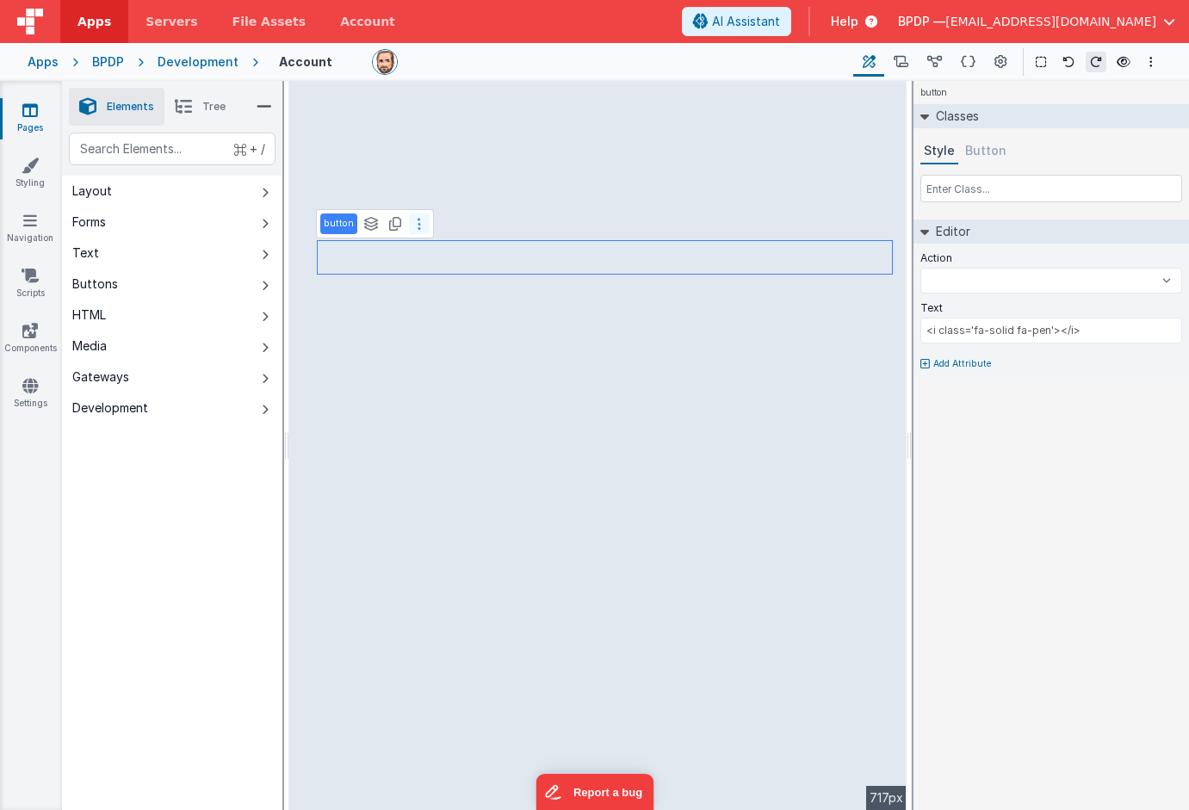
click at [418, 224] on icon at bounding box center [419, 224] width 3 height 14
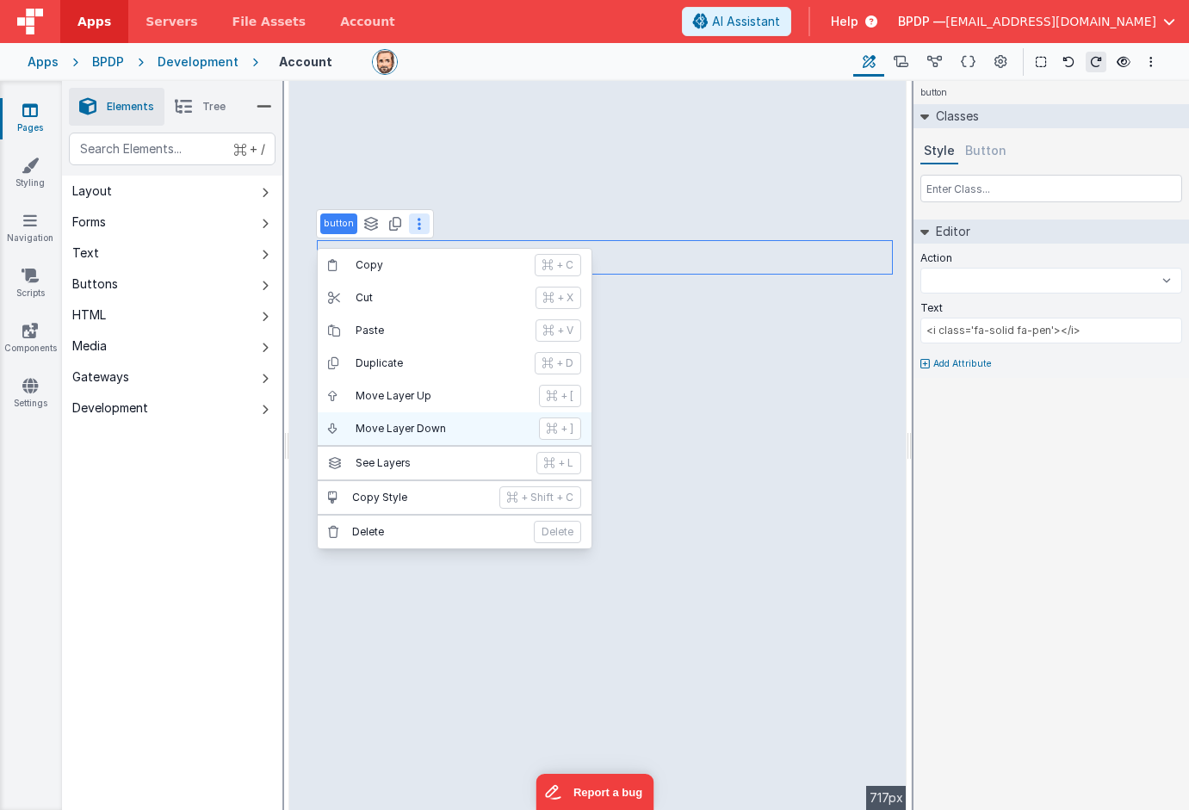
select select
click at [379, 531] on p "Delete" at bounding box center [437, 532] width 171 height 14
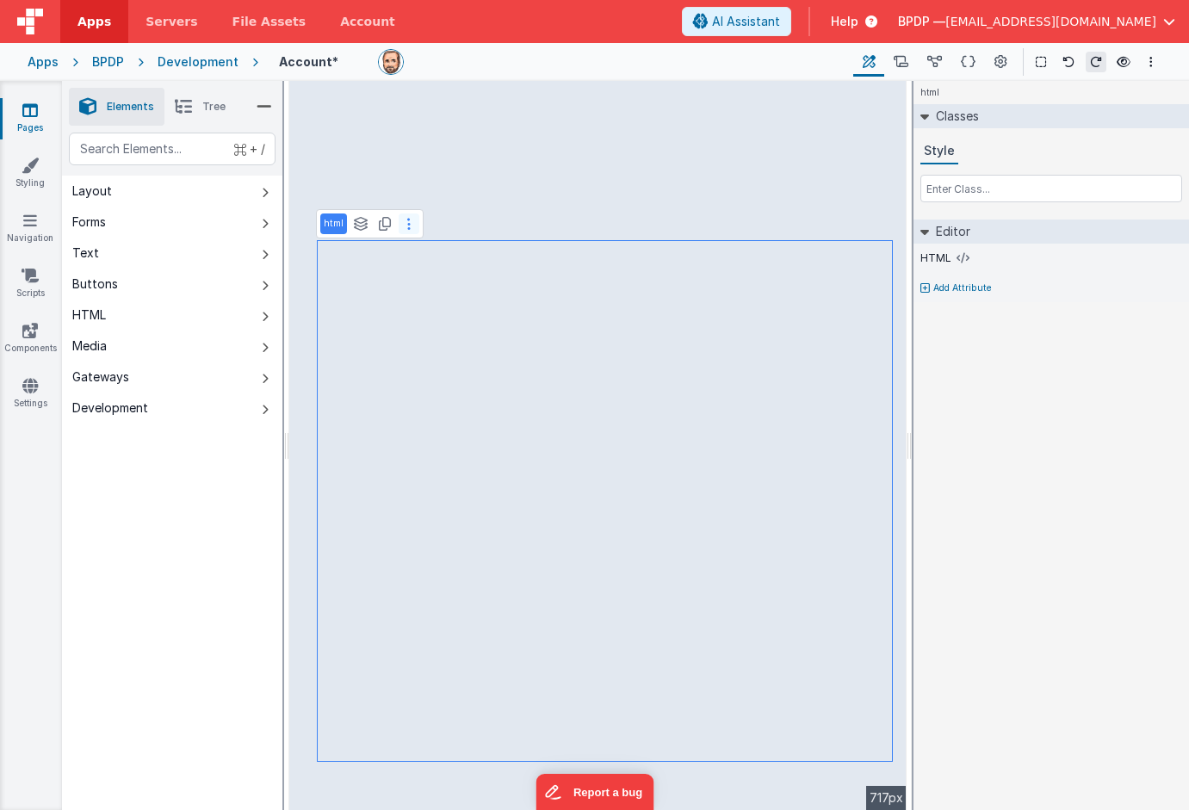
click at [407, 220] on icon at bounding box center [408, 224] width 3 height 14
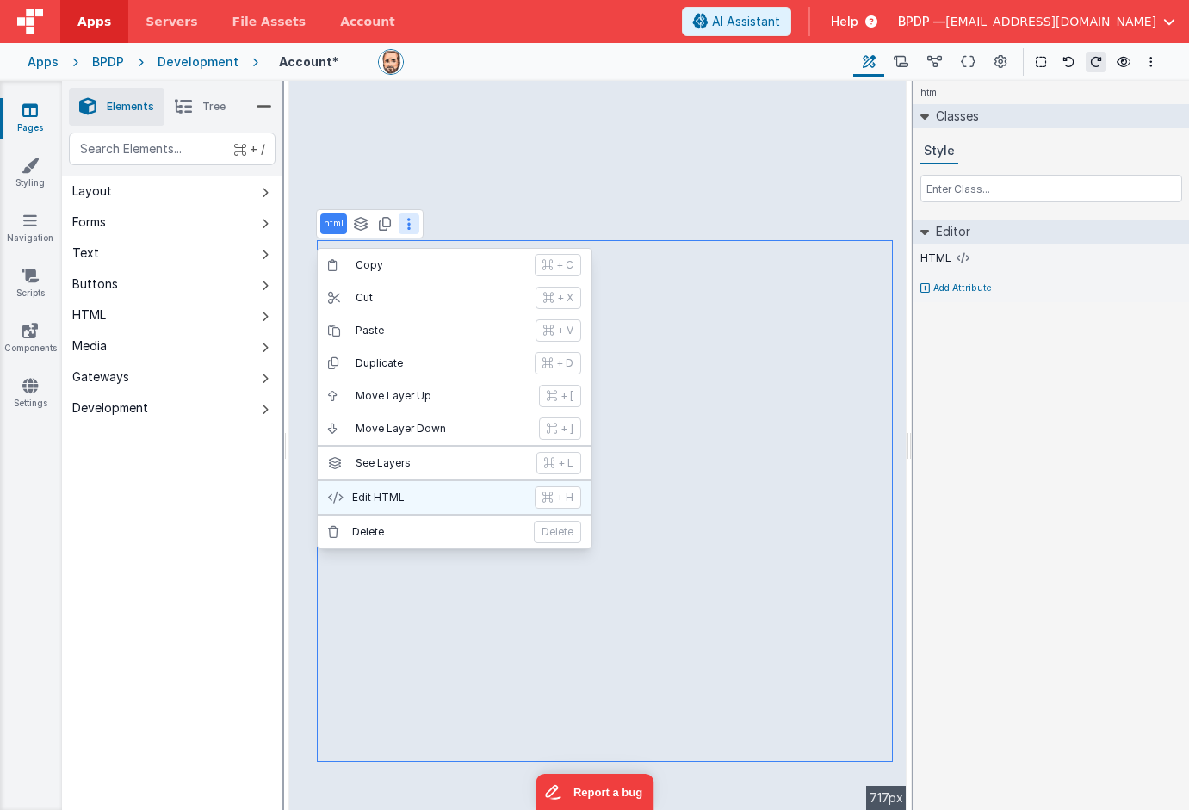
click at [386, 493] on p "Edit HTML" at bounding box center [438, 498] width 172 height 14
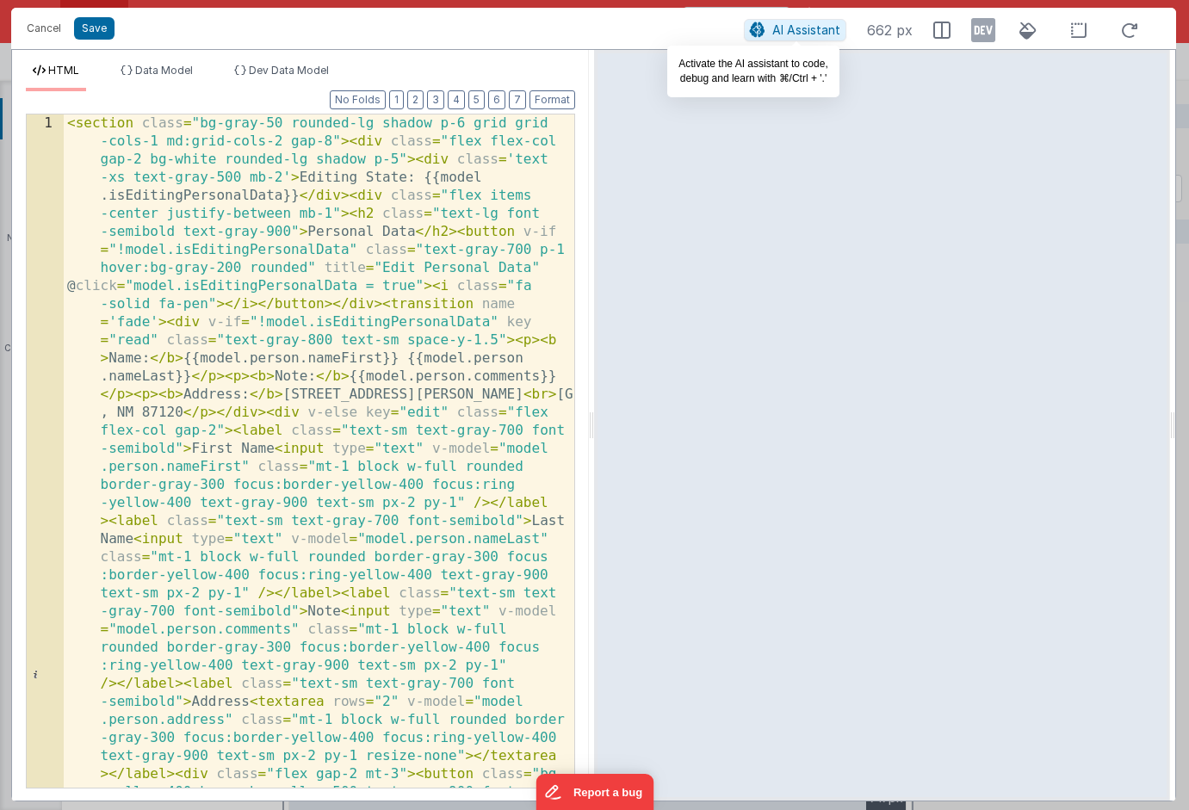
click at [816, 27] on span "AI Assistant" at bounding box center [807, 29] width 68 height 15
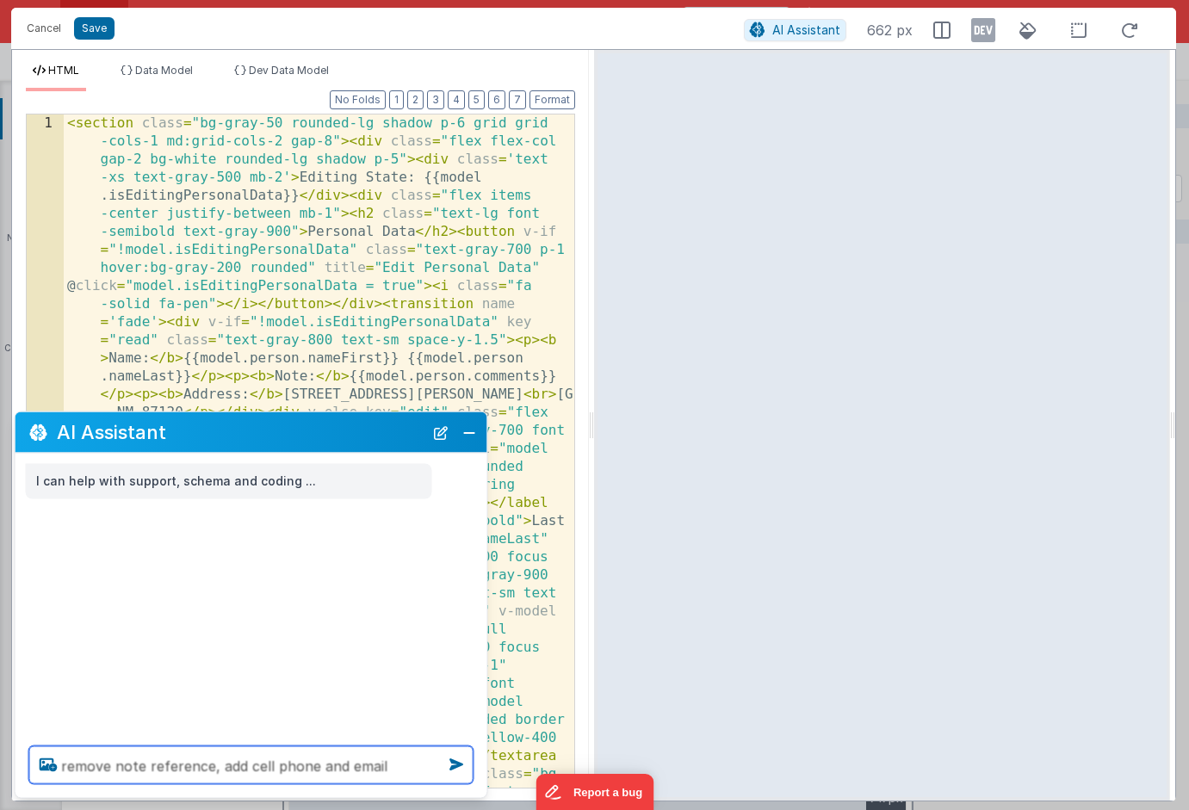
type textarea "remove note reference, add cell phone and email"
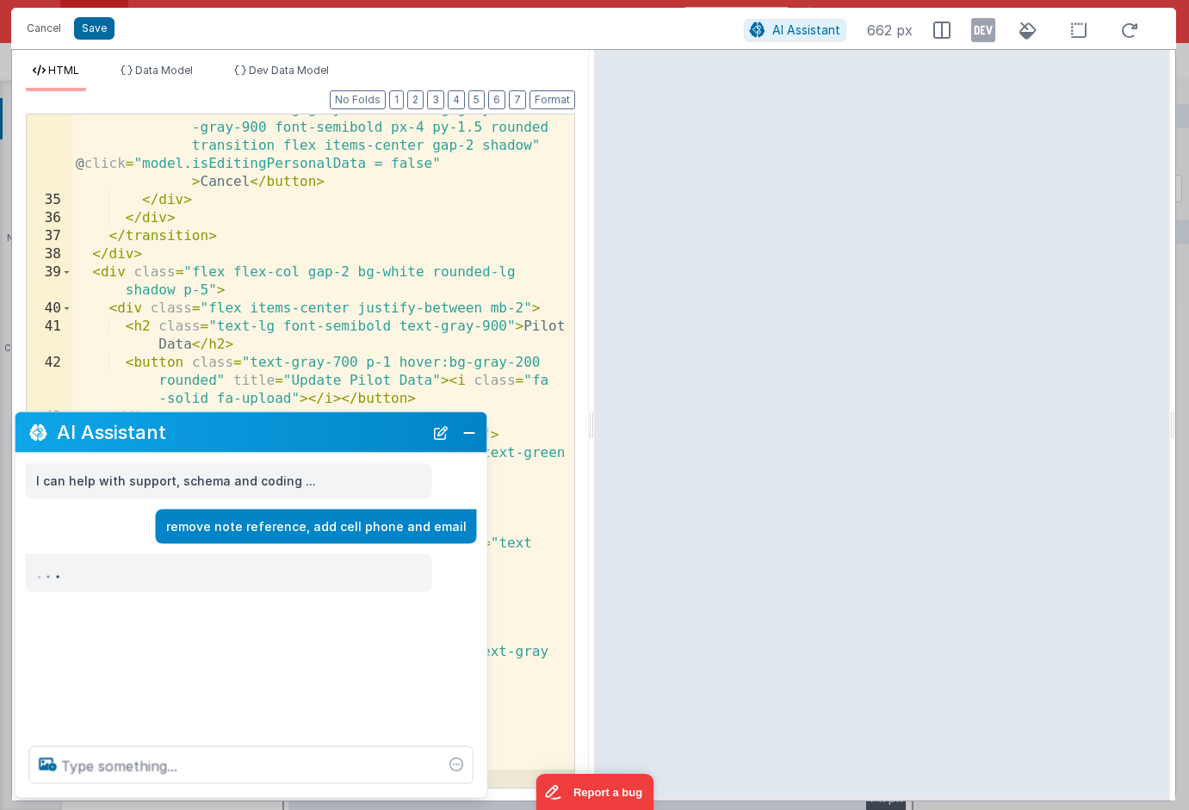
scroll to position [1424, 0]
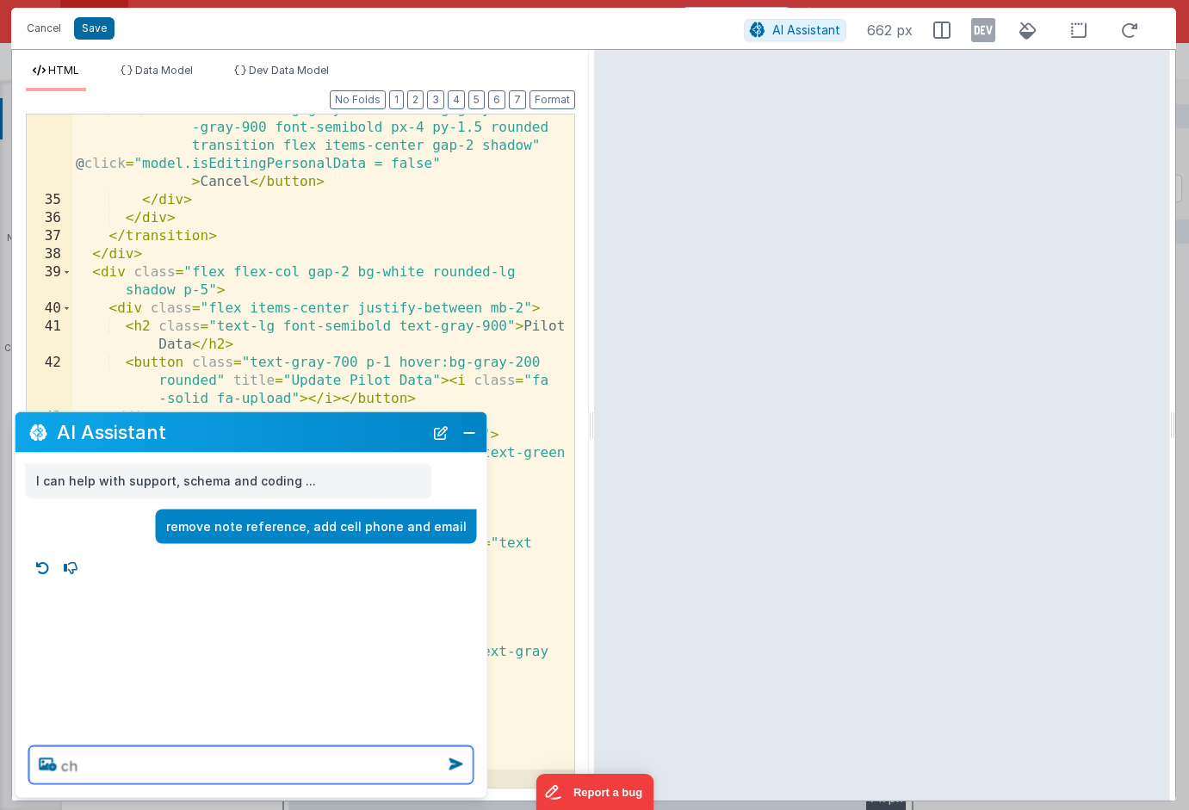
type textarea "c"
type textarea "change "Last FR" to "Last Flight Review""
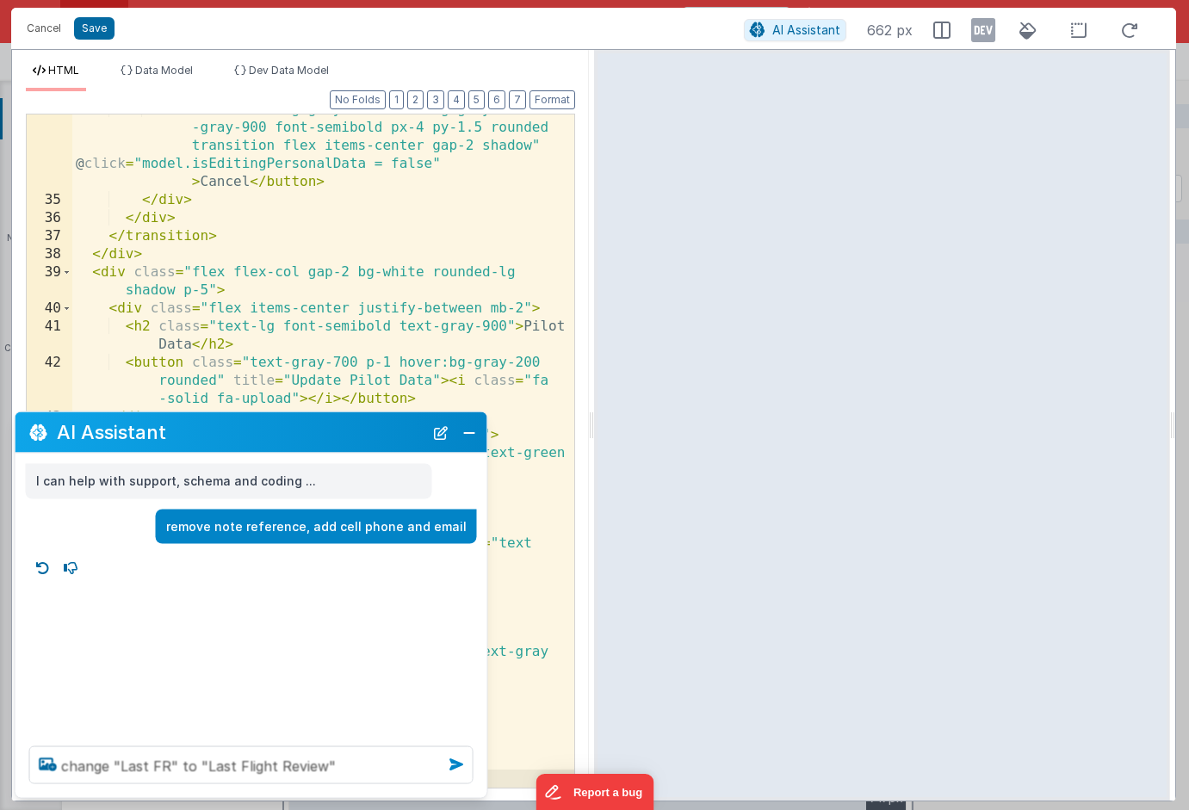
click at [456, 766] on icon at bounding box center [457, 765] width 28 height 28
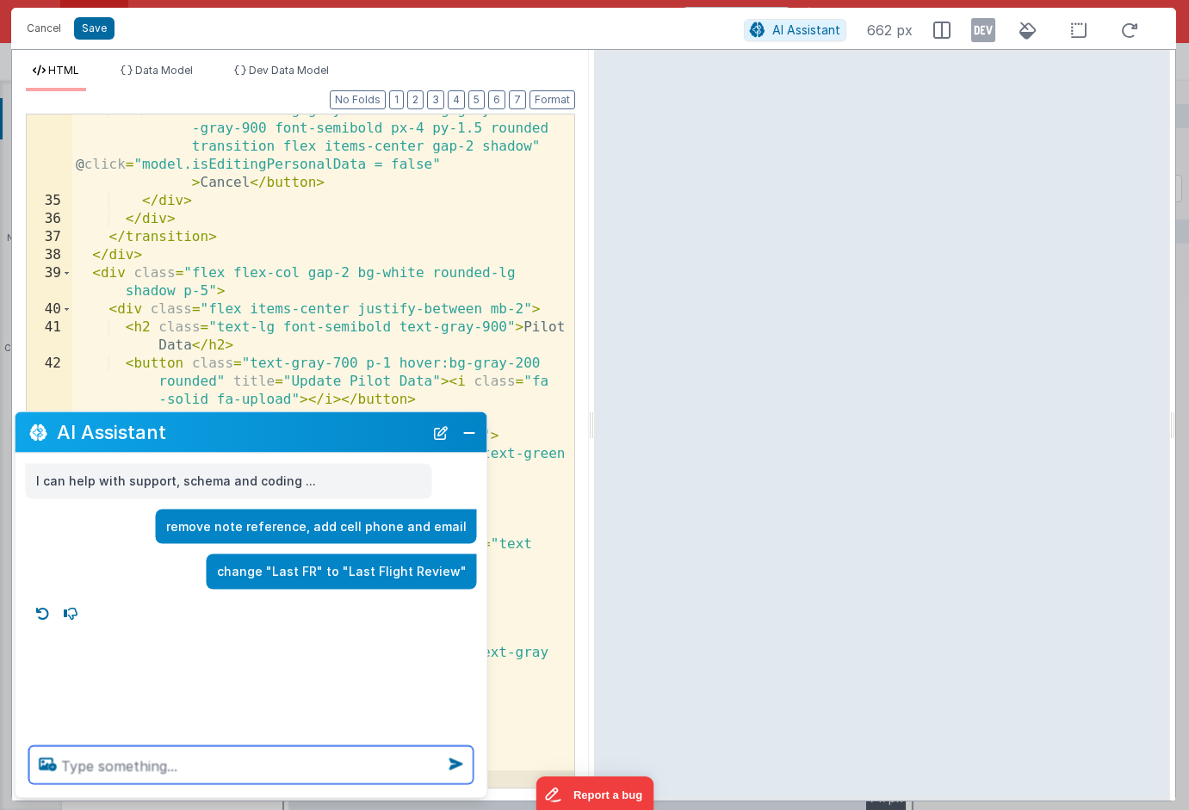
scroll to position [1442, 0]
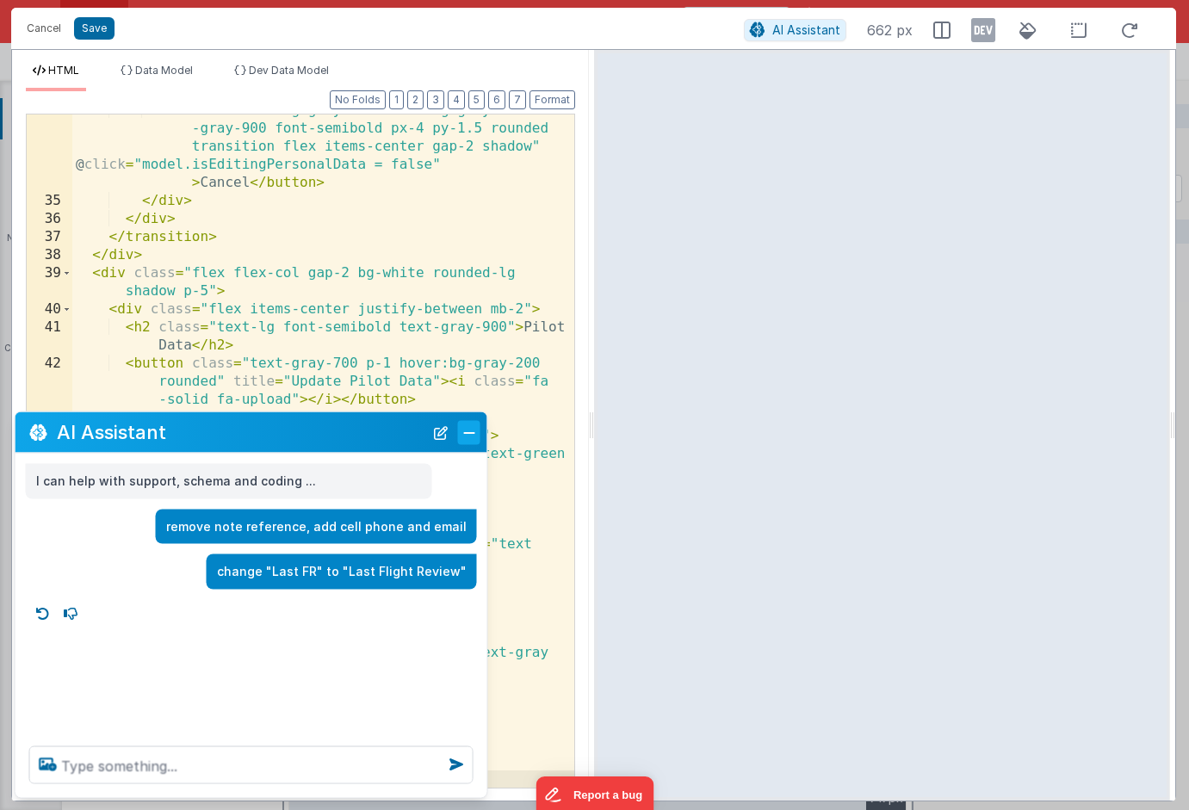
click at [467, 440] on button "Close" at bounding box center [469, 432] width 22 height 24
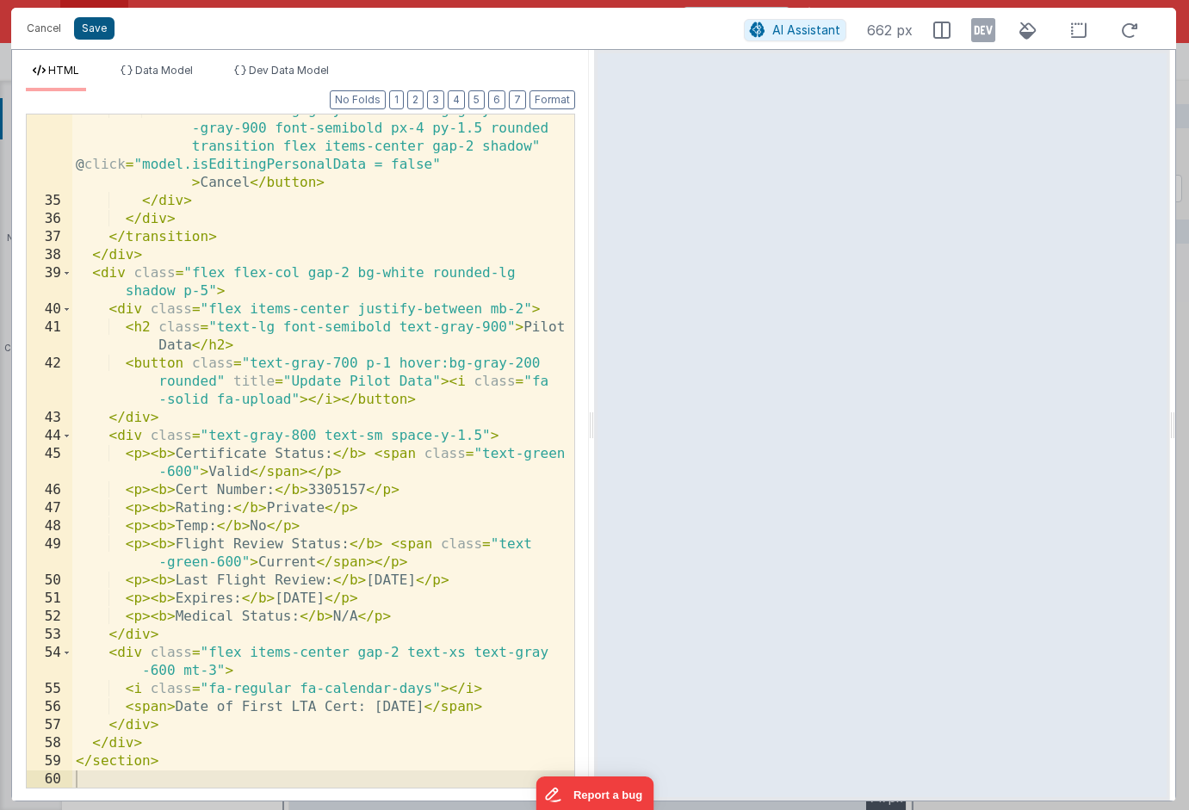
click at [84, 26] on button "Save" at bounding box center [94, 28] width 40 height 22
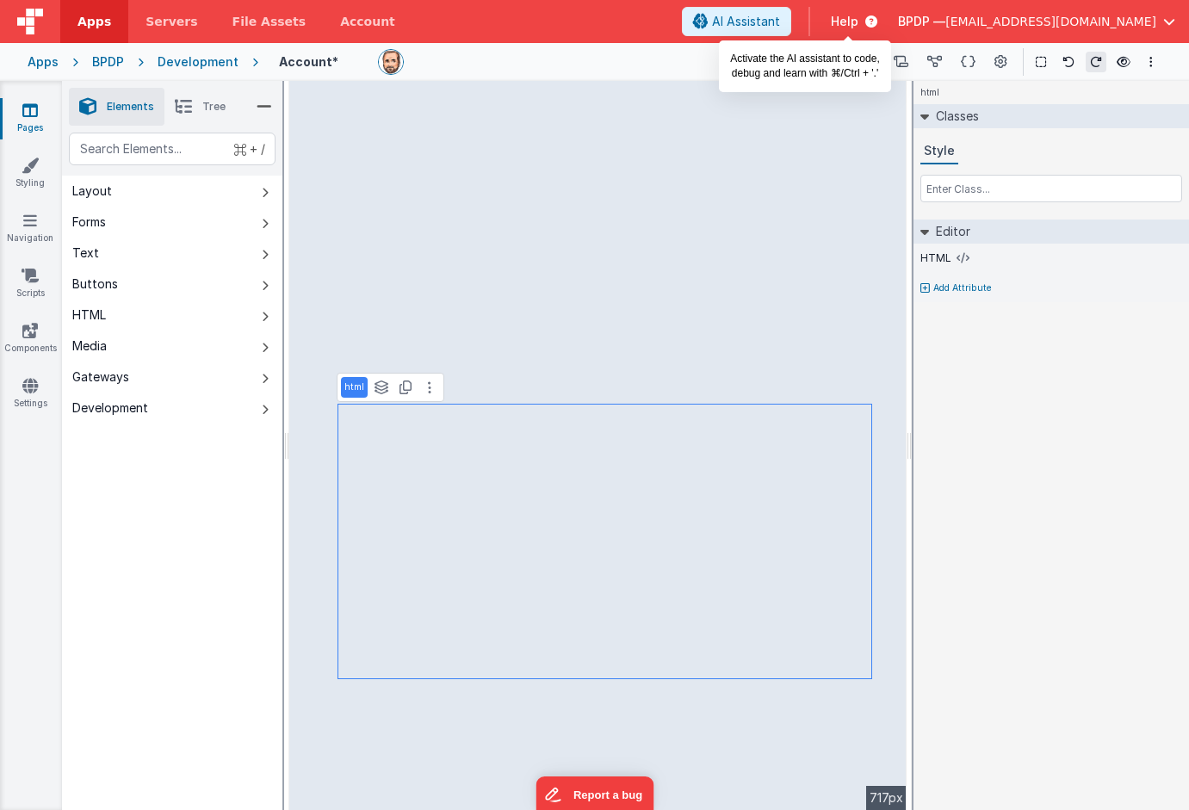
click at [780, 17] on span "AI Assistant" at bounding box center [746, 21] width 68 height 17
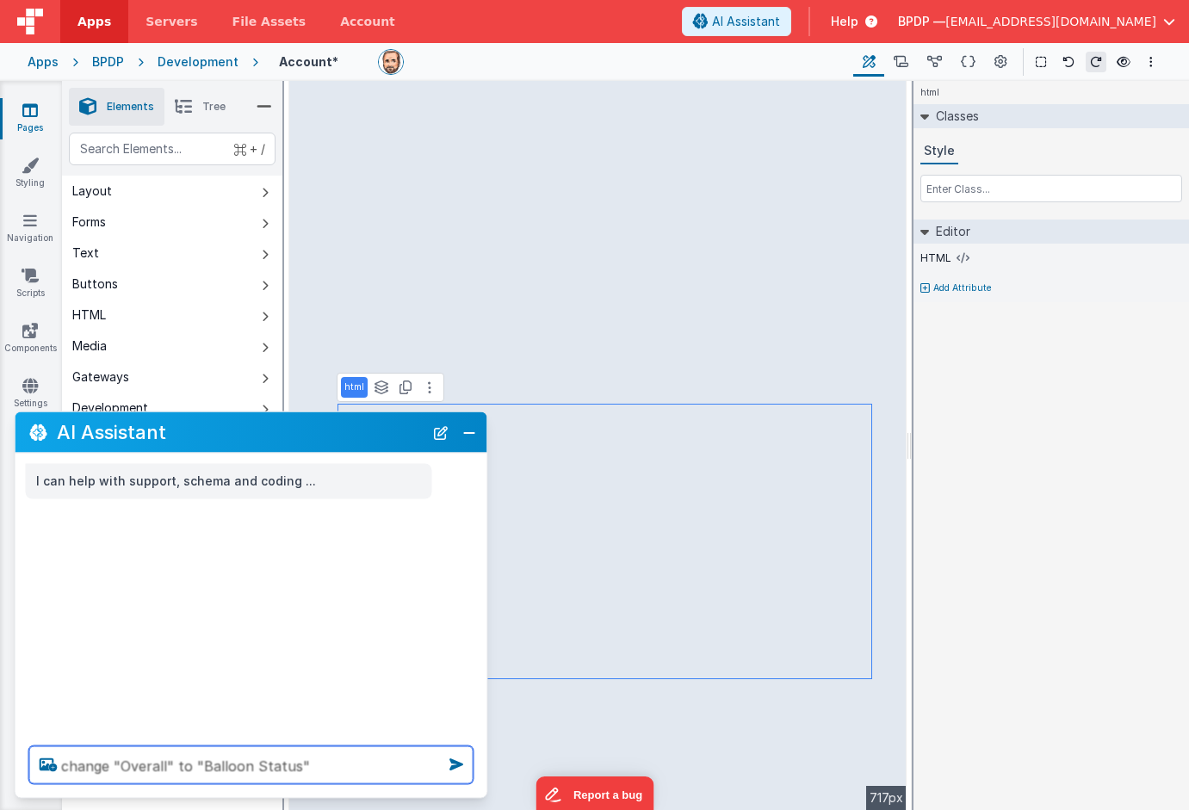
type textarea "change "Overall" to "Balloon Status""
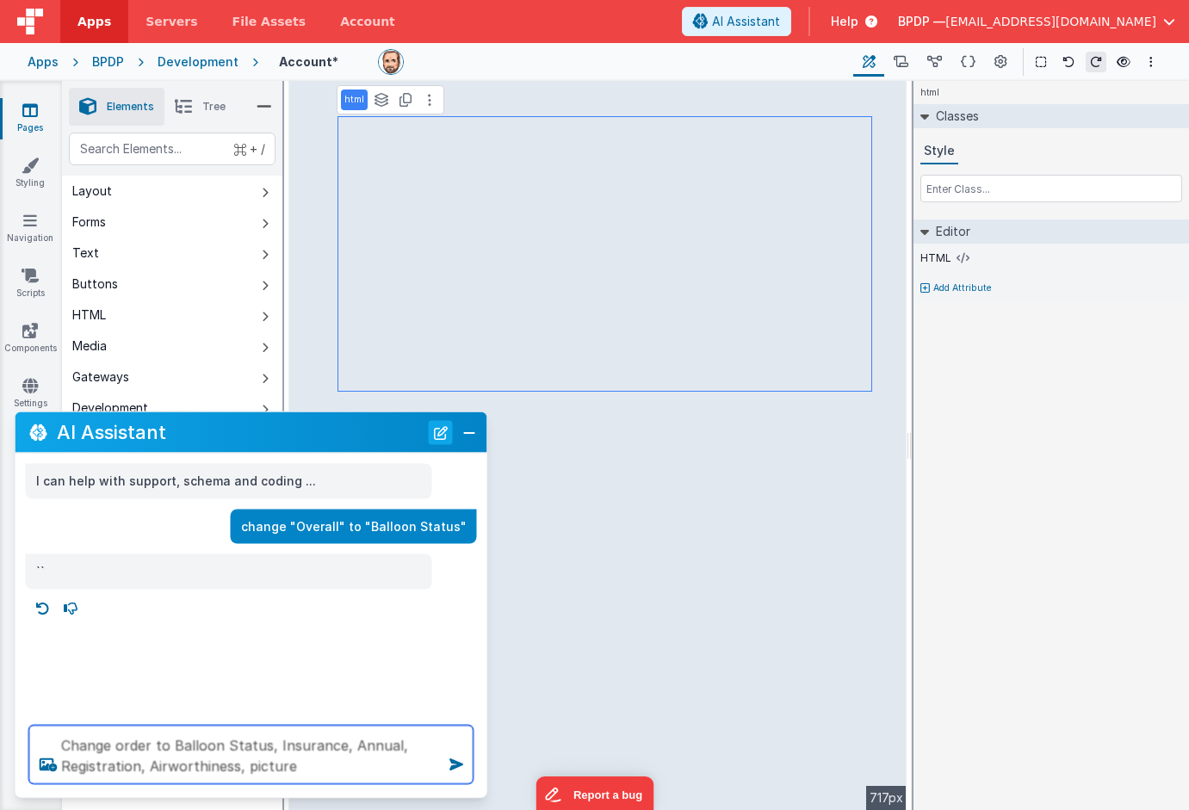
type textarea "Change order to Balloon Status, Insurance, Annual, Registration, Airworthiness,…"
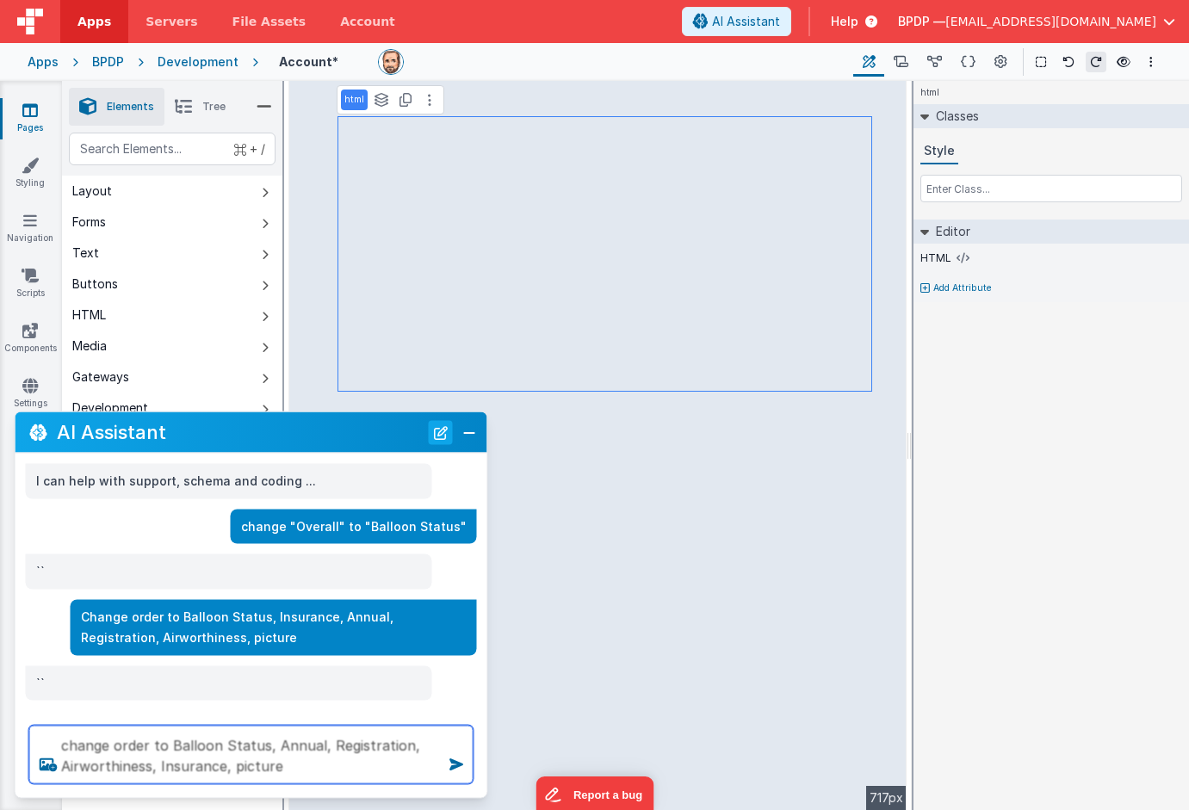
type textarea "change order to Balloon Status, Annual, Registration, Airworthiness, Insurance,…"
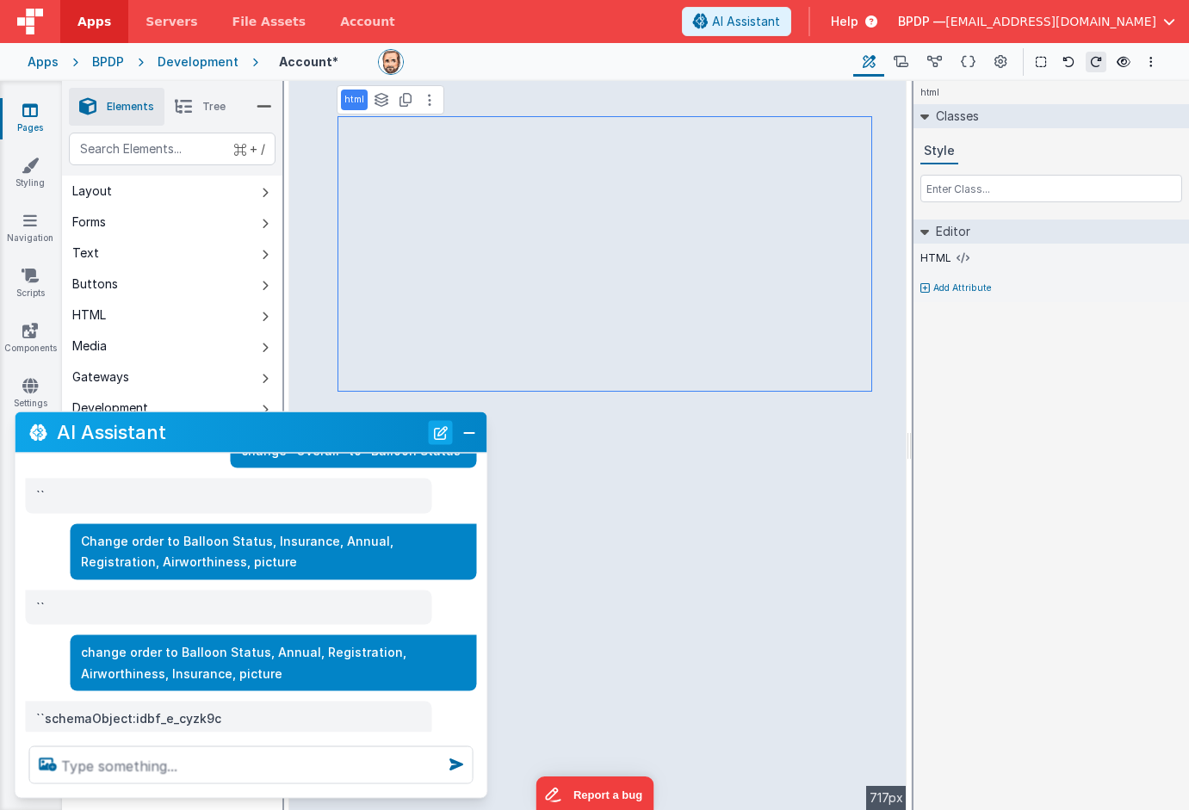
scroll to position [109, 0]
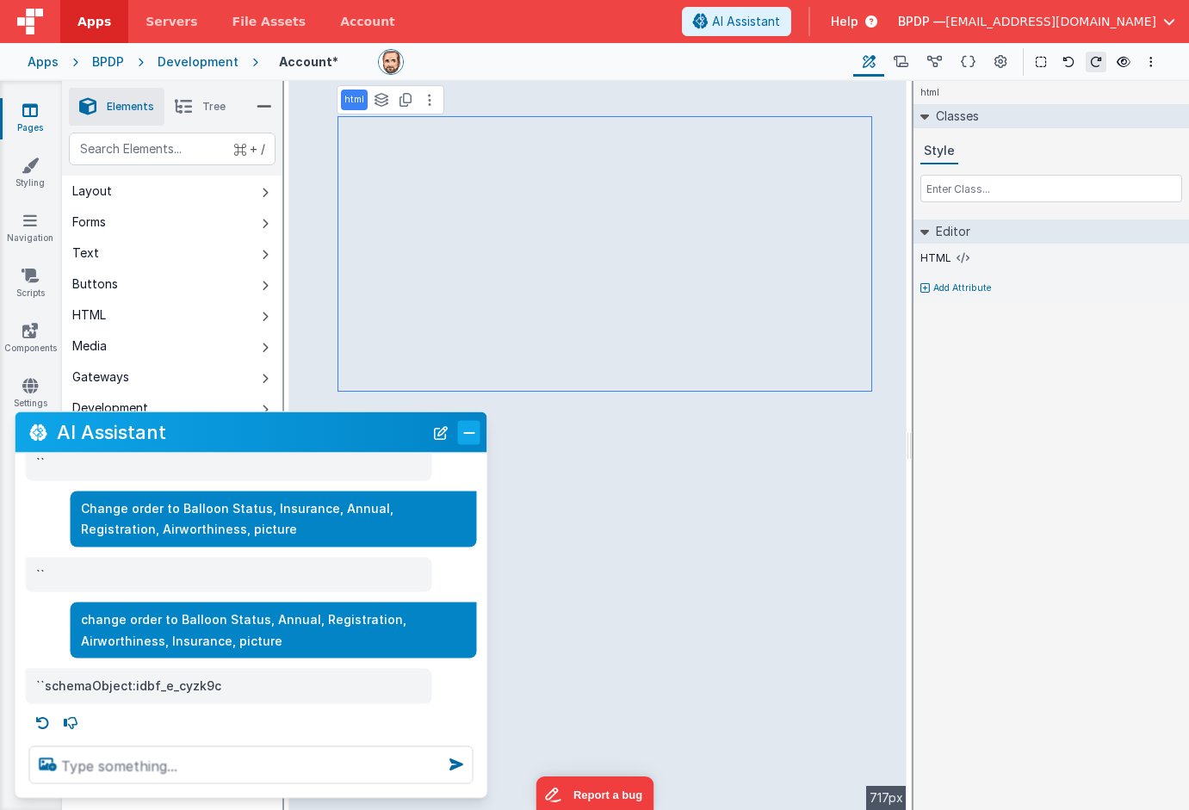
click at [469, 430] on button "Close" at bounding box center [469, 432] width 22 height 24
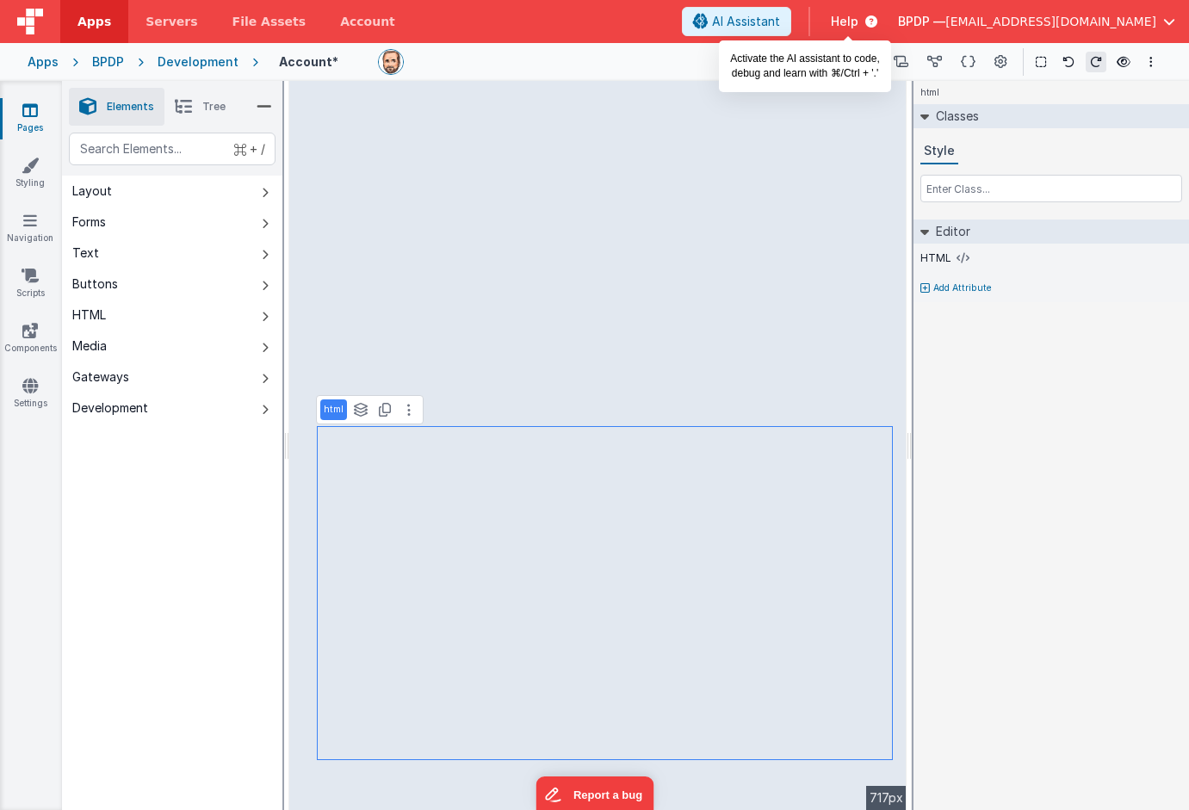
click at [780, 28] on span "AI Assistant" at bounding box center [746, 21] width 68 height 17
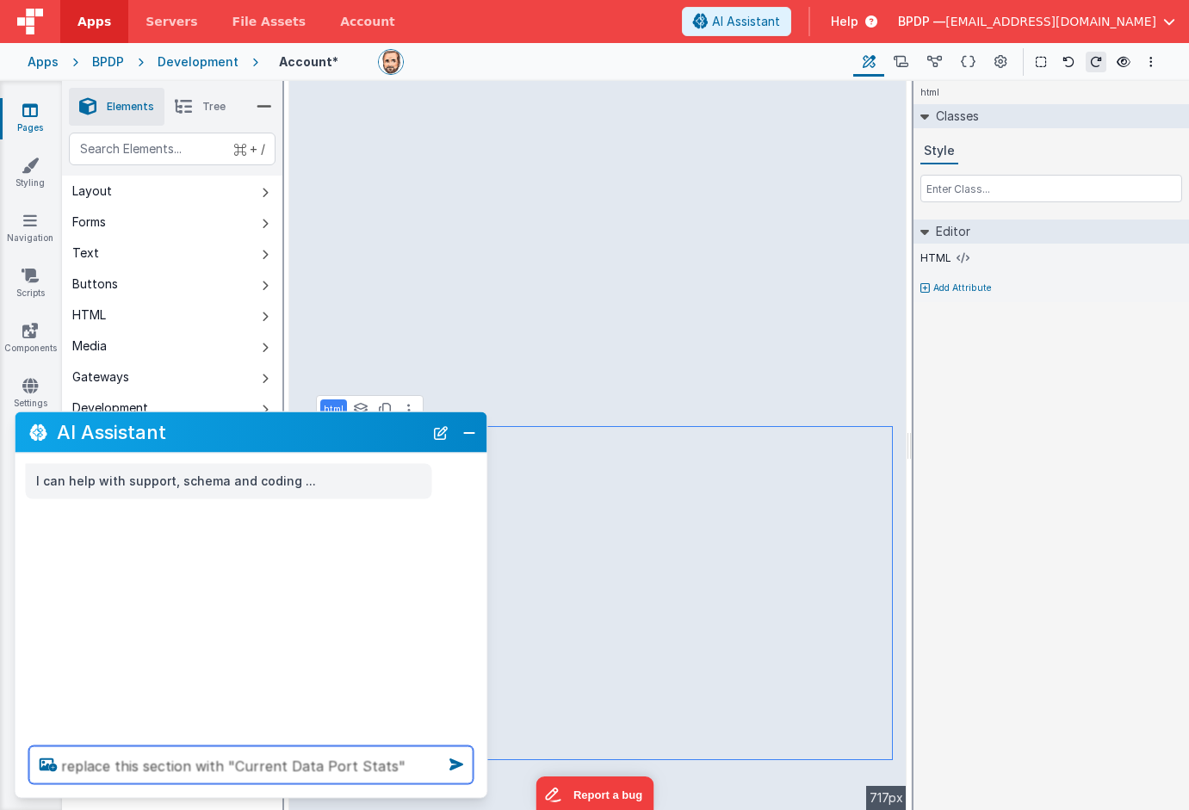
type textarea "replace this section with "Current Data Port Stats""
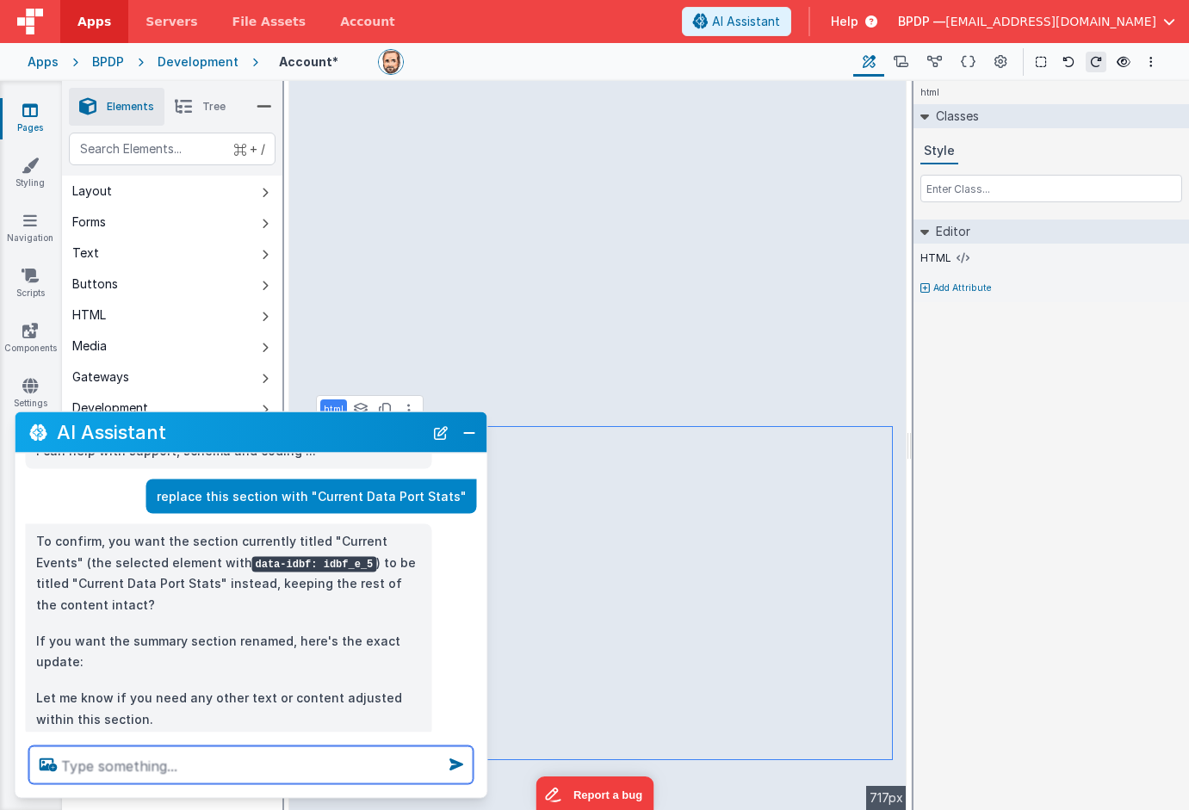
scroll to position [63, 0]
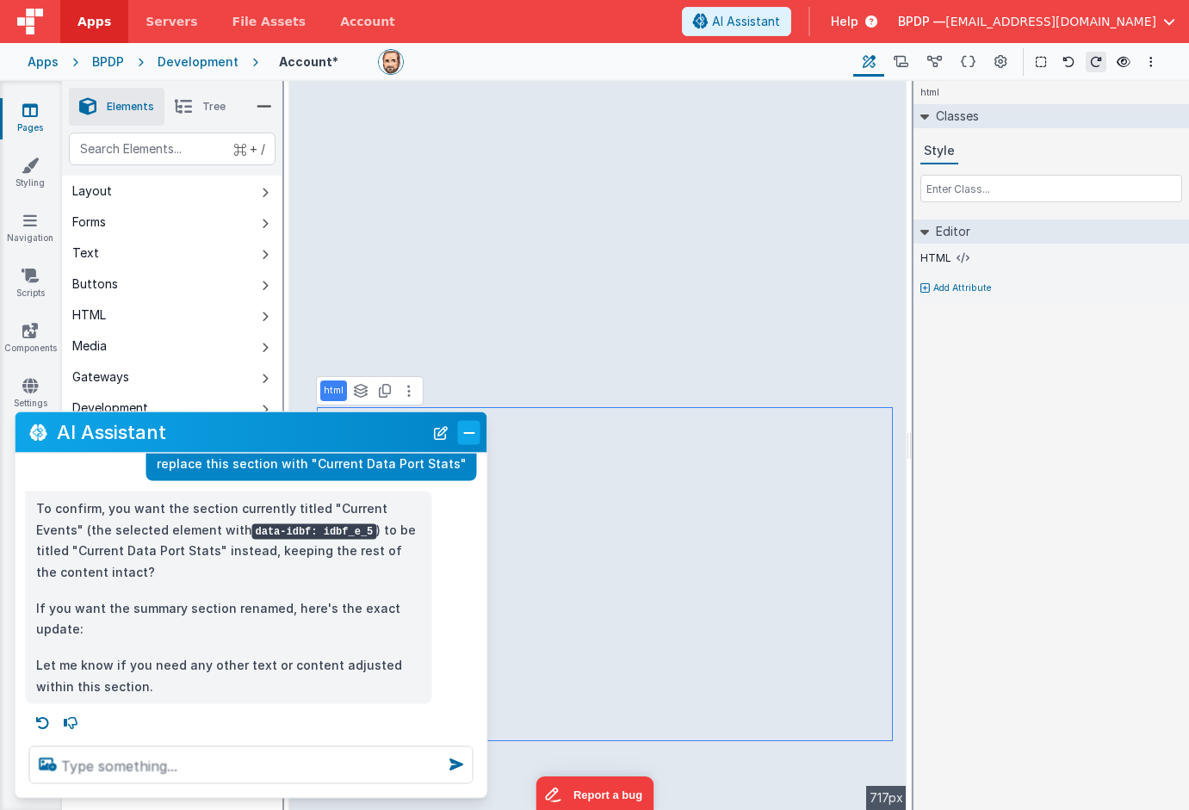
click at [467, 429] on button "Close" at bounding box center [469, 432] width 22 height 24
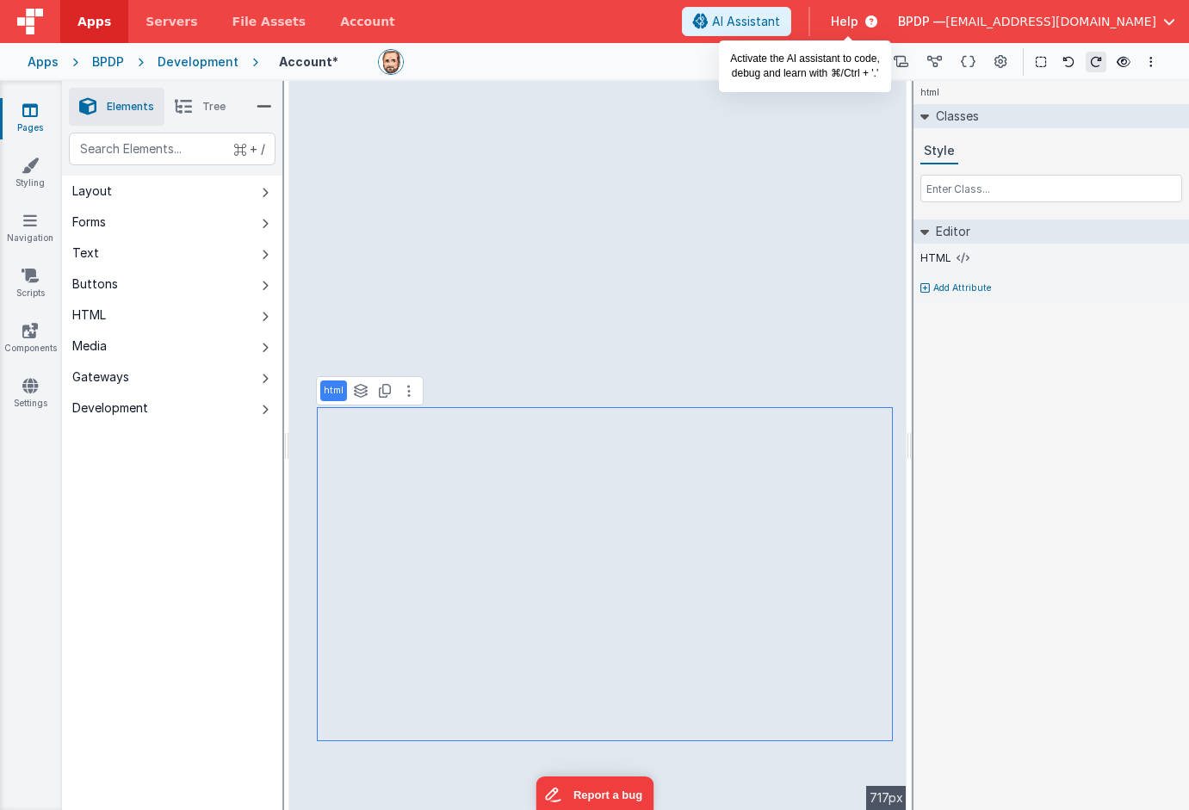
click at [780, 21] on span "AI Assistant" at bounding box center [746, 21] width 68 height 17
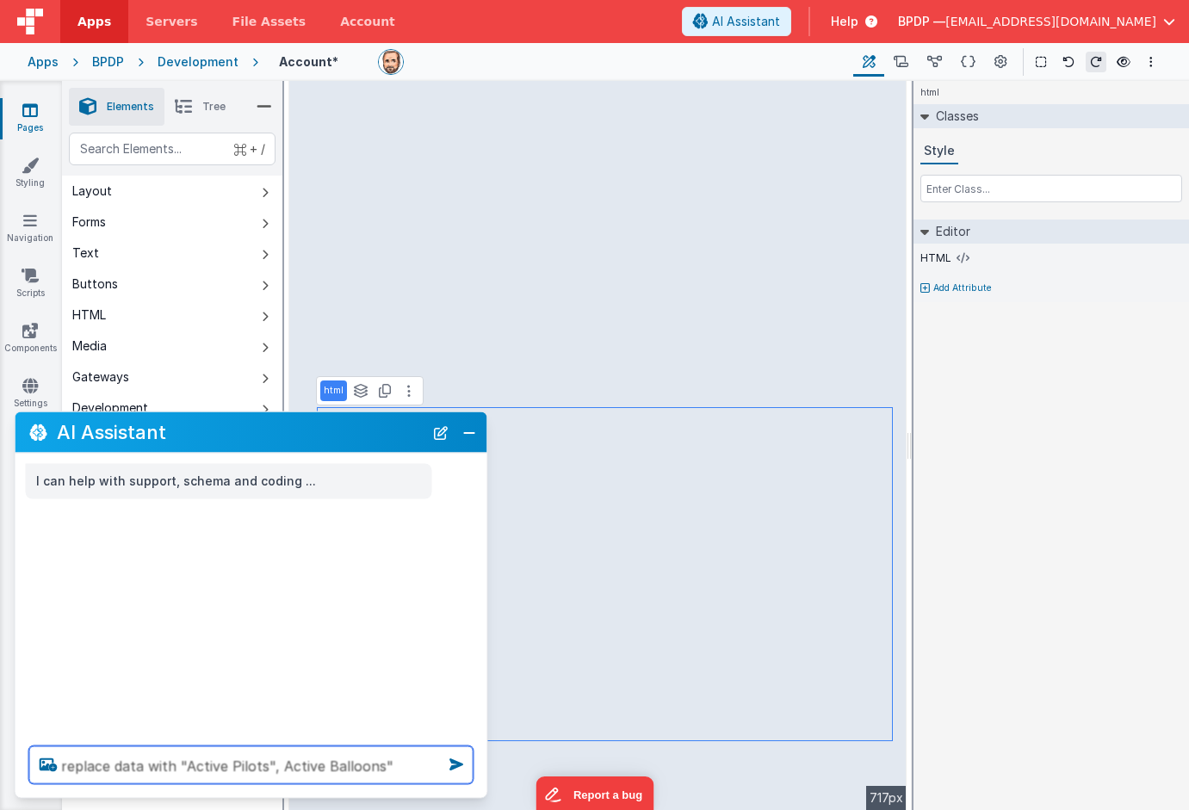
click at [280, 769] on textarea "replace data with "Active Pilots", Active Balloons"" at bounding box center [251, 766] width 444 height 38
click at [406, 765] on textarea "replace data with "Active Pilots", "Active Balloons"" at bounding box center [251, 766] width 444 height 38
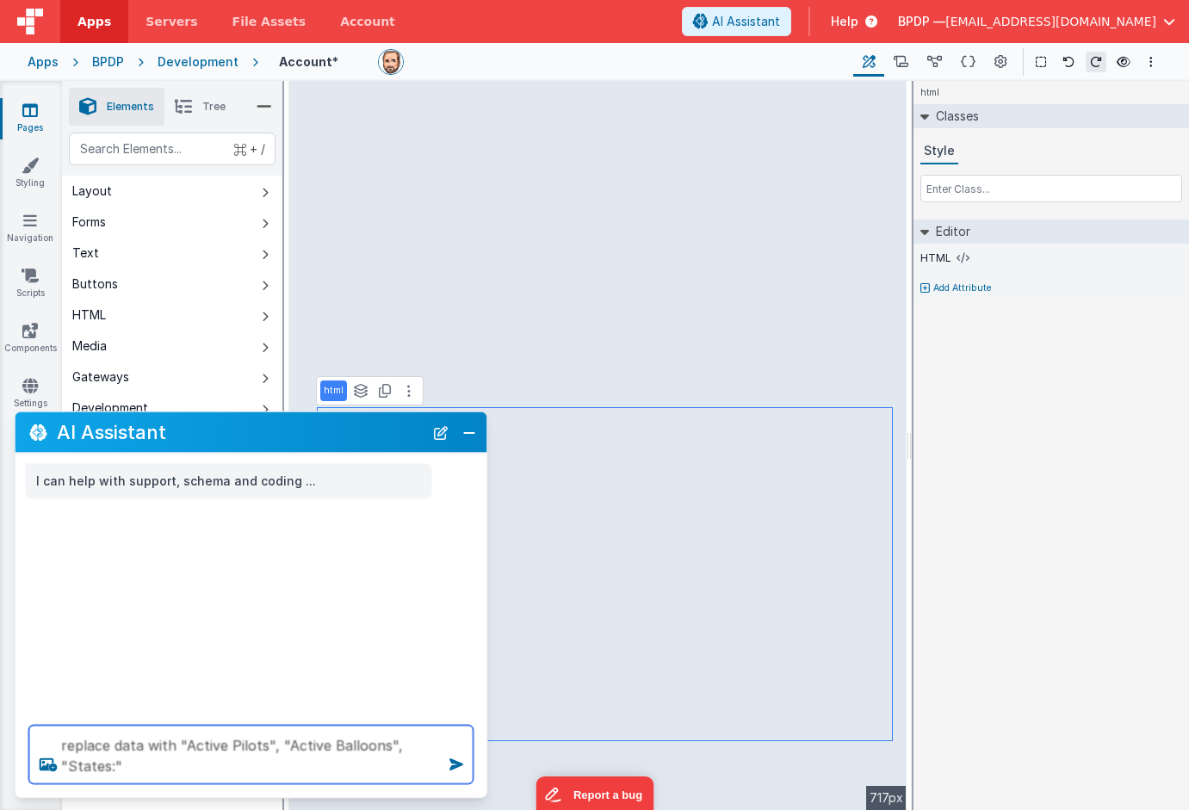
click at [262, 746] on textarea "replace data with "Active Pilots", "Active Balloons", "States:"" at bounding box center [251, 755] width 444 height 59
click at [384, 747] on textarea "replace data with "Active Pilots:", "Active Balloons", "States:"" at bounding box center [251, 755] width 444 height 59
click at [267, 746] on textarea "replace data with "Active Pilots:", "Active Balloons:", "States:"" at bounding box center [251, 755] width 444 height 59
click at [414, 745] on textarea "replace data with "Active Pilots:360", "Active Balloons:", "States:"" at bounding box center [251, 755] width 444 height 59
click at [209, 764] on textarea "replace data with "Active Pilots:360", "Active Balloons:475", "States:"" at bounding box center [251, 755] width 444 height 59
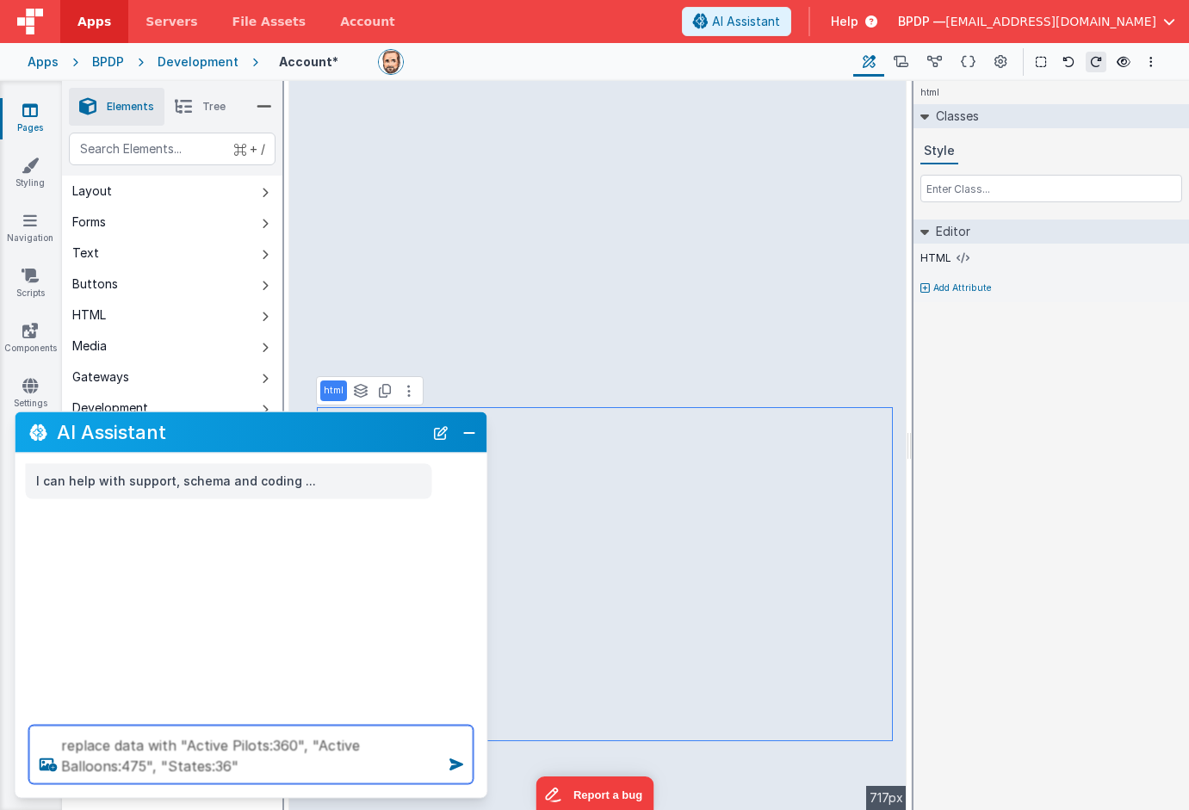
click at [251, 769] on textarea "replace data with "Active Pilots:360", "Active Balloons:475", "States:36"" at bounding box center [251, 755] width 444 height 59
click at [241, 765] on textarea "replace data with "Active Pilots:360", "Active Balloons:475", "States:36", Orga…" at bounding box center [251, 755] width 444 height 59
type textarea "replace data with "Active Pilots:360", "Active Balloons:475", "States:36", "Org…"
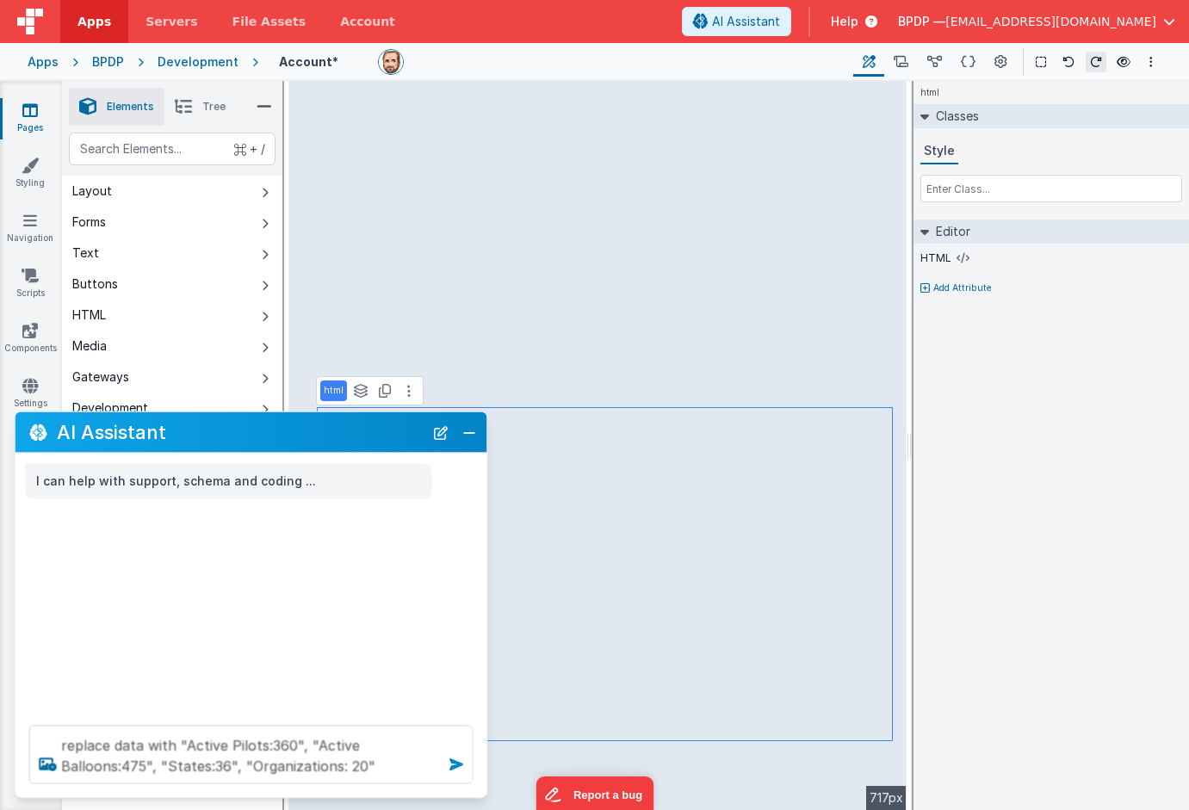
click at [455, 763] on icon at bounding box center [457, 765] width 28 height 28
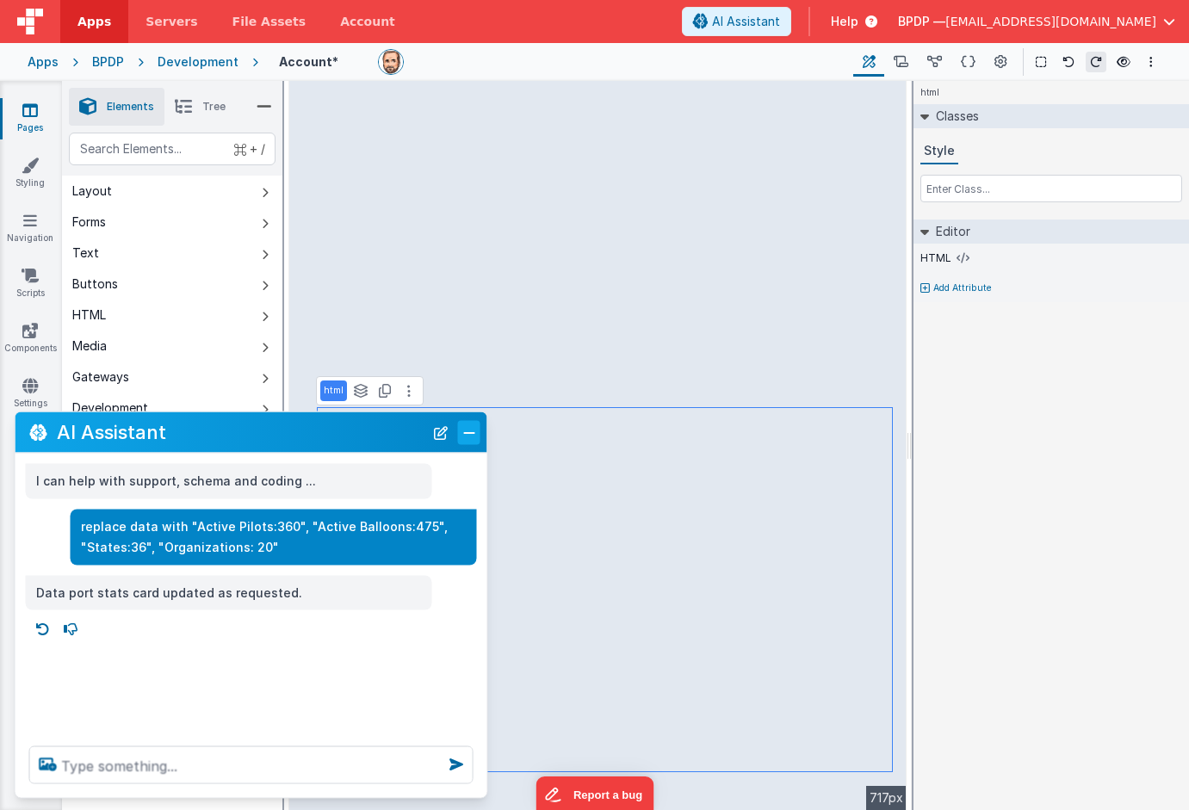
click at [472, 435] on button "Close" at bounding box center [469, 432] width 22 height 24
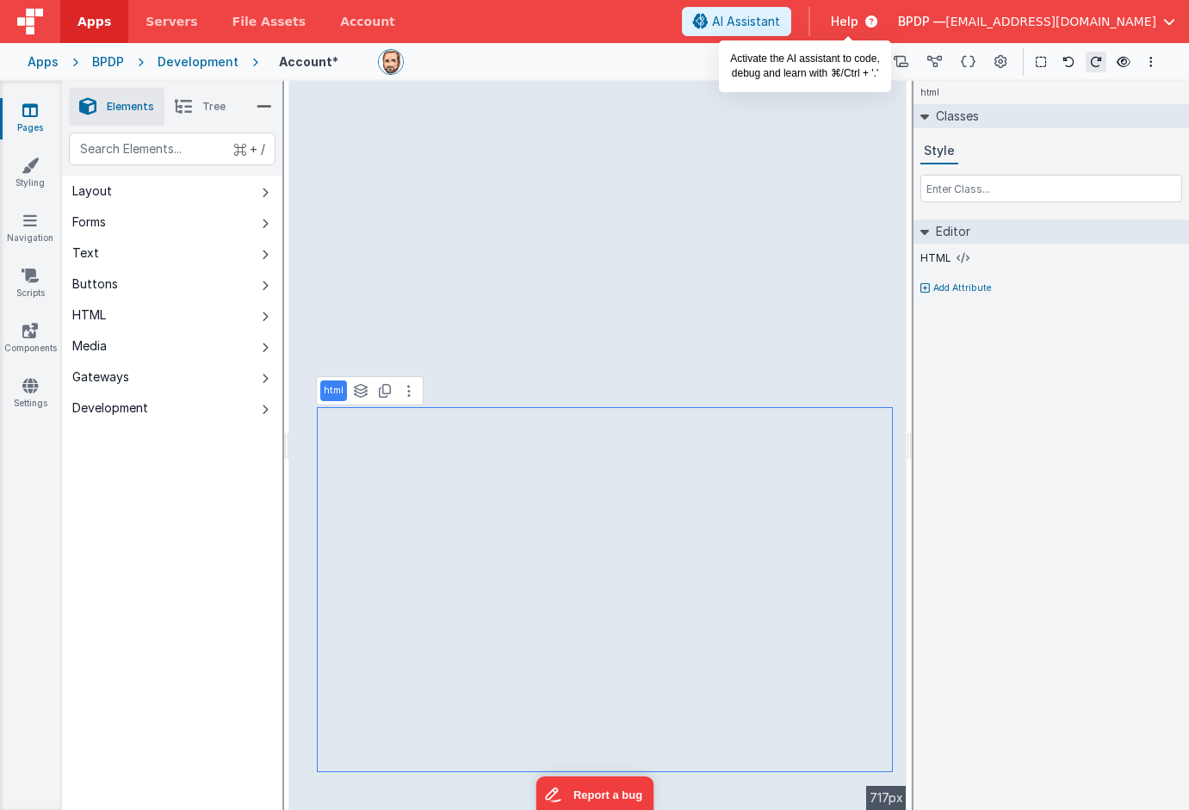
click at [780, 23] on span "AI Assistant" at bounding box center [746, 21] width 68 height 17
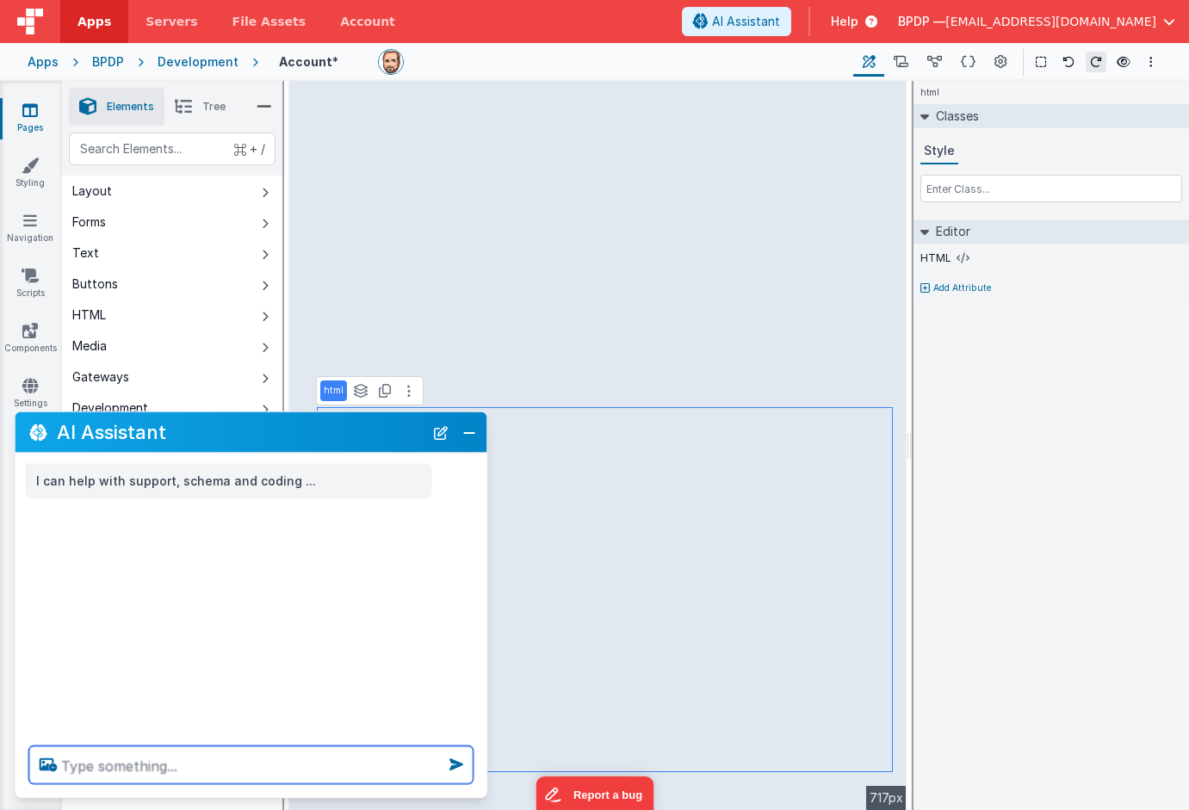
click at [71, 766] on textarea at bounding box center [251, 766] width 444 height 38
type textarea "make this two columns"
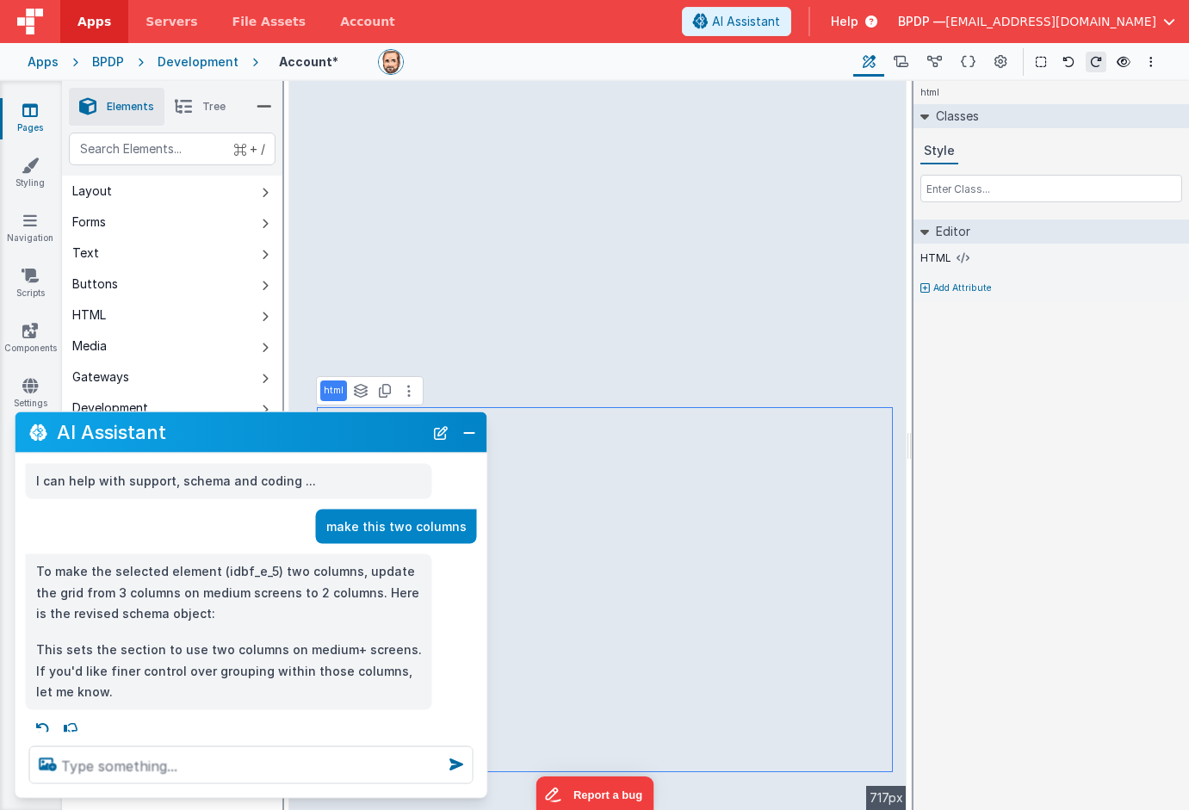
scroll to position [7, 0]
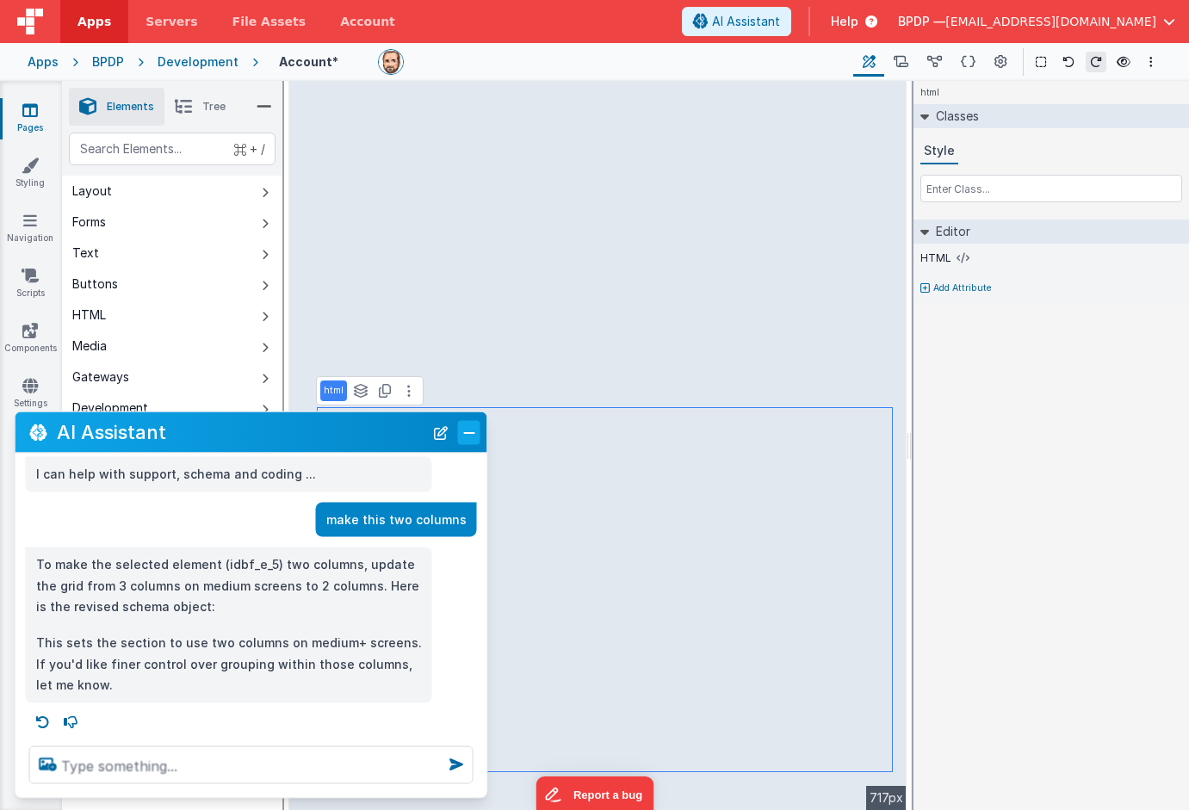
click at [469, 437] on button "Close" at bounding box center [469, 432] width 22 height 24
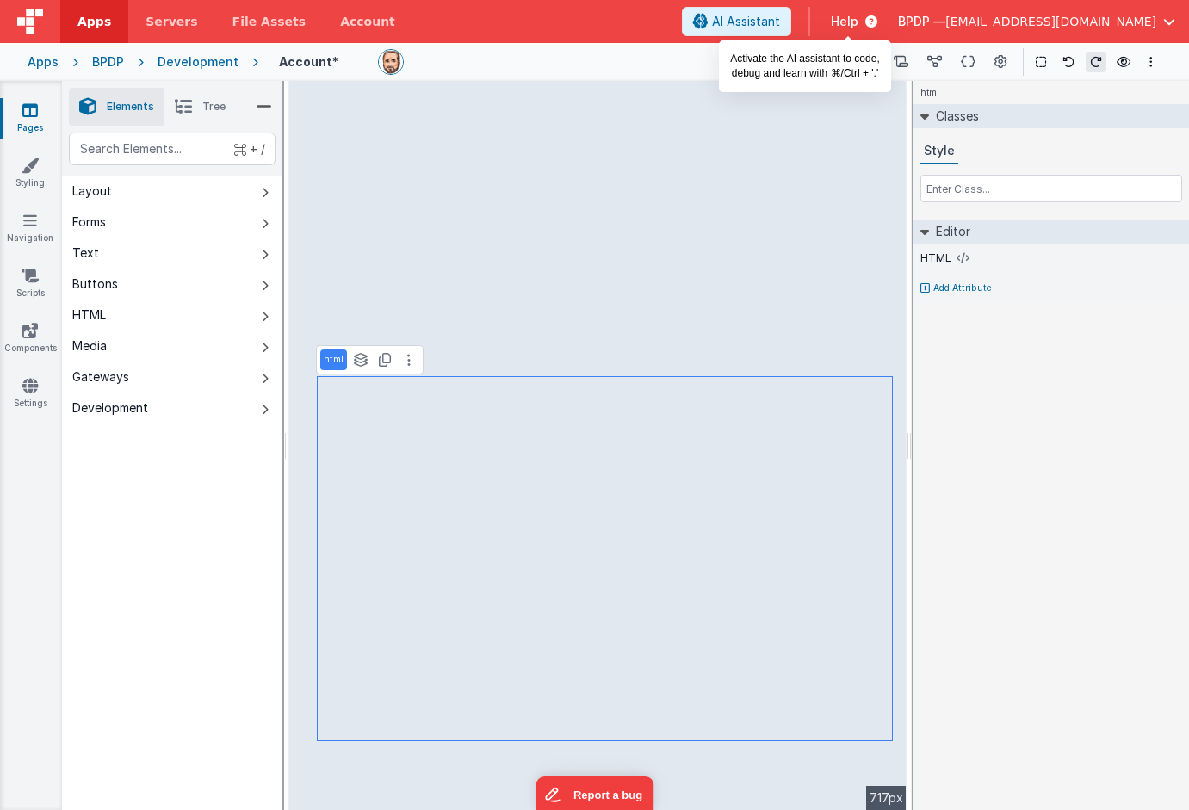
click at [780, 20] on span "AI Assistant" at bounding box center [746, 21] width 68 height 17
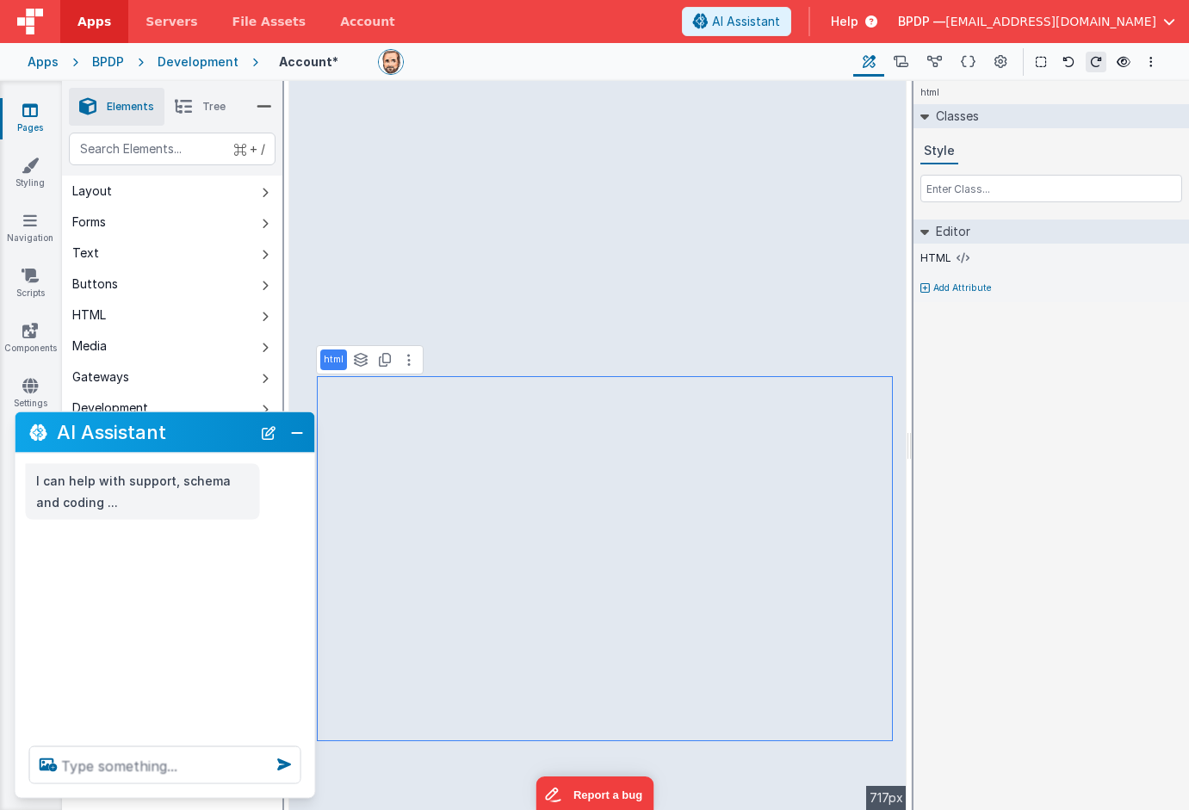
drag, startPoint x: 485, startPoint y: 448, endPoint x: 280, endPoint y: 413, distance: 208.0
click at [280, 413] on div "AI Assistant" at bounding box center [166, 433] width 300 height 40
click at [75, 762] on textarea at bounding box center [165, 766] width 272 height 38
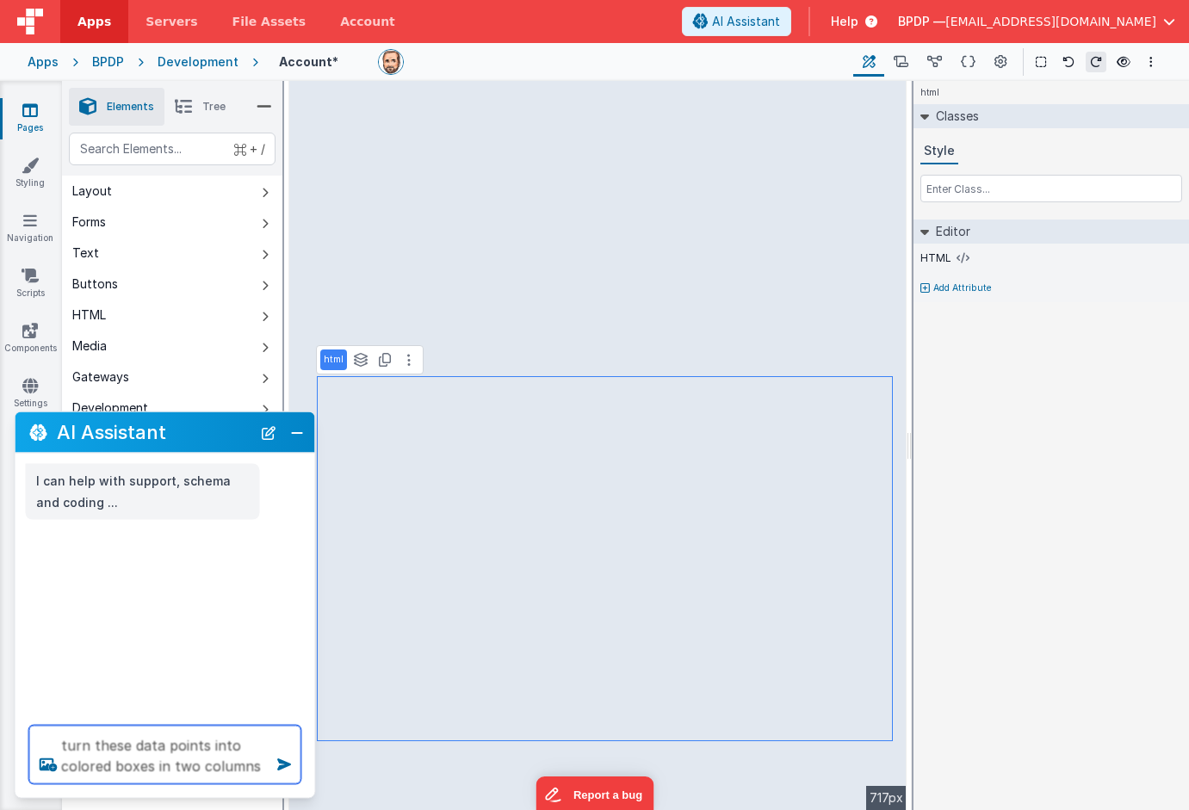
type textarea "turn these data points into colored boxes in two columns"
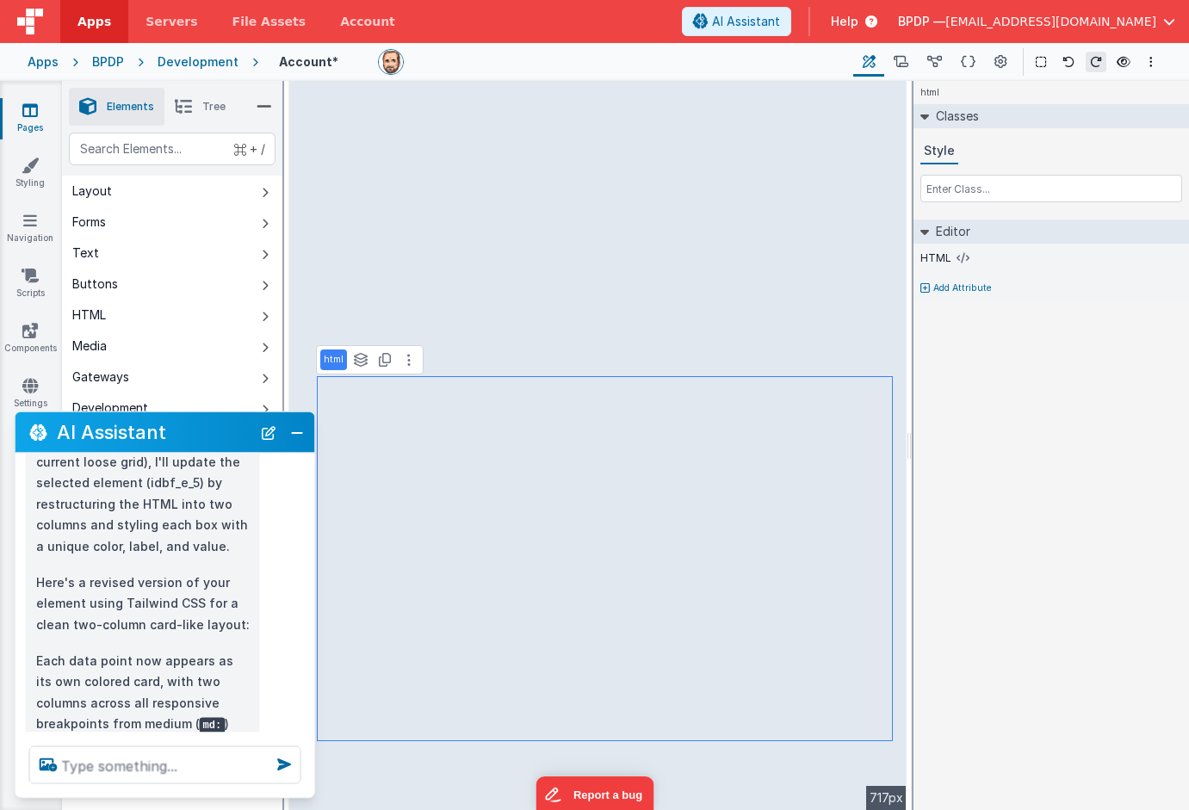
scroll to position [332, 0]
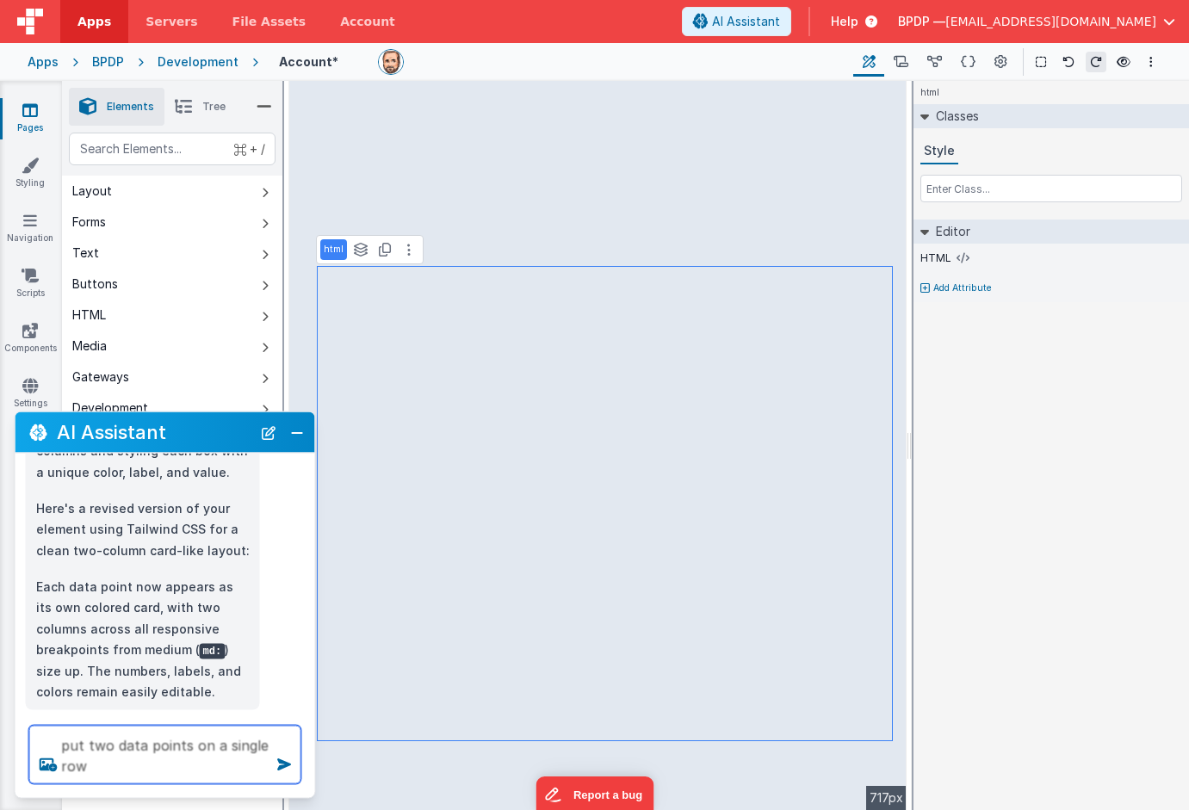
type textarea "put two data points on a single row"
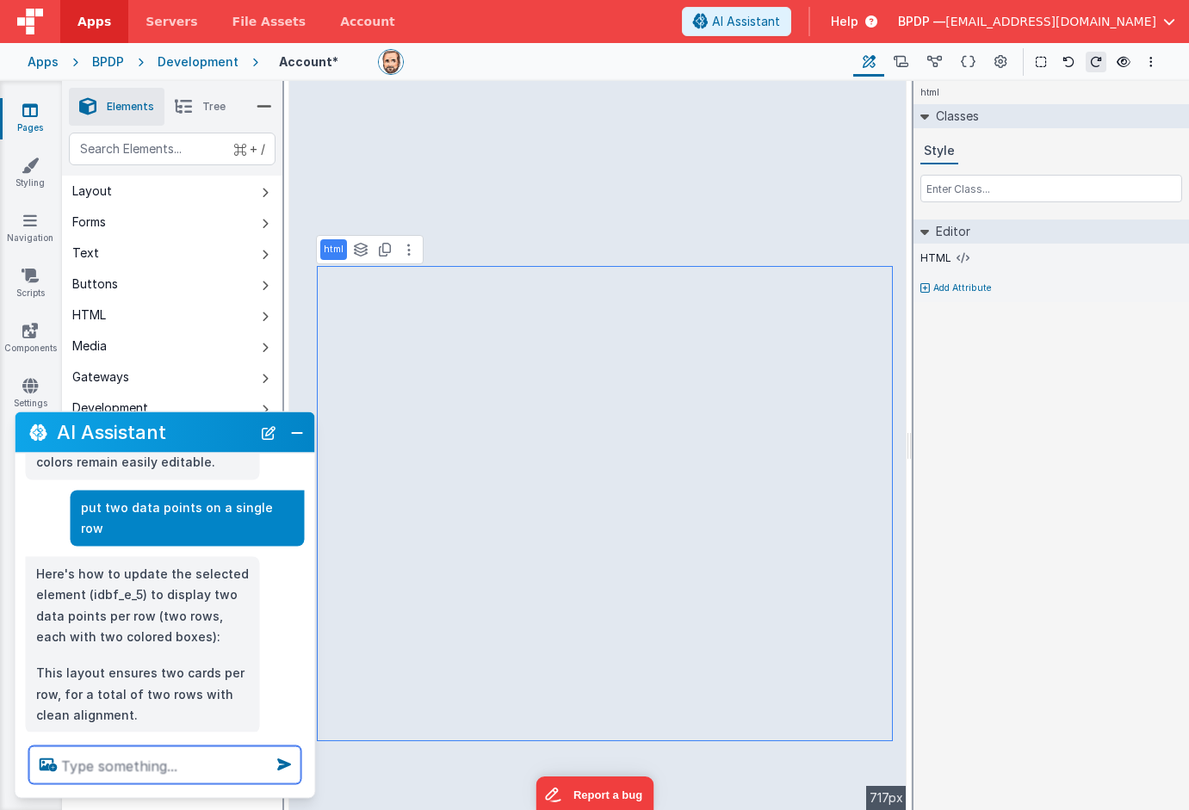
scroll to position [561, 0]
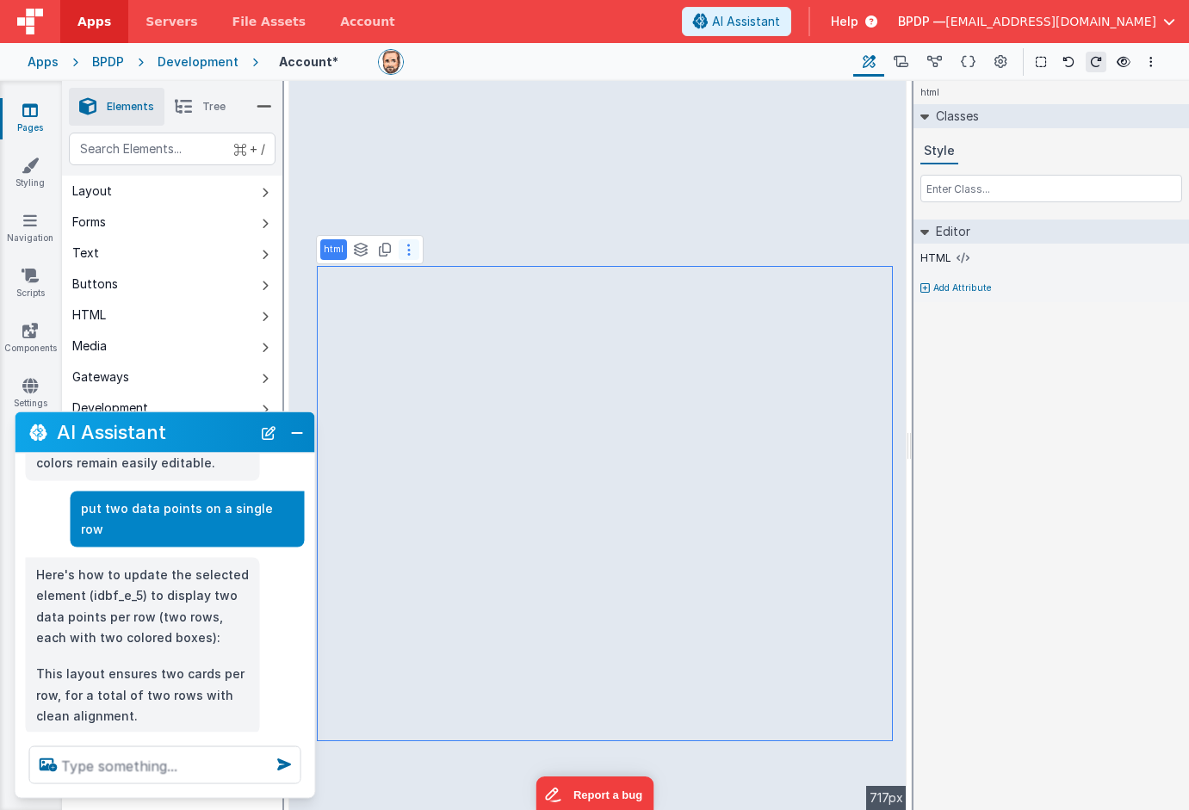
click at [407, 250] on icon at bounding box center [408, 250] width 3 height 14
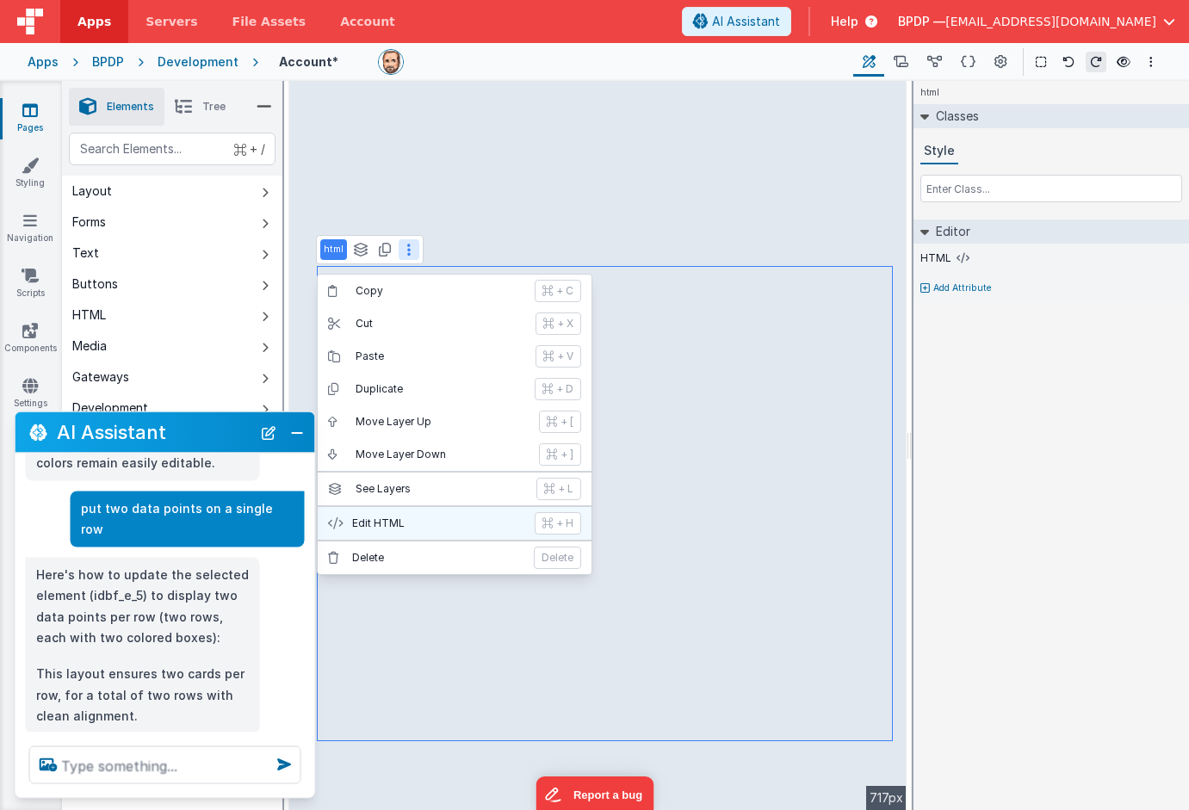
click at [367, 521] on p "Edit HTML" at bounding box center [438, 524] width 172 height 14
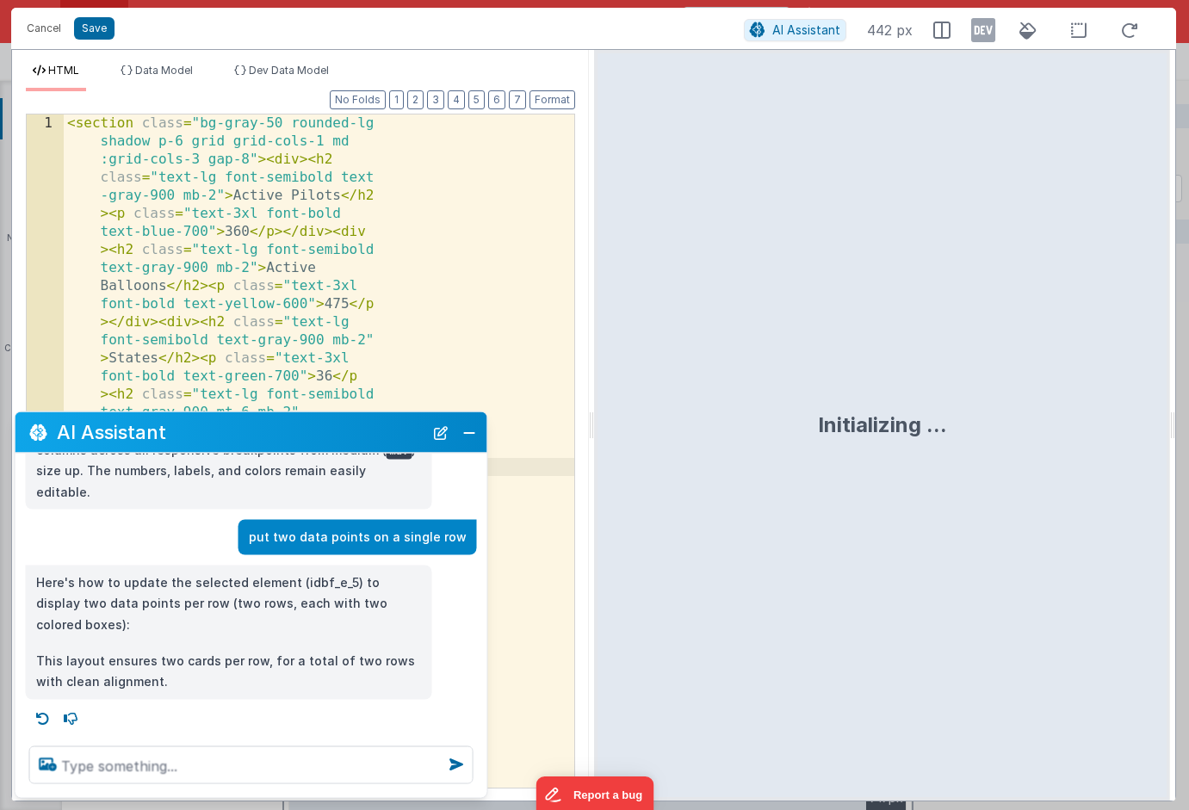
scroll to position [271, 0]
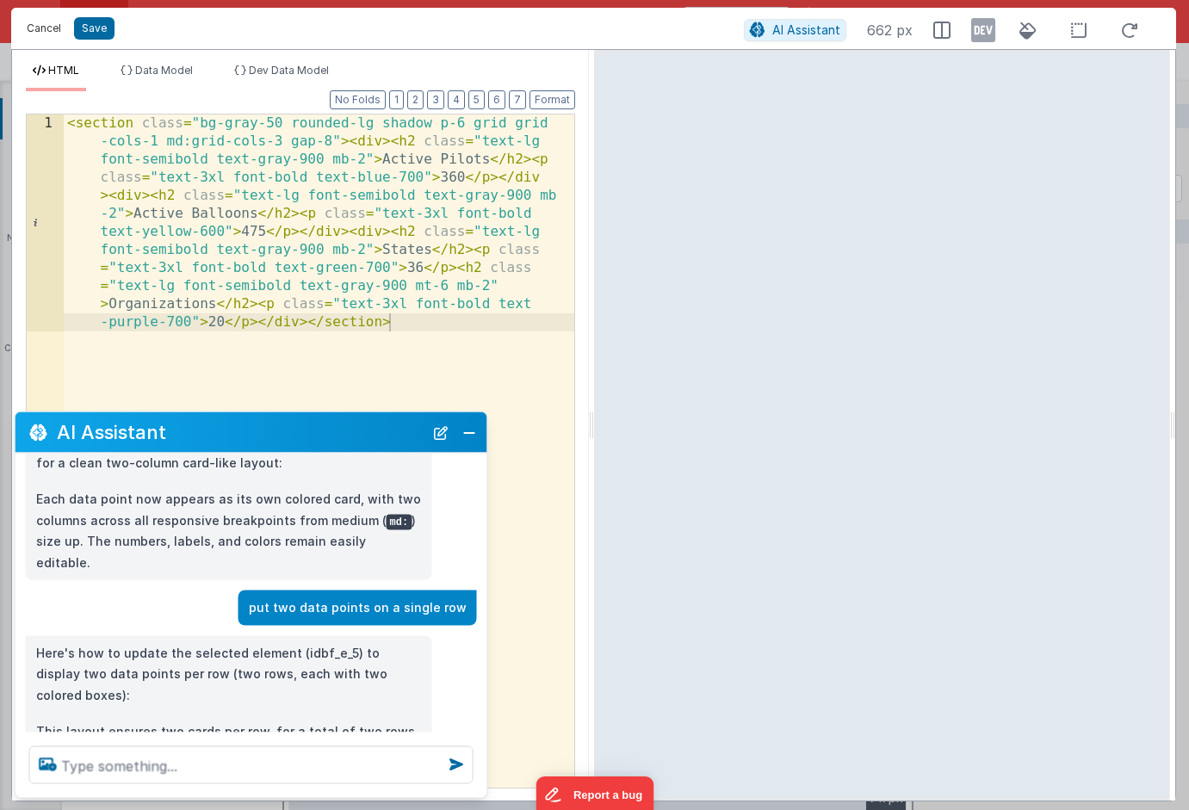
click at [40, 21] on button "Cancel" at bounding box center [44, 28] width 52 height 24
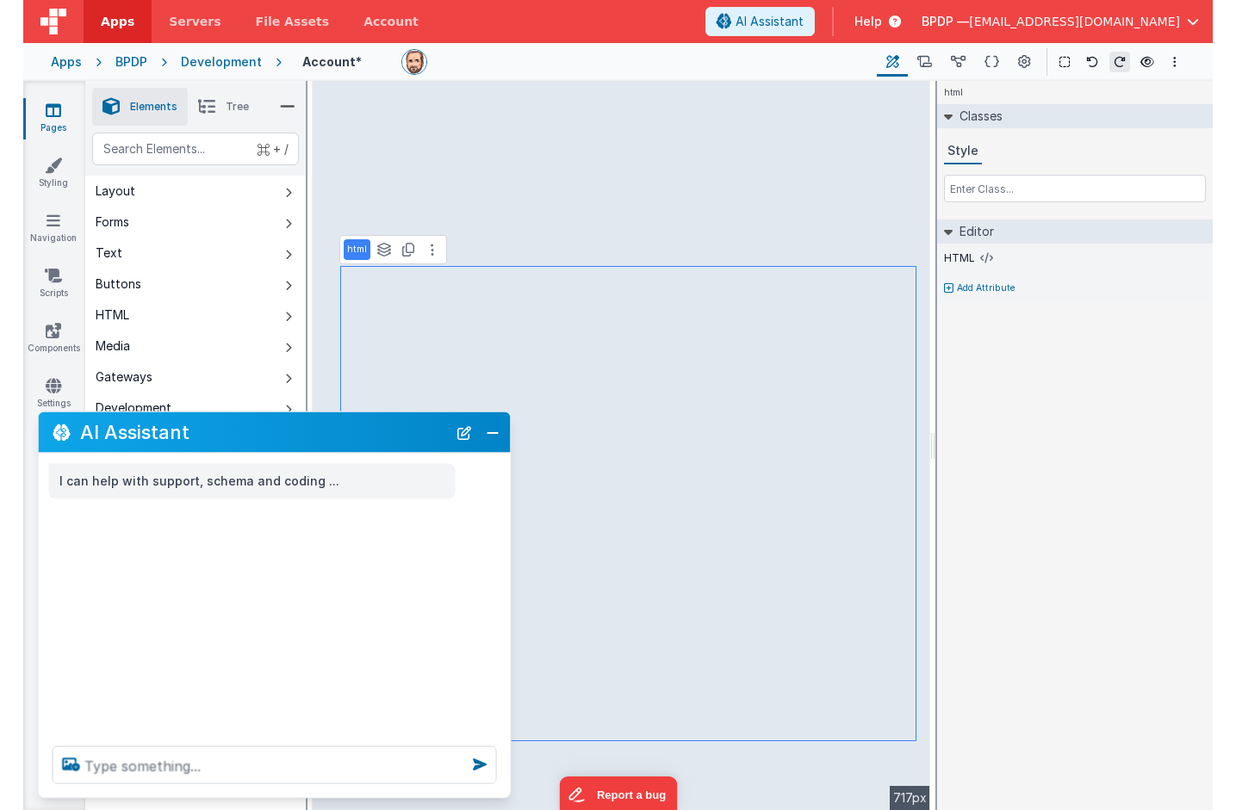
scroll to position [0, 0]
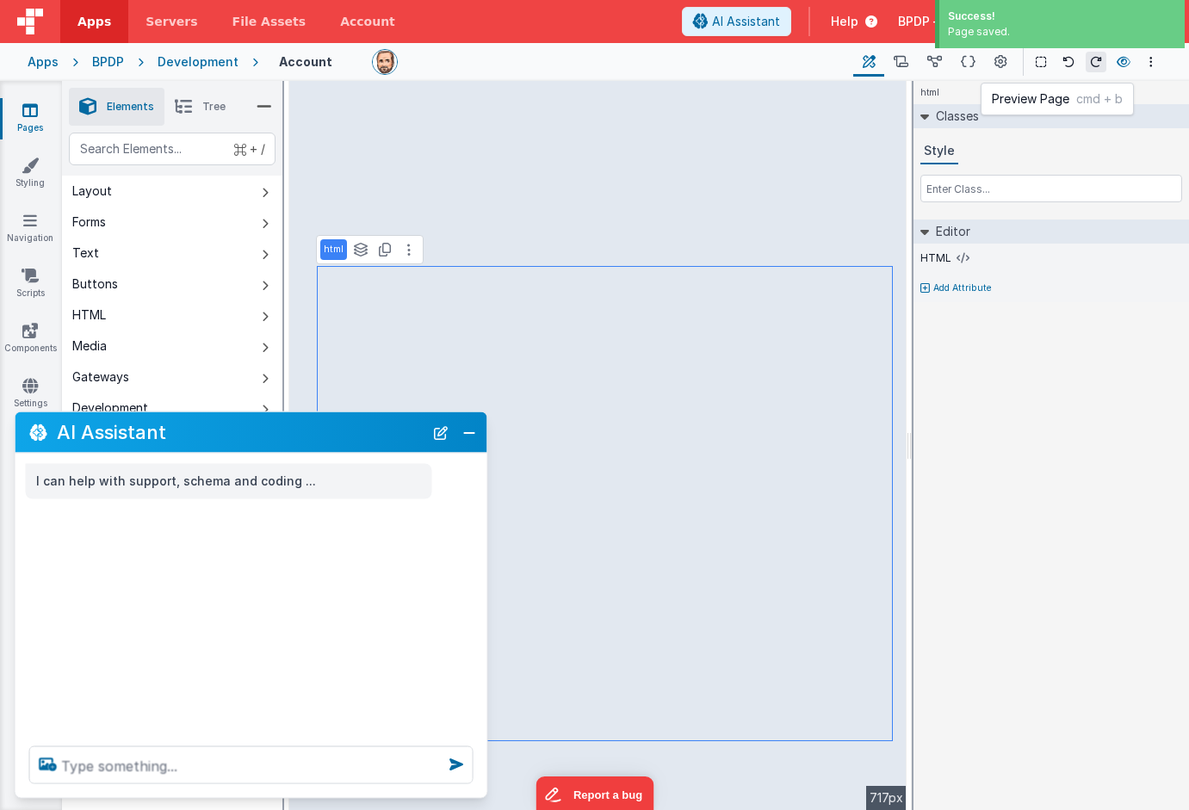
click at [1125, 59] on icon at bounding box center [1124, 62] width 14 height 12
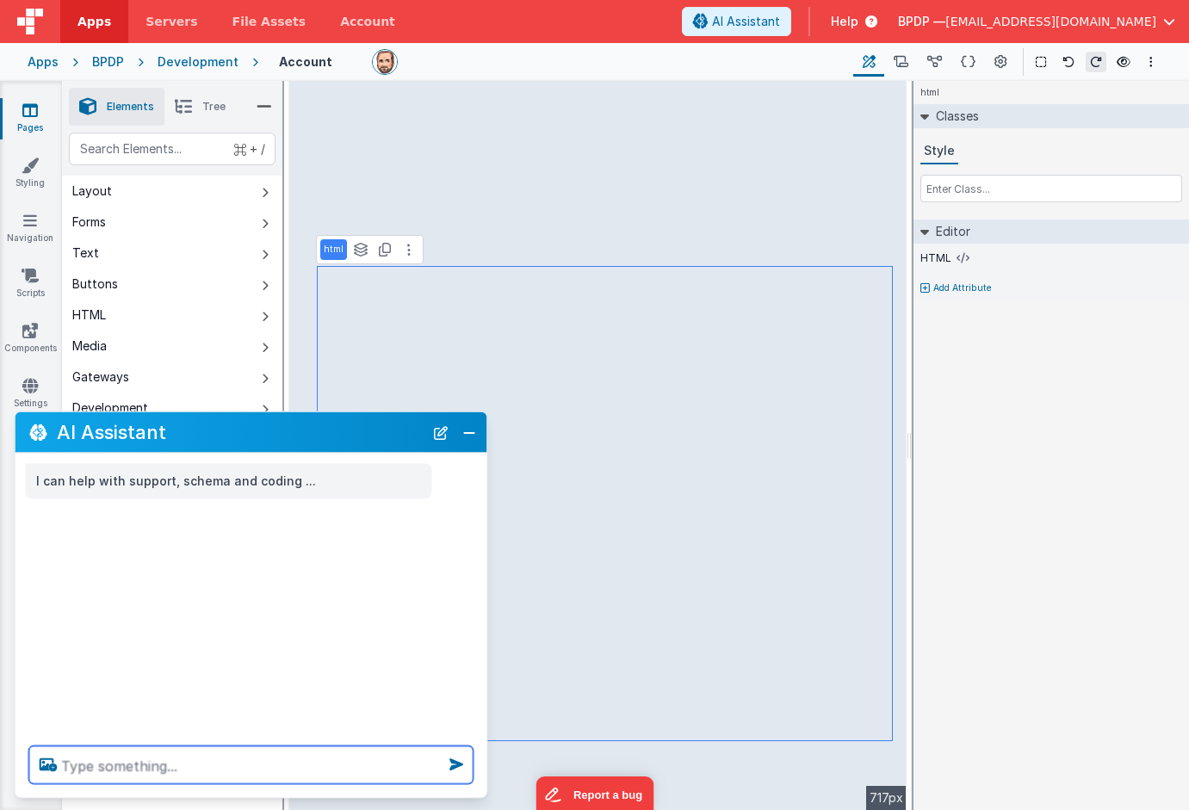
click at [90, 766] on textarea at bounding box center [251, 766] width 444 height 38
type textarea "add a centered header, "Current Data Port Stats""
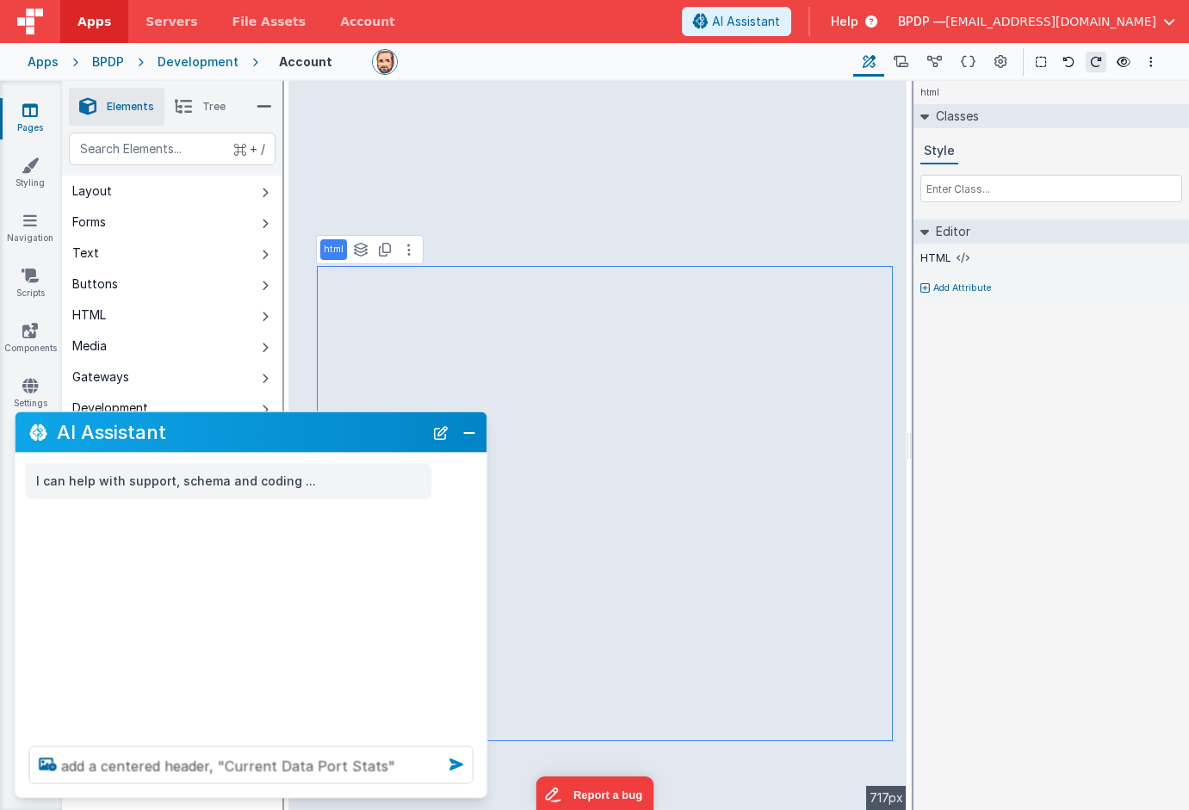
click at [460, 762] on icon at bounding box center [457, 765] width 28 height 28
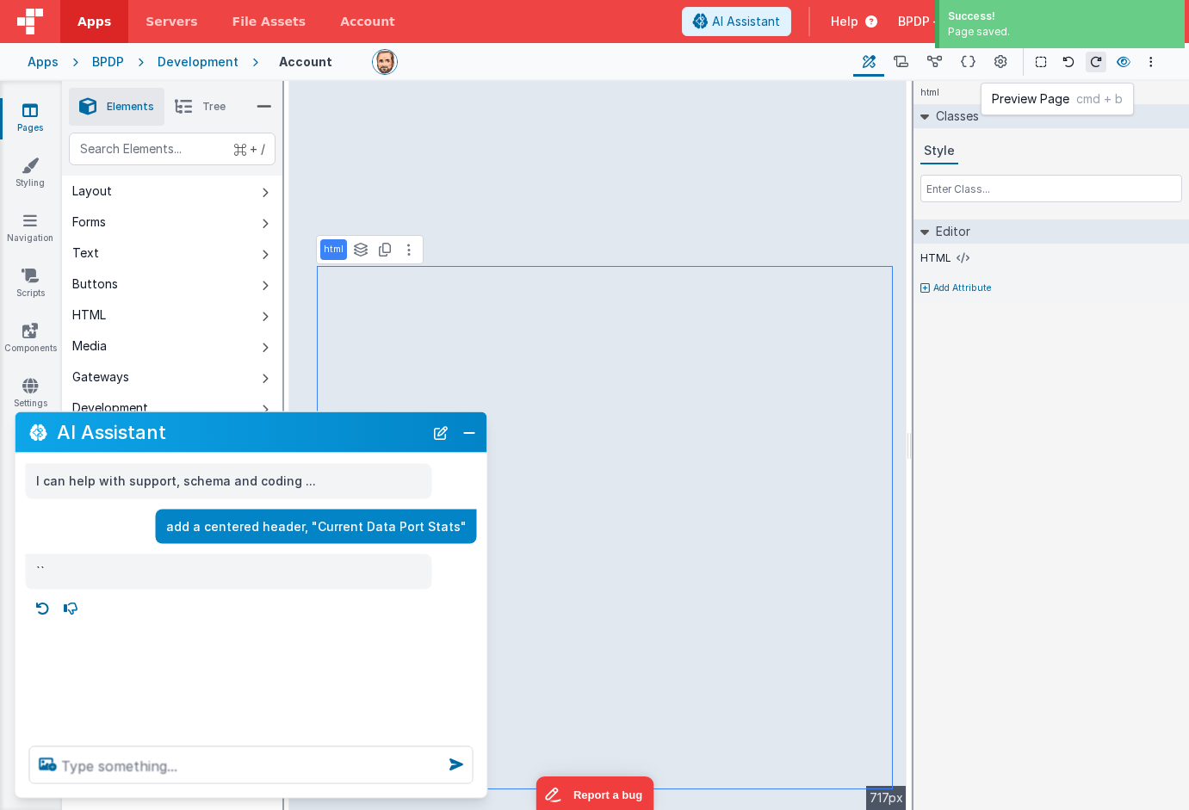
click at [1126, 60] on icon at bounding box center [1124, 62] width 14 height 12
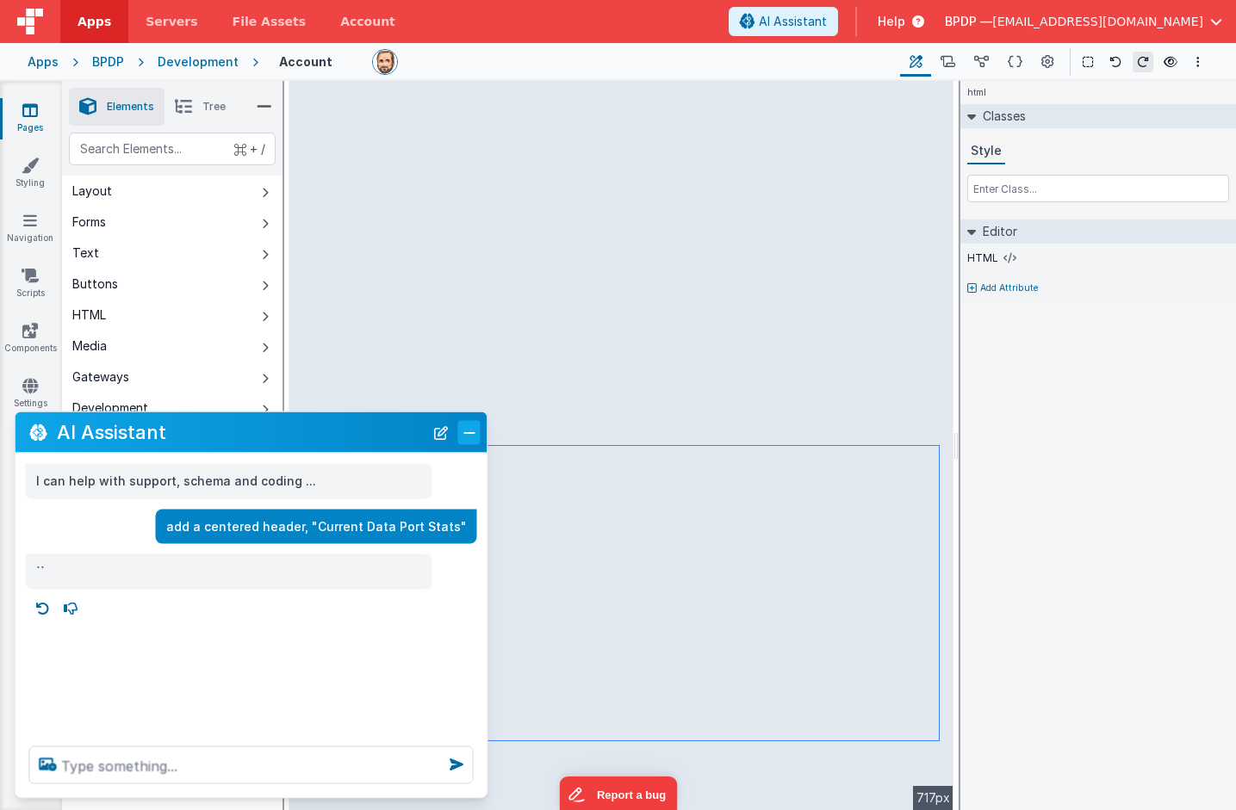
click at [471, 430] on button "Close" at bounding box center [469, 432] width 22 height 24
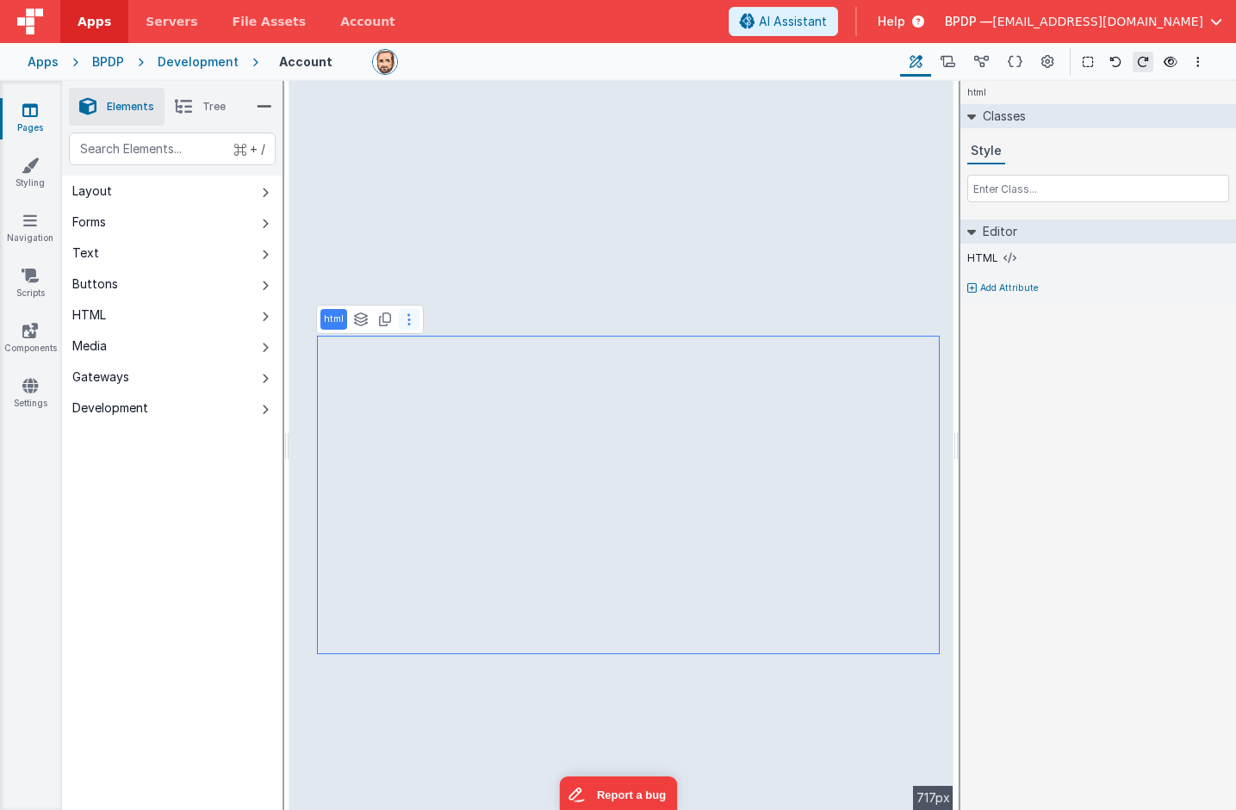
click at [409, 317] on icon at bounding box center [408, 320] width 3 height 14
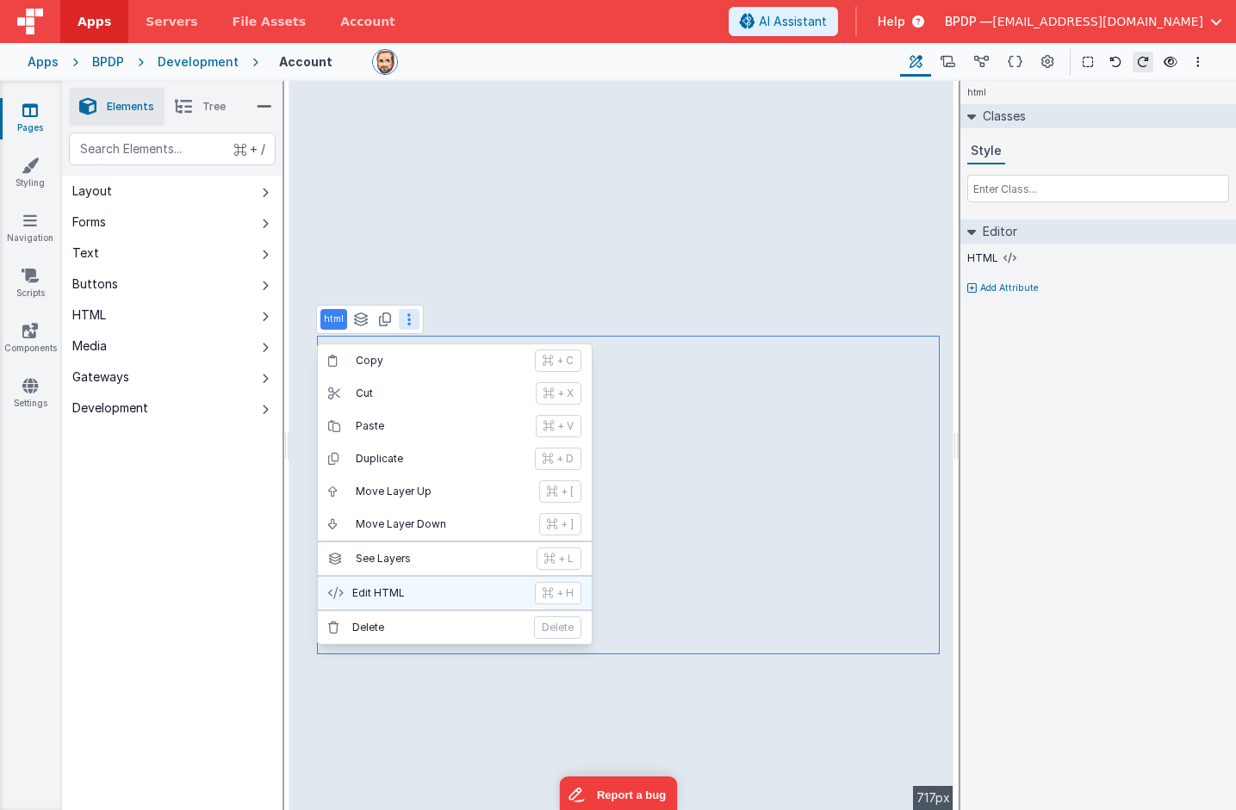
click at [381, 588] on p "Edit HTML" at bounding box center [438, 593] width 172 height 14
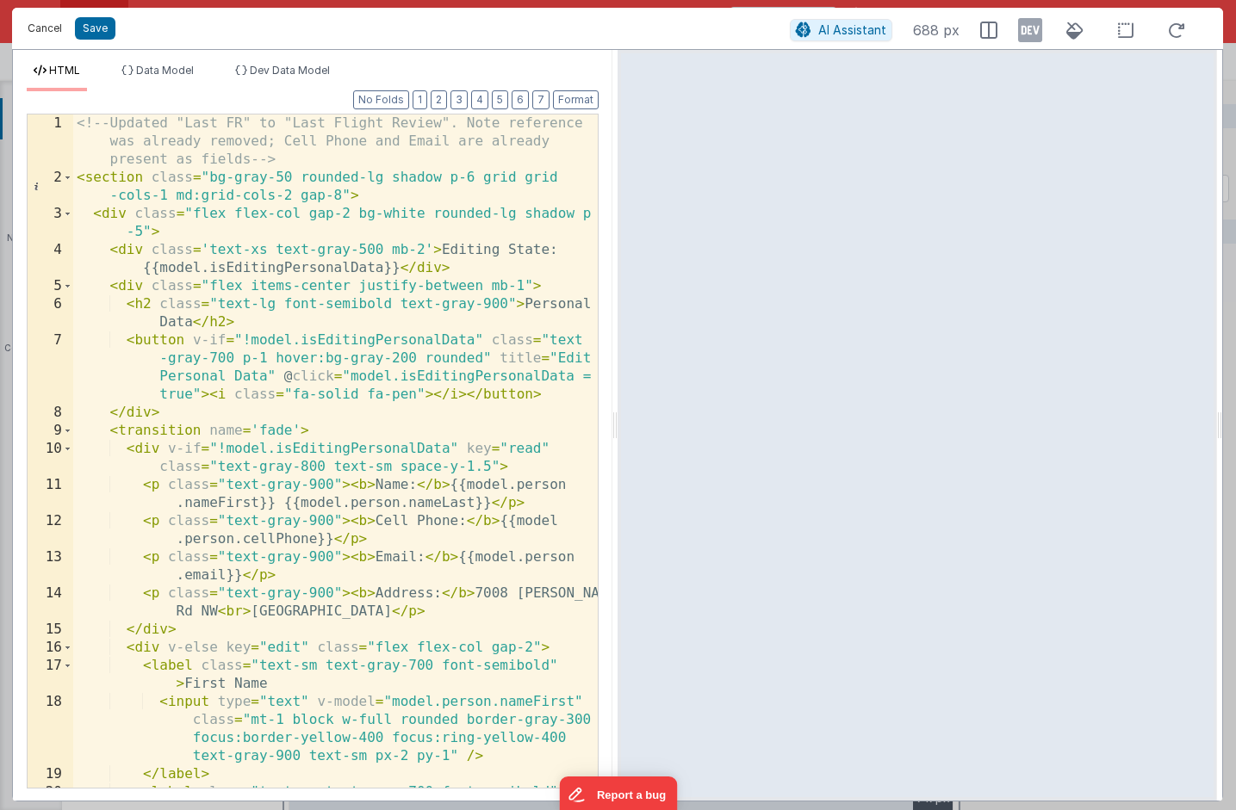
click at [42, 25] on button "Cancel" at bounding box center [45, 28] width 52 height 24
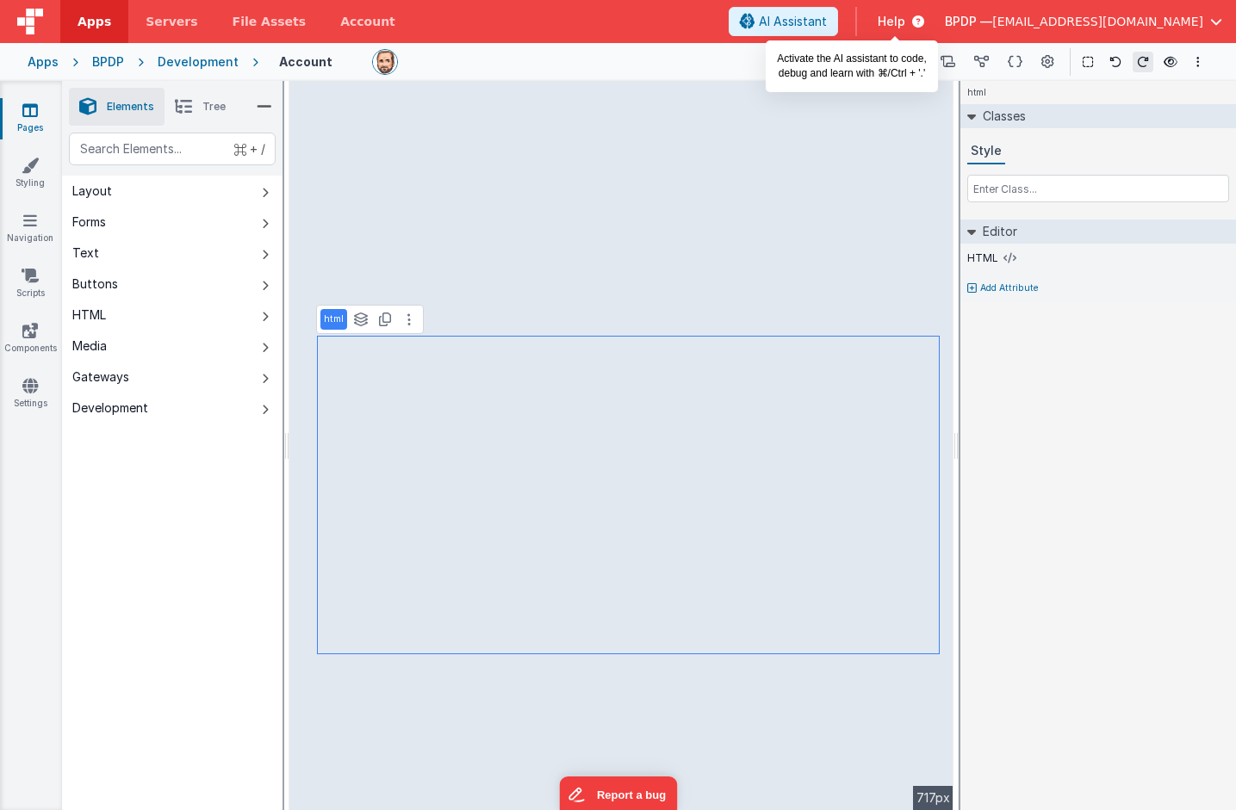
click at [827, 16] on span "AI Assistant" at bounding box center [793, 21] width 68 height 17
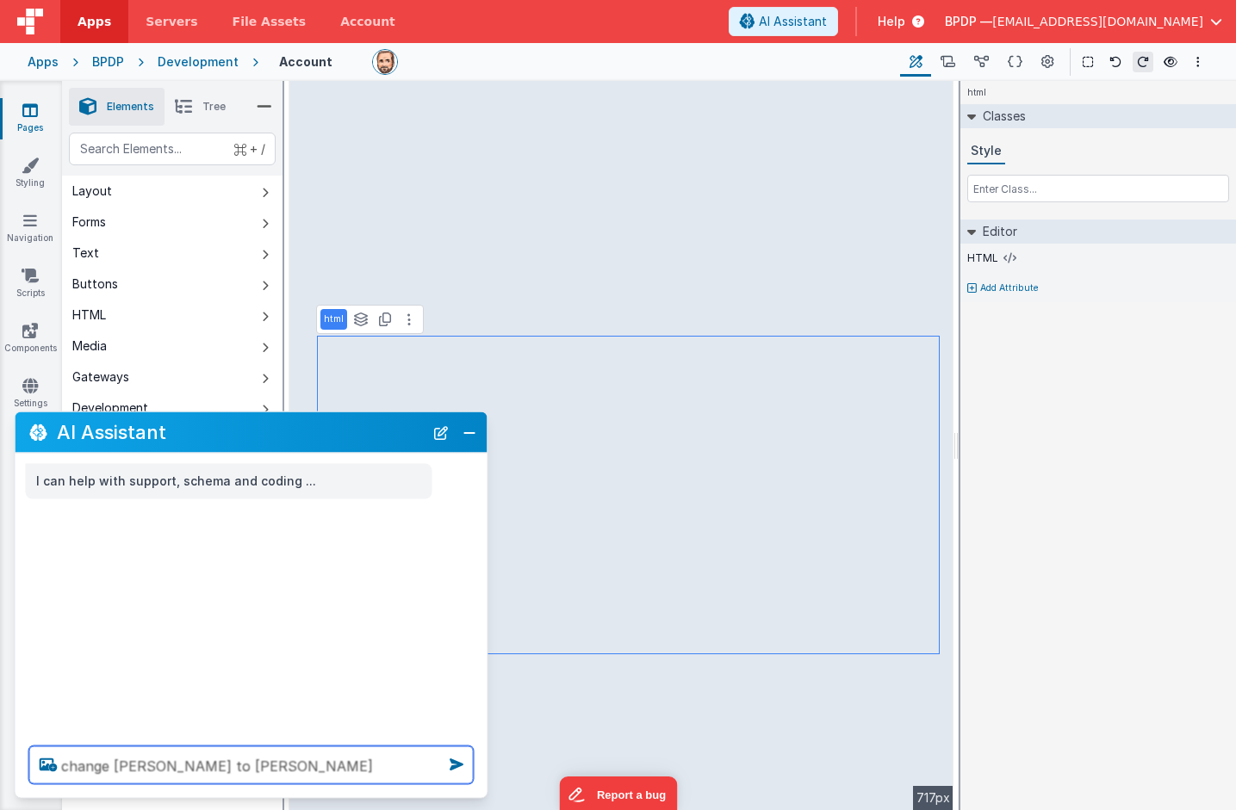
type textarea "change john smith to Ken Tuley"
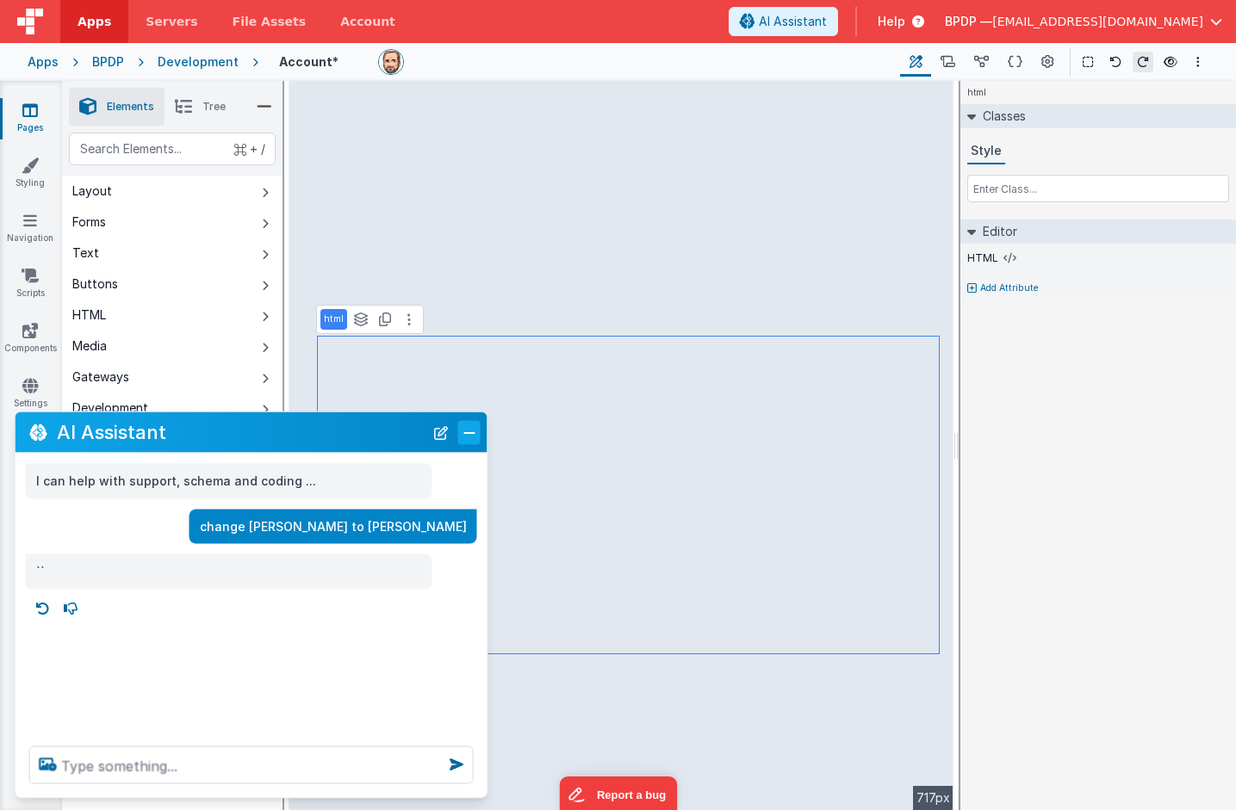
click at [469, 431] on button "Close" at bounding box center [469, 432] width 22 height 24
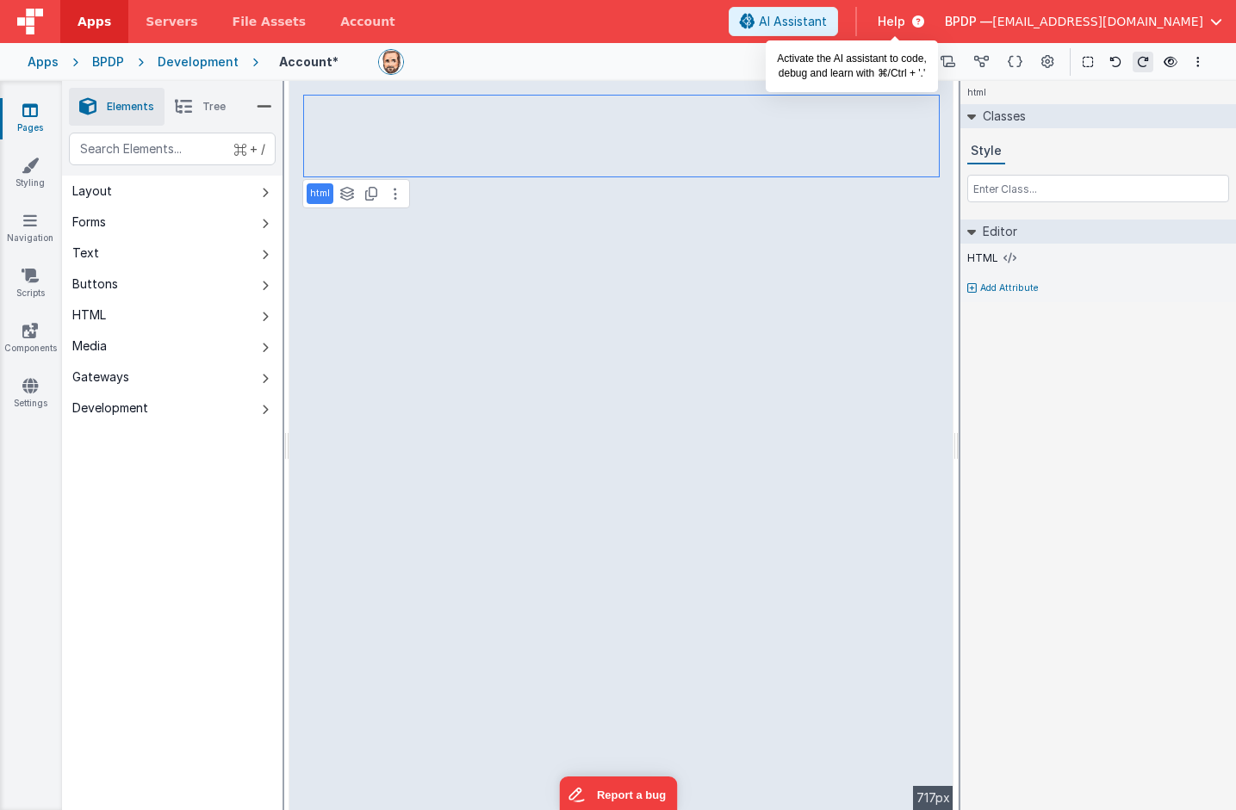
click at [827, 22] on span "AI Assistant" at bounding box center [793, 21] width 68 height 17
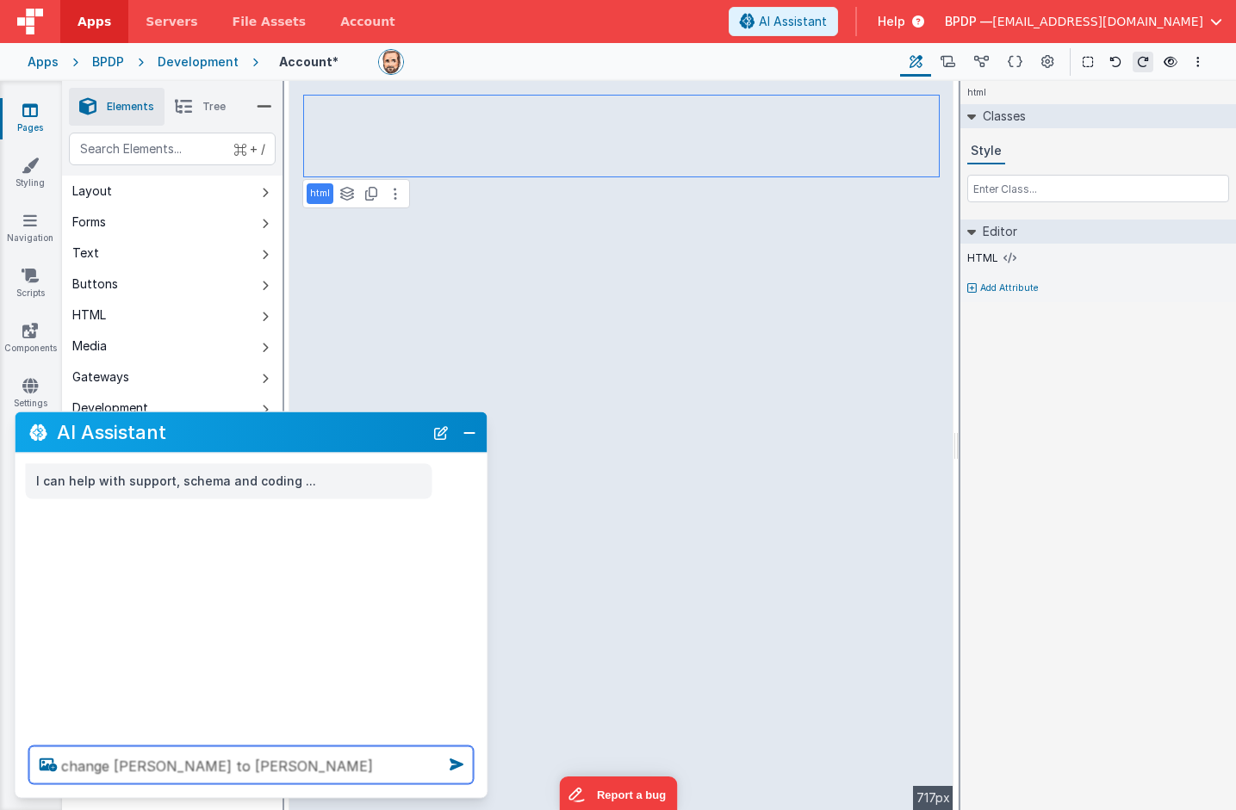
type textarea "change john to ken"
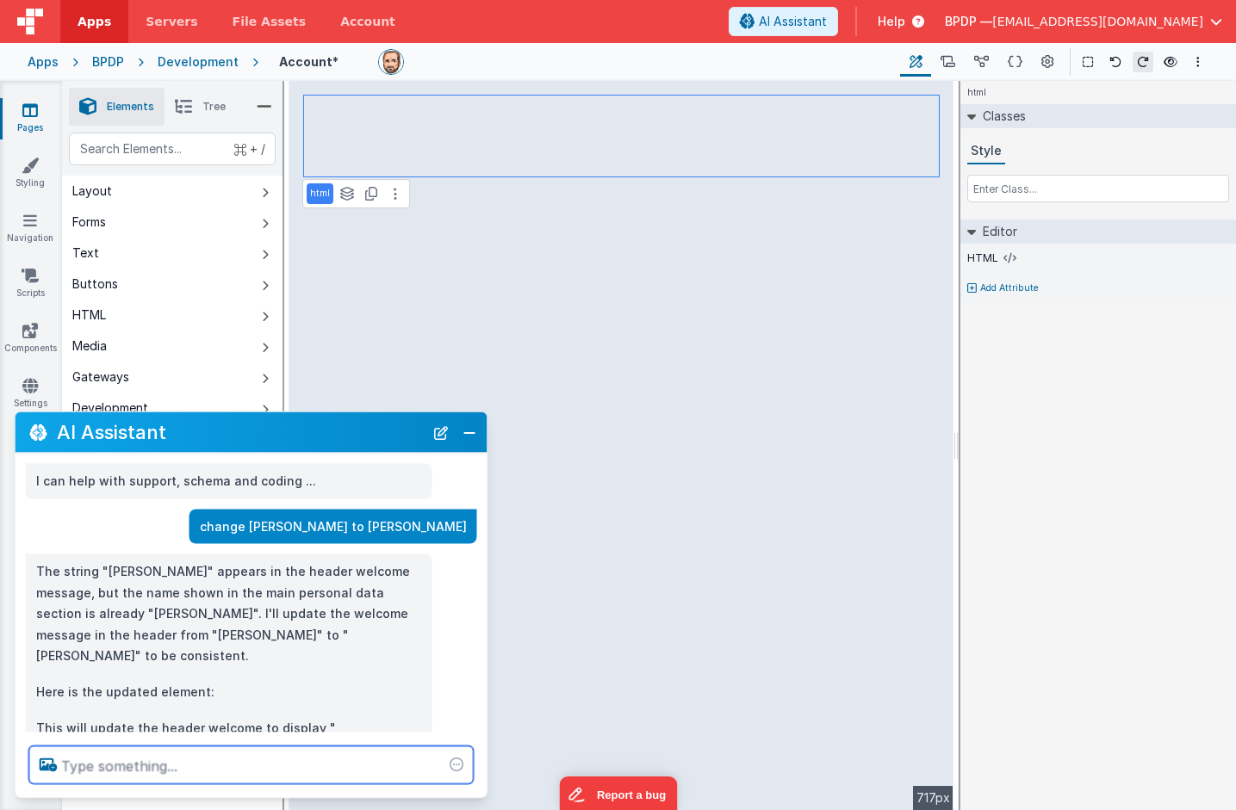
scroll to position [22, 0]
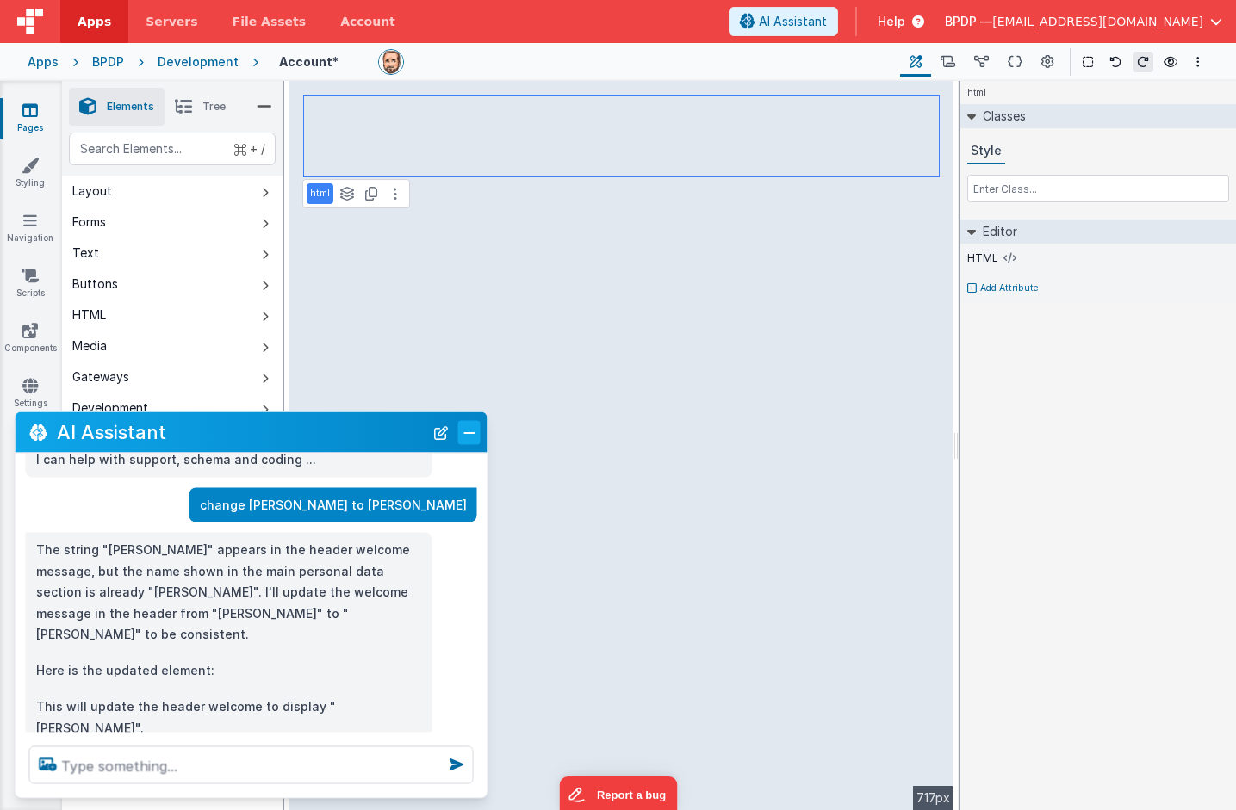
click at [471, 430] on button "Close" at bounding box center [469, 432] width 22 height 24
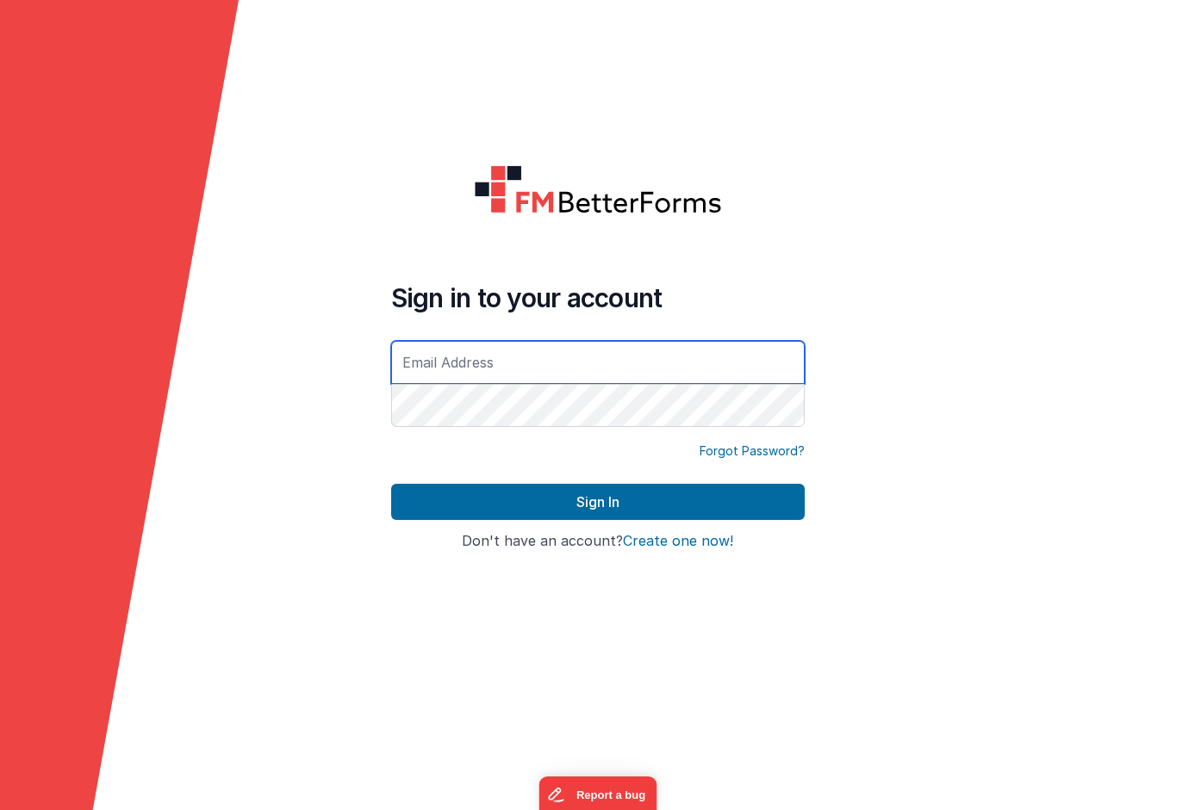
type input "[EMAIL_ADDRESS][DOMAIN_NAME]"
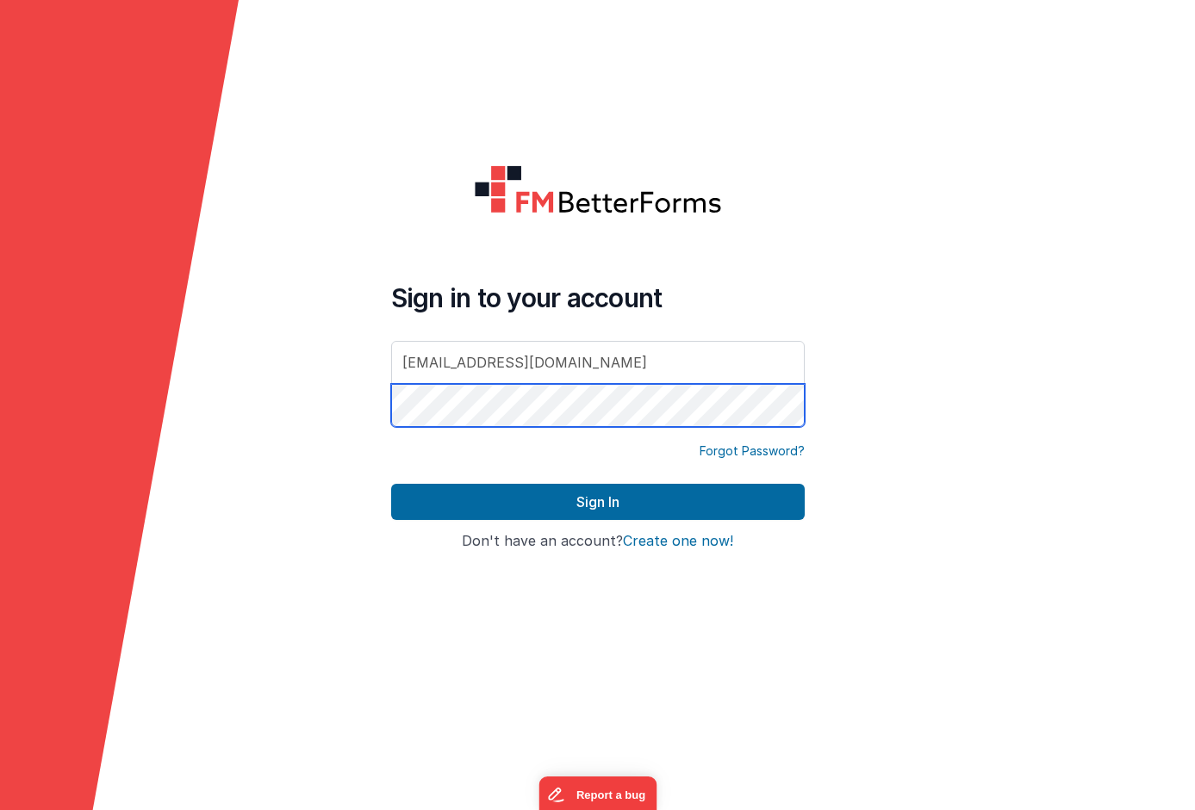
click at [597, 502] on button "Sign In" at bounding box center [597, 502] width 413 height 36
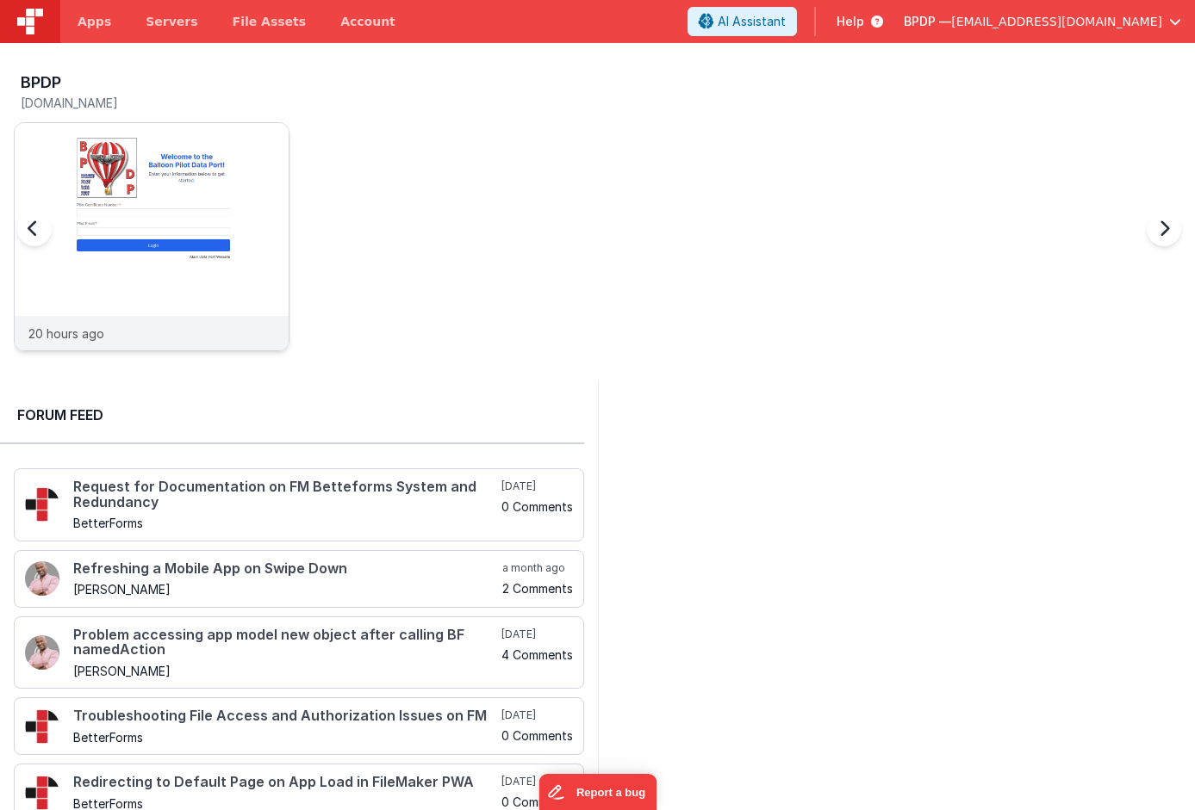
click at [176, 232] on img at bounding box center [152, 260] width 274 height 274
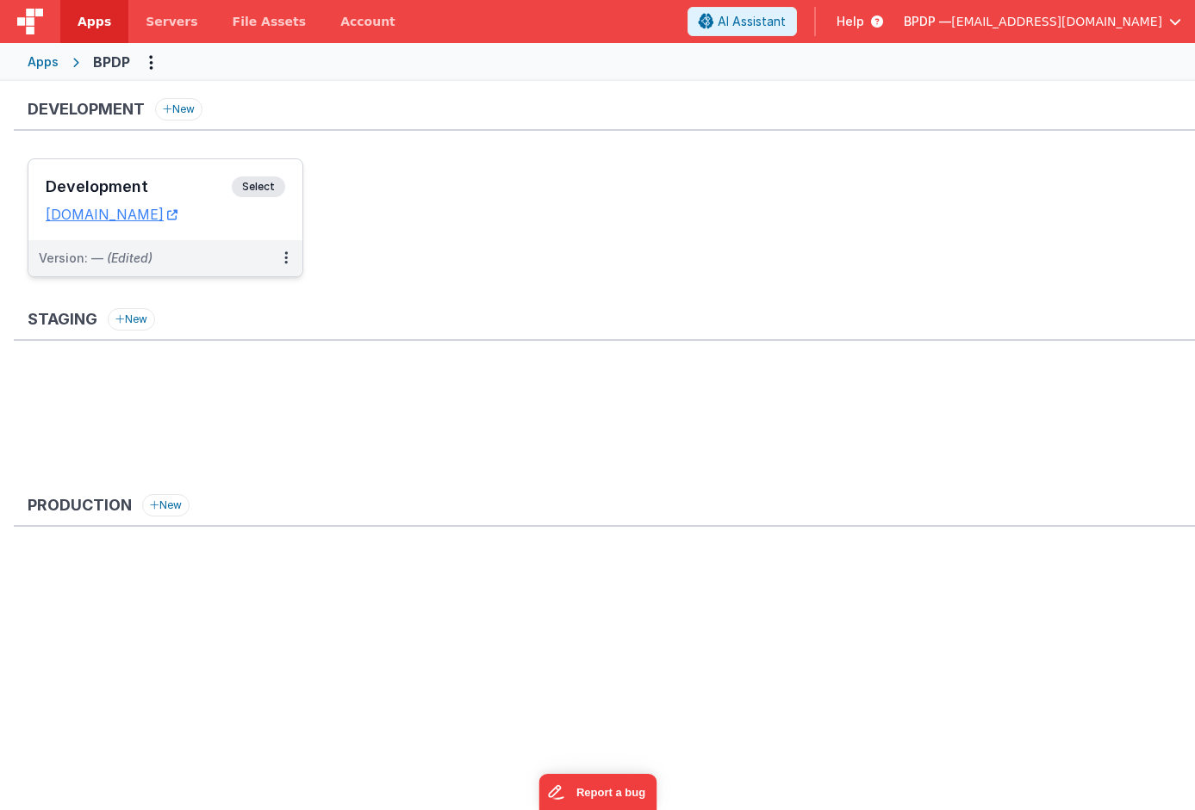
click at [266, 189] on span "Select" at bounding box center [258, 187] width 53 height 21
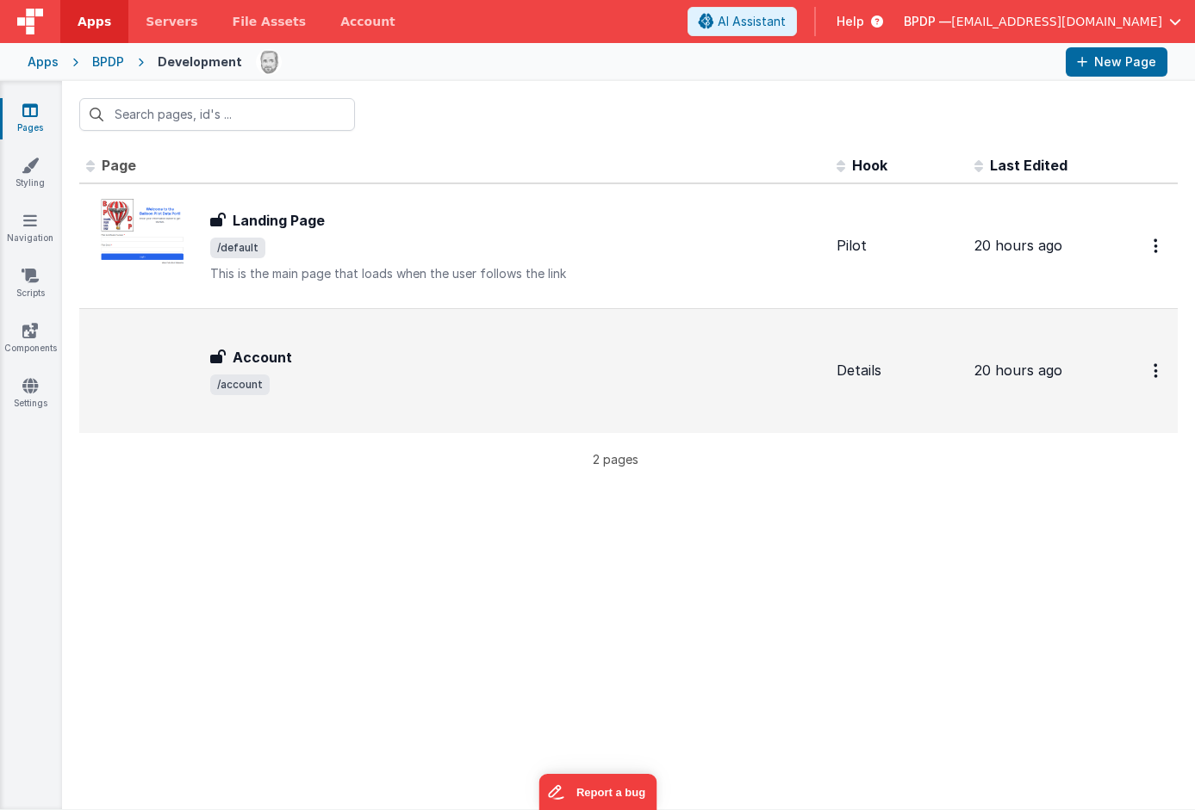
click at [256, 366] on div "Account Account /account" at bounding box center [516, 371] width 612 height 48
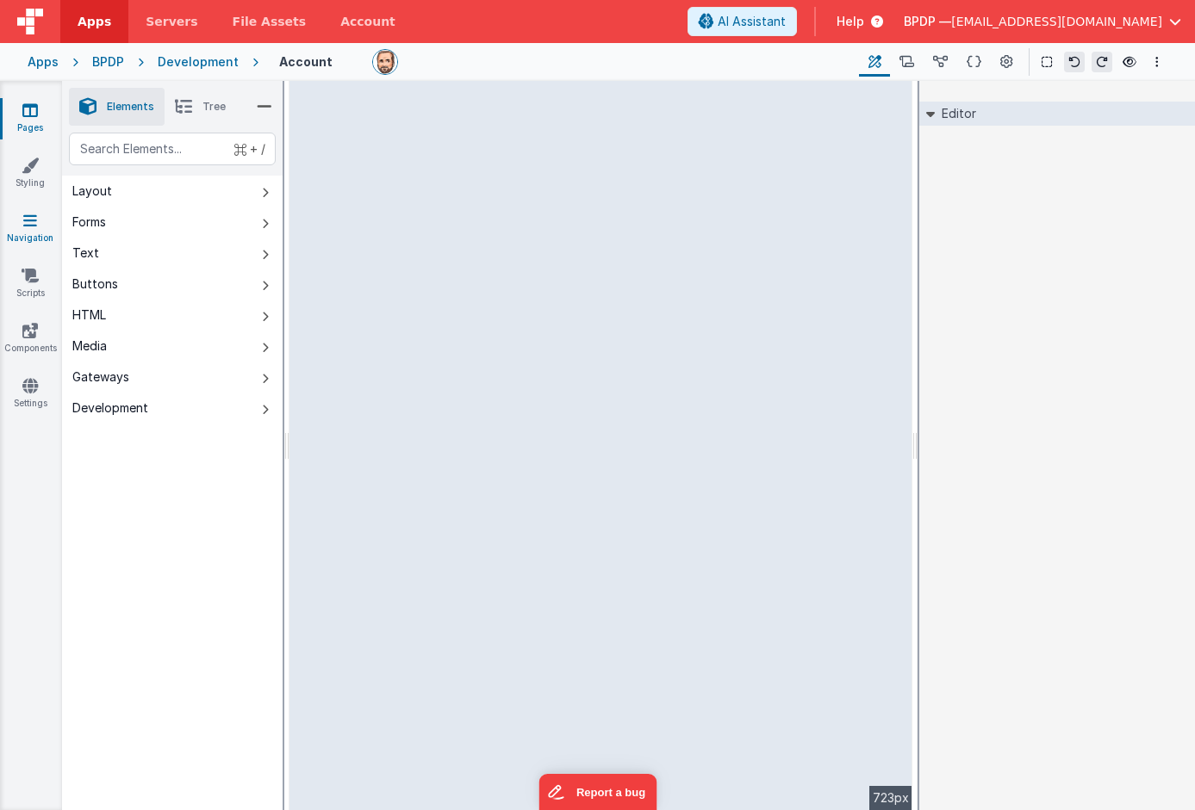
click at [28, 221] on icon at bounding box center [30, 220] width 14 height 17
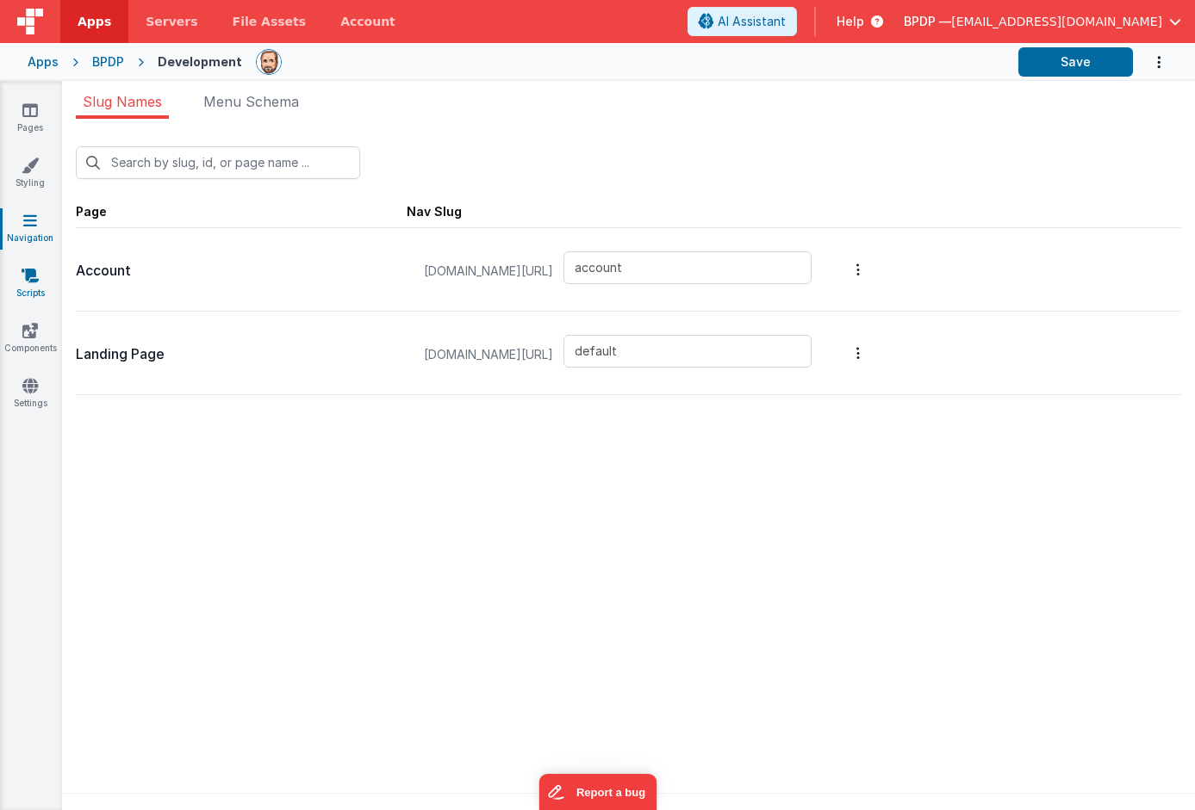
click at [34, 276] on icon at bounding box center [30, 275] width 17 height 17
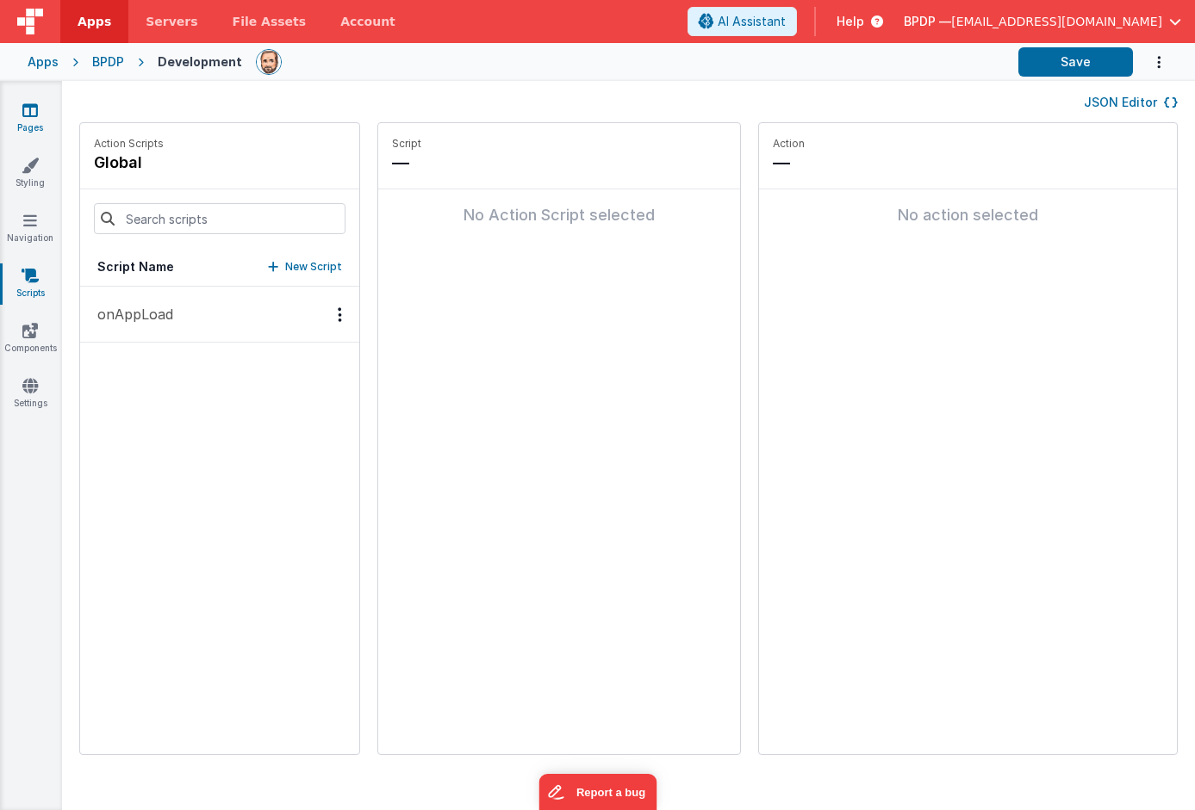
click at [26, 117] on icon at bounding box center [30, 110] width 16 height 17
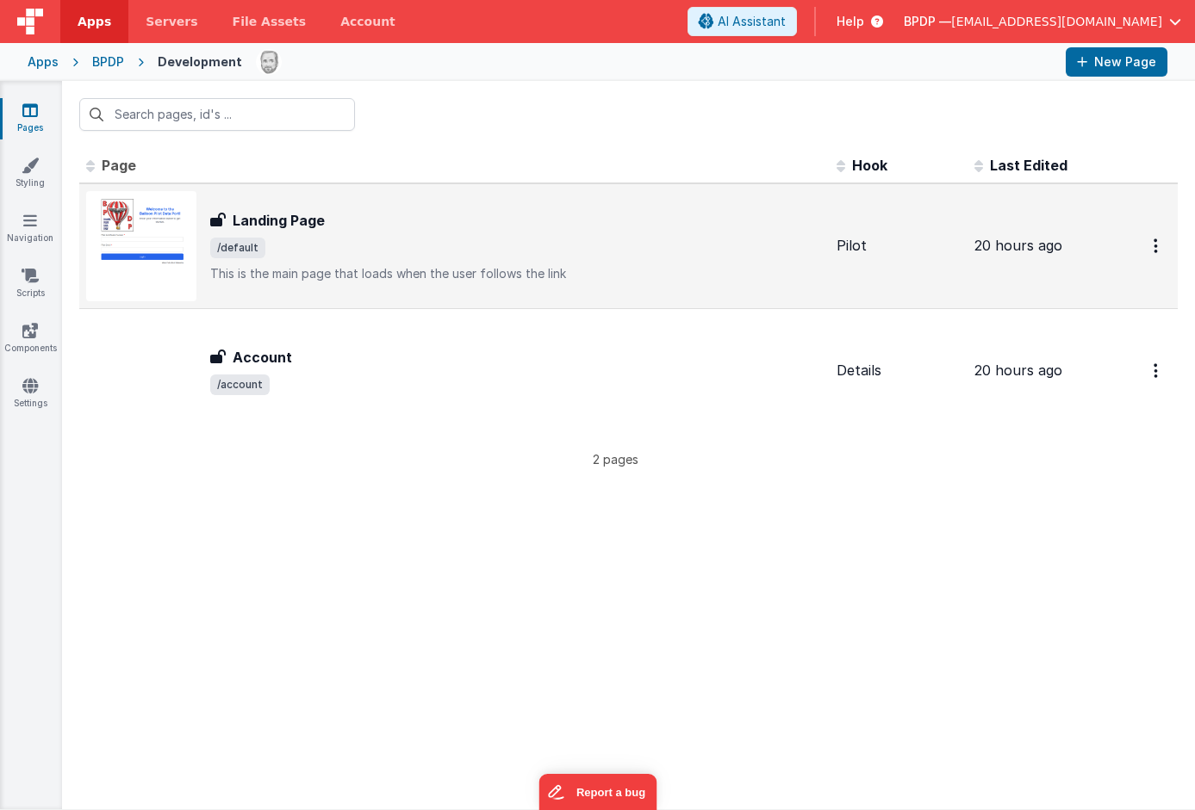
click at [243, 220] on h3 "Landing Page" at bounding box center [279, 220] width 92 height 21
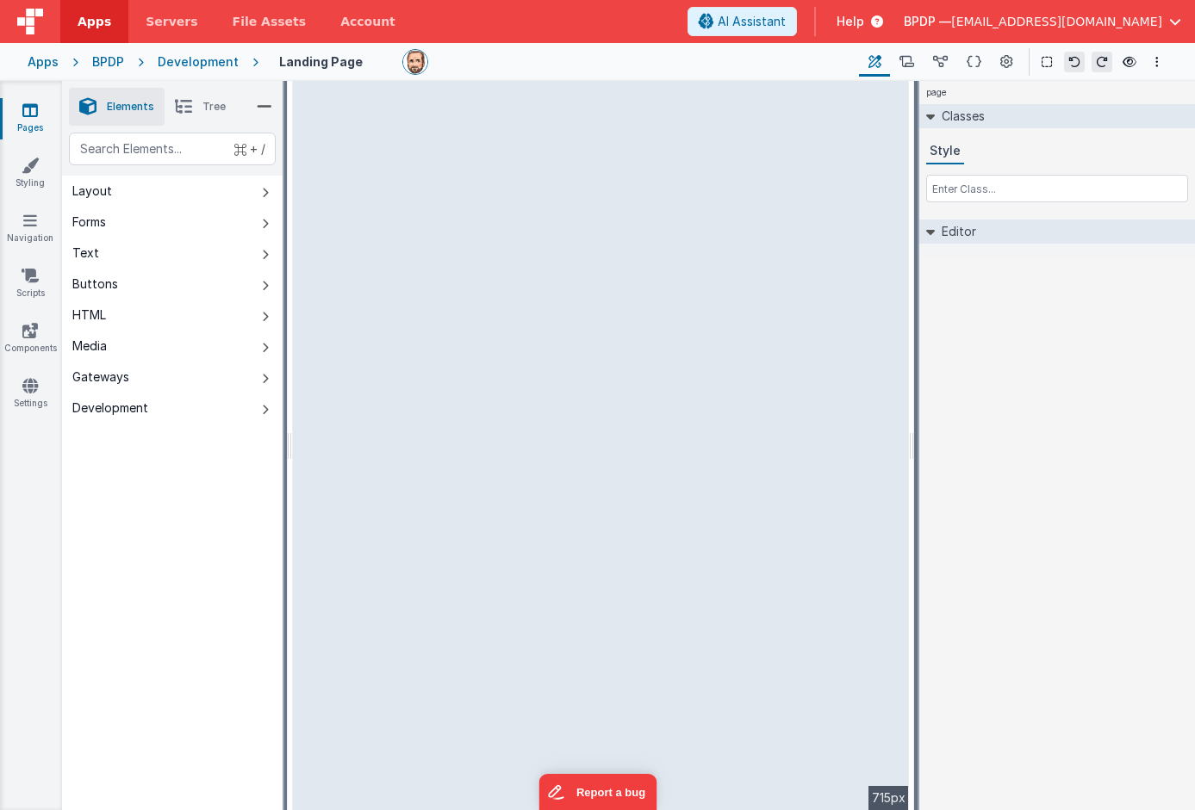
click at [288, 184] on html "Apps Servers File Assets Account Some FUTURE Slot AI Assistant Help BPDP — ktul…" at bounding box center [597, 405] width 1195 height 810
click at [918, 59] on button at bounding box center [907, 61] width 34 height 29
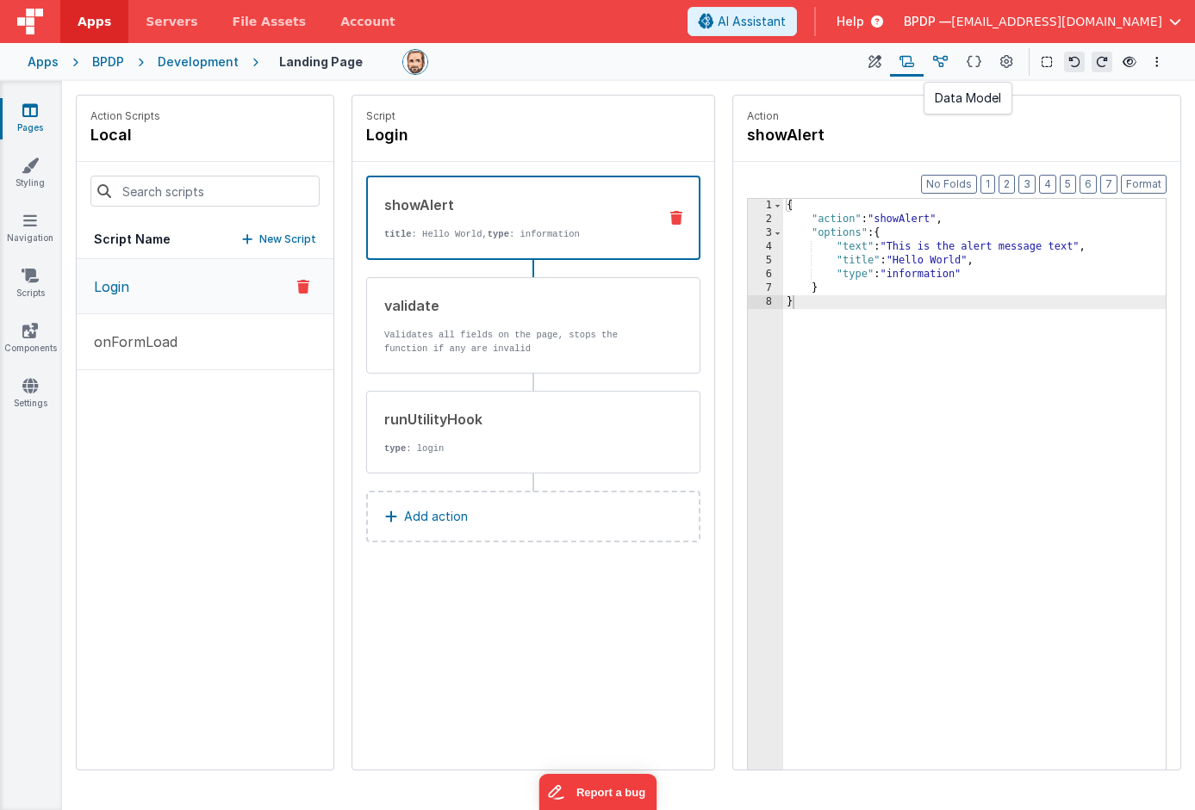
click at [945, 63] on icon at bounding box center [940, 62] width 15 height 18
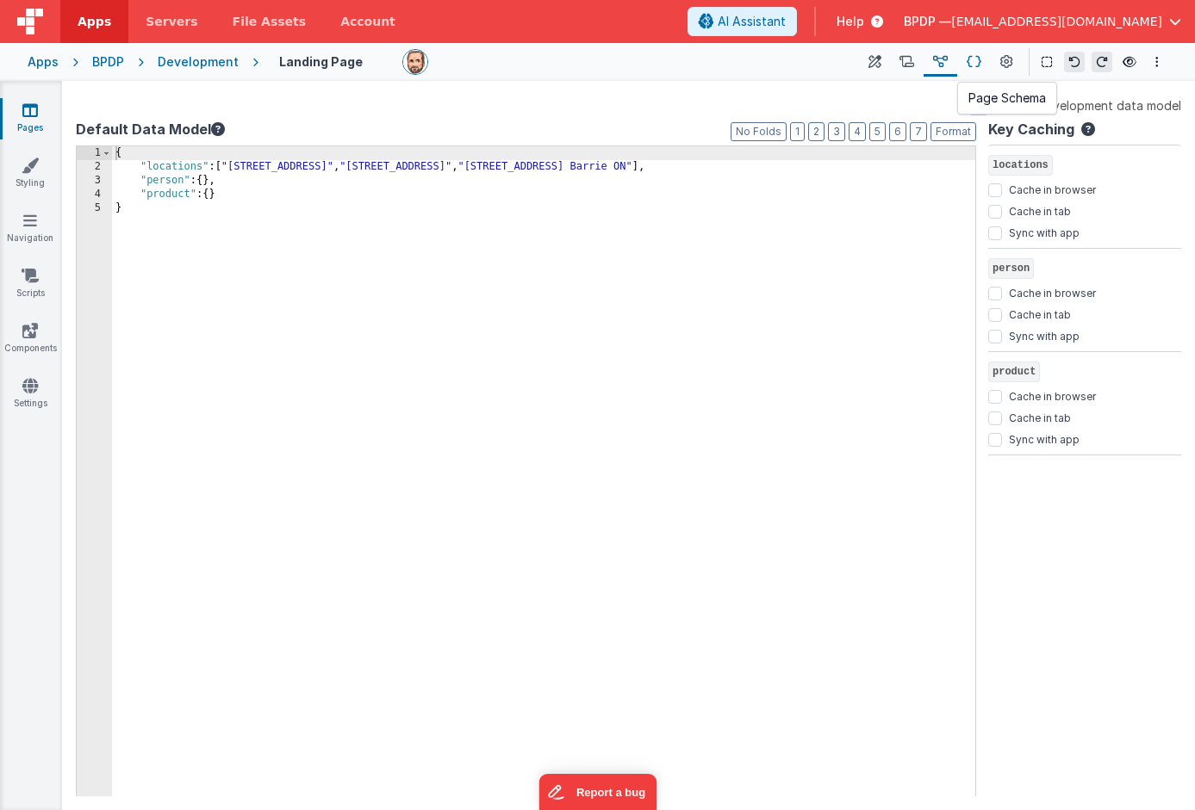
click at [971, 65] on icon at bounding box center [973, 62] width 15 height 18
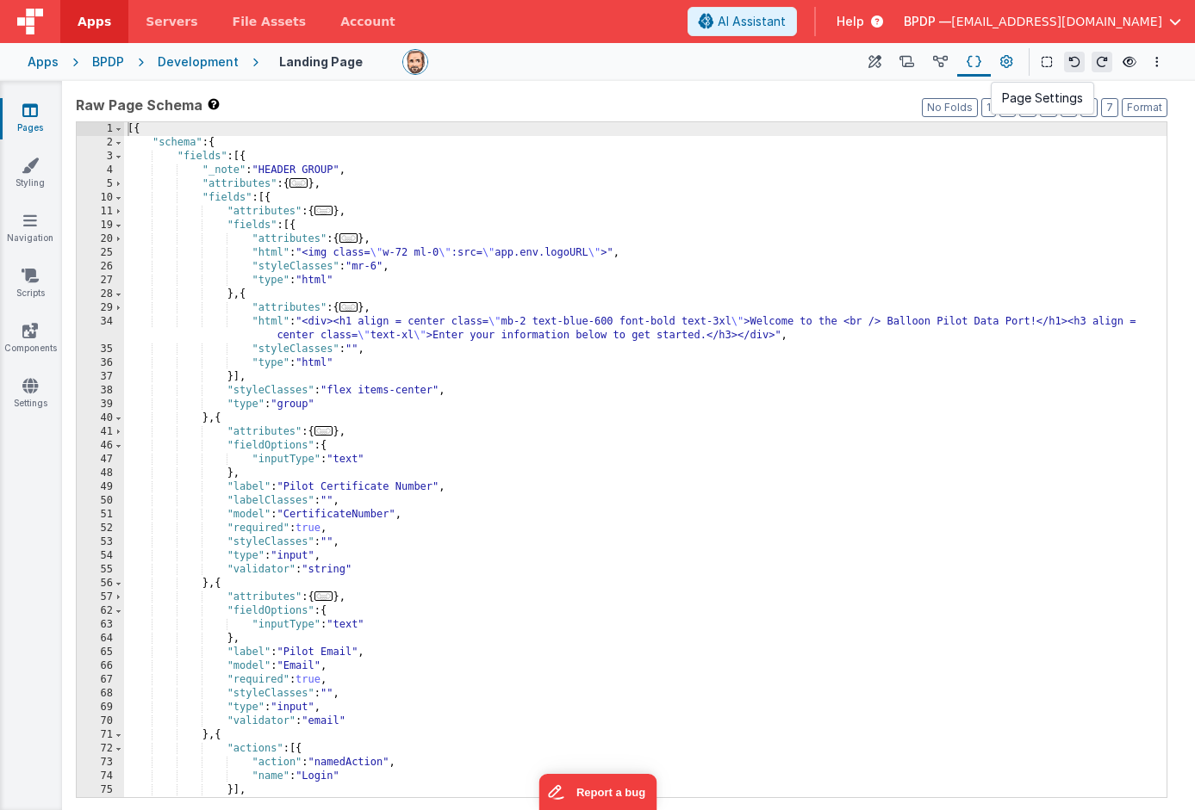
click at [1006, 64] on icon at bounding box center [1006, 62] width 13 height 18
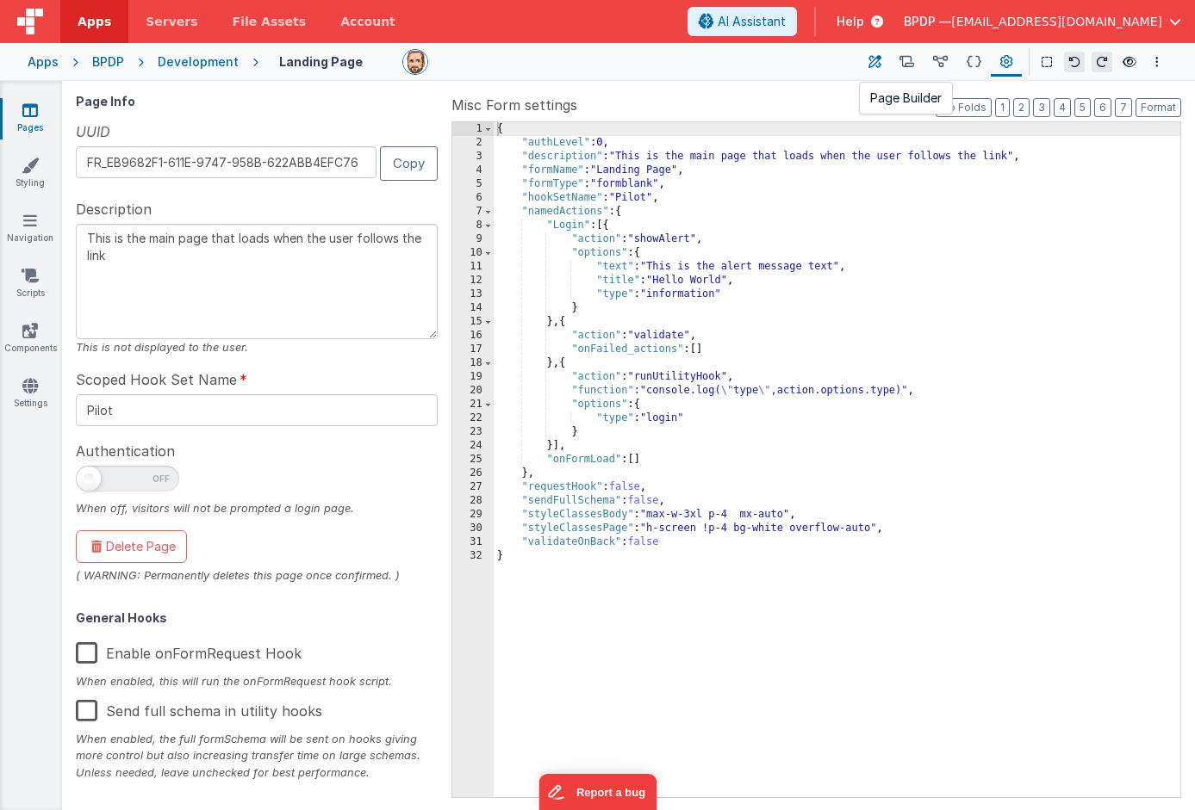
click at [874, 55] on icon at bounding box center [874, 62] width 13 height 18
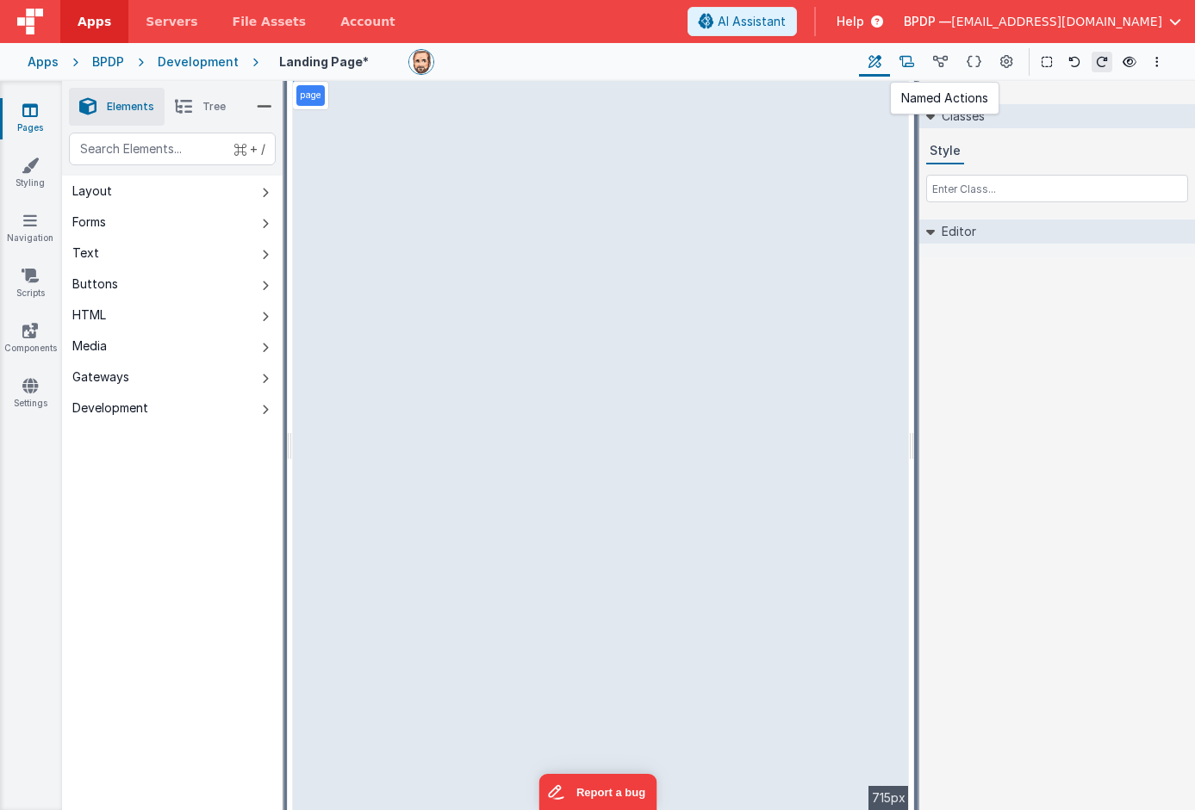
click at [903, 57] on icon at bounding box center [906, 62] width 15 height 18
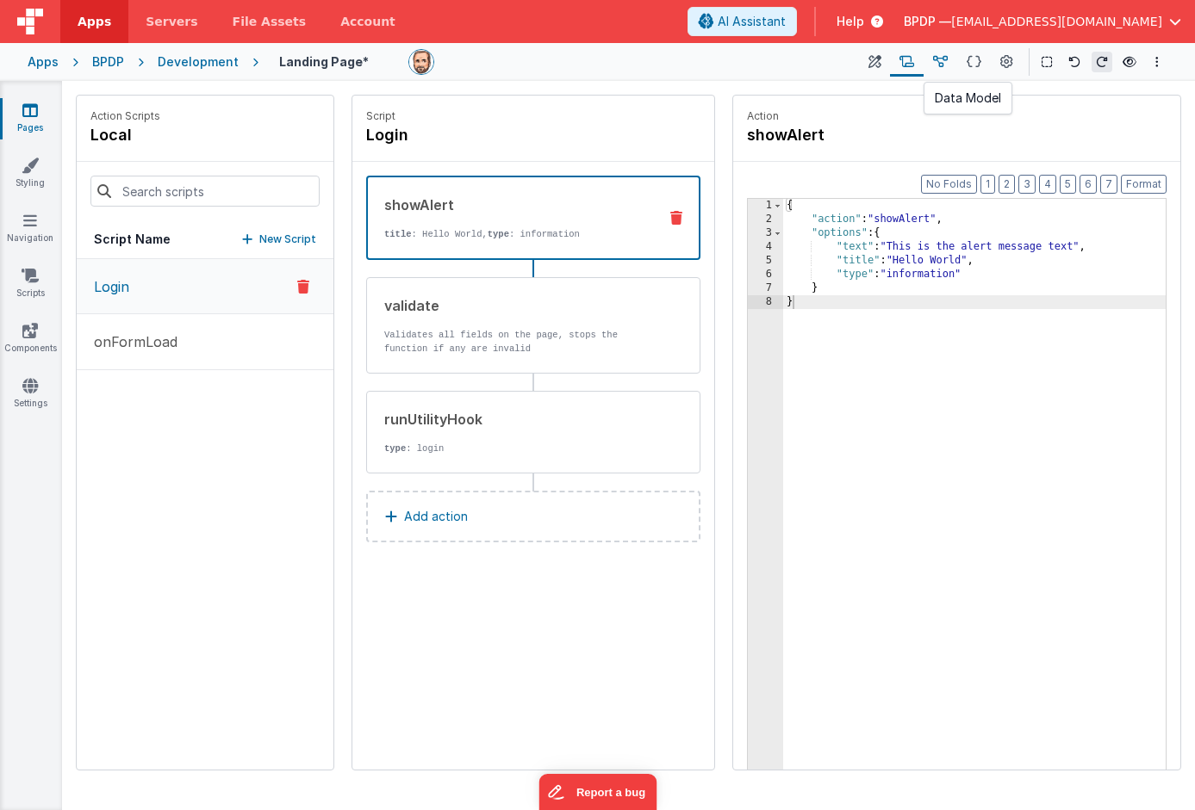
click at [938, 59] on icon at bounding box center [940, 62] width 15 height 18
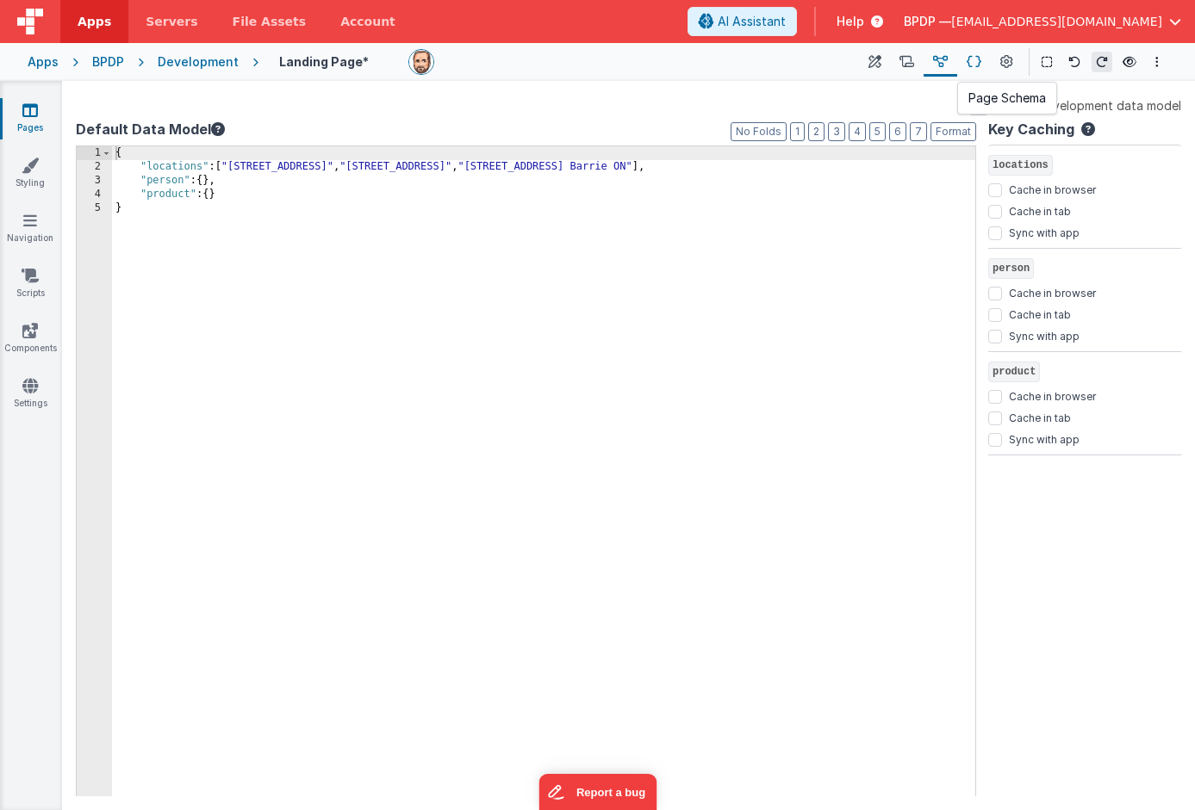
click at [971, 61] on icon at bounding box center [973, 62] width 15 height 18
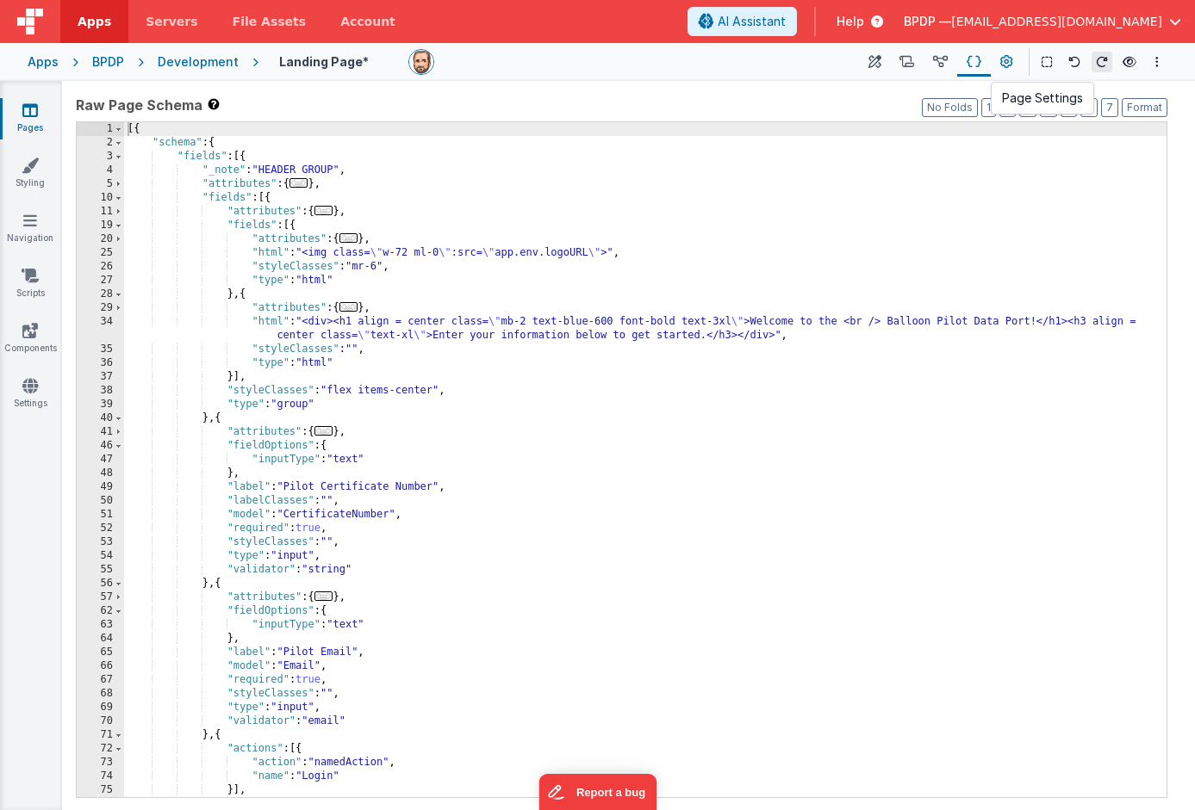
click at [1006, 59] on icon at bounding box center [1006, 62] width 13 height 18
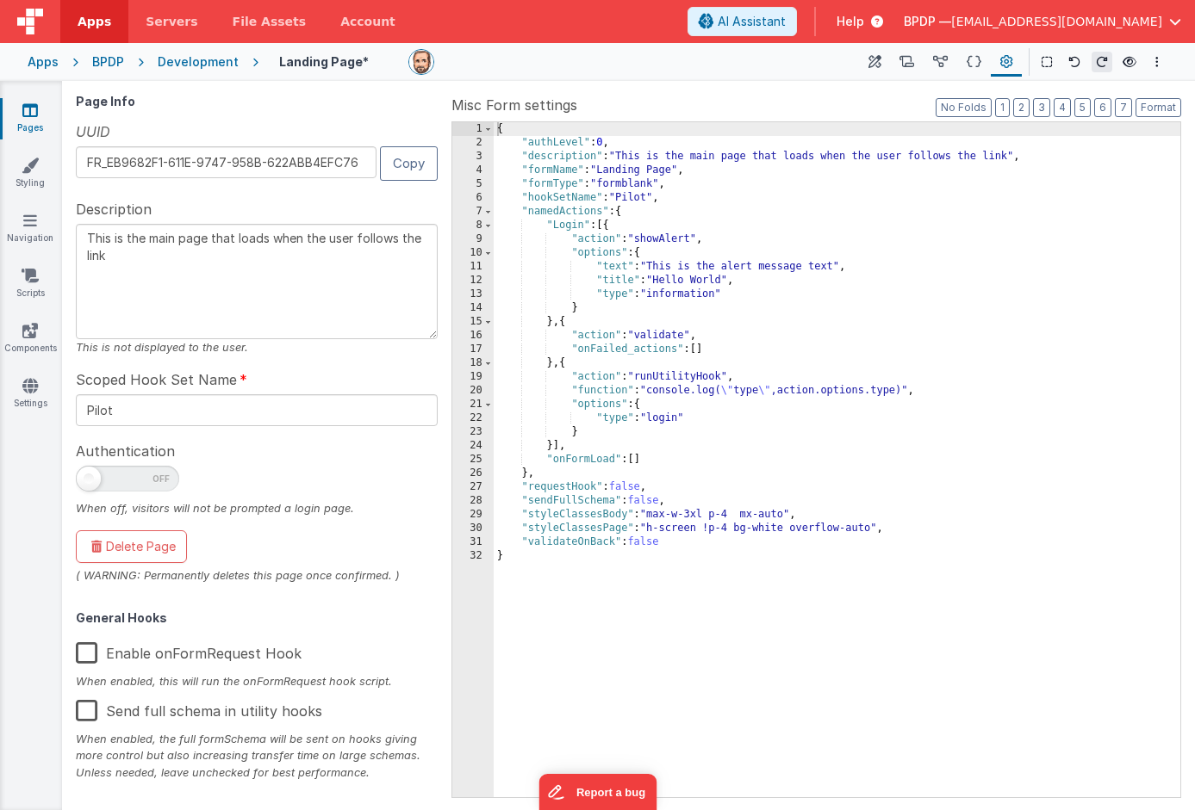
click at [199, 64] on div "Development" at bounding box center [198, 61] width 81 height 17
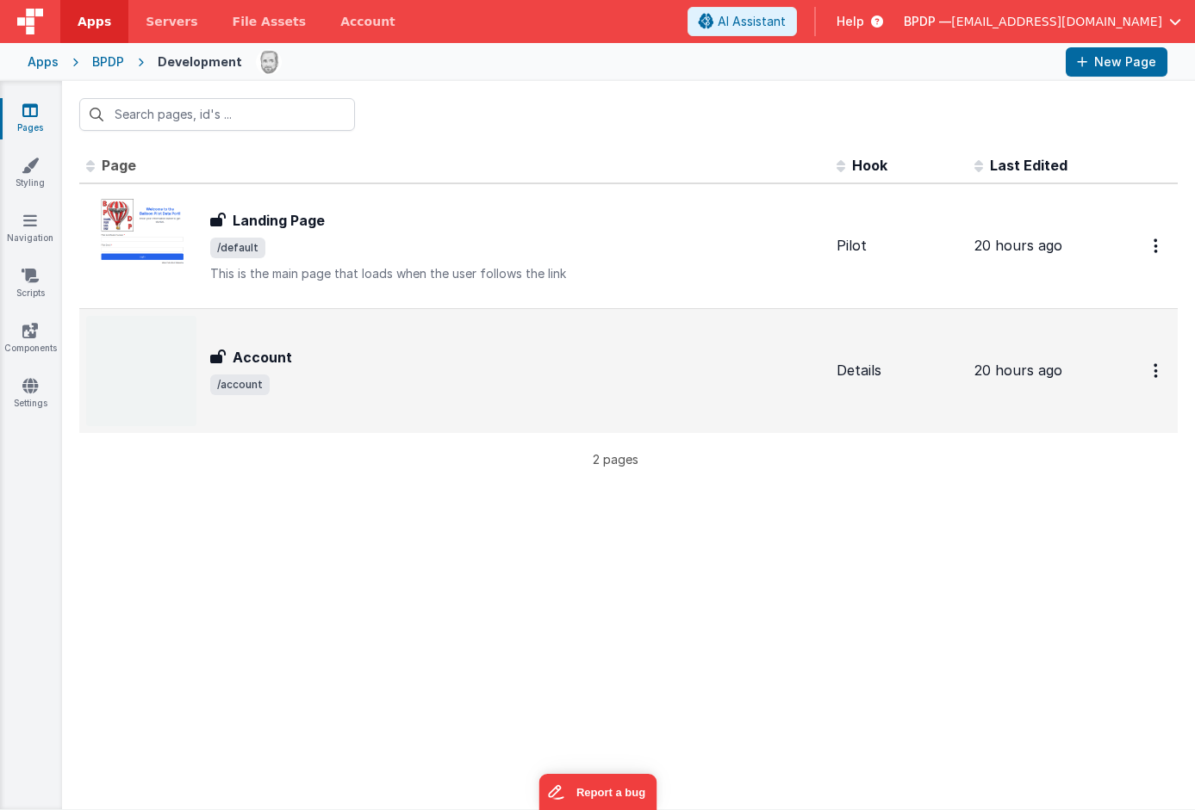
click at [258, 359] on h3 "Account" at bounding box center [262, 357] width 59 height 21
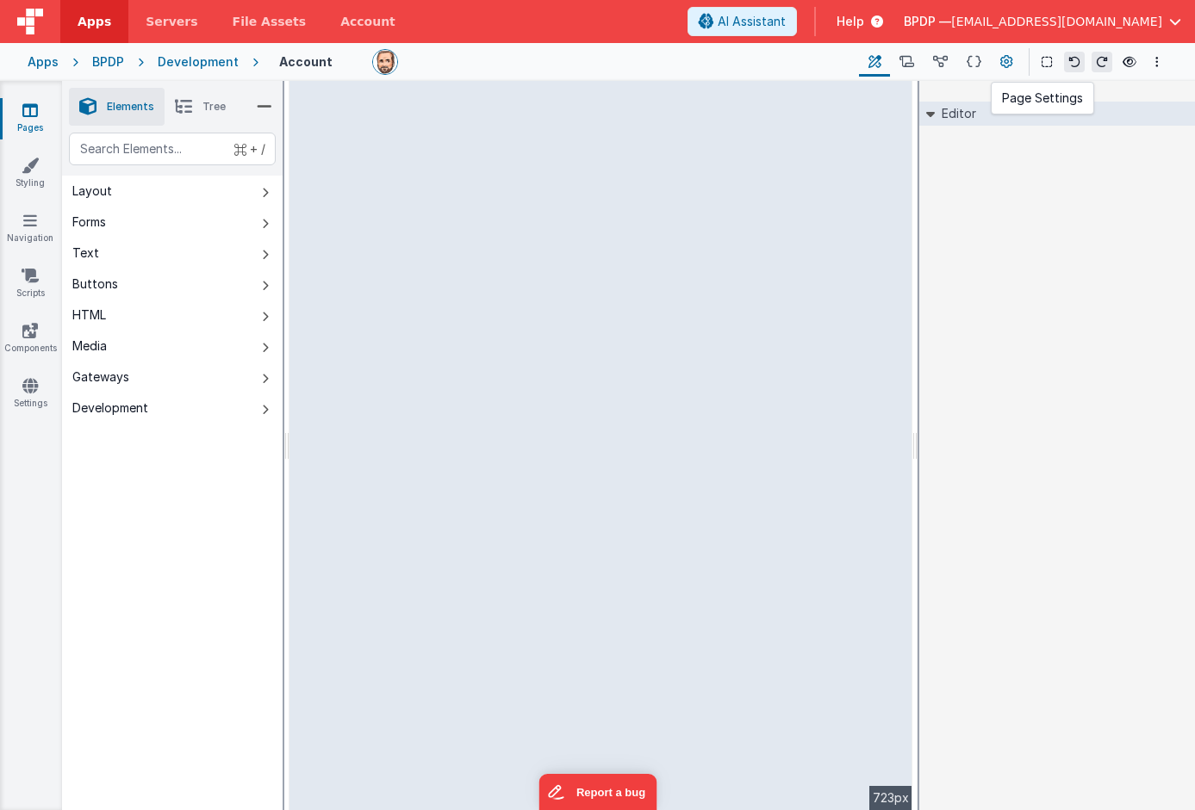
click at [1009, 59] on icon at bounding box center [1006, 62] width 13 height 18
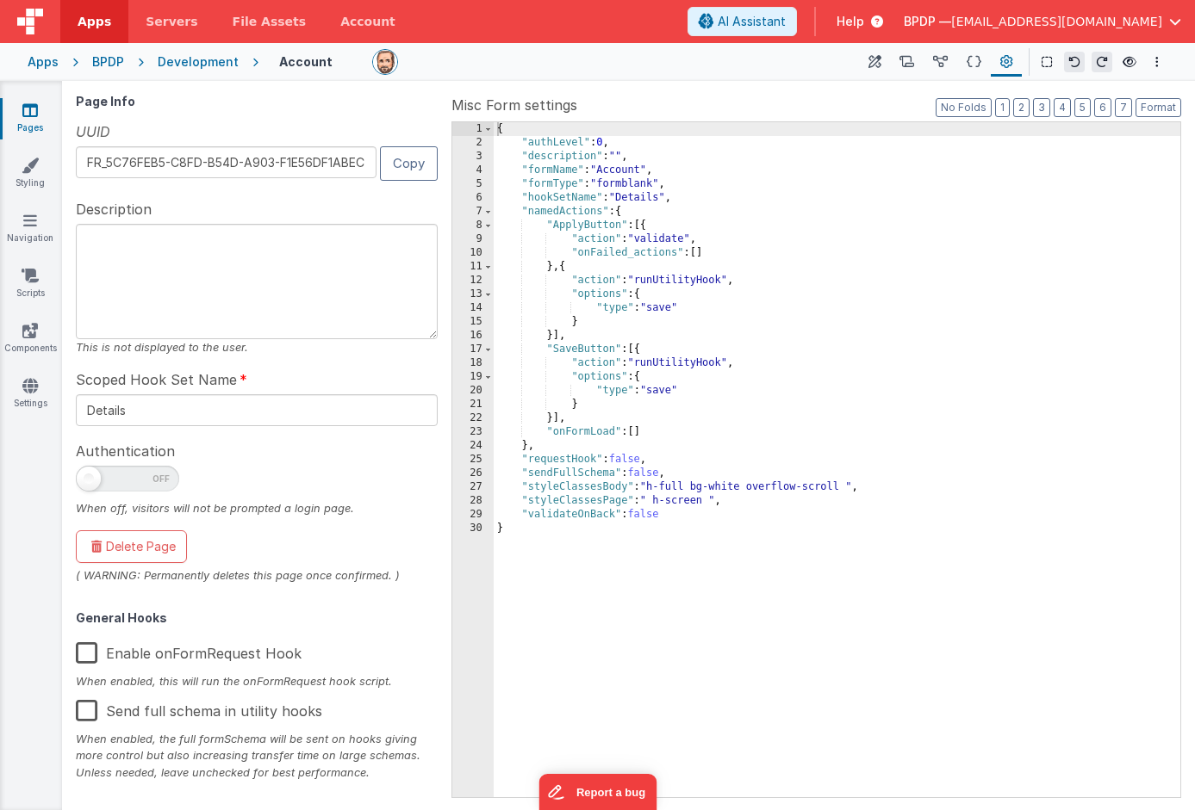
click at [85, 652] on label "Enable onFormRequest Hook" at bounding box center [189, 650] width 226 height 37
click at [0, 0] on input "Enable onFormRequest Hook" at bounding box center [0, 0] width 0 height 0
